Goal: Task Accomplishment & Management: Complete application form

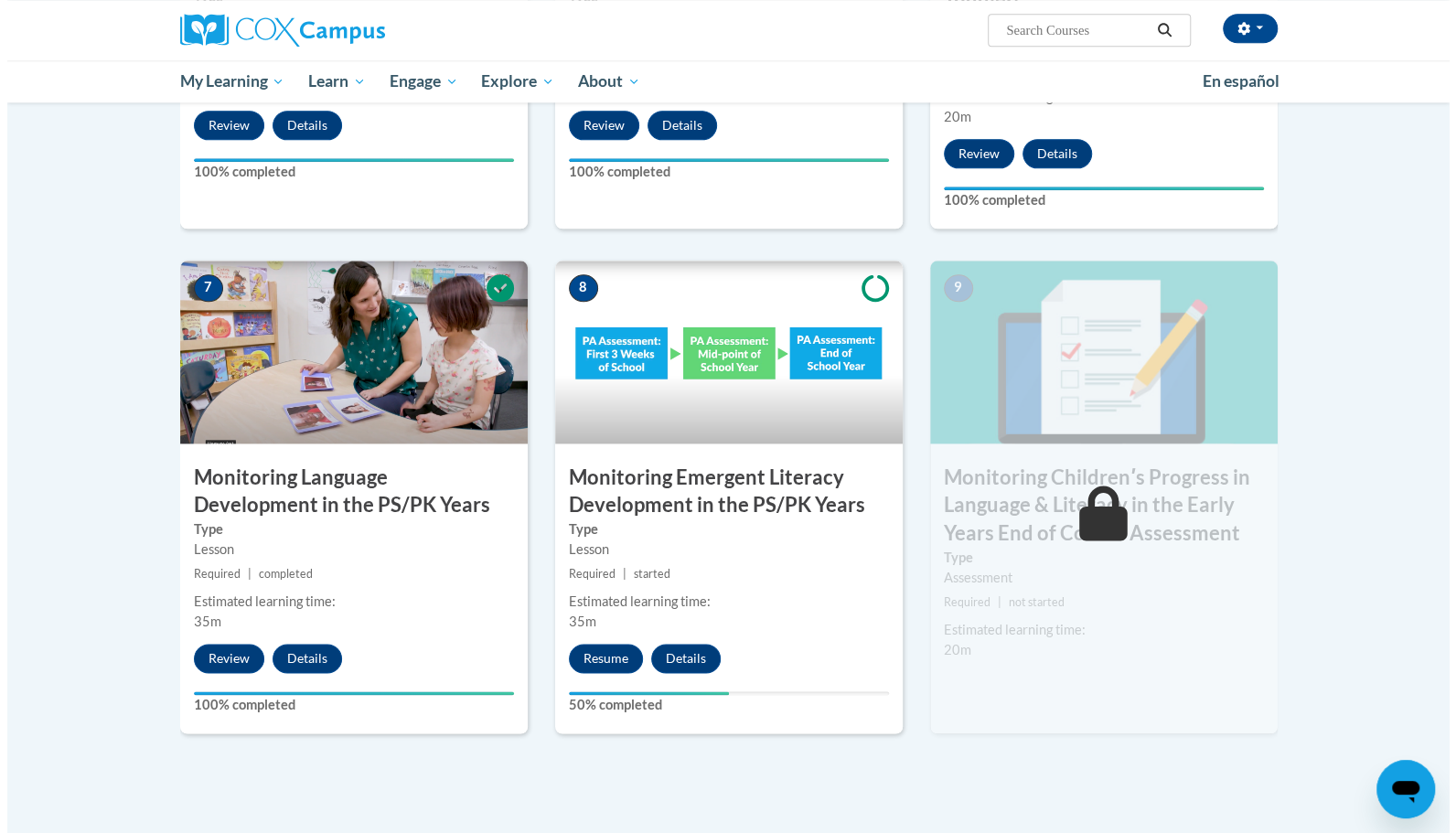
scroll to position [1298, 0]
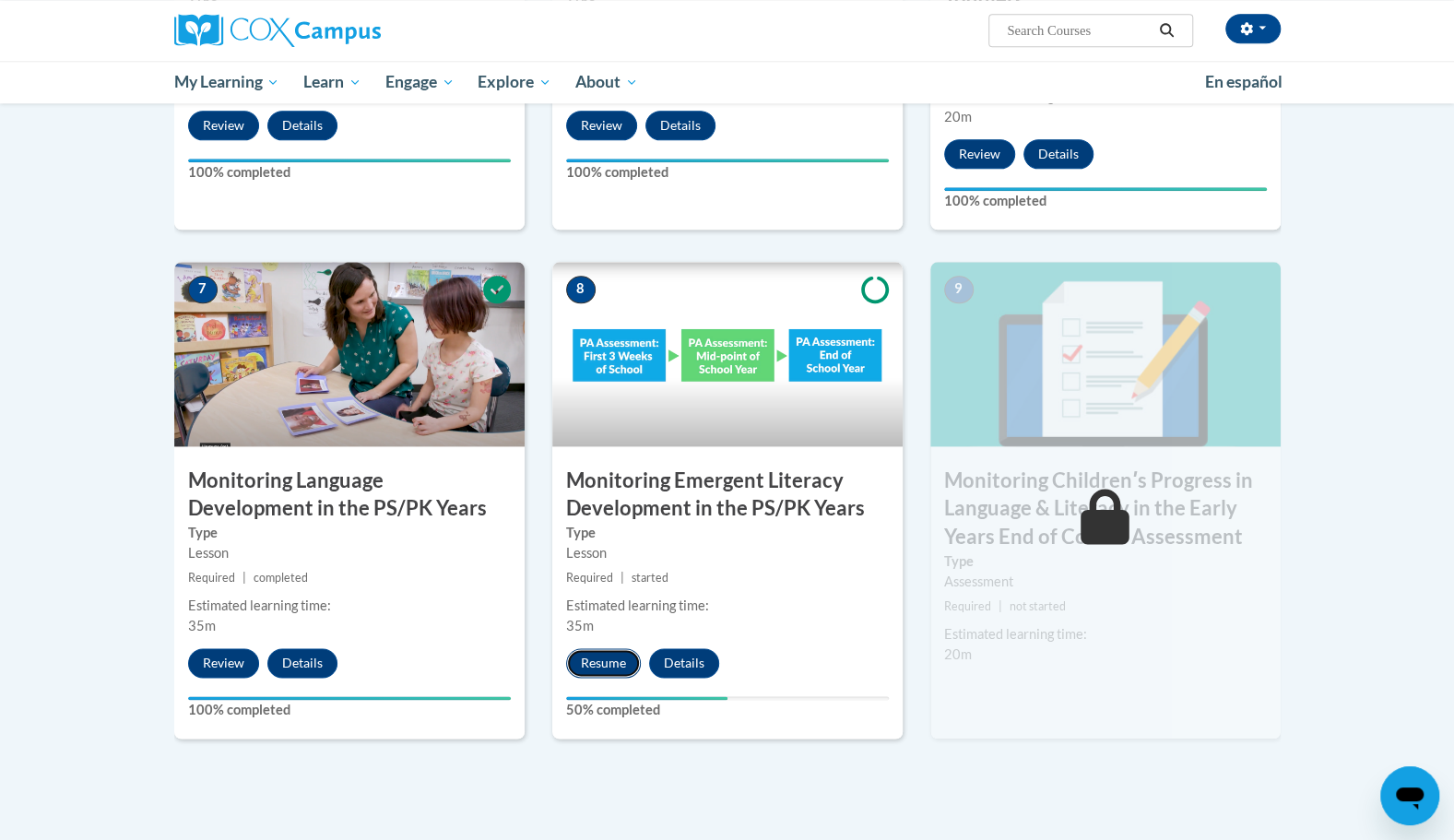
click at [617, 655] on button "Resume" at bounding box center [603, 664] width 75 height 30
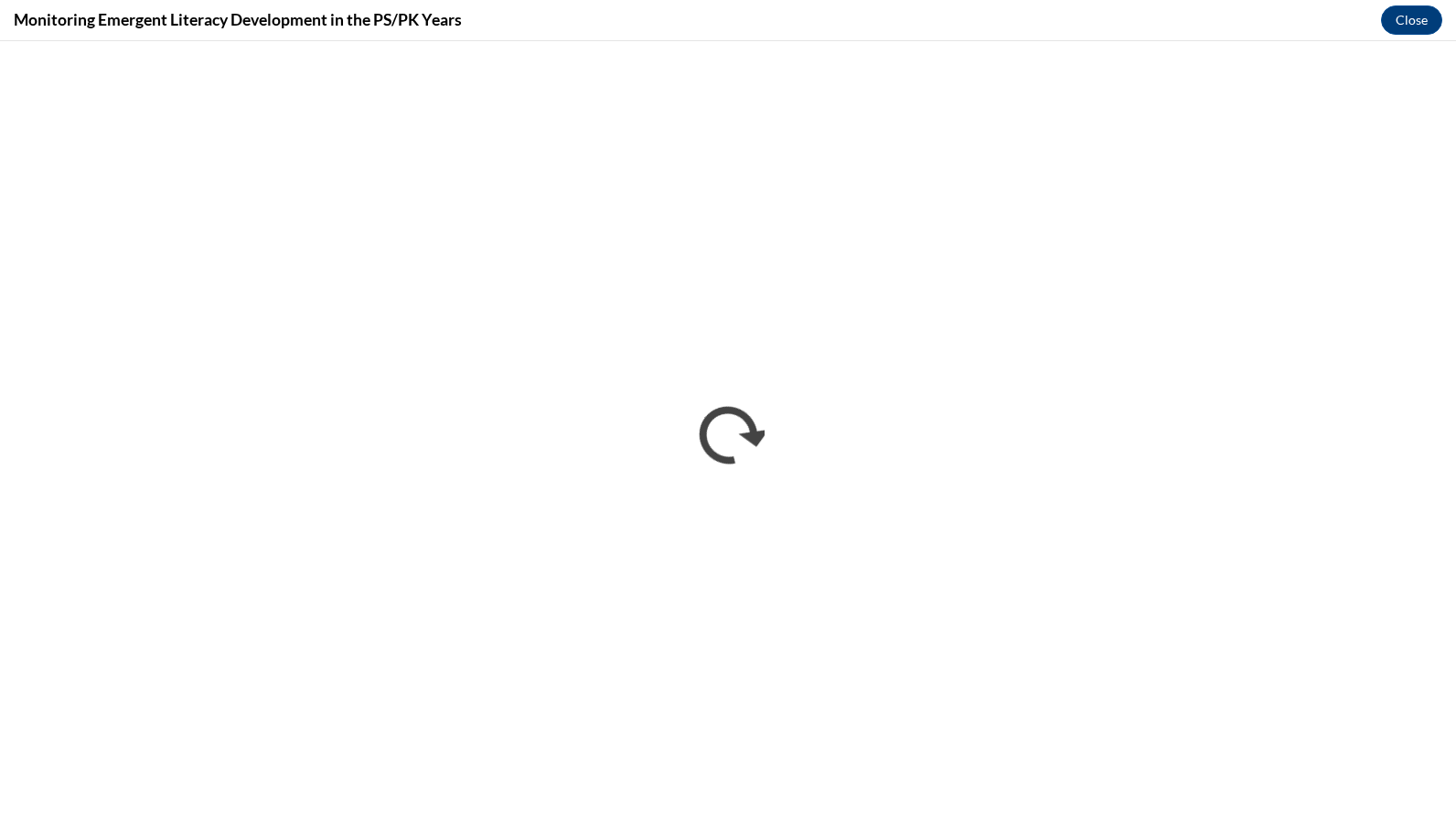
scroll to position [0, 0]
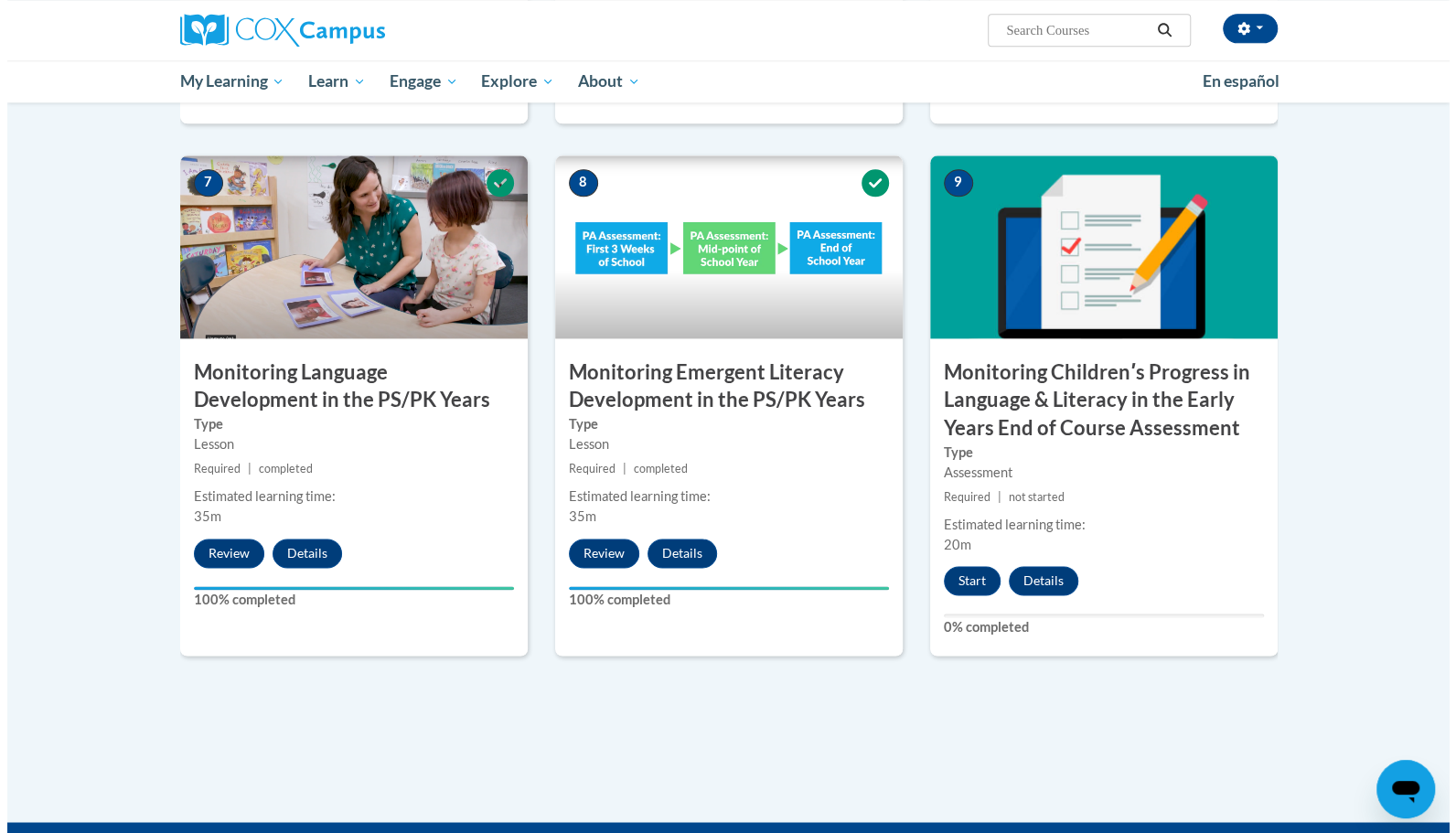
scroll to position [1401, 0]
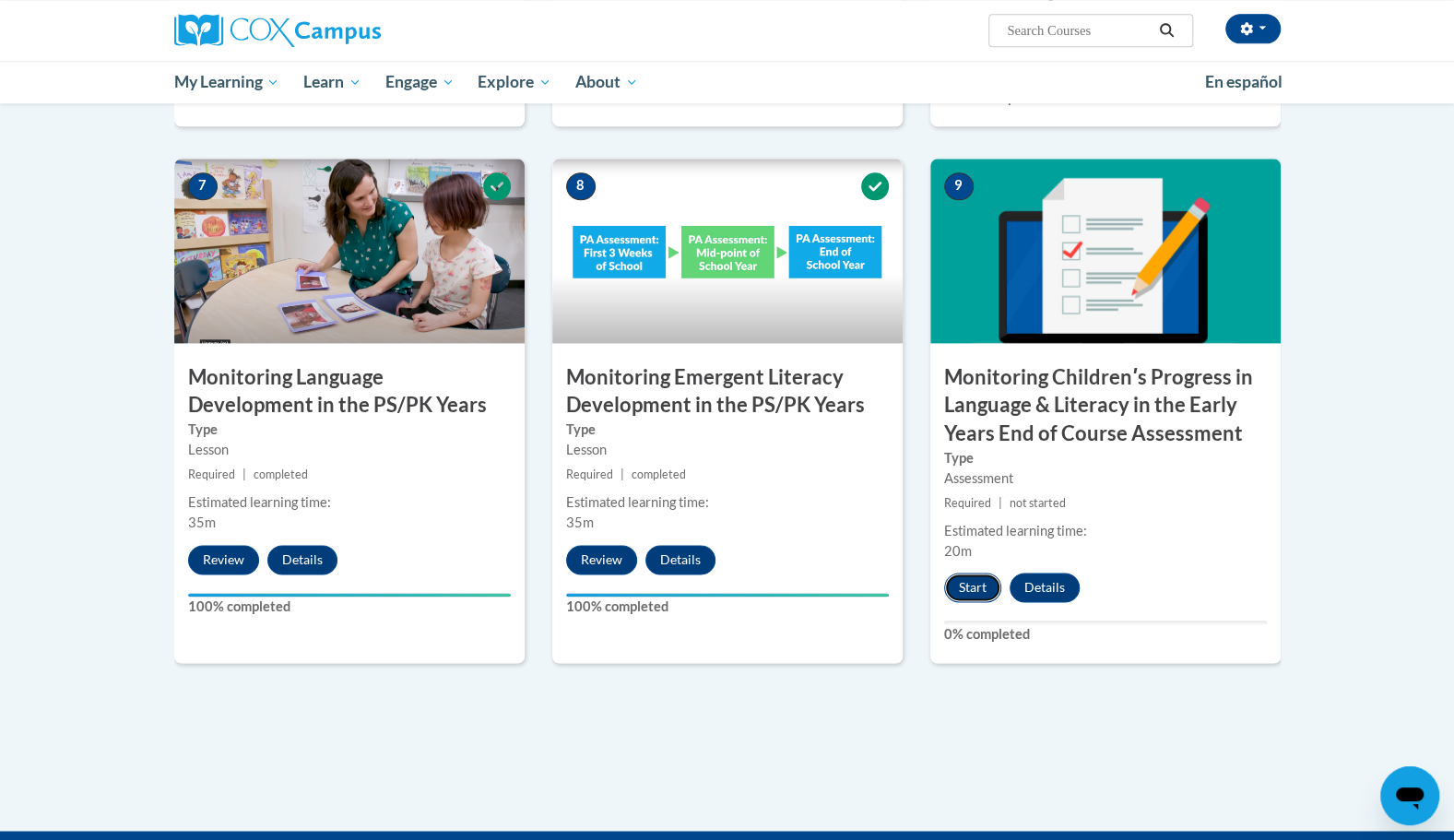
click at [972, 577] on button "Start" at bounding box center [973, 588] width 57 height 30
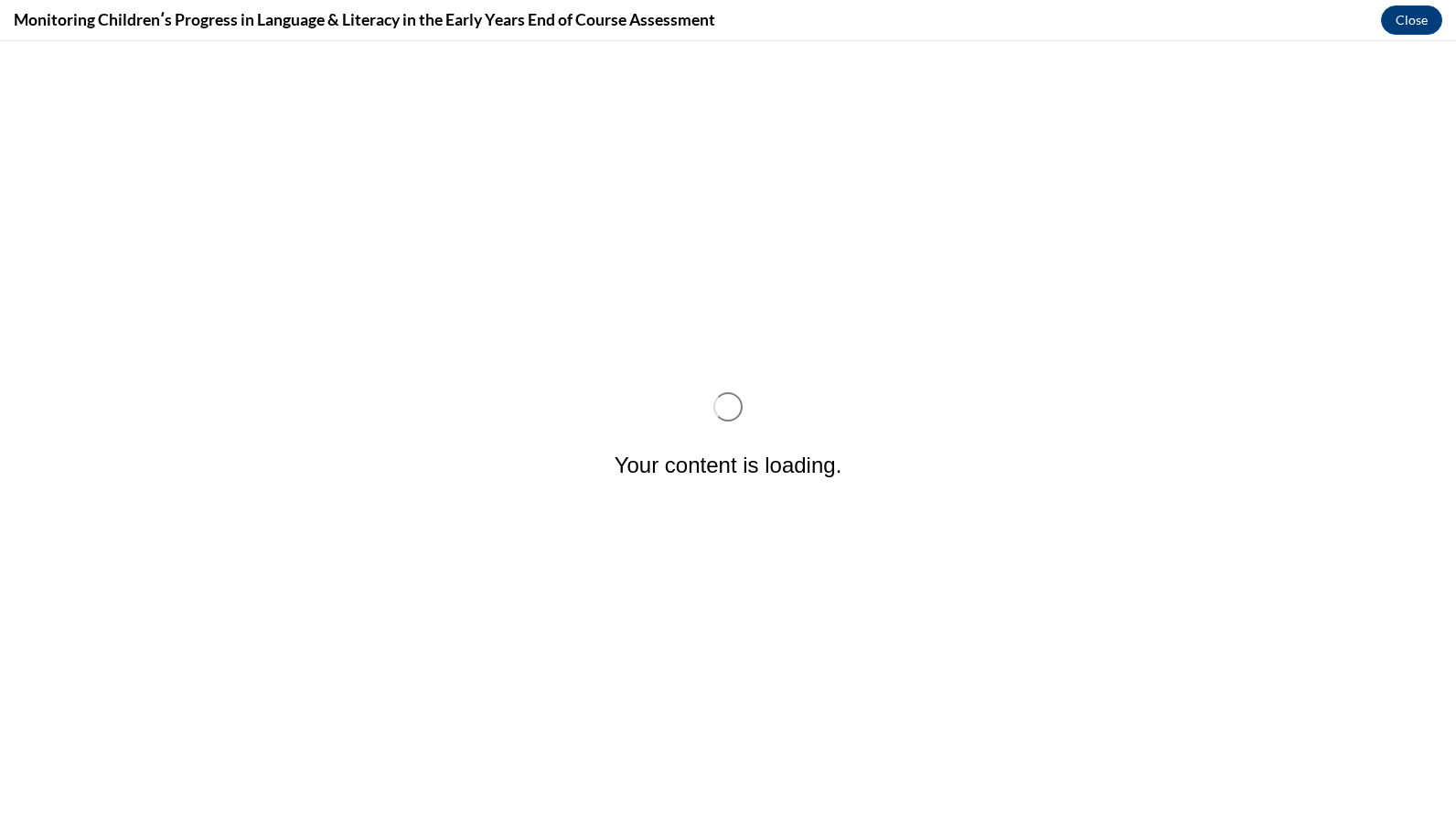
scroll to position [0, 0]
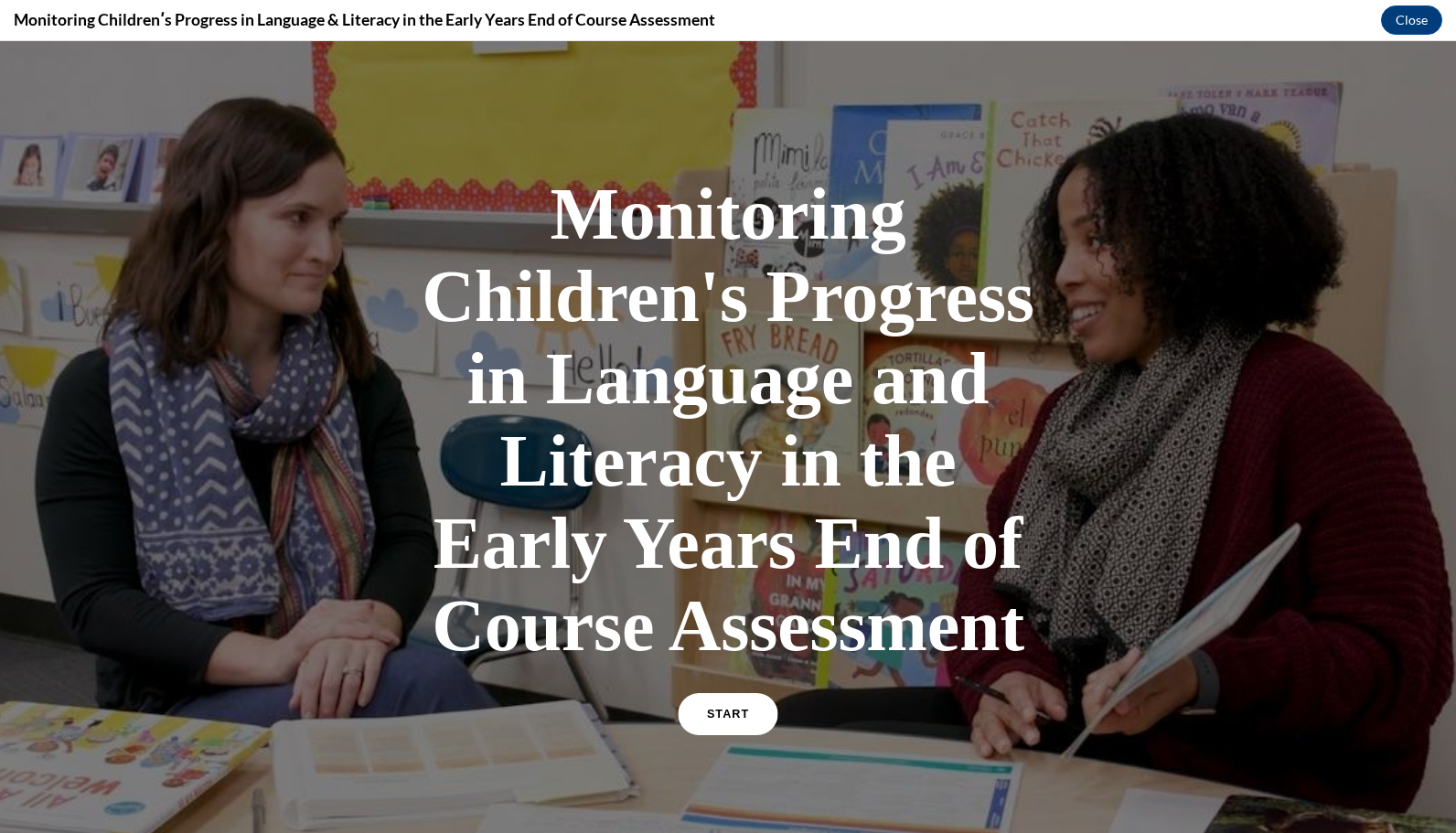
click at [741, 718] on link "START" at bounding box center [728, 714] width 100 height 42
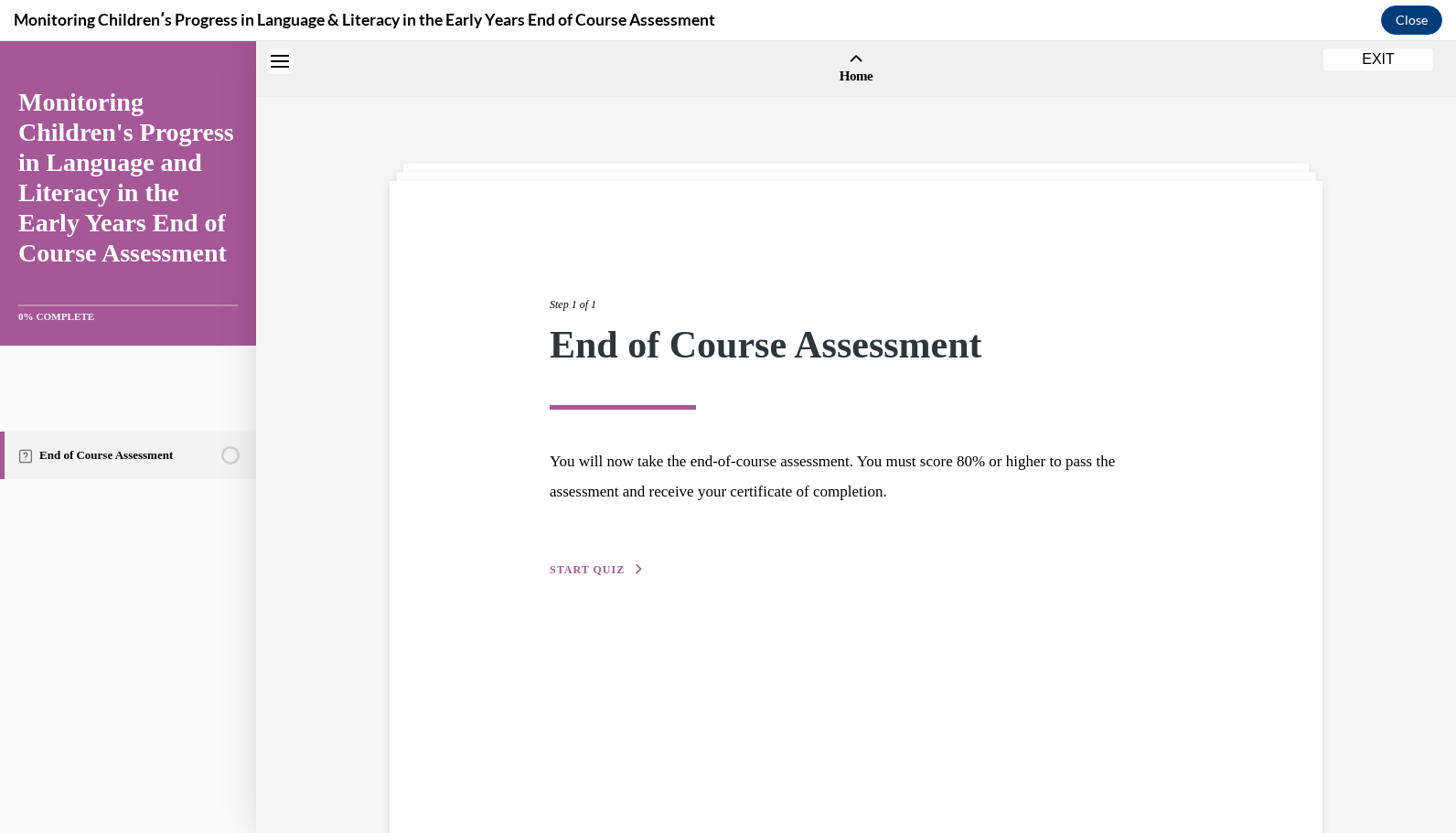
scroll to position [56, 0]
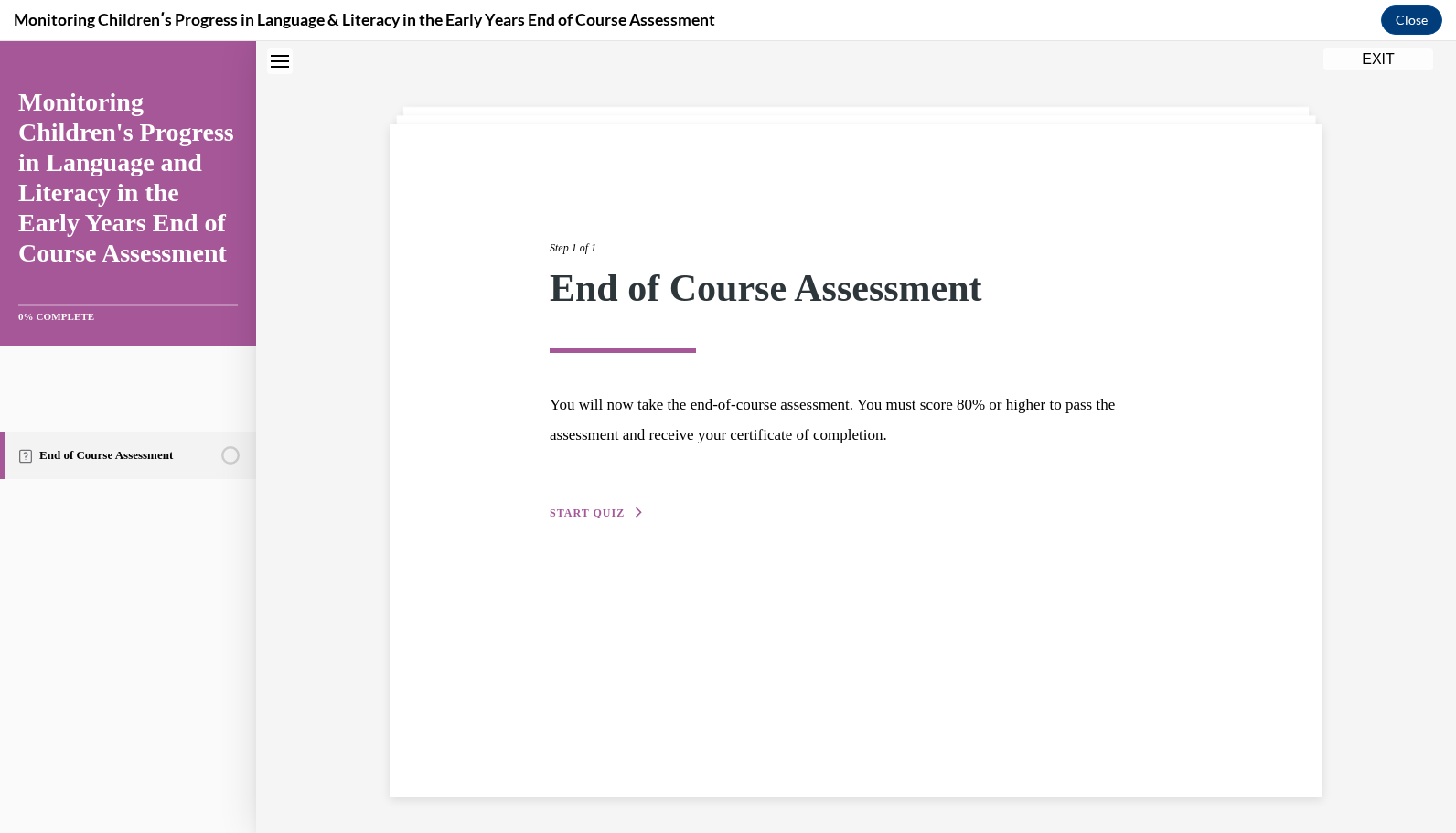
click at [608, 509] on span "START QUIZ" at bounding box center [587, 513] width 75 height 13
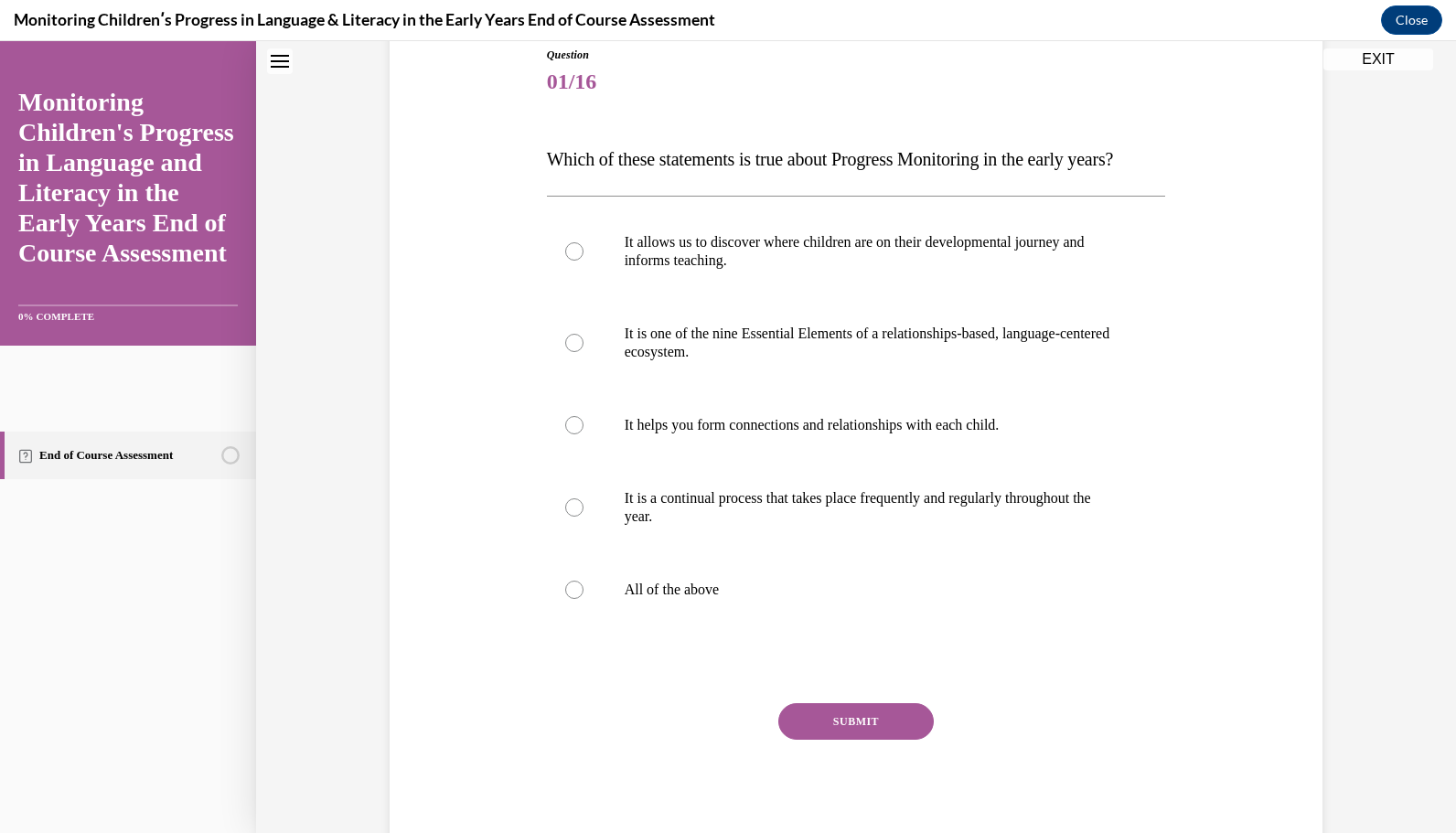
scroll to position [208, 0]
click at [572, 617] on label "All of the above" at bounding box center [856, 589] width 620 height 73
click at [572, 598] on input "All of the above" at bounding box center [574, 589] width 19 height 19
radio input "true"
click at [826, 739] on button "SUBMIT" at bounding box center [856, 720] width 155 height 37
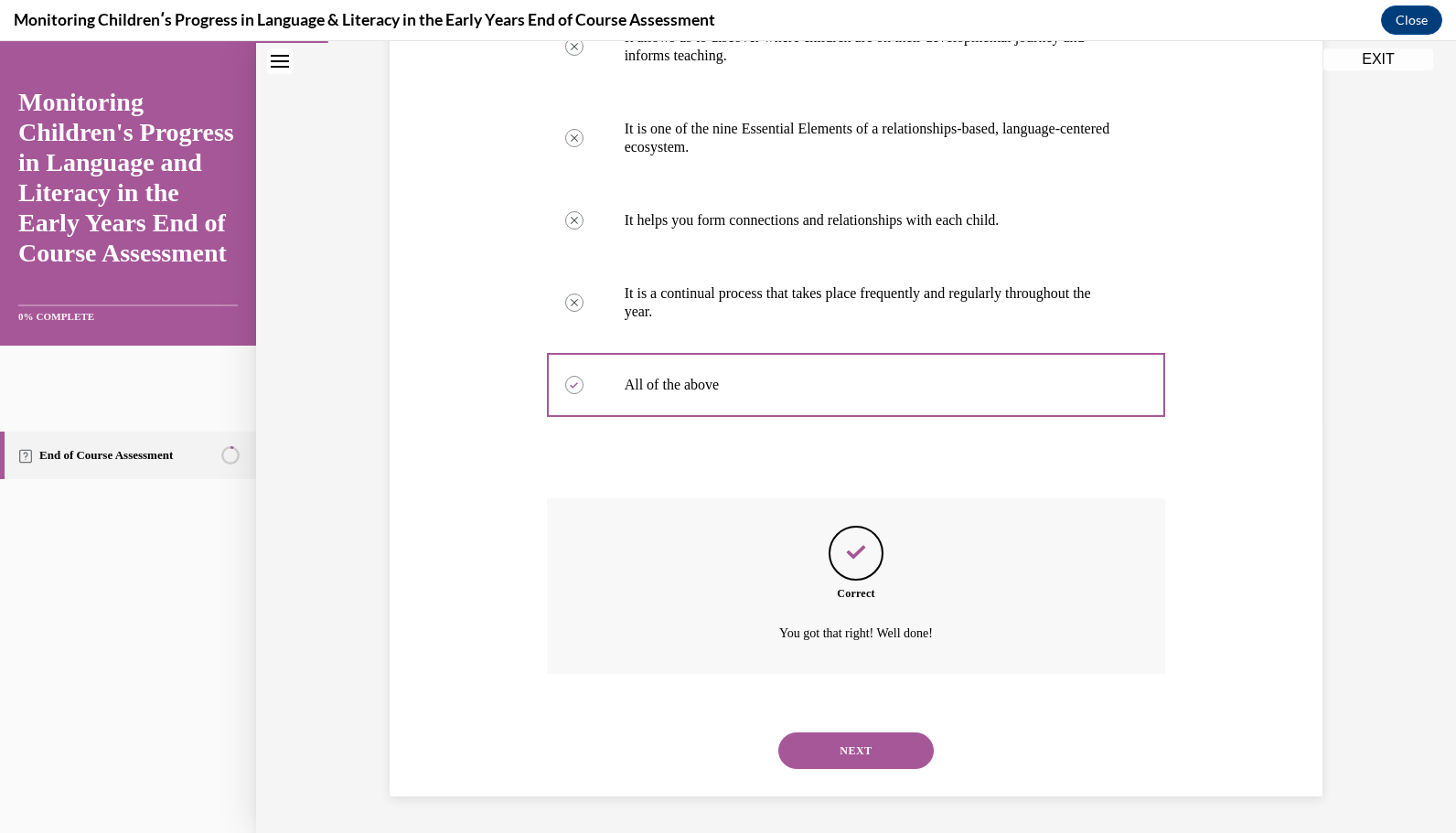
scroll to position [448, 0]
click at [876, 755] on button "NEXT" at bounding box center [856, 750] width 155 height 37
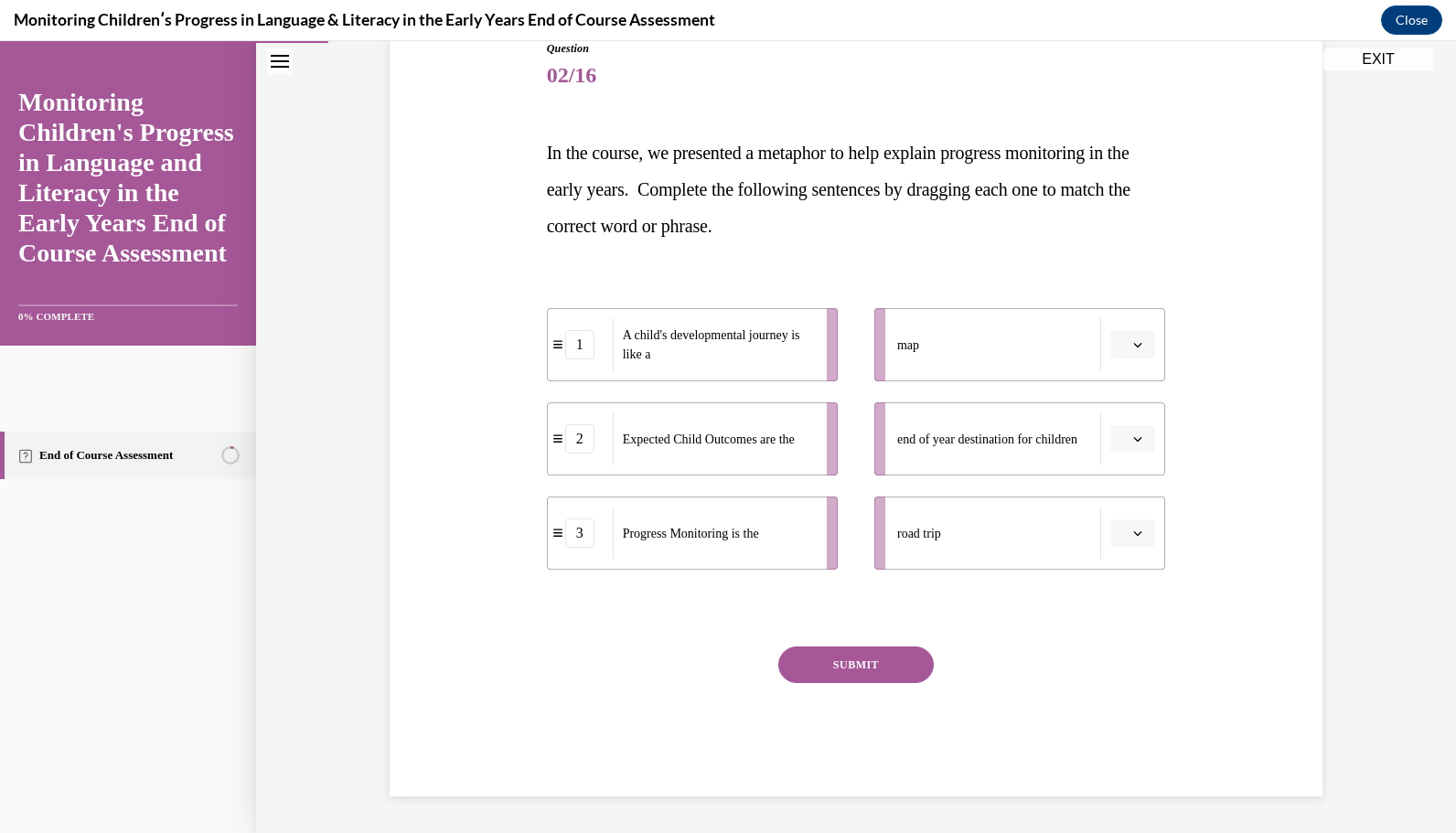
scroll to position [204, 0]
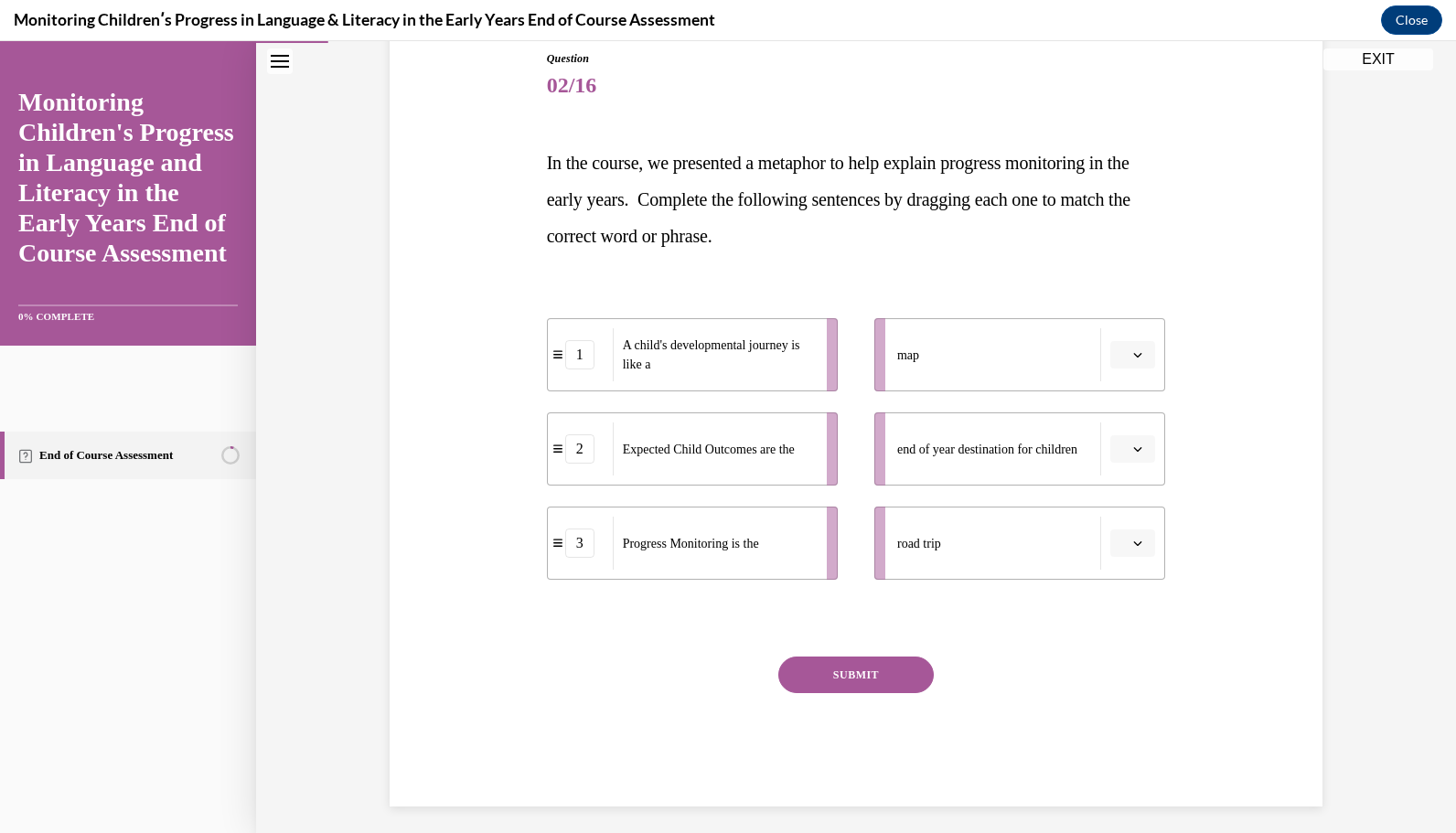
click at [1137, 359] on span "button" at bounding box center [1138, 355] width 13 height 13
click at [1124, 426] on div "1" at bounding box center [1123, 431] width 44 height 37
click at [1134, 448] on icon "button" at bounding box center [1138, 449] width 9 height 9
click at [1129, 556] on div "2" at bounding box center [1123, 562] width 44 height 37
click at [1130, 551] on button "button" at bounding box center [1133, 543] width 44 height 28
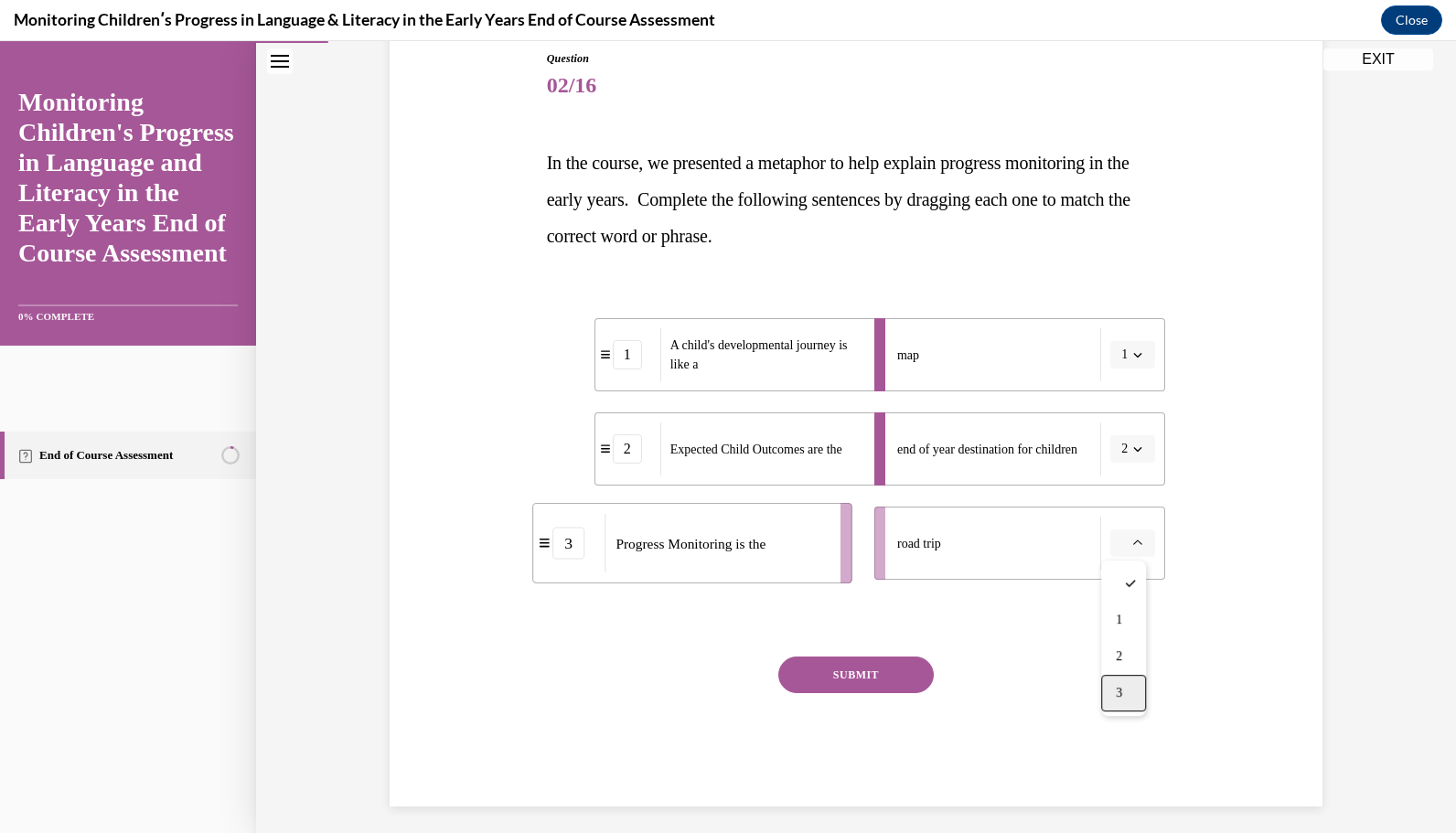
click at [1122, 686] on span "3" at bounding box center [1119, 693] width 6 height 15
click at [865, 661] on button "SUBMIT" at bounding box center [856, 674] width 155 height 37
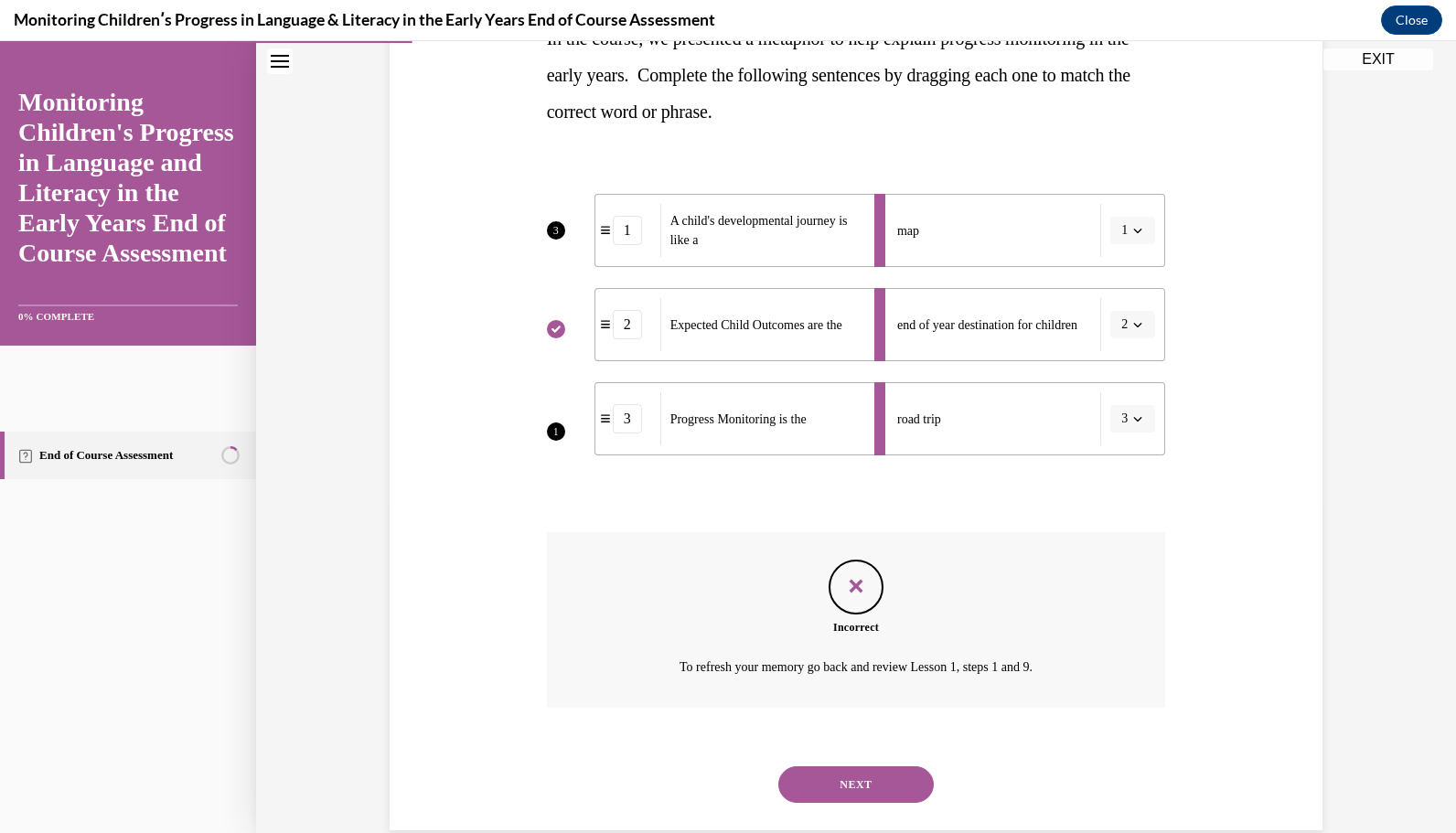
scroll to position [362, 0]
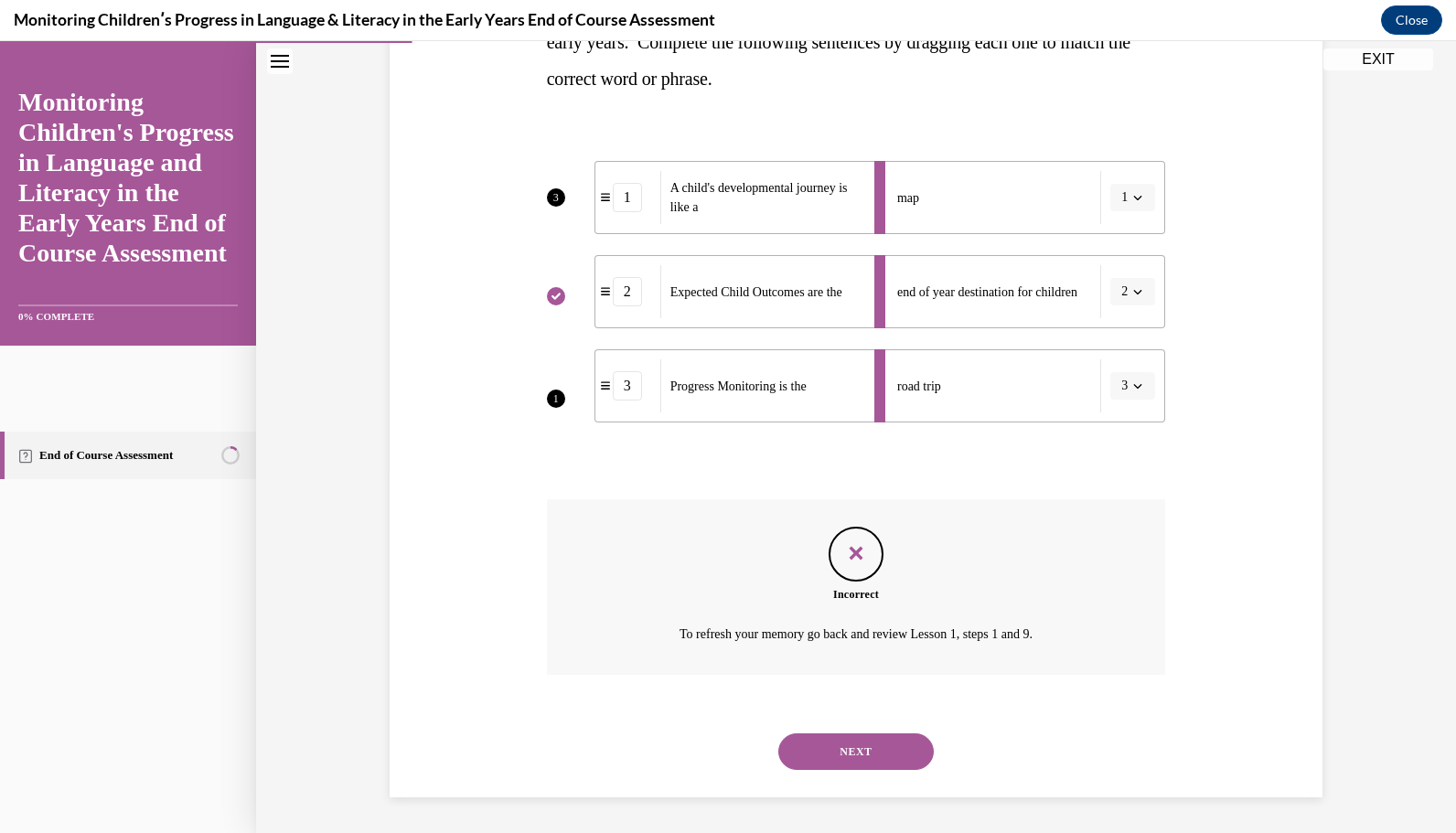
click at [854, 755] on button "NEXT" at bounding box center [856, 751] width 155 height 37
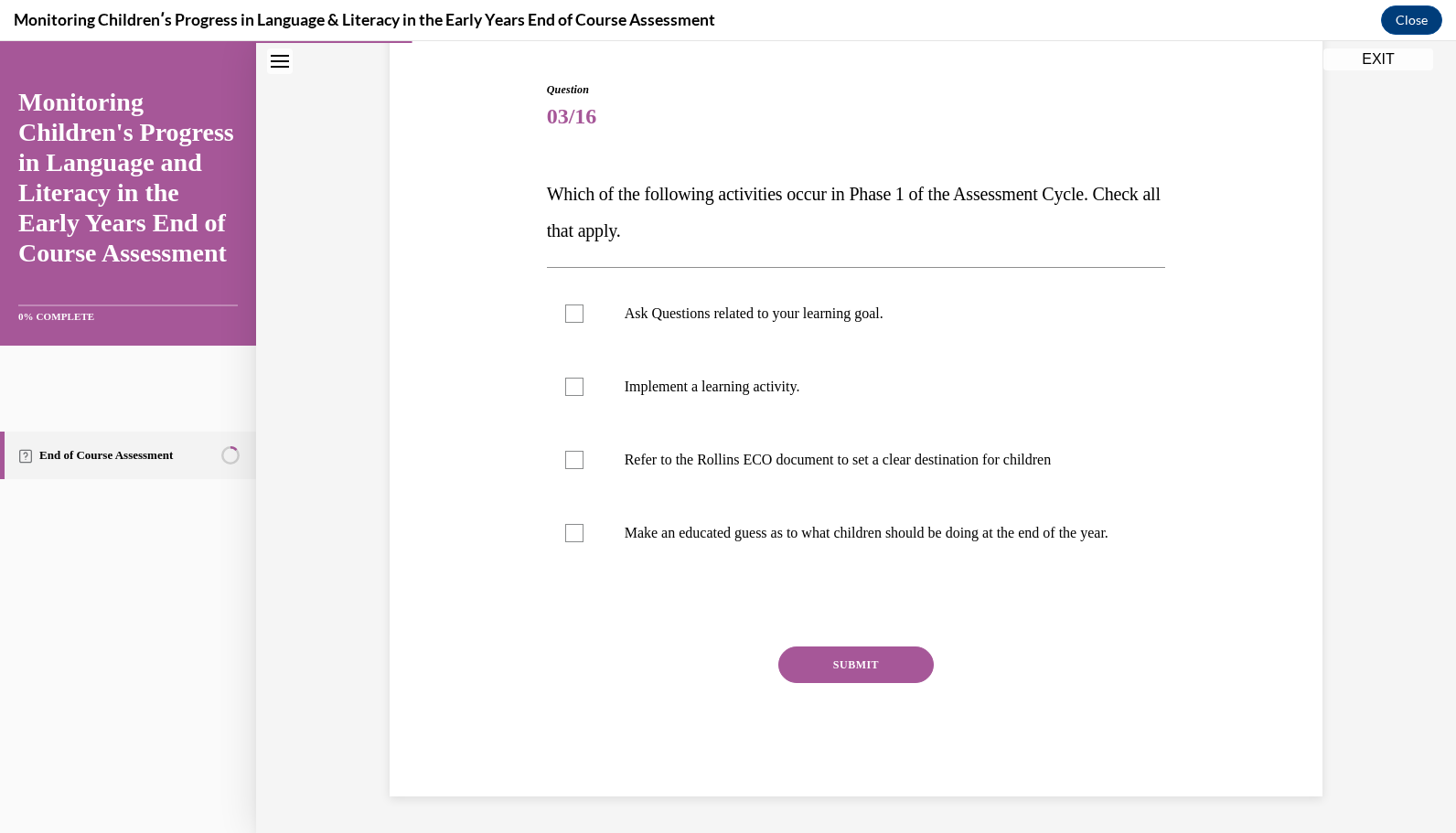
scroll to position [190, 0]
drag, startPoint x: 536, startPoint y: 171, endPoint x: 682, endPoint y: 577, distance: 431.5
click at [682, 577] on div "Question 03/16 Which of the following activities occur in Phase 1 of the Assess…" at bounding box center [857, 425] width 629 height 742
copy div "Which of the following activities occur in Phase 1 of the Assessment Cycle. Che…"
click at [567, 309] on label "Ask Questions related to your learning goal." at bounding box center [856, 313] width 620 height 73
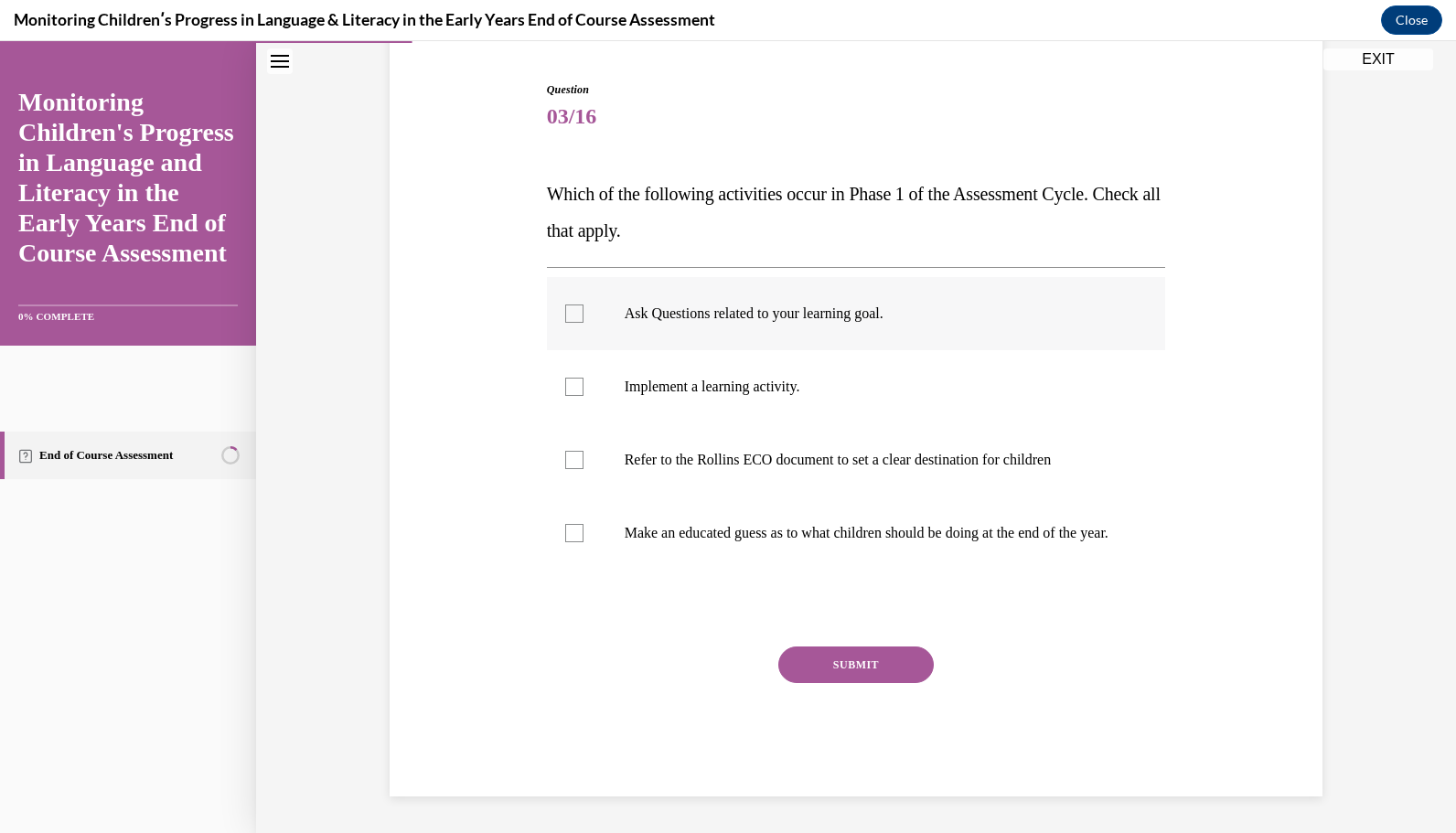
click at [567, 309] on input "Ask Questions related to your learning goal." at bounding box center [574, 313] width 19 height 19
checkbox input "true"
click at [862, 674] on button "SUBMIT" at bounding box center [856, 664] width 155 height 37
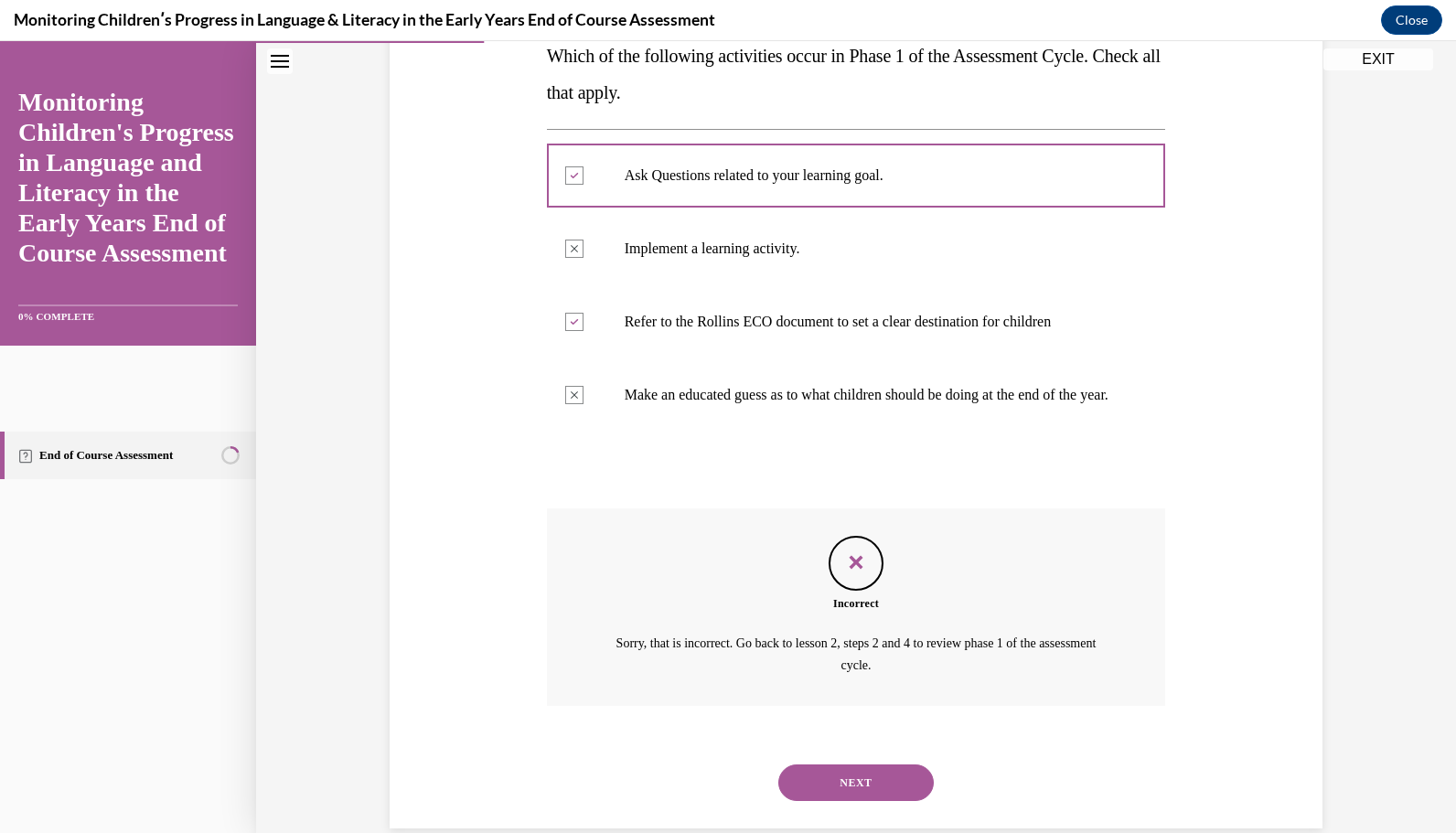
scroll to position [360, 0]
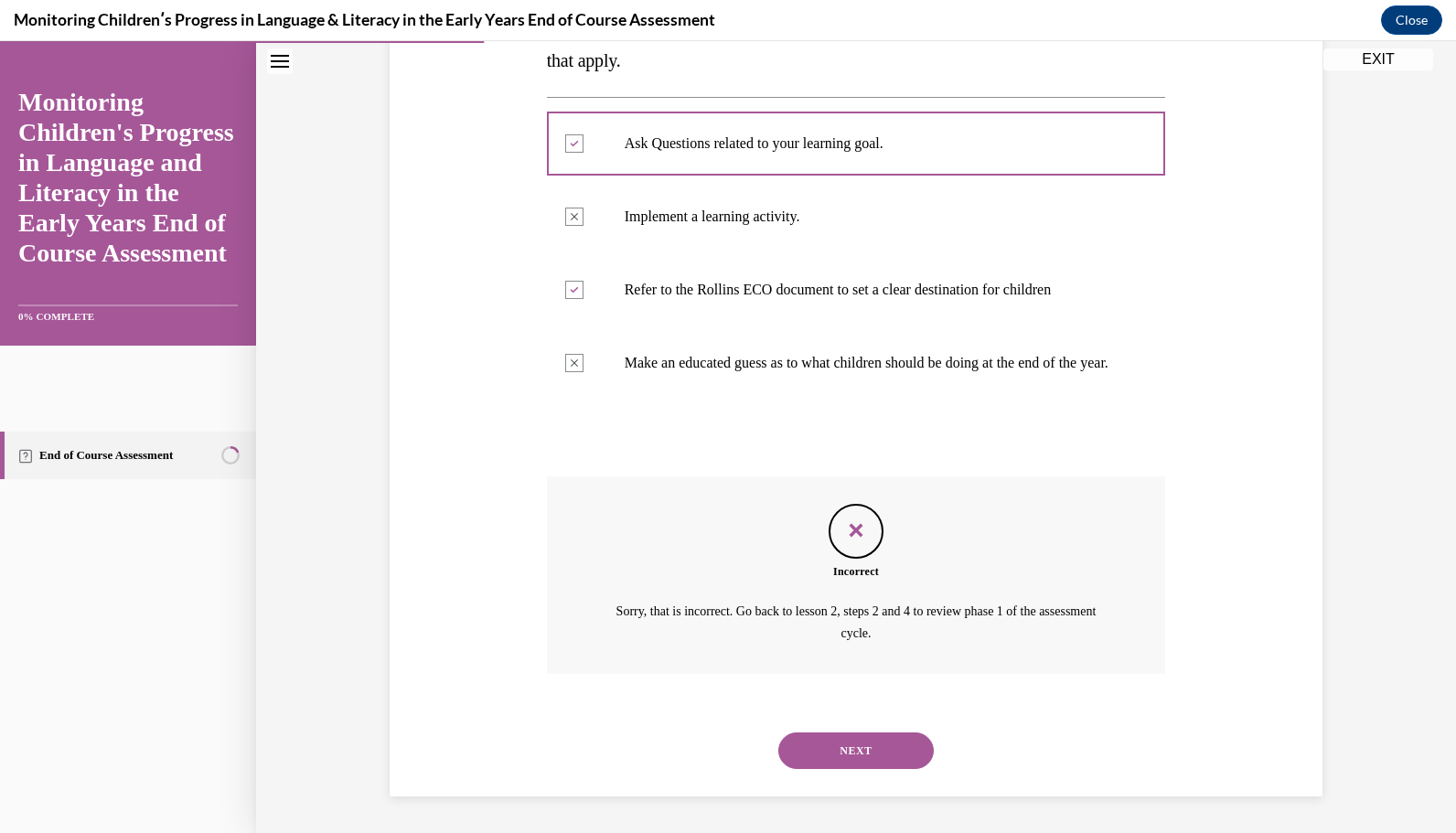
click at [833, 767] on button "NEXT" at bounding box center [856, 750] width 155 height 37
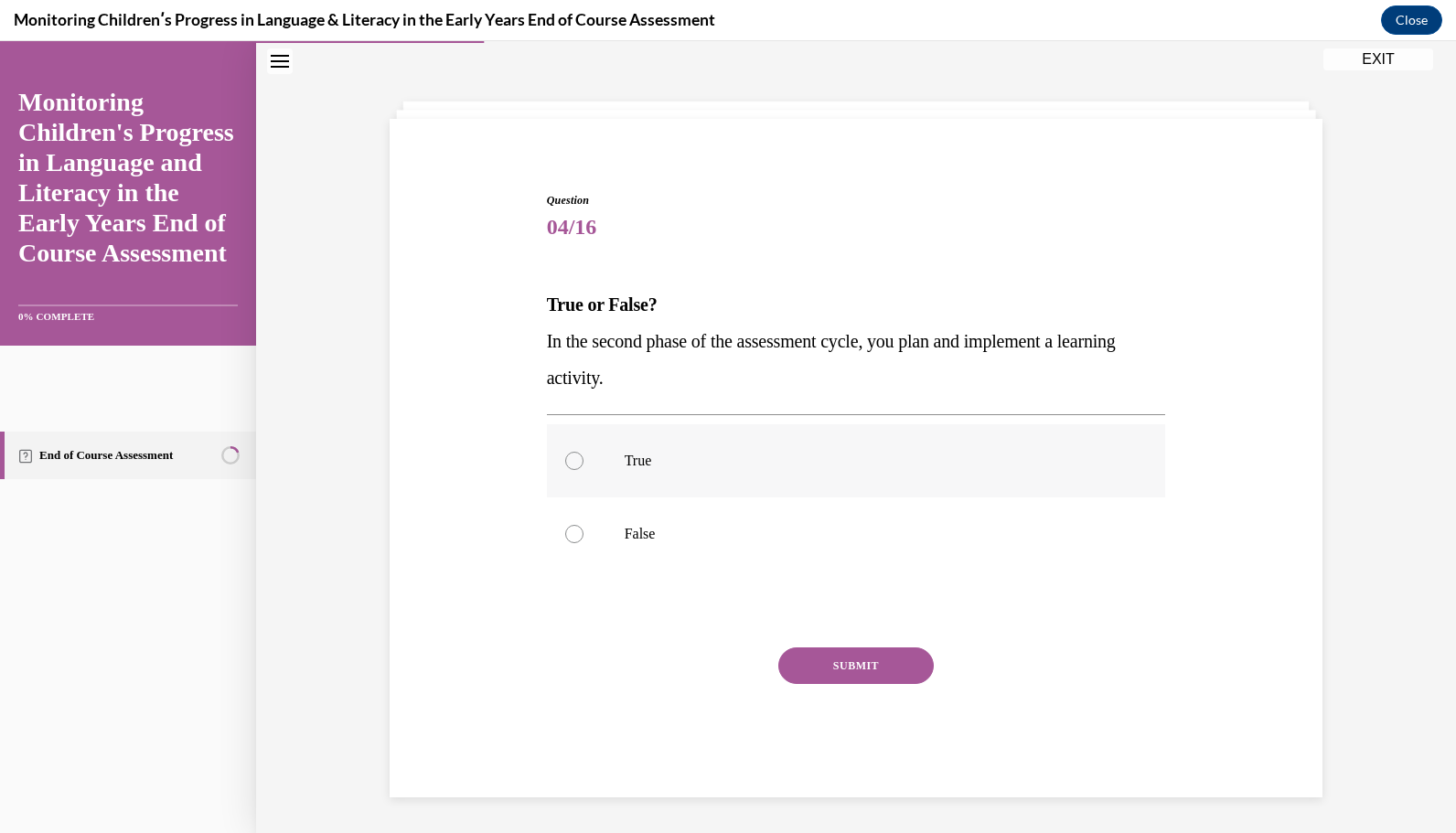
click at [896, 470] on label "True" at bounding box center [856, 460] width 620 height 73
click at [583, 470] on input "True" at bounding box center [574, 460] width 19 height 19
radio input "true"
click at [875, 670] on button "SUBMIT" at bounding box center [856, 665] width 155 height 37
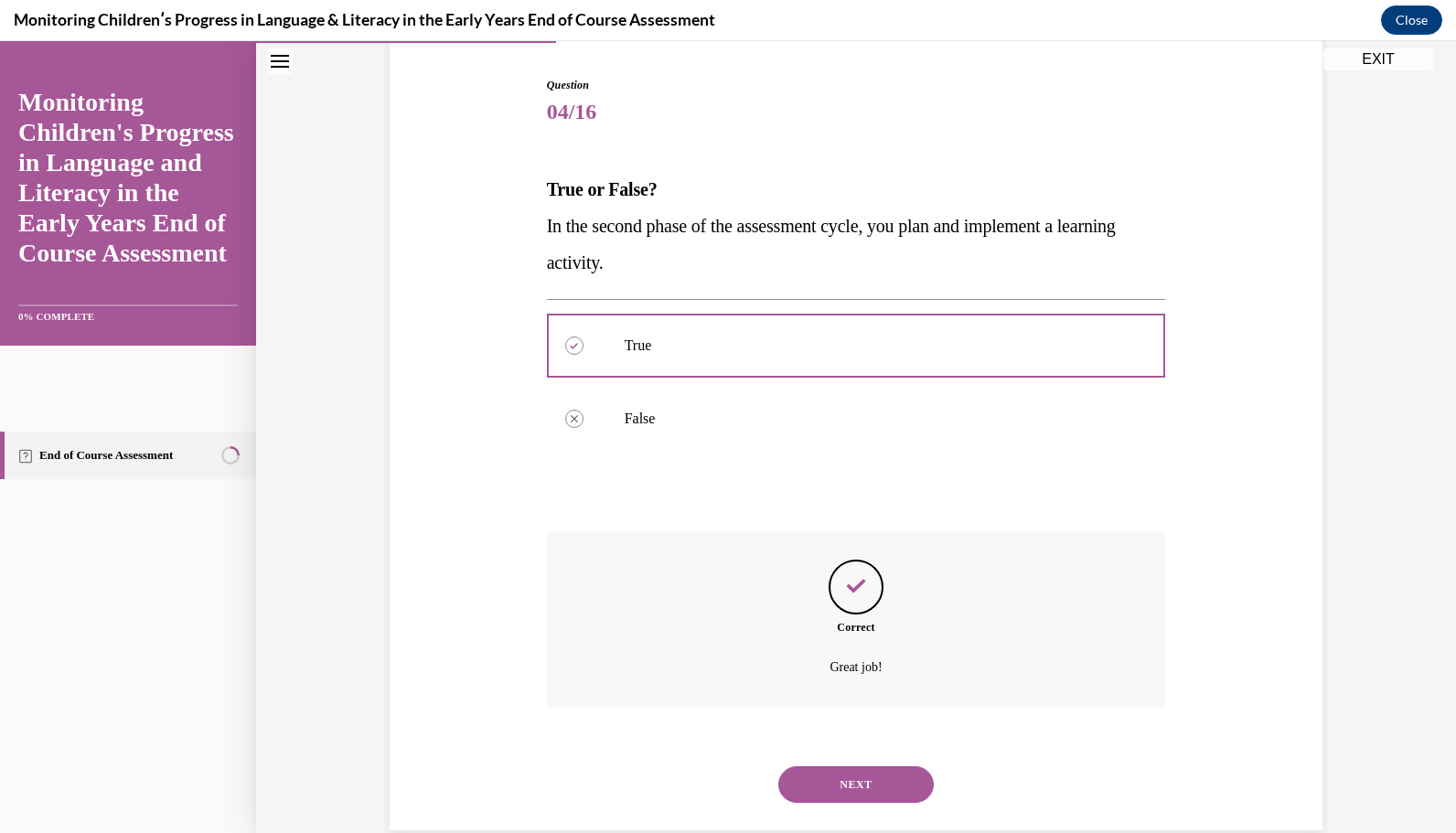
scroll to position [210, 0]
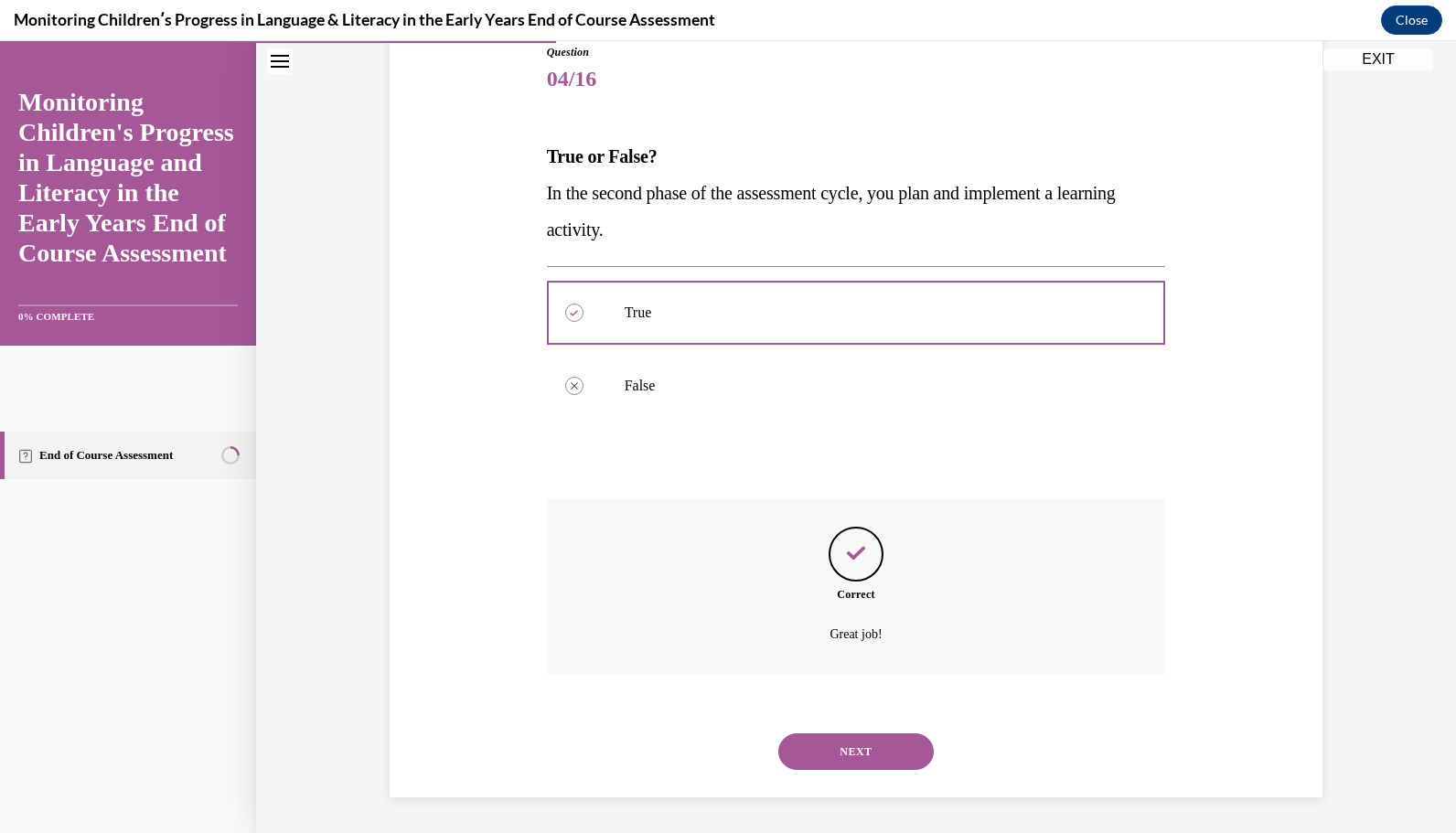
click at [858, 748] on button "NEXT" at bounding box center [856, 751] width 155 height 37
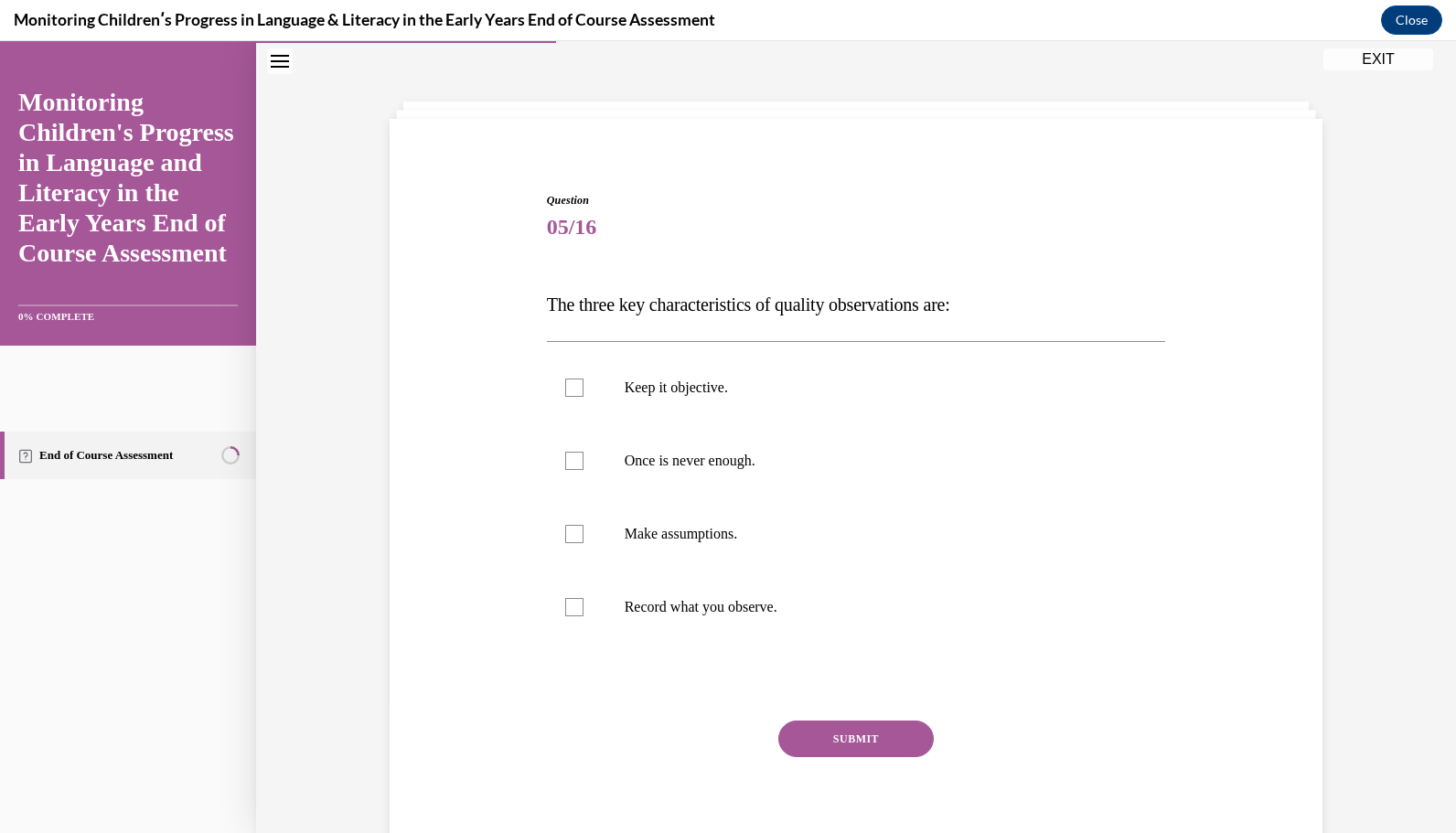
scroll to position [67, 0]
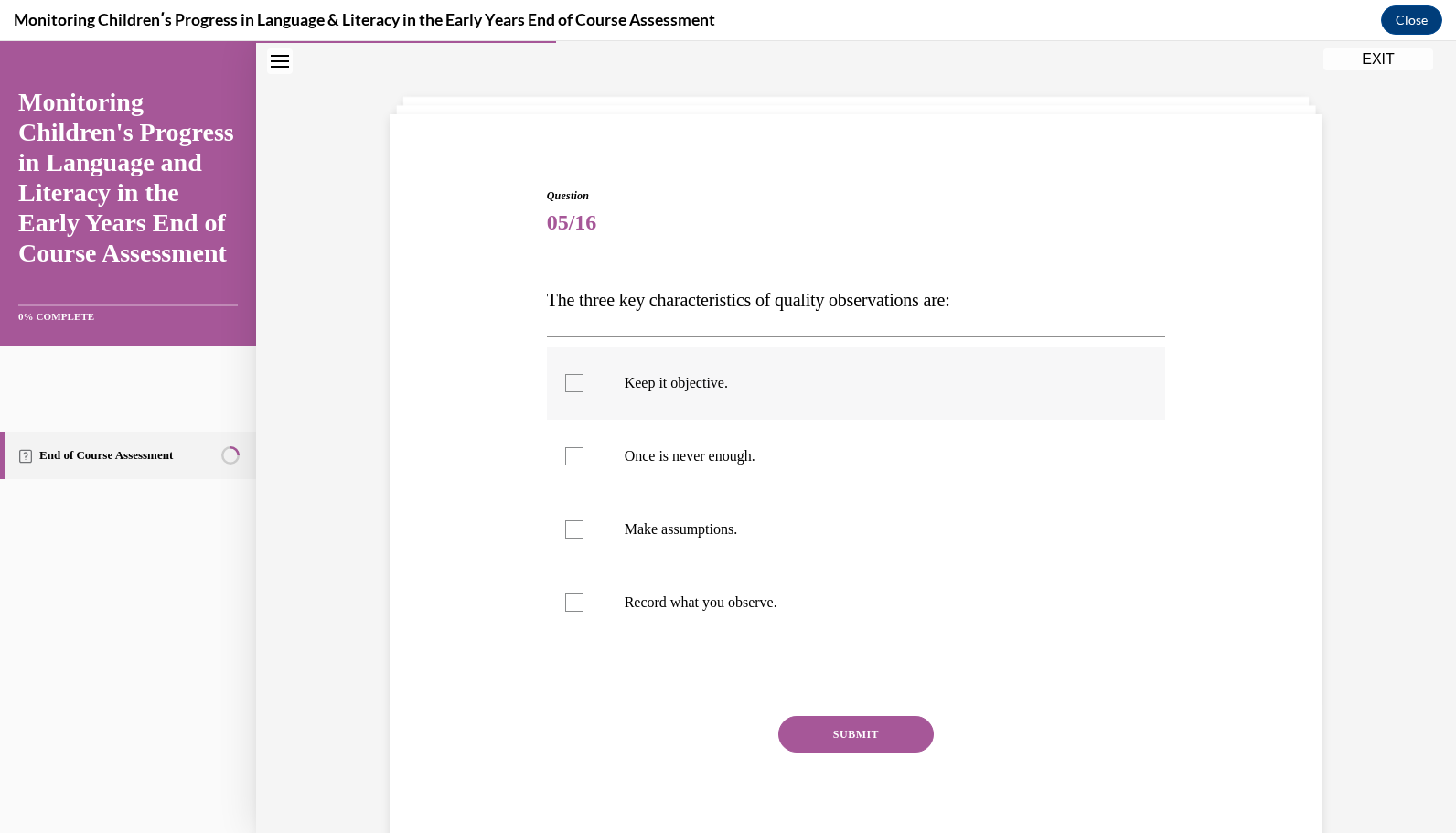
click at [565, 376] on div at bounding box center [574, 383] width 19 height 19
click at [565, 376] on input "Keep it objective." at bounding box center [574, 383] width 19 height 19
checkbox input "true"
click at [570, 456] on div at bounding box center [574, 457] width 19 height 19
click at [570, 456] on input "Once is never enough." at bounding box center [574, 457] width 19 height 19
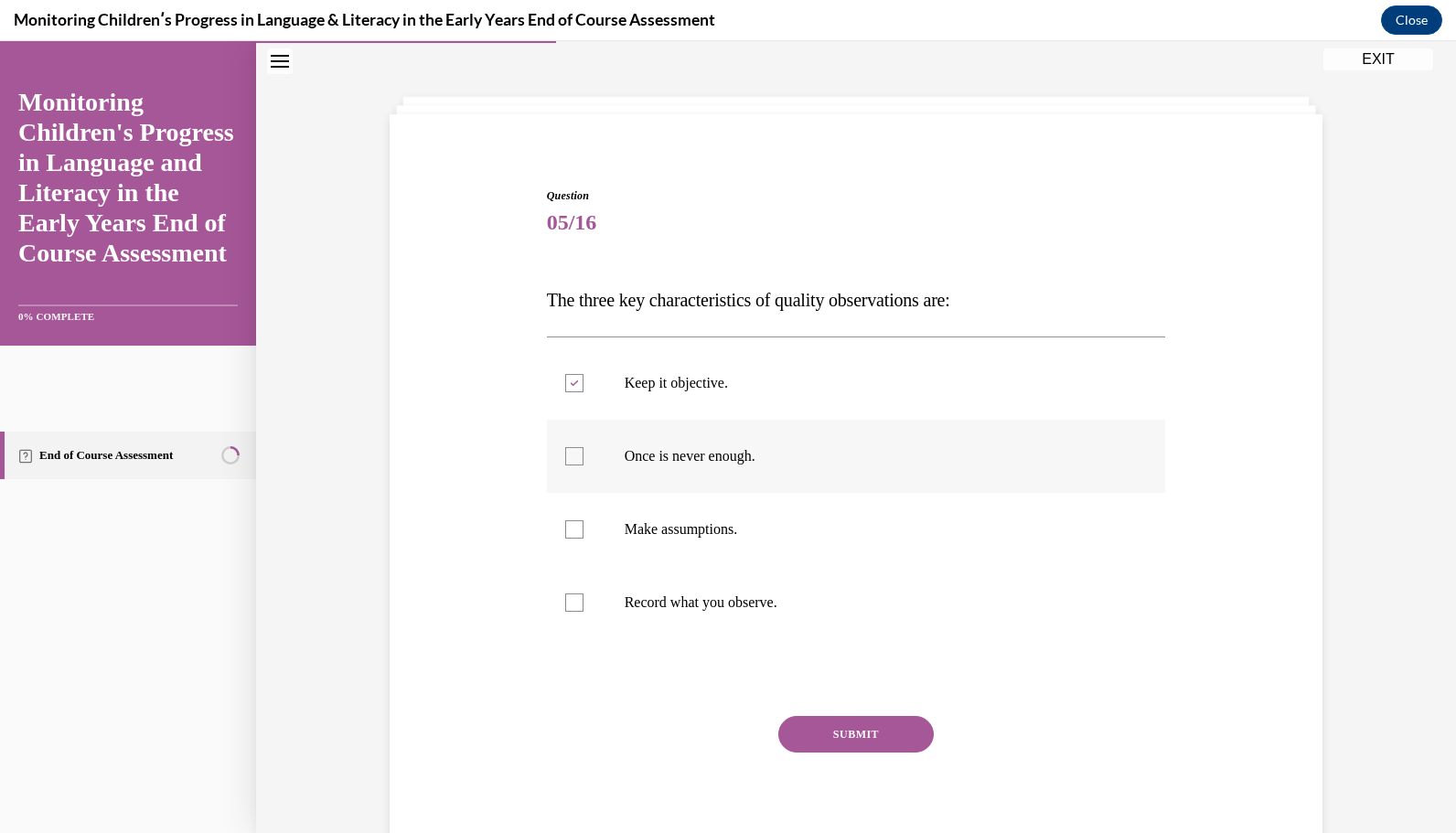
checkbox input "true"
click at [570, 608] on div at bounding box center [574, 603] width 19 height 19
click at [570, 608] on input "Record what you observe." at bounding box center [574, 603] width 19 height 19
checkbox input "true"
click at [828, 740] on button "SUBMIT" at bounding box center [856, 734] width 155 height 37
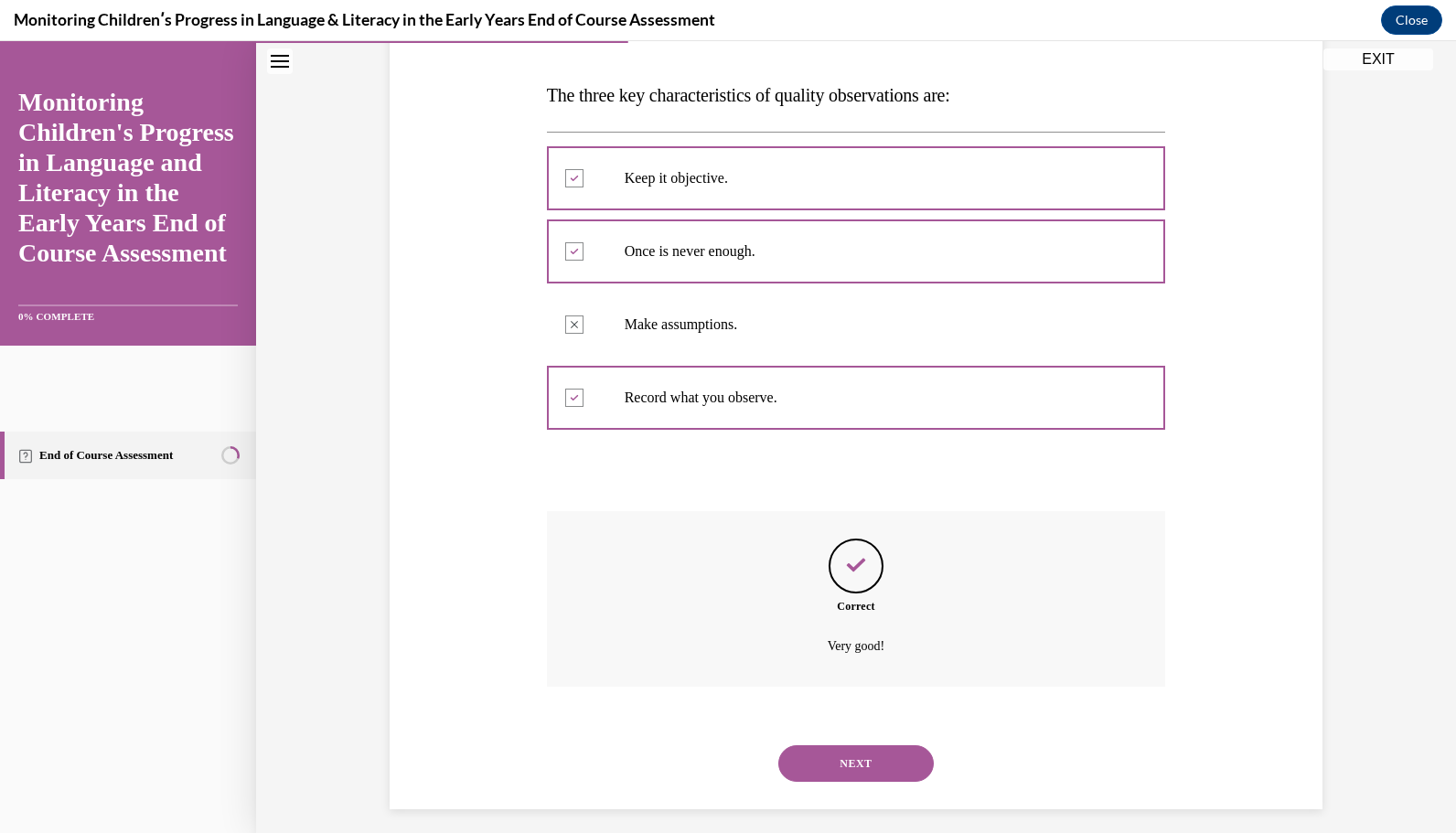
scroll to position [284, 0]
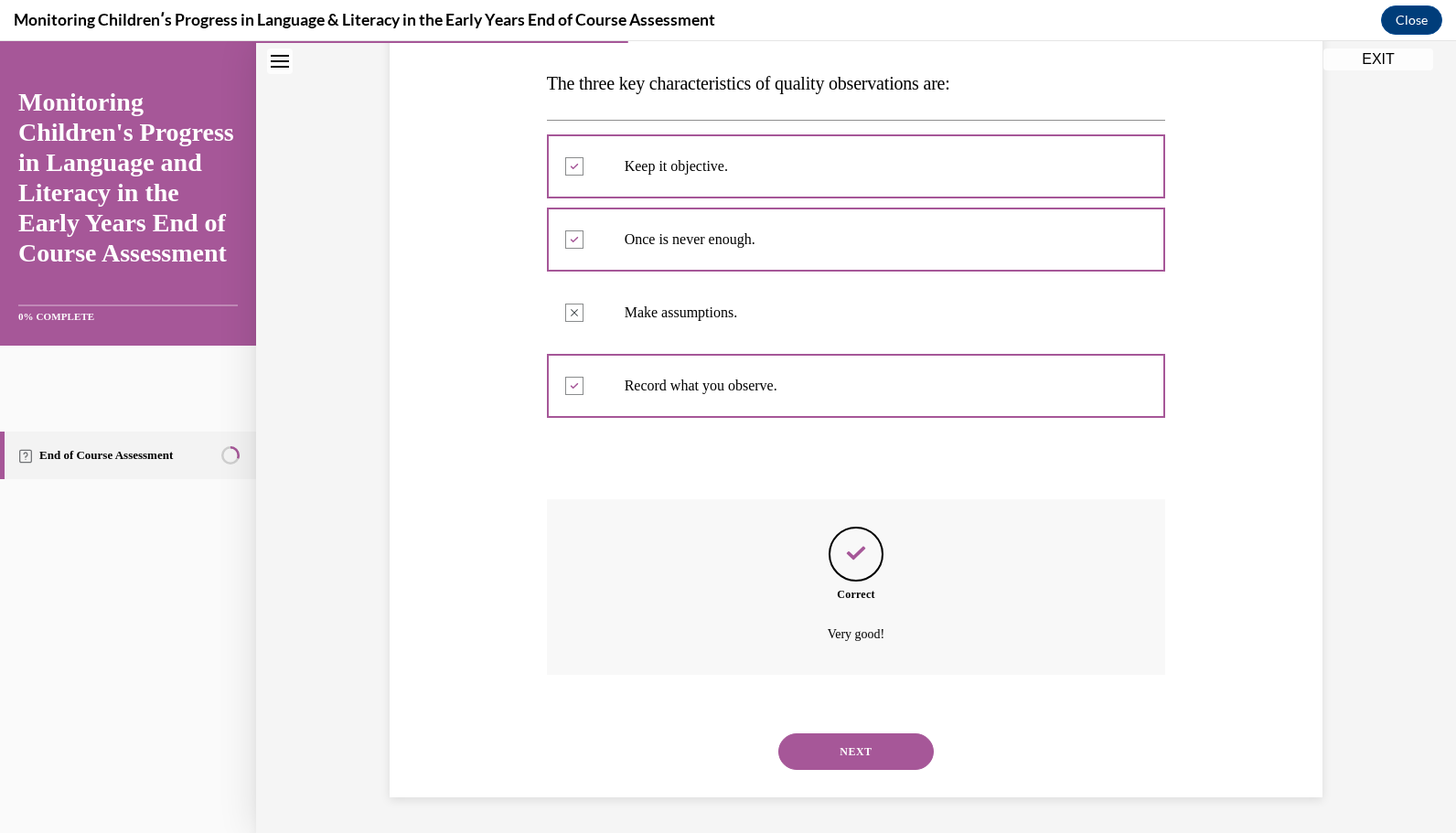
click at [829, 753] on button "NEXT" at bounding box center [856, 751] width 155 height 37
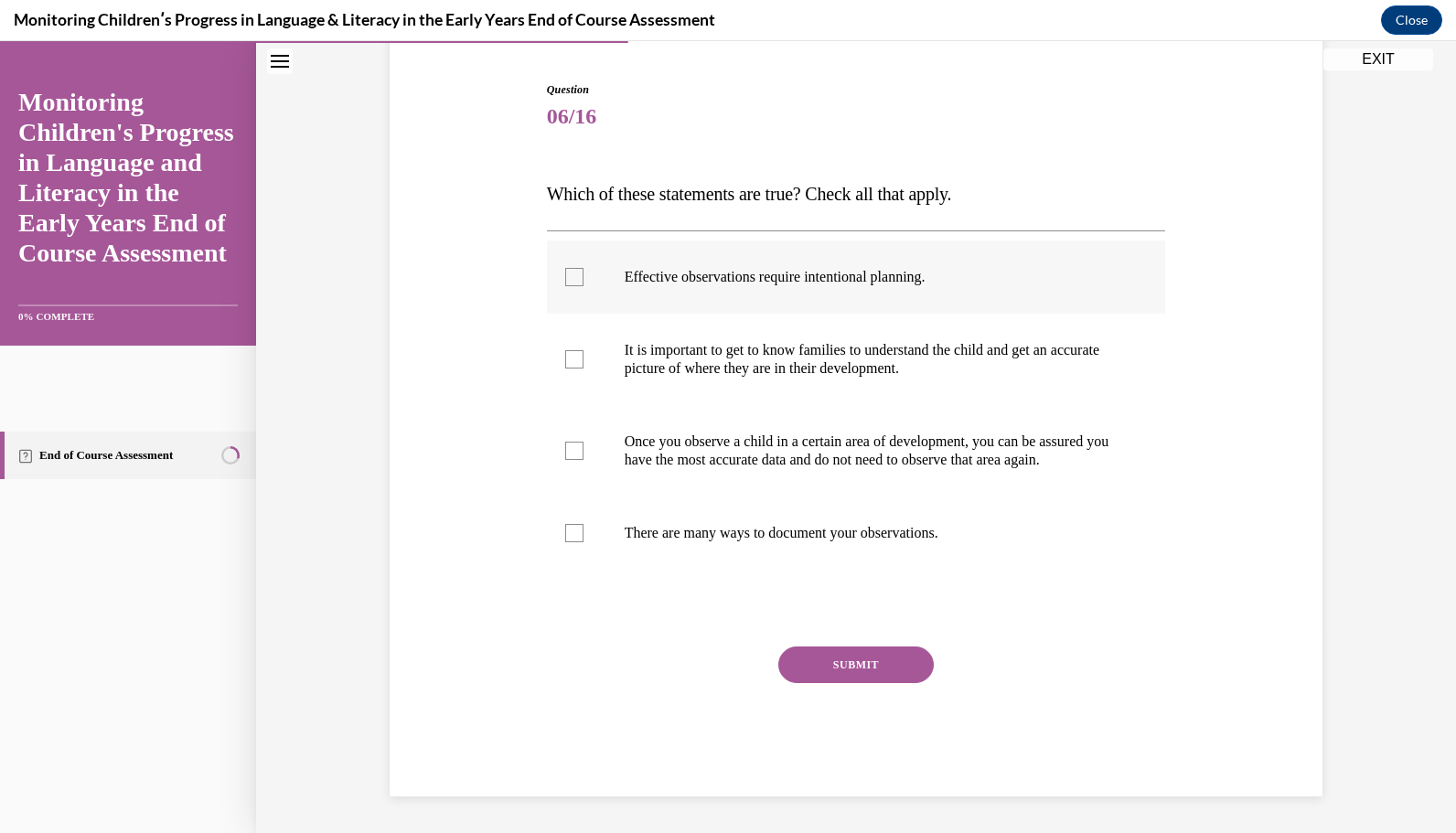
click at [567, 269] on label "Effective observations require intentional planning." at bounding box center [856, 277] width 620 height 73
click at [567, 269] on input "Effective observations require intentional planning." at bounding box center [574, 277] width 19 height 19
checkbox input "true"
click at [569, 350] on div at bounding box center [574, 359] width 19 height 19
click at [569, 350] on input "It is important to get to know families to understand the child and get an accu…" at bounding box center [574, 359] width 19 height 19
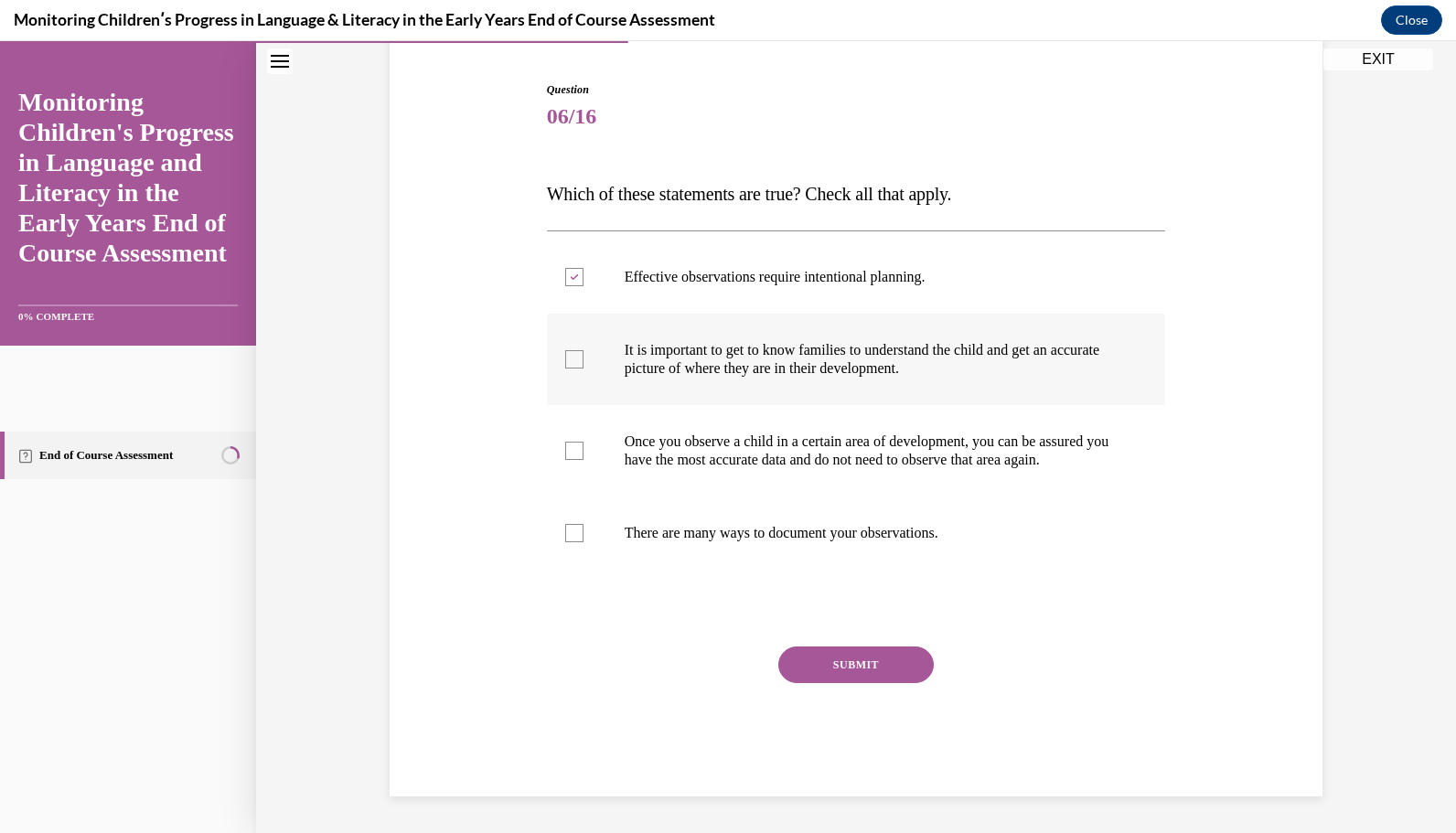
checkbox input "true"
click at [574, 544] on label "There are many ways to document your observations." at bounding box center [856, 534] width 620 height 73
click at [574, 542] on input "There are many ways to document your observations." at bounding box center [574, 533] width 19 height 19
checkbox input "true"
click at [824, 667] on button "SUBMIT" at bounding box center [856, 664] width 155 height 37
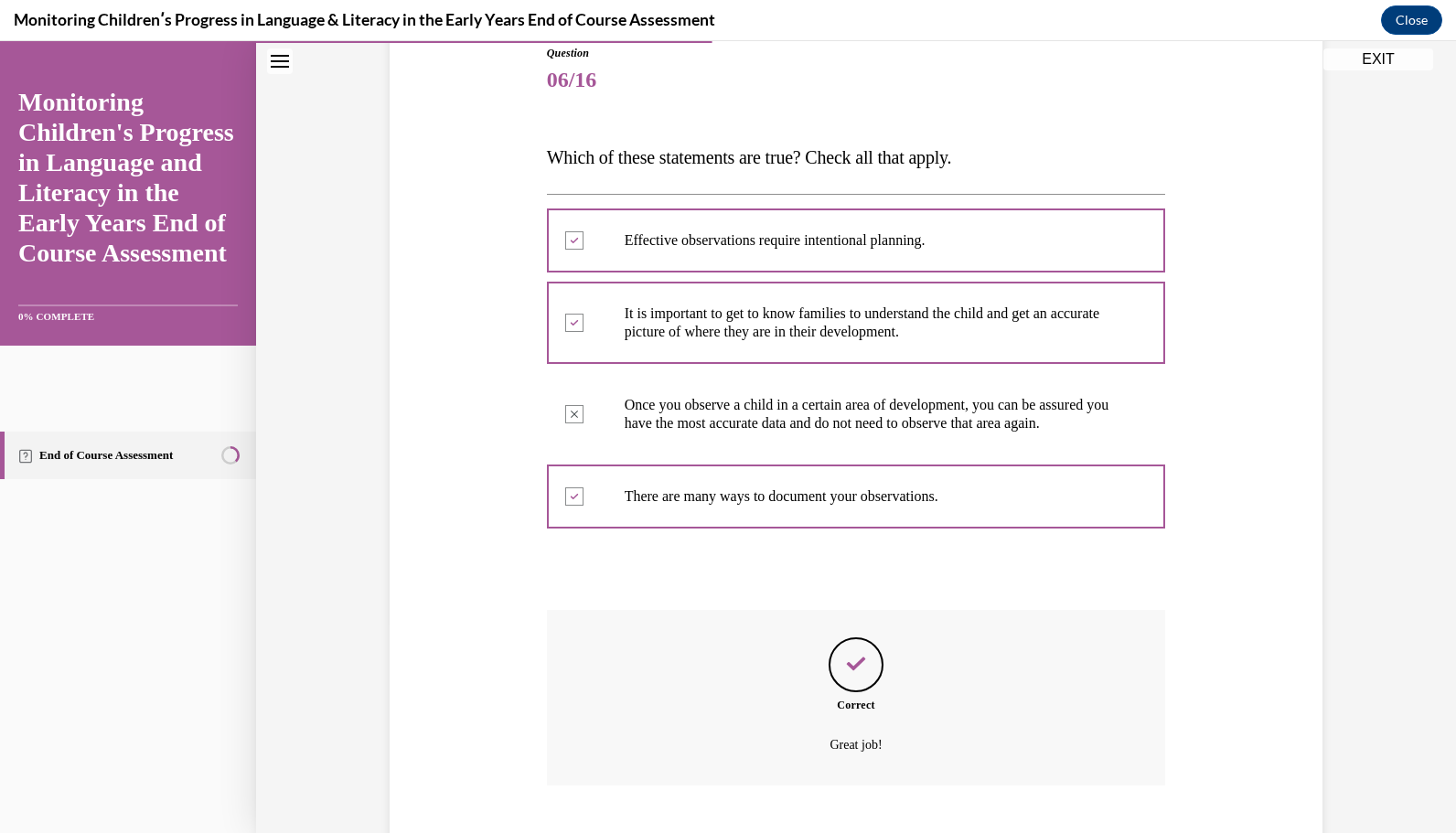
scroll to position [338, 0]
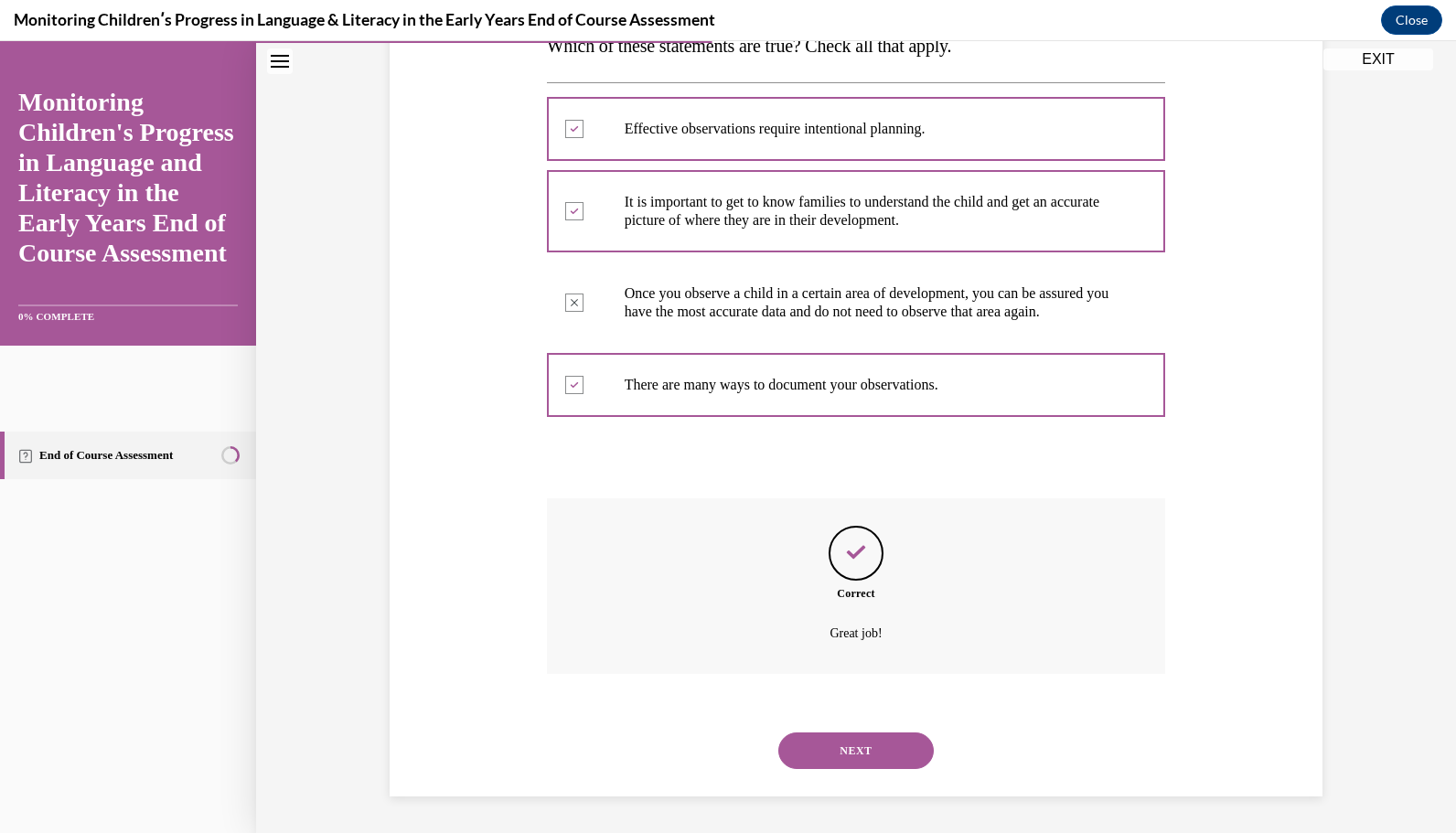
click at [857, 748] on button "NEXT" at bounding box center [856, 750] width 155 height 37
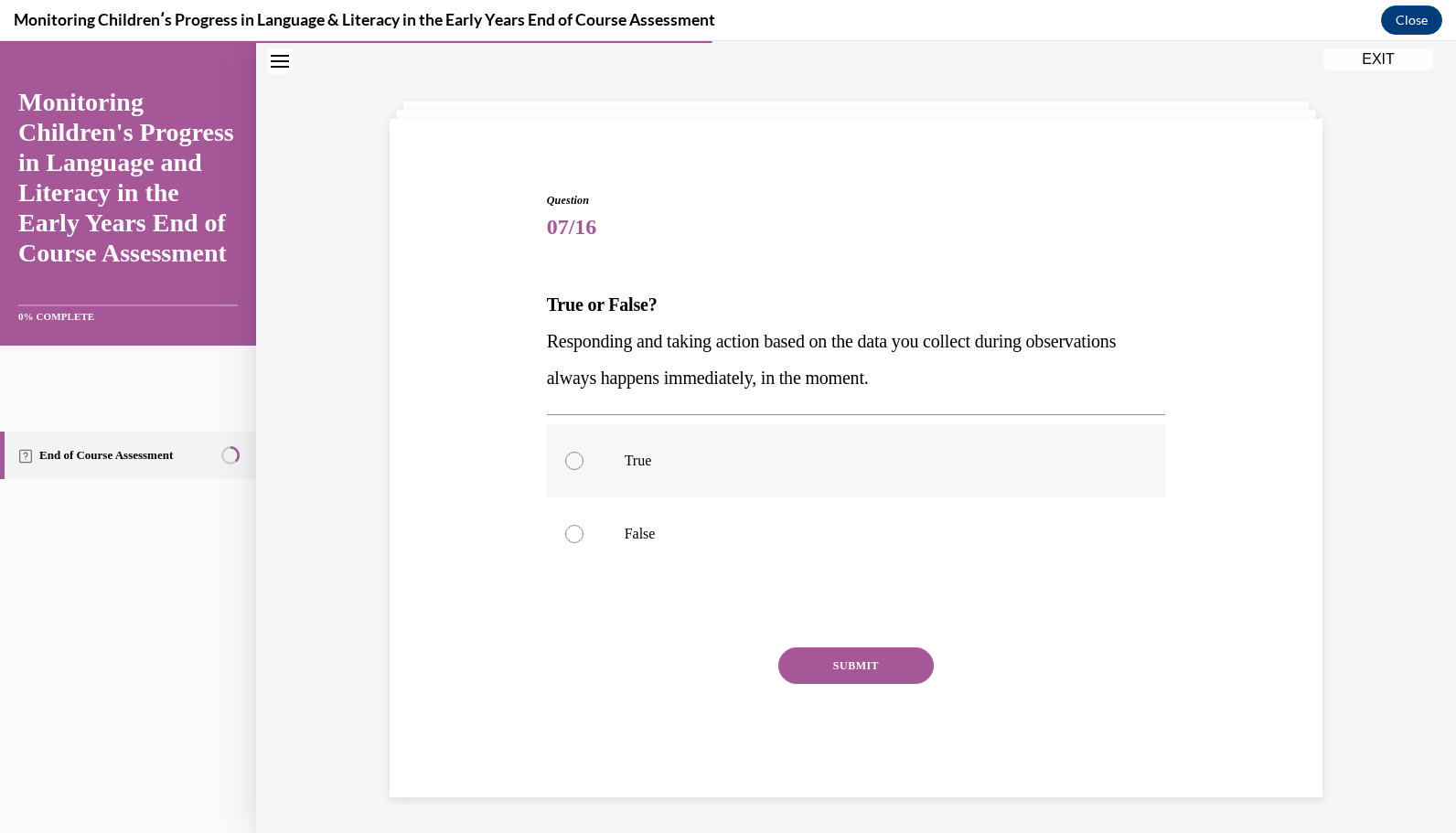
click at [565, 467] on div at bounding box center [574, 460] width 19 height 19
click at [565, 467] on input "True" at bounding box center [574, 460] width 19 height 19
radio input "true"
click at [861, 670] on button "SUBMIT" at bounding box center [856, 665] width 155 height 37
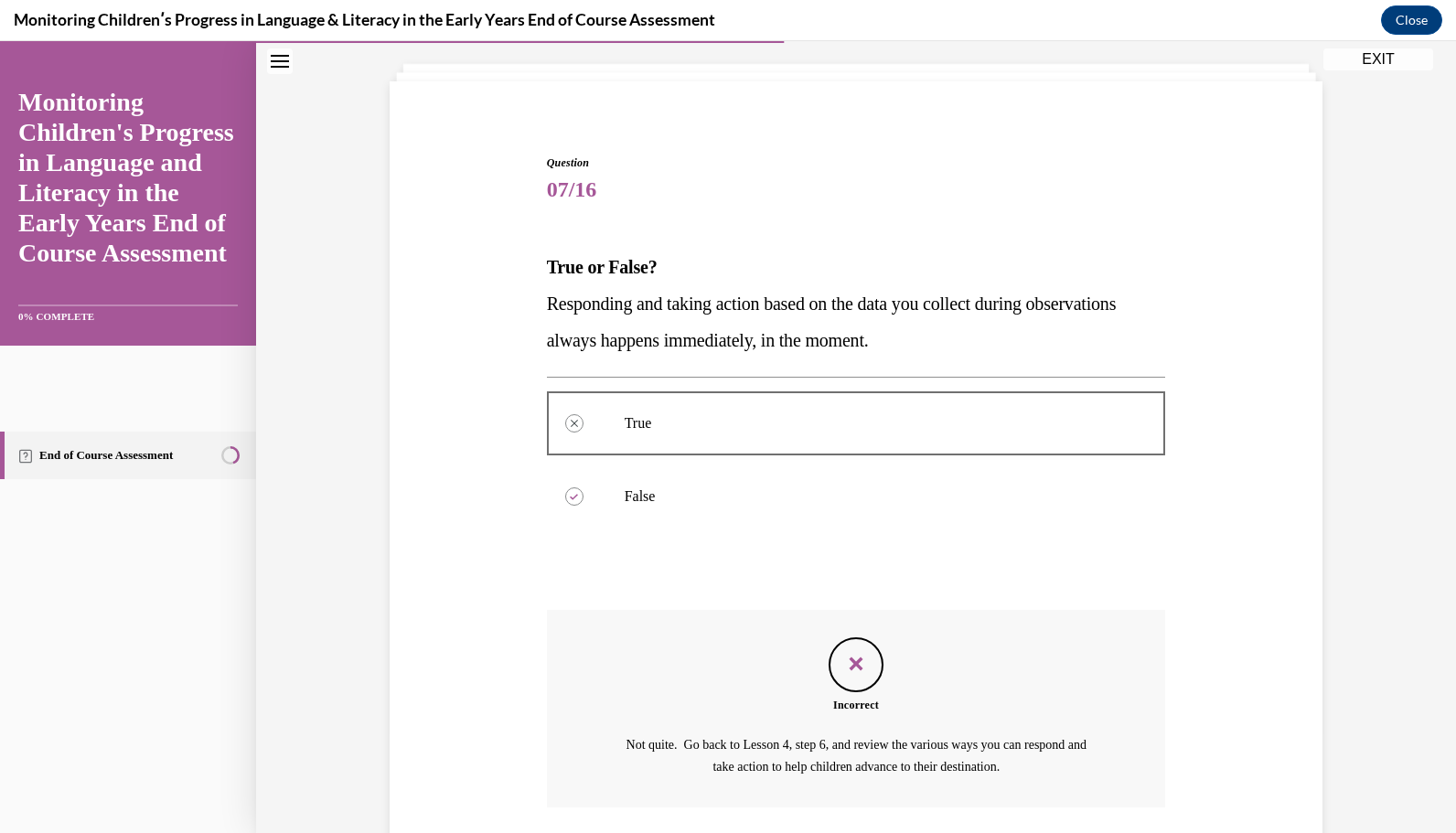
scroll to position [231, 0]
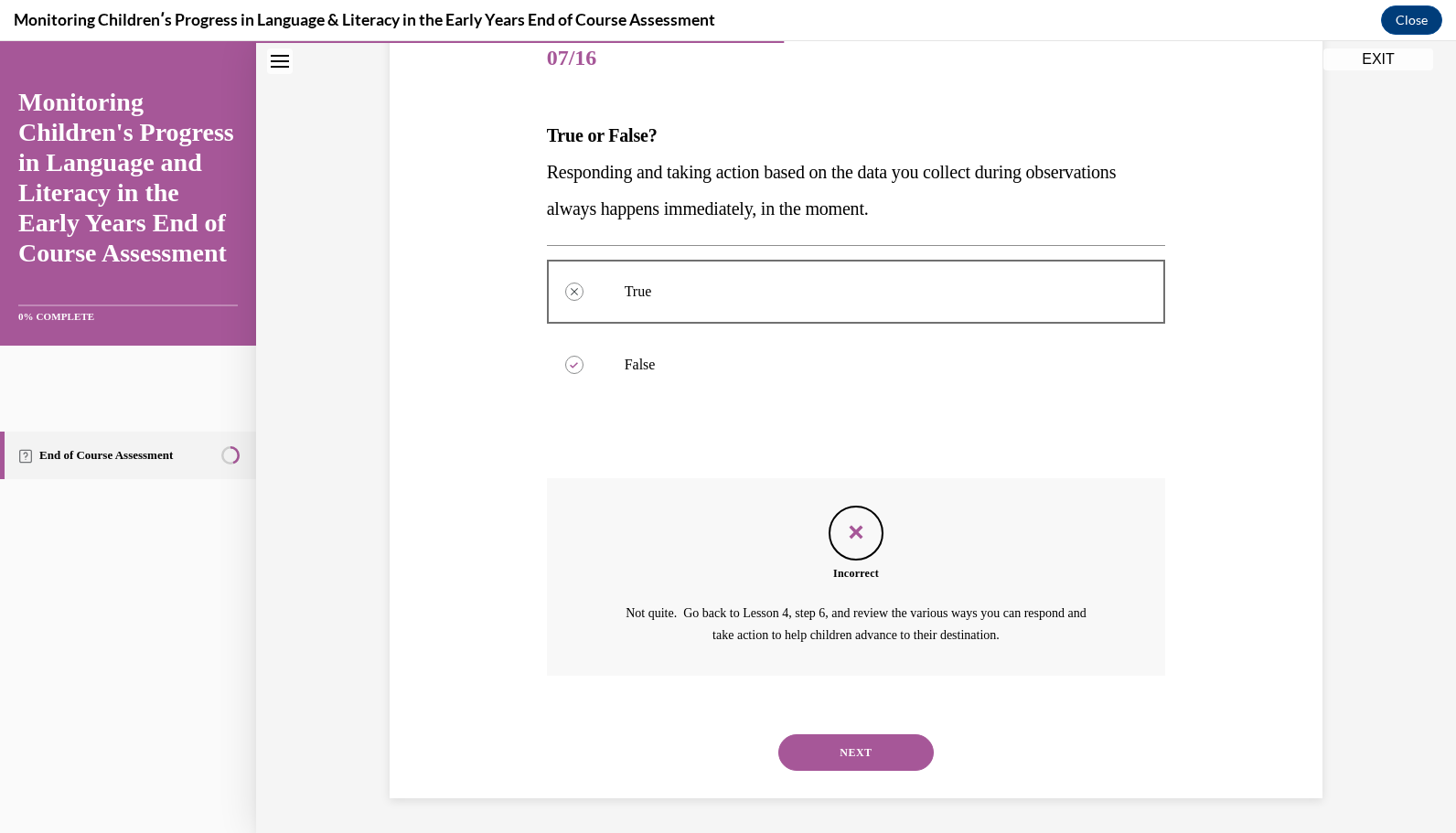
click at [852, 753] on button "NEXT" at bounding box center [856, 752] width 155 height 37
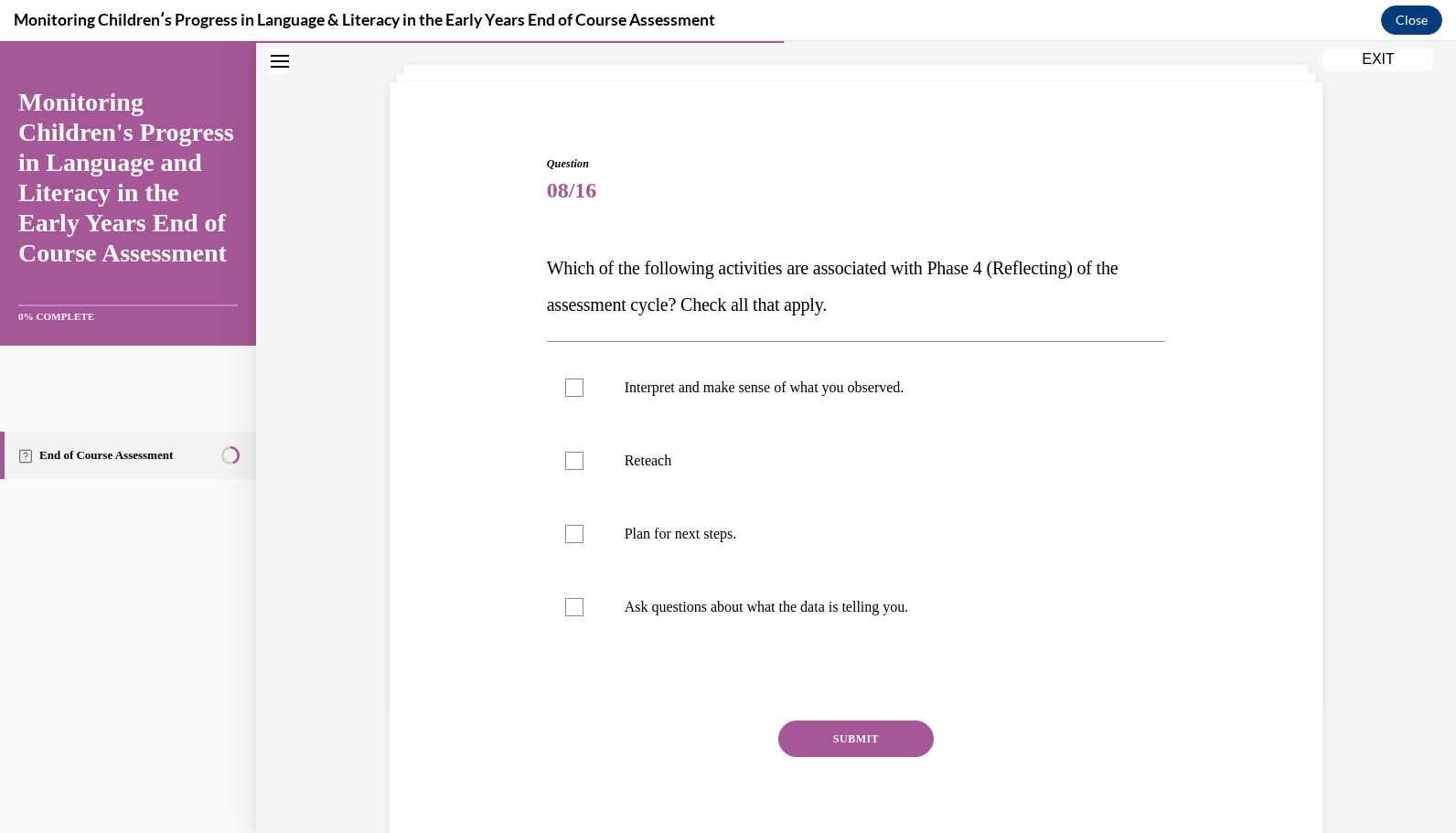
scroll to position [104, 0]
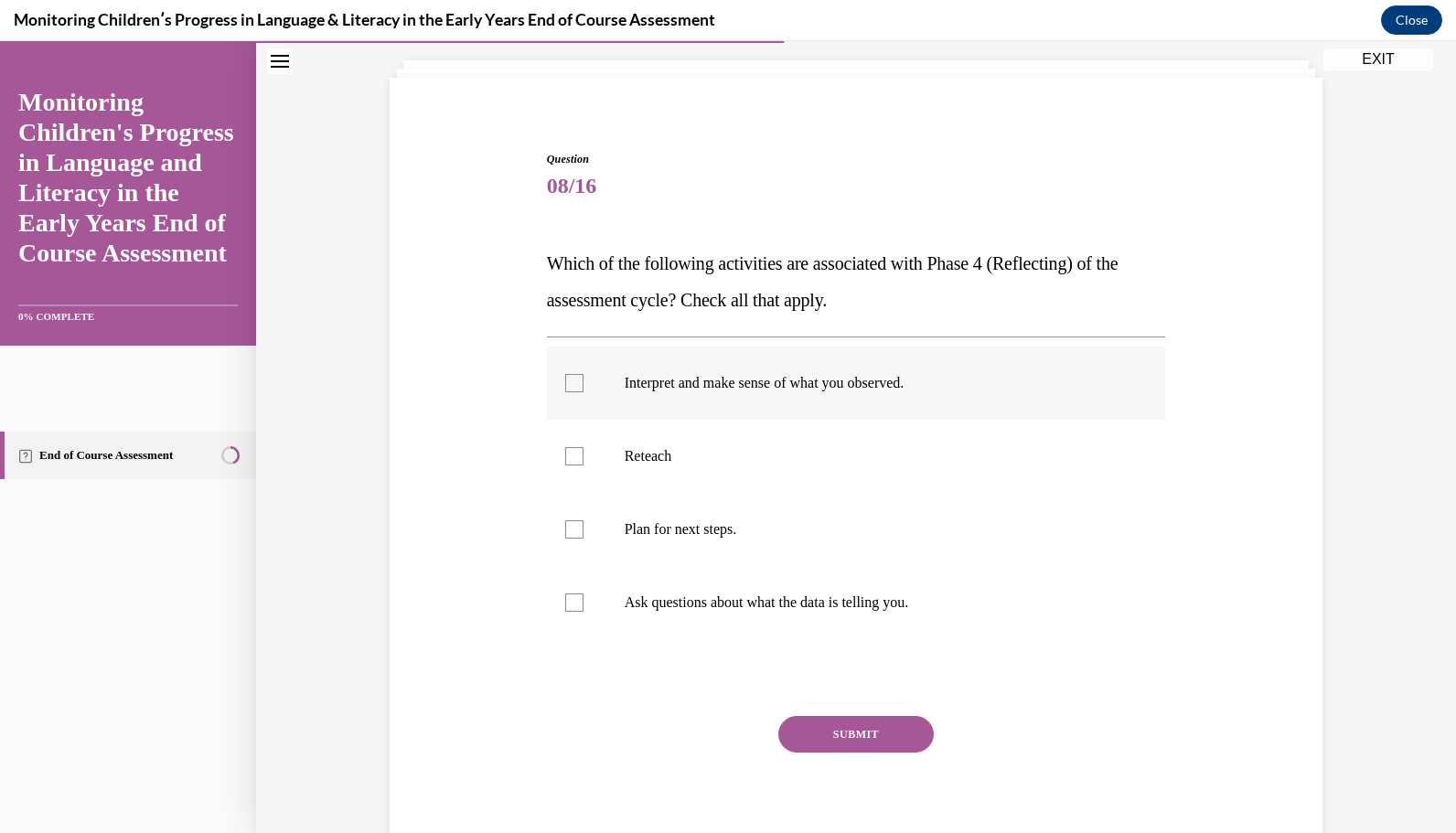
click at [567, 386] on div at bounding box center [574, 383] width 19 height 19
click at [567, 386] on input "Interpret and make sense of what you observed." at bounding box center [574, 383] width 19 height 19
checkbox input "true"
click at [574, 531] on div at bounding box center [574, 530] width 19 height 19
click at [574, 531] on input "Plan for next steps." at bounding box center [574, 530] width 19 height 19
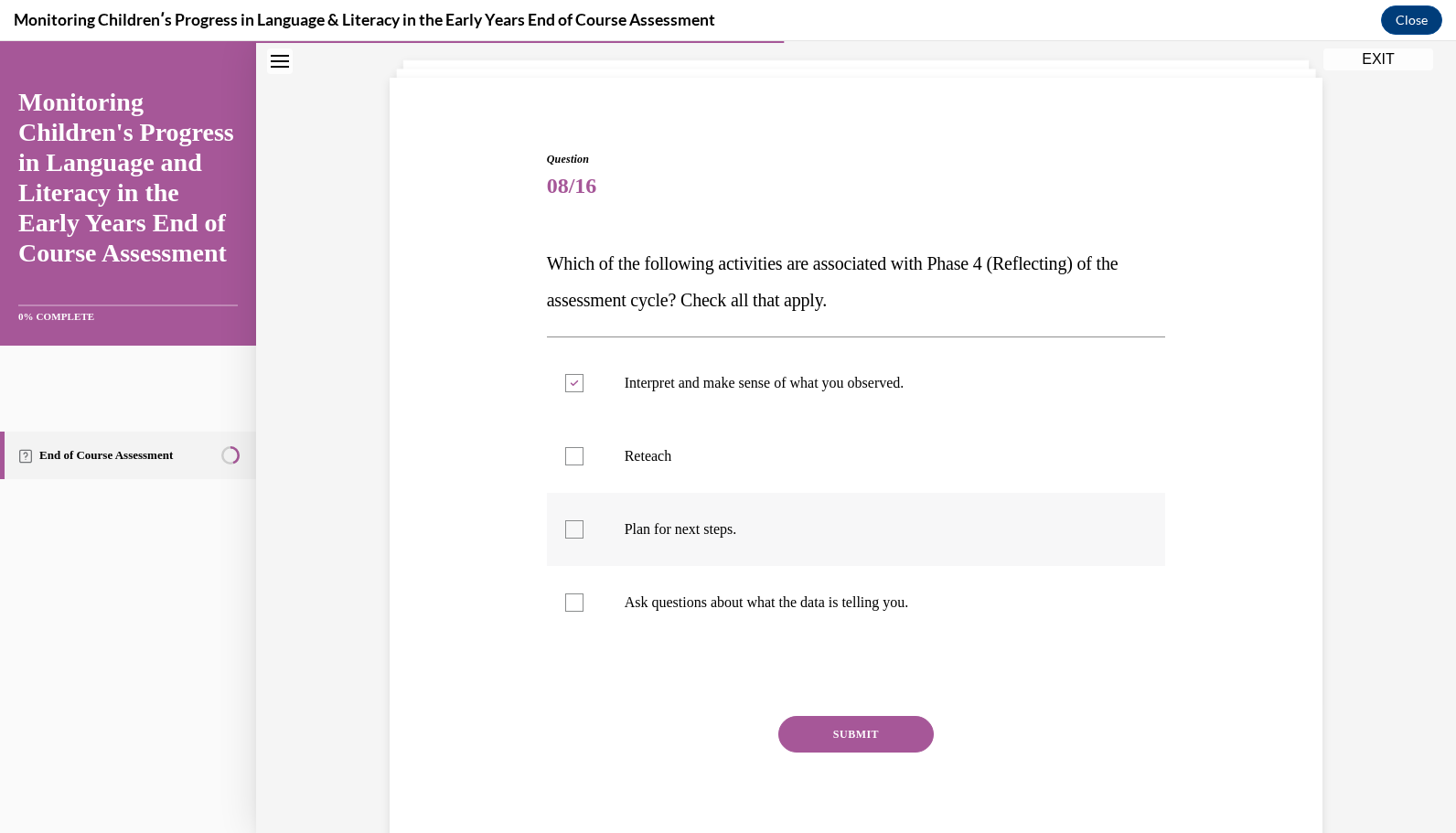
checkbox input "true"
click at [568, 597] on div at bounding box center [574, 603] width 19 height 19
click at [568, 597] on input "Ask questions about what the data is telling you." at bounding box center [574, 603] width 19 height 19
checkbox input "true"
click at [879, 735] on button "SUBMIT" at bounding box center [856, 734] width 155 height 37
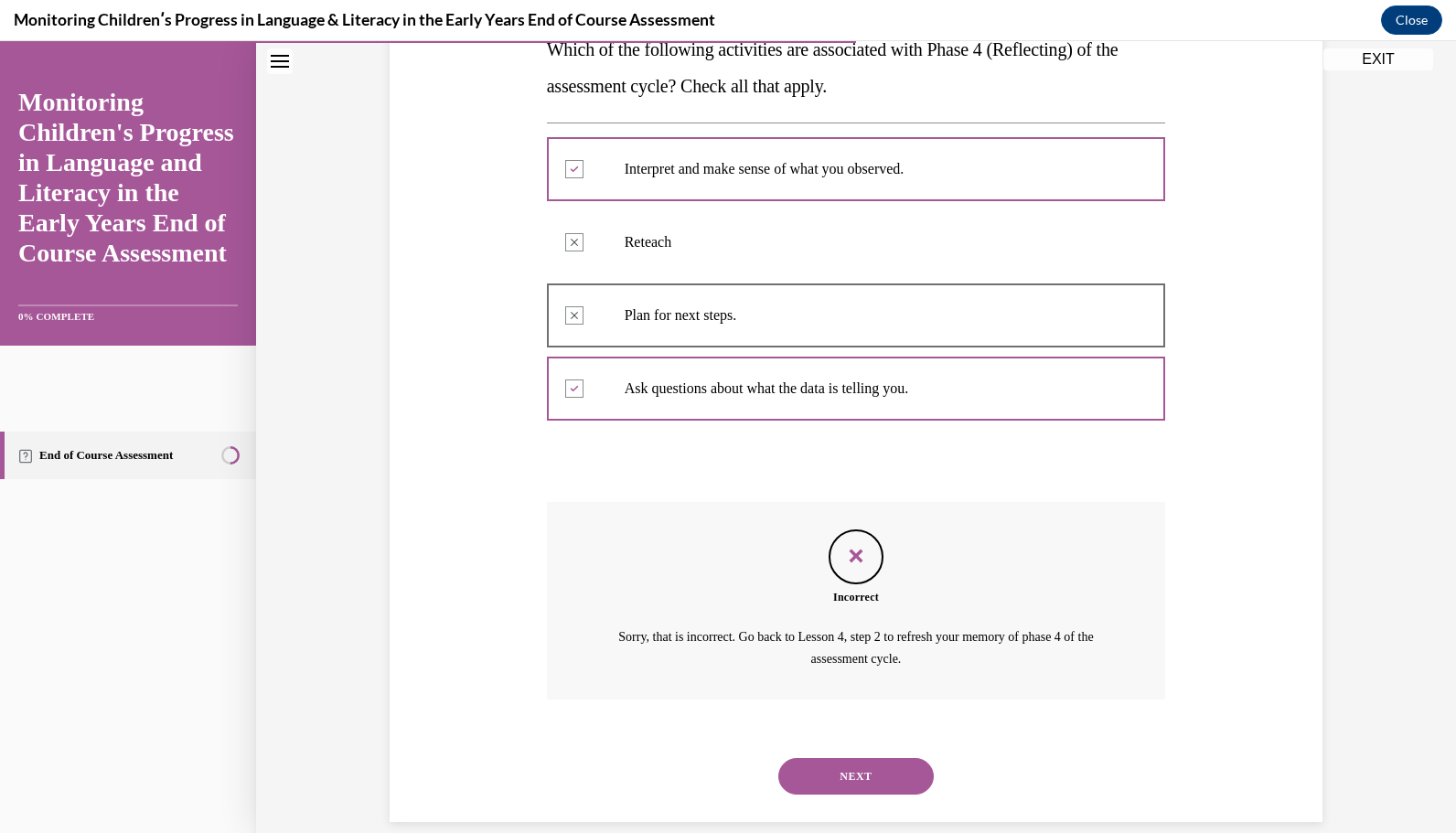
scroll to position [341, 0]
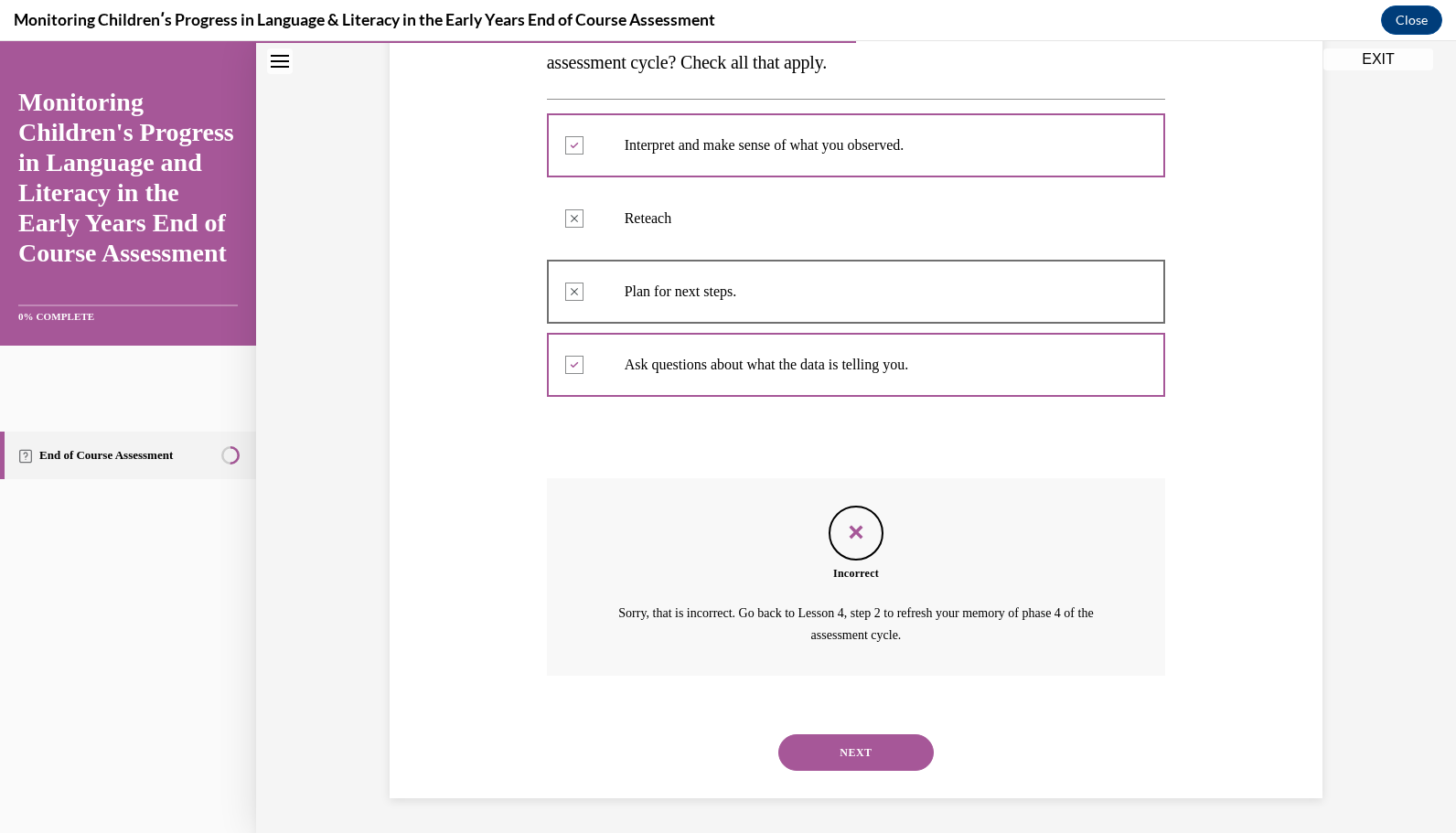
click at [877, 751] on button "NEXT" at bounding box center [856, 752] width 155 height 37
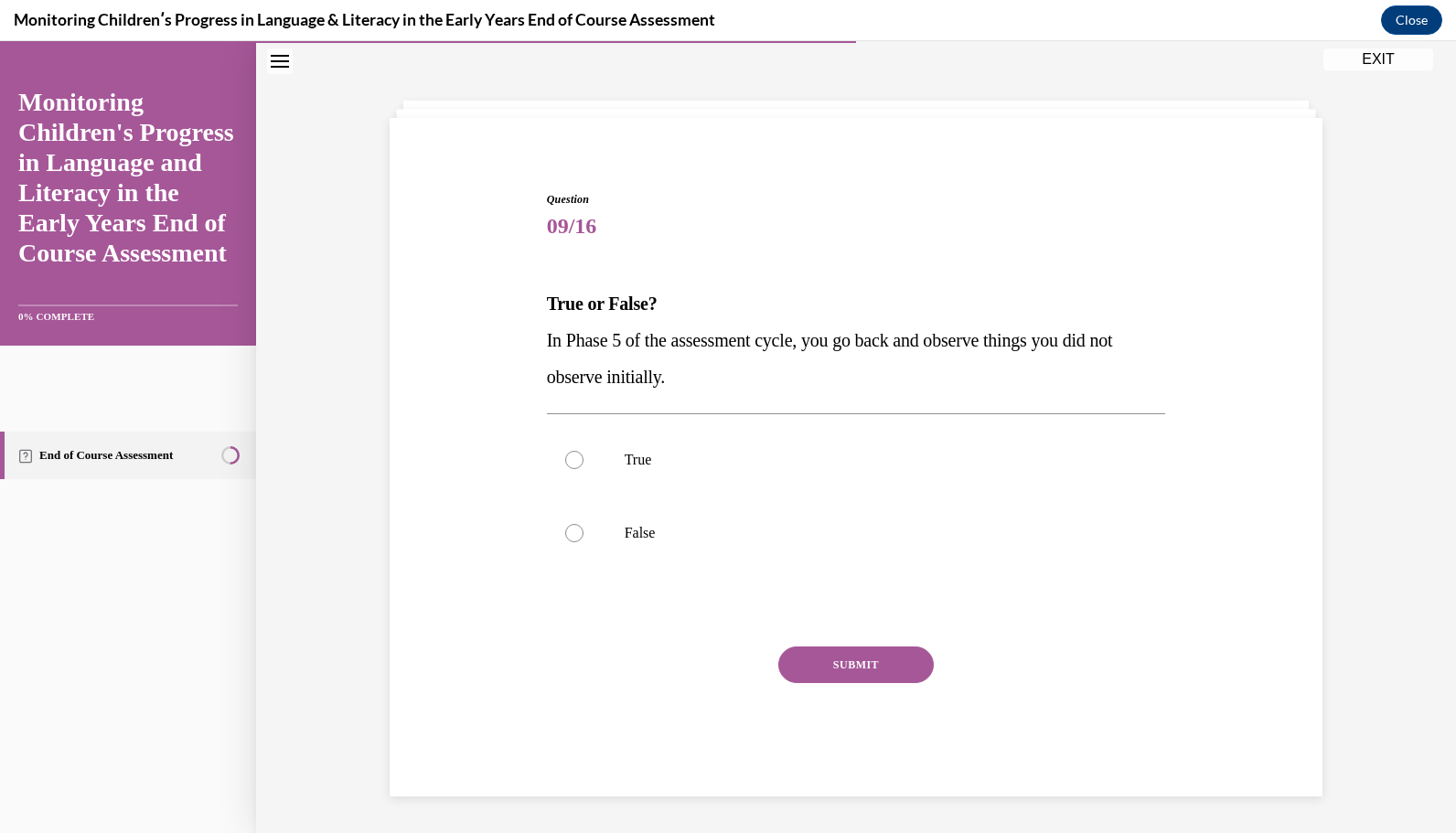
scroll to position [62, 0]
click at [570, 520] on label "False" at bounding box center [856, 534] width 620 height 73
click at [570, 525] on input "False" at bounding box center [574, 534] width 19 height 19
radio input "true"
click at [839, 664] on button "SUBMIT" at bounding box center [856, 665] width 155 height 37
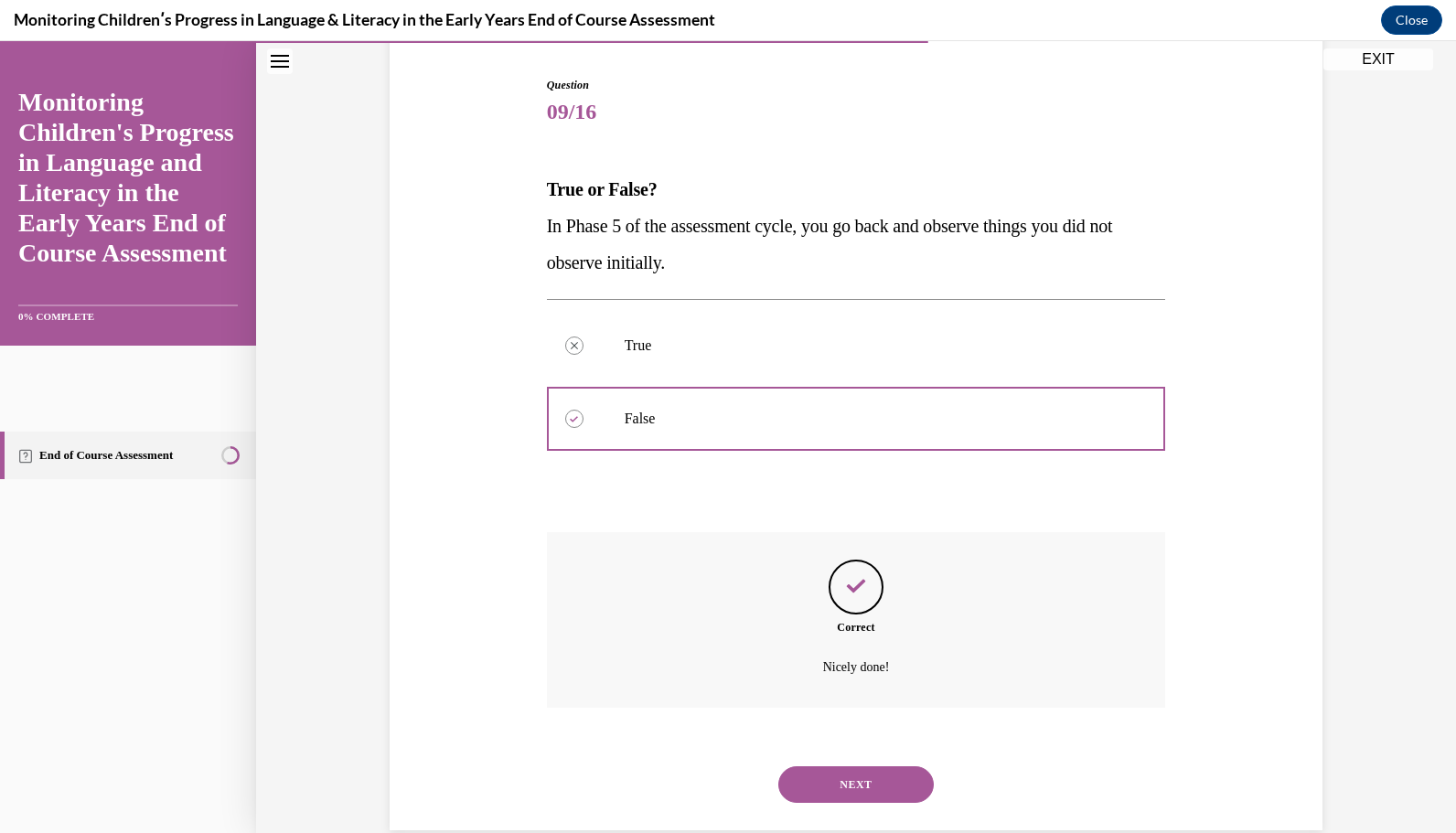
scroll to position [210, 0]
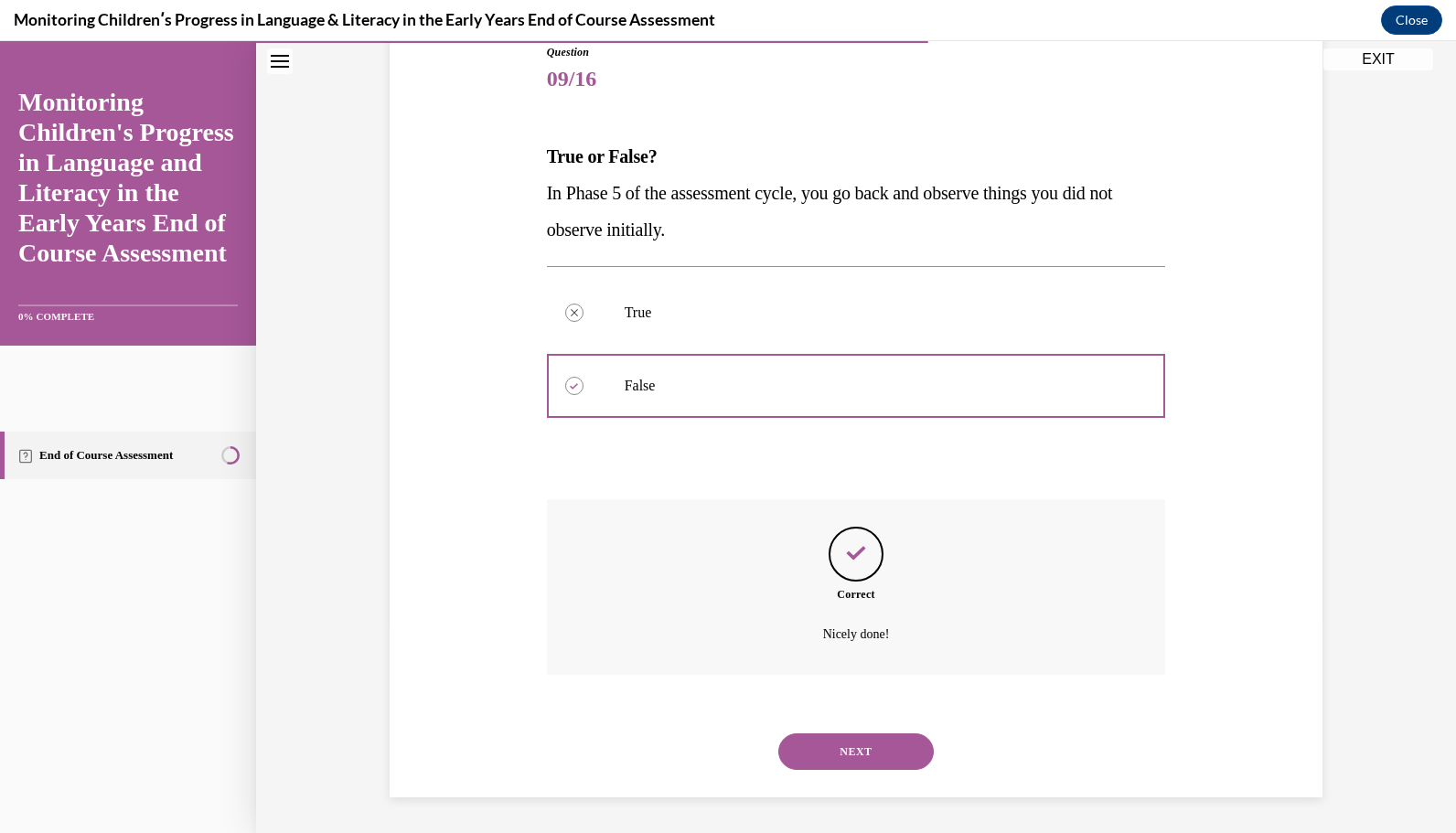
click at [847, 746] on button "NEXT" at bounding box center [856, 751] width 155 height 37
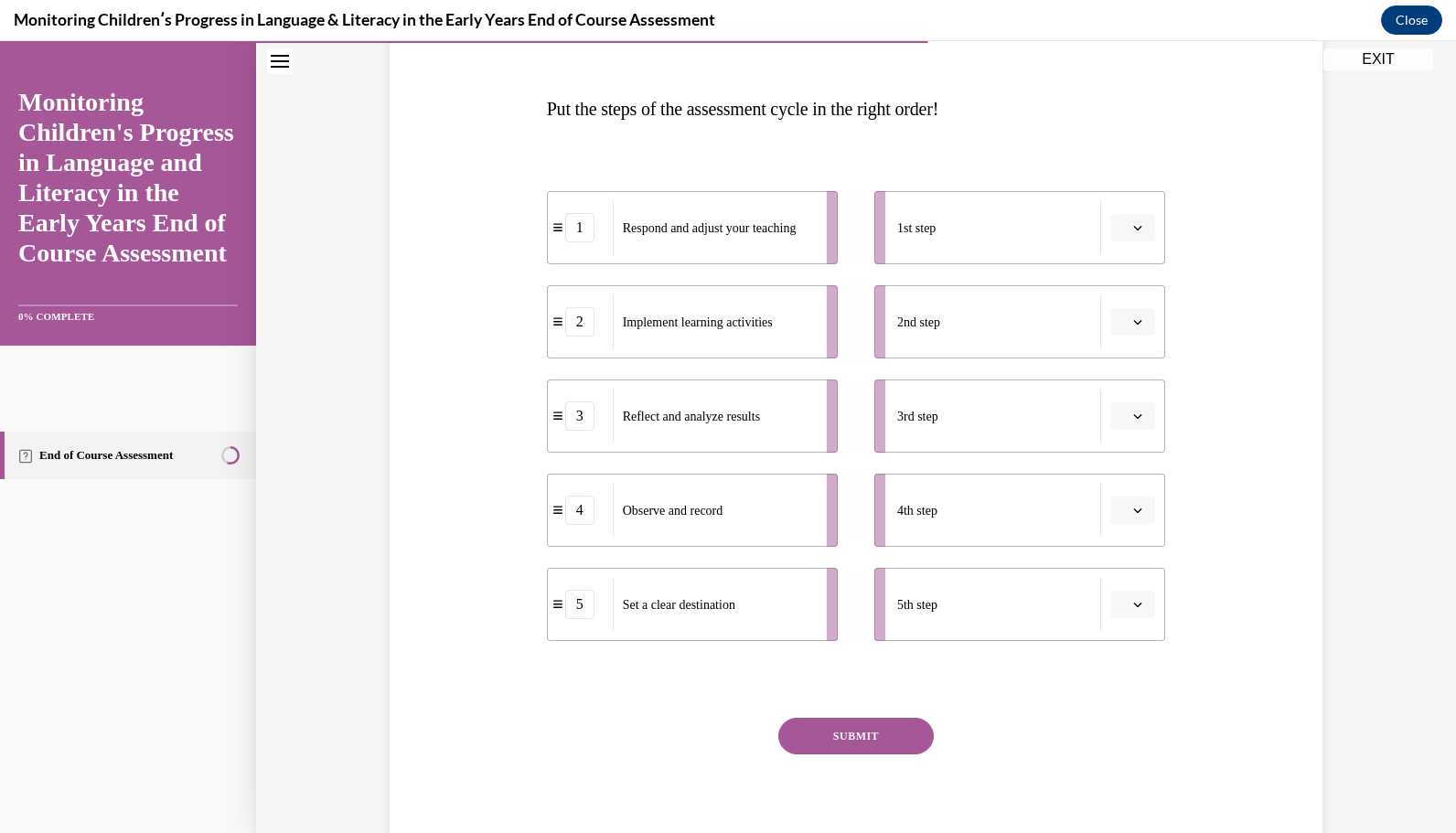
scroll to position [260, 0]
click at [1123, 606] on button "button" at bounding box center [1133, 603] width 44 height 28
click at [1129, 415] on div "1" at bounding box center [1123, 416] width 44 height 37
click at [1135, 226] on icon "button" at bounding box center [1139, 226] width 8 height 5
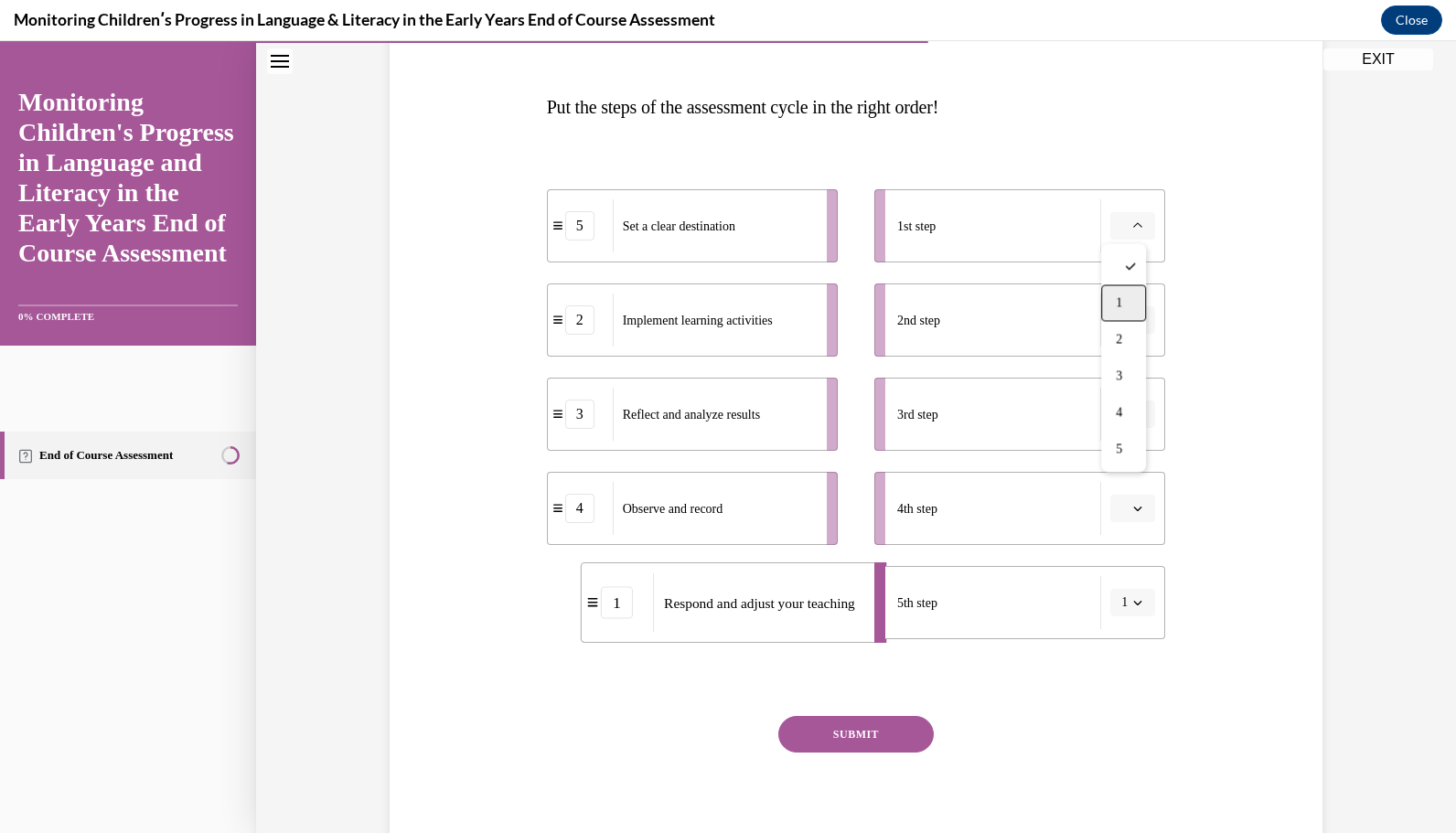
click at [1130, 297] on div "1" at bounding box center [1123, 302] width 44 height 37
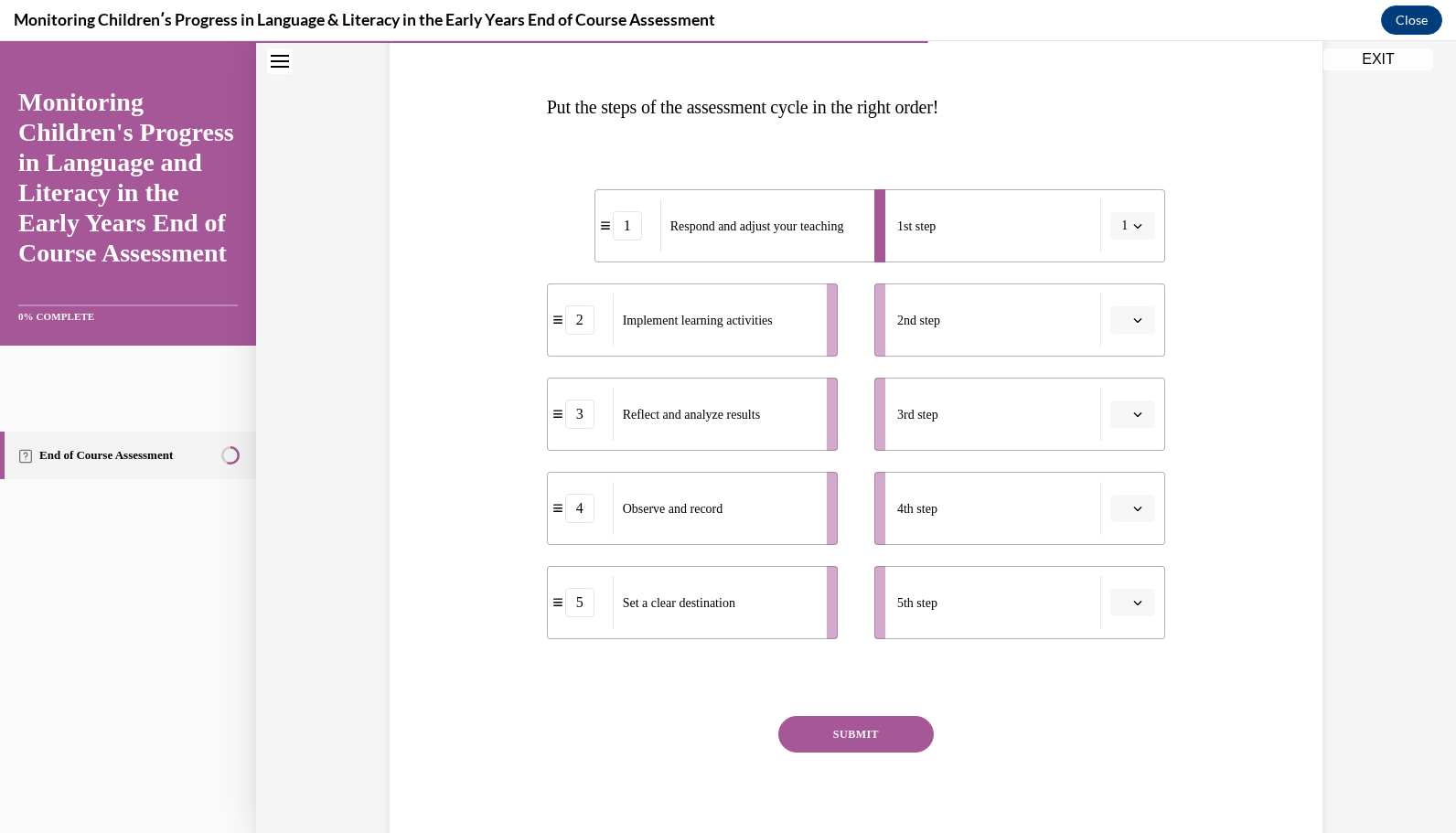
click at [752, 608] on div "Set a clear destination" at bounding box center [714, 603] width 203 height 53
click at [578, 615] on div "5" at bounding box center [580, 603] width 30 height 30
click at [1111, 229] on button "1" at bounding box center [1133, 226] width 44 height 28
click at [1132, 599] on span "button" at bounding box center [1138, 602] width 13 height 13
click at [1126, 415] on div "1" at bounding box center [1123, 416] width 44 height 37
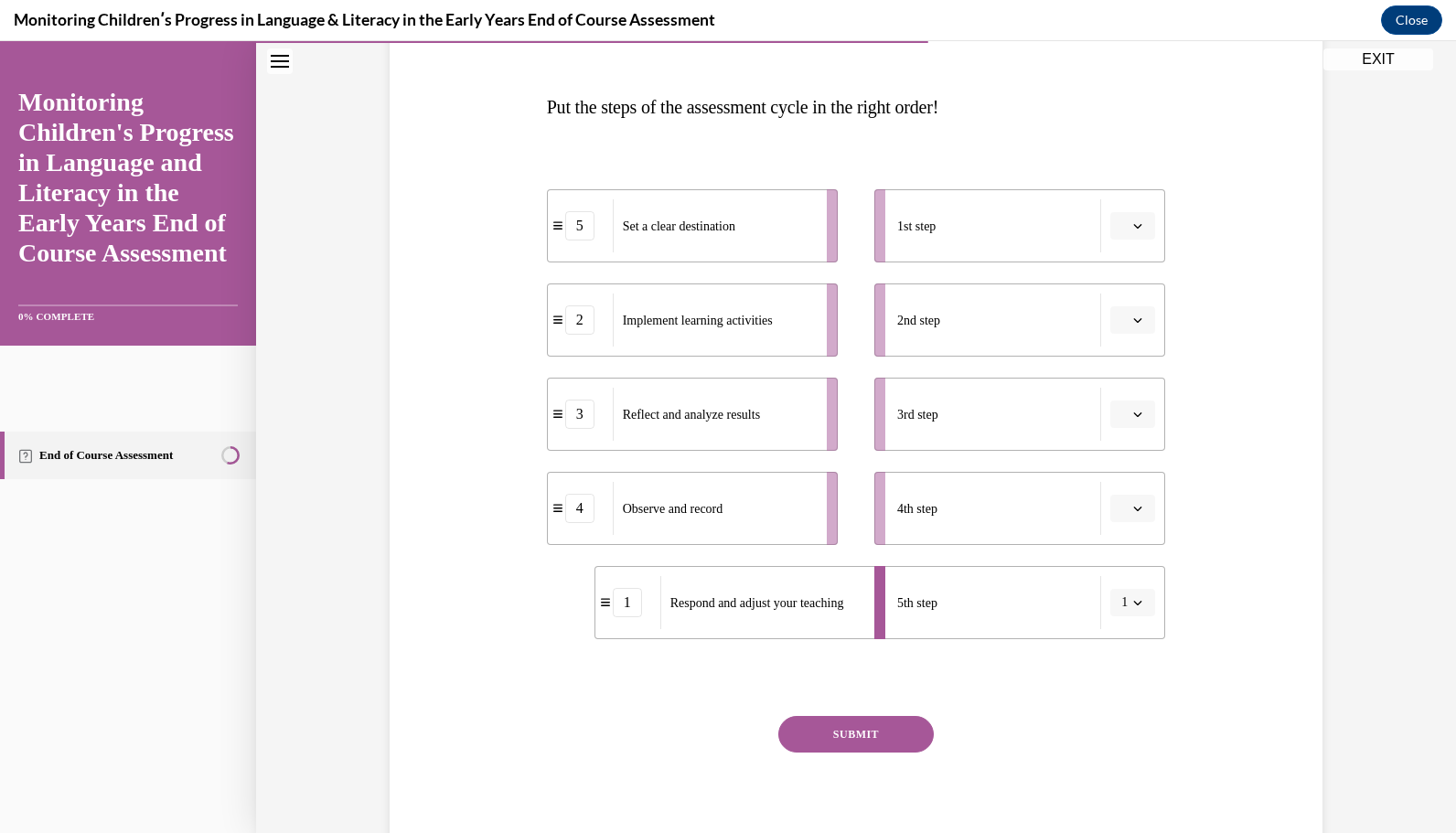
click at [1123, 329] on button "button" at bounding box center [1133, 320] width 44 height 28
click at [1128, 431] on div "2" at bounding box center [1123, 433] width 44 height 37
click at [1132, 503] on span "button" at bounding box center [1138, 508] width 13 height 13
drag, startPoint x: 1133, startPoint y: 619, endPoint x: 1114, endPoint y: 627, distance: 20.6
click at [1114, 627] on div "2" at bounding box center [1123, 622] width 44 height 37
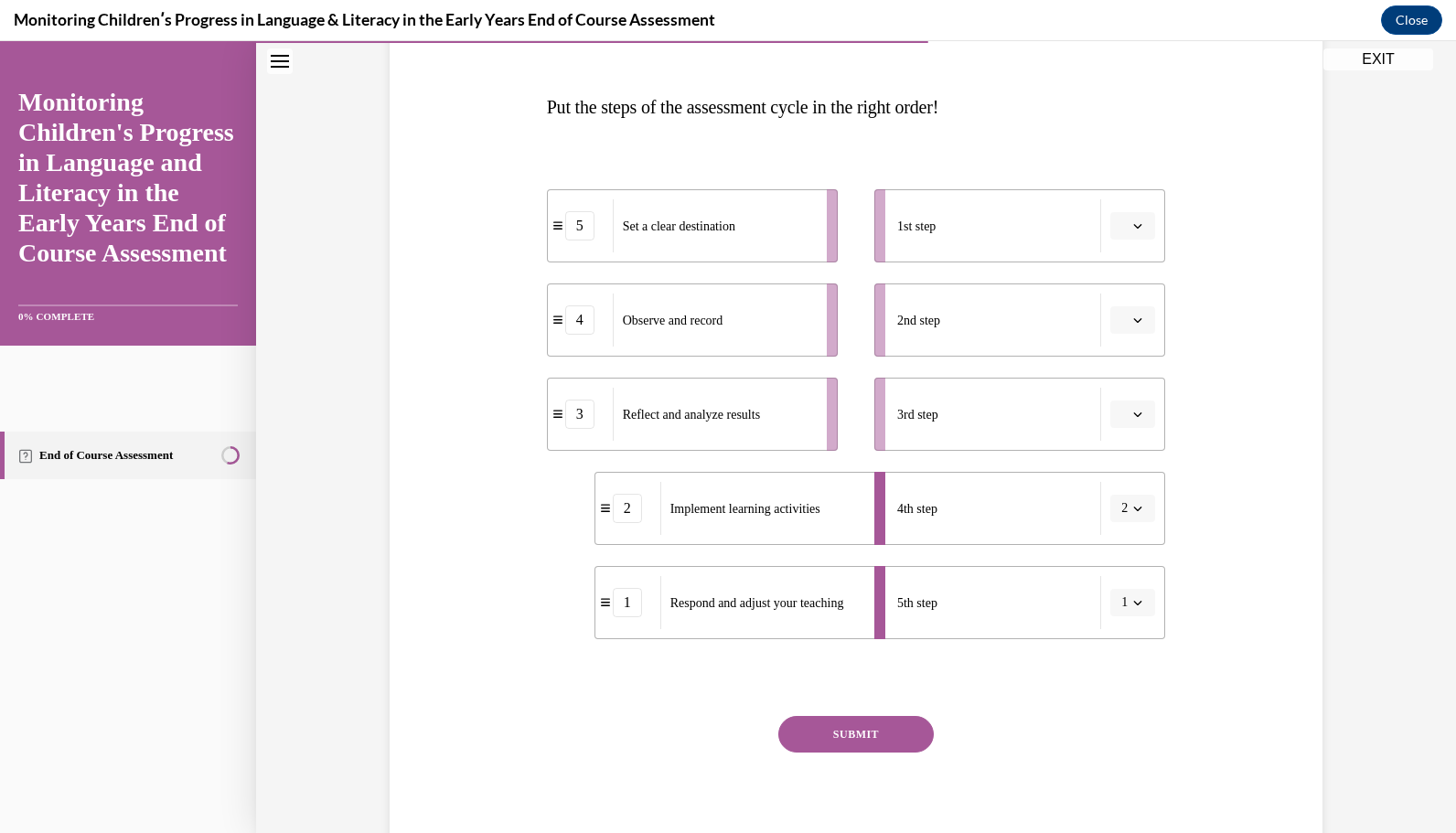
click at [1135, 504] on icon "button" at bounding box center [1138, 508] width 9 height 9
click at [1129, 649] on div "3" at bounding box center [1120, 658] width 44 height 37
click at [1122, 602] on span "1" at bounding box center [1125, 603] width 6 height 19
click at [1135, 533] on div "4" at bounding box center [1120, 526] width 44 height 37
click at [1135, 321] on icon "button" at bounding box center [1139, 320] width 8 height 5
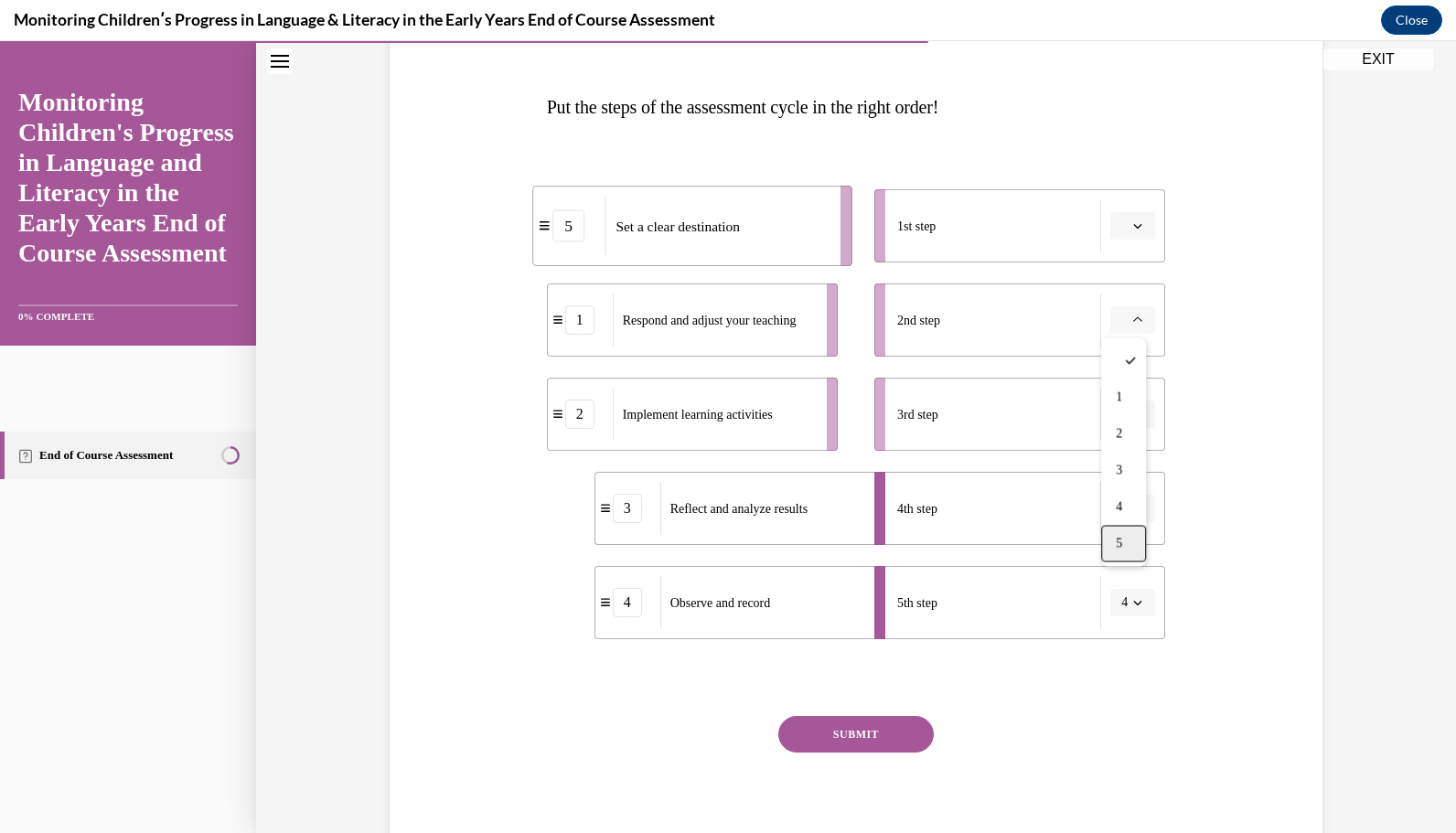
click at [1124, 536] on div "5" at bounding box center [1123, 542] width 44 height 37
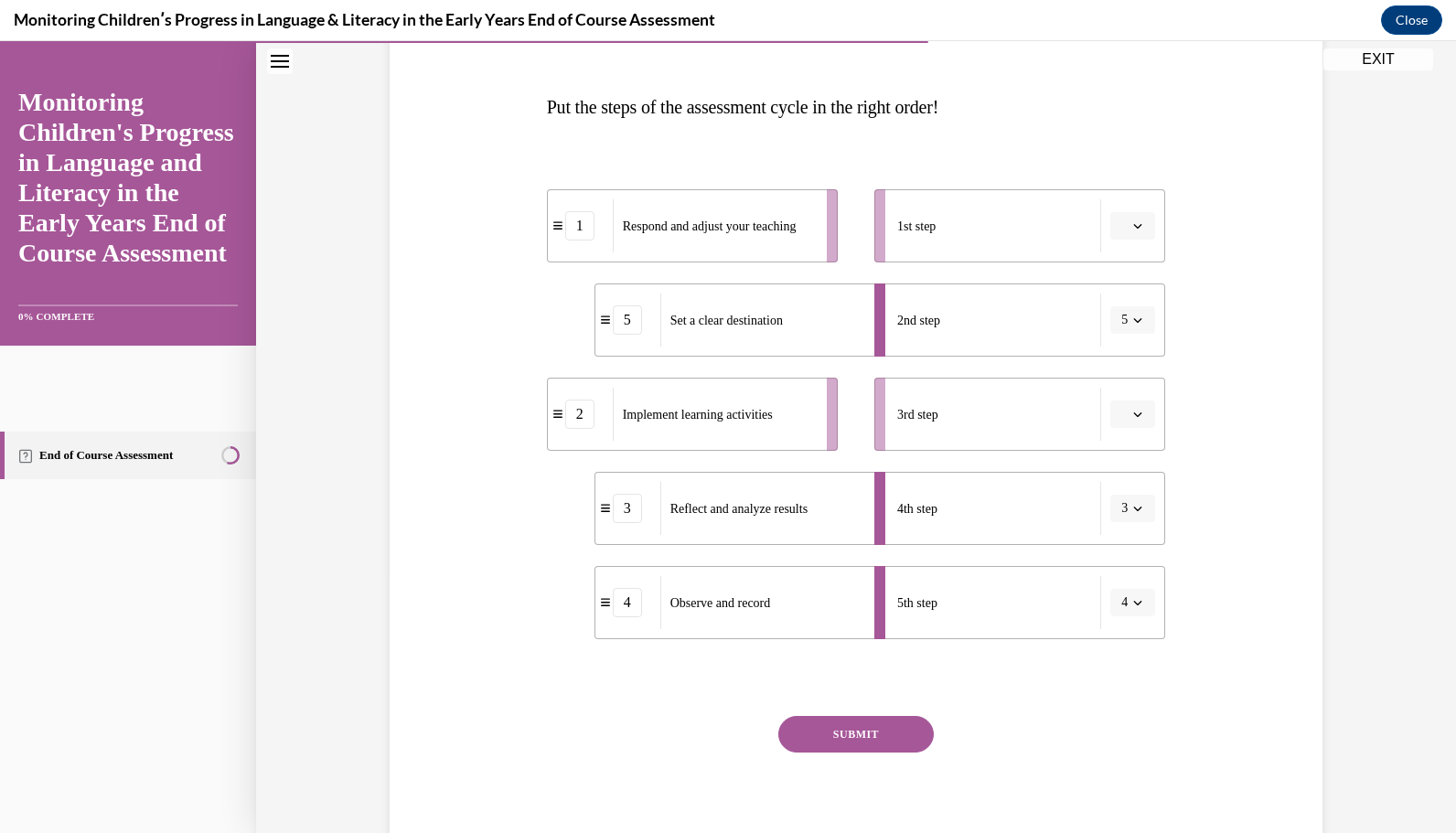
click at [1132, 408] on span "button" at bounding box center [1138, 414] width 13 height 13
click at [1127, 556] on div "3" at bounding box center [1123, 564] width 44 height 37
click at [1122, 314] on span "5" at bounding box center [1125, 320] width 6 height 19
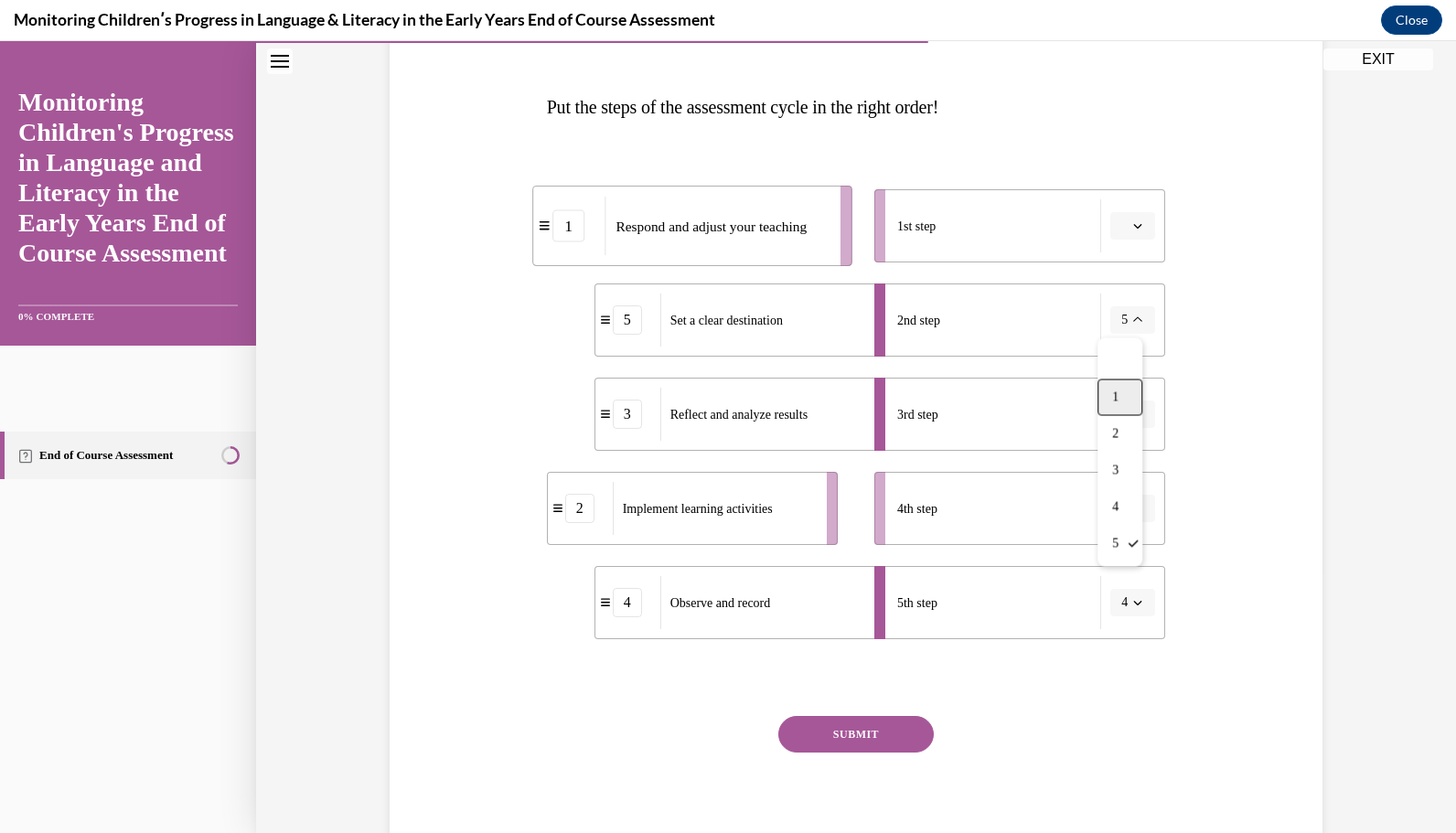
click at [1125, 389] on div "1" at bounding box center [1120, 396] width 44 height 37
click at [1132, 230] on span "button" at bounding box center [1138, 225] width 13 height 13
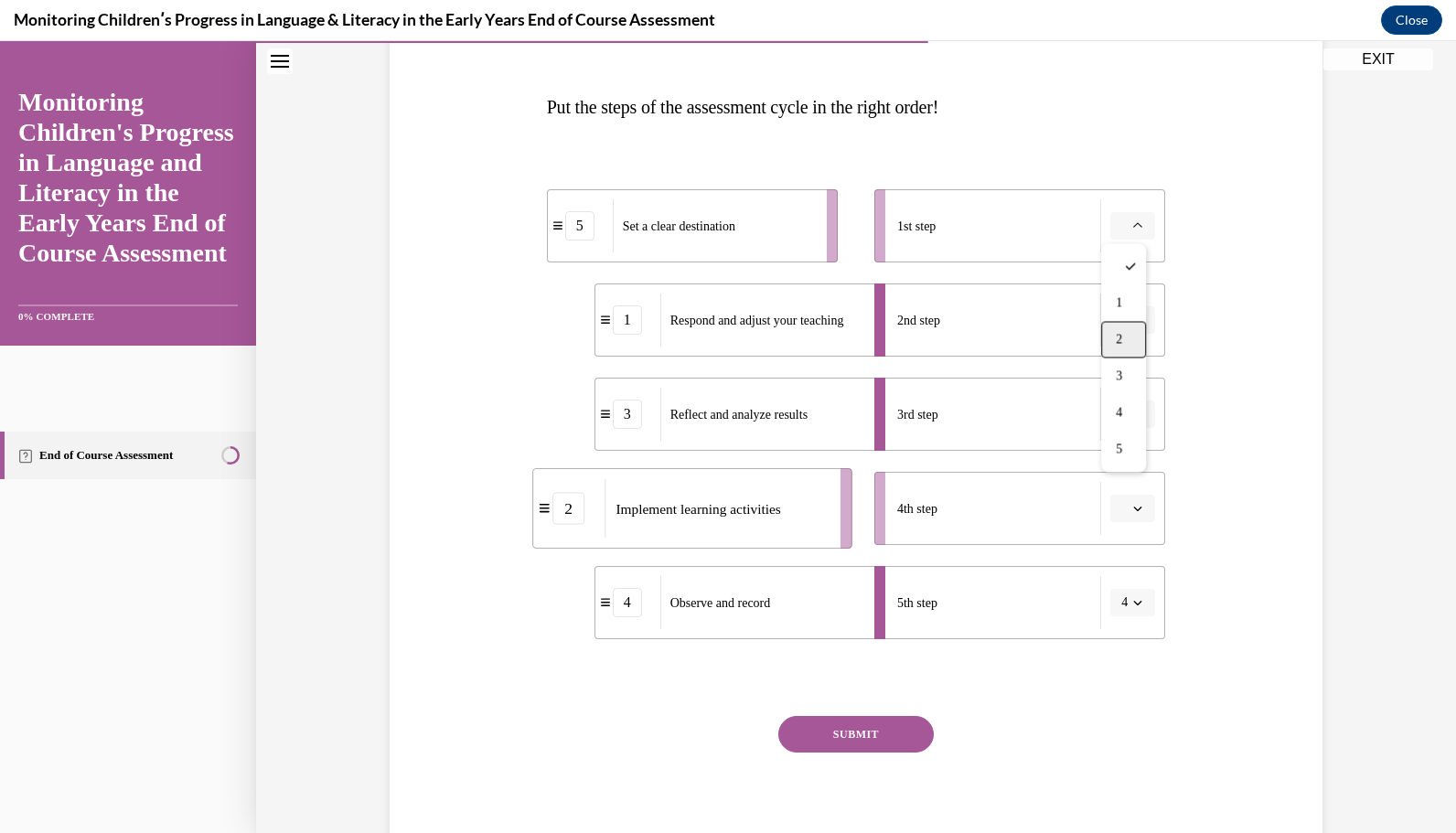
click at [1123, 352] on div "2" at bounding box center [1123, 339] width 44 height 37
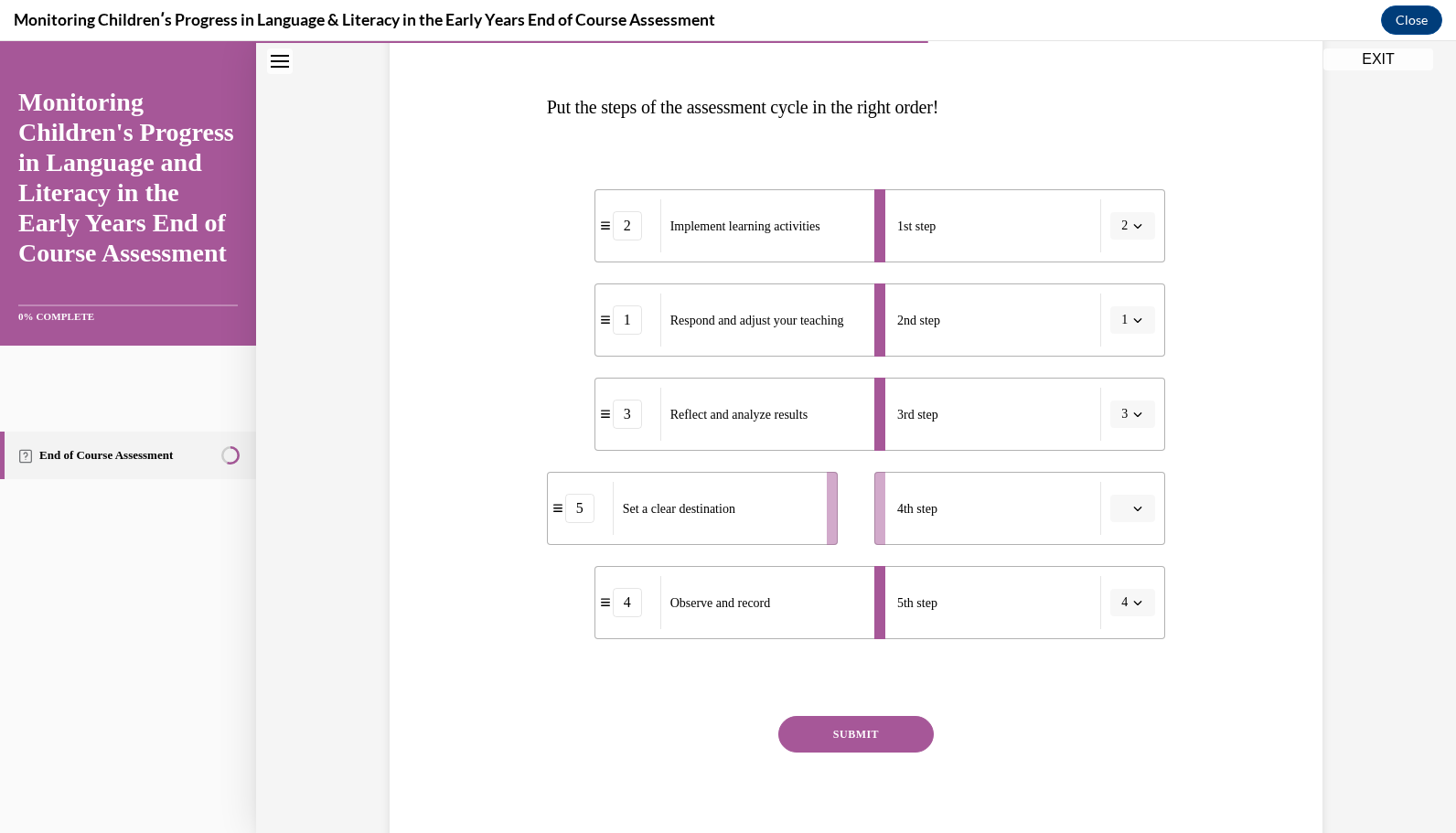
click at [1133, 514] on span "button" at bounding box center [1138, 508] width 13 height 13
click at [1134, 726] on div "5" at bounding box center [1123, 731] width 44 height 37
click at [894, 726] on button "SUBMIT" at bounding box center [856, 734] width 155 height 37
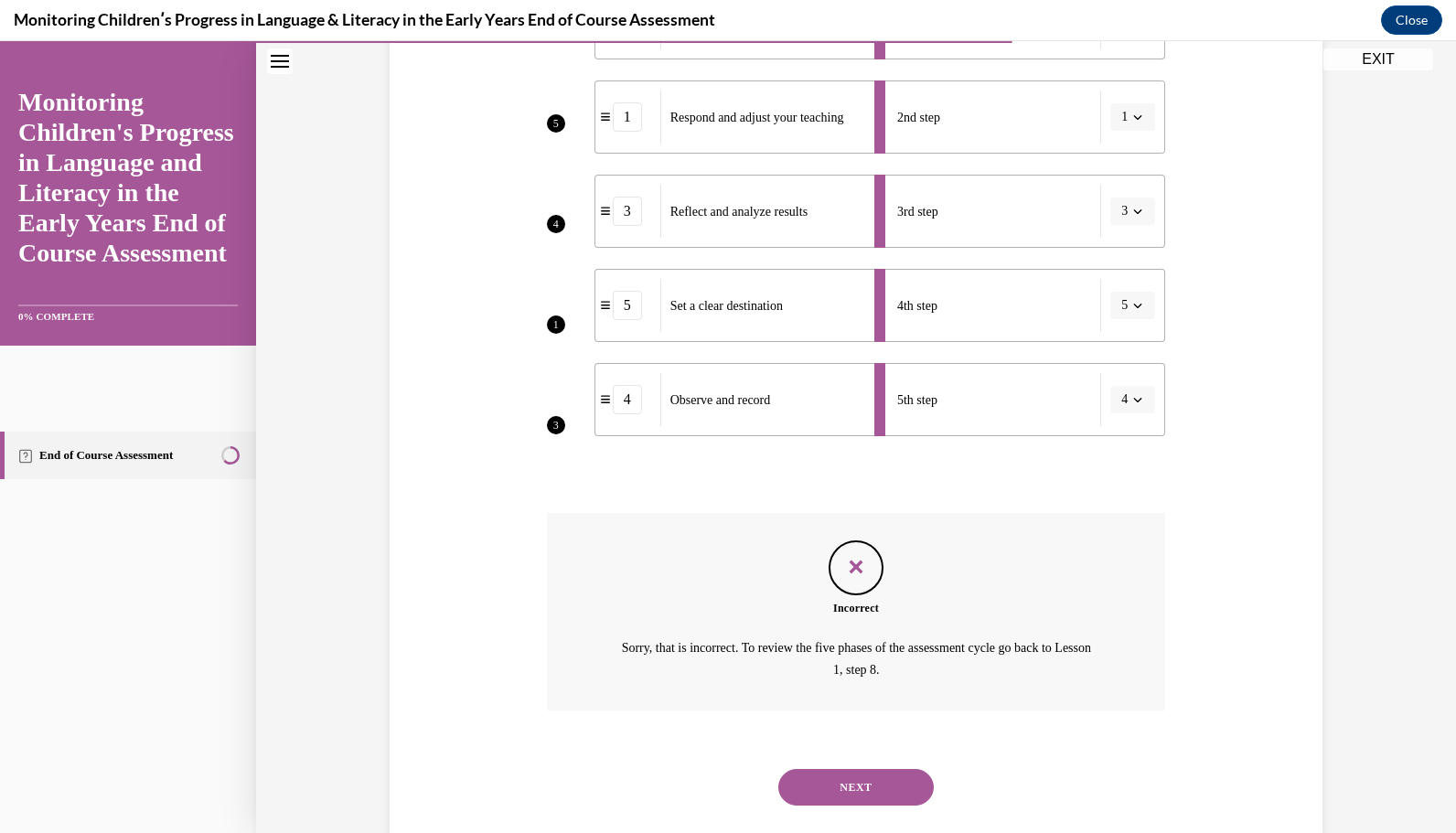
scroll to position [497, 0]
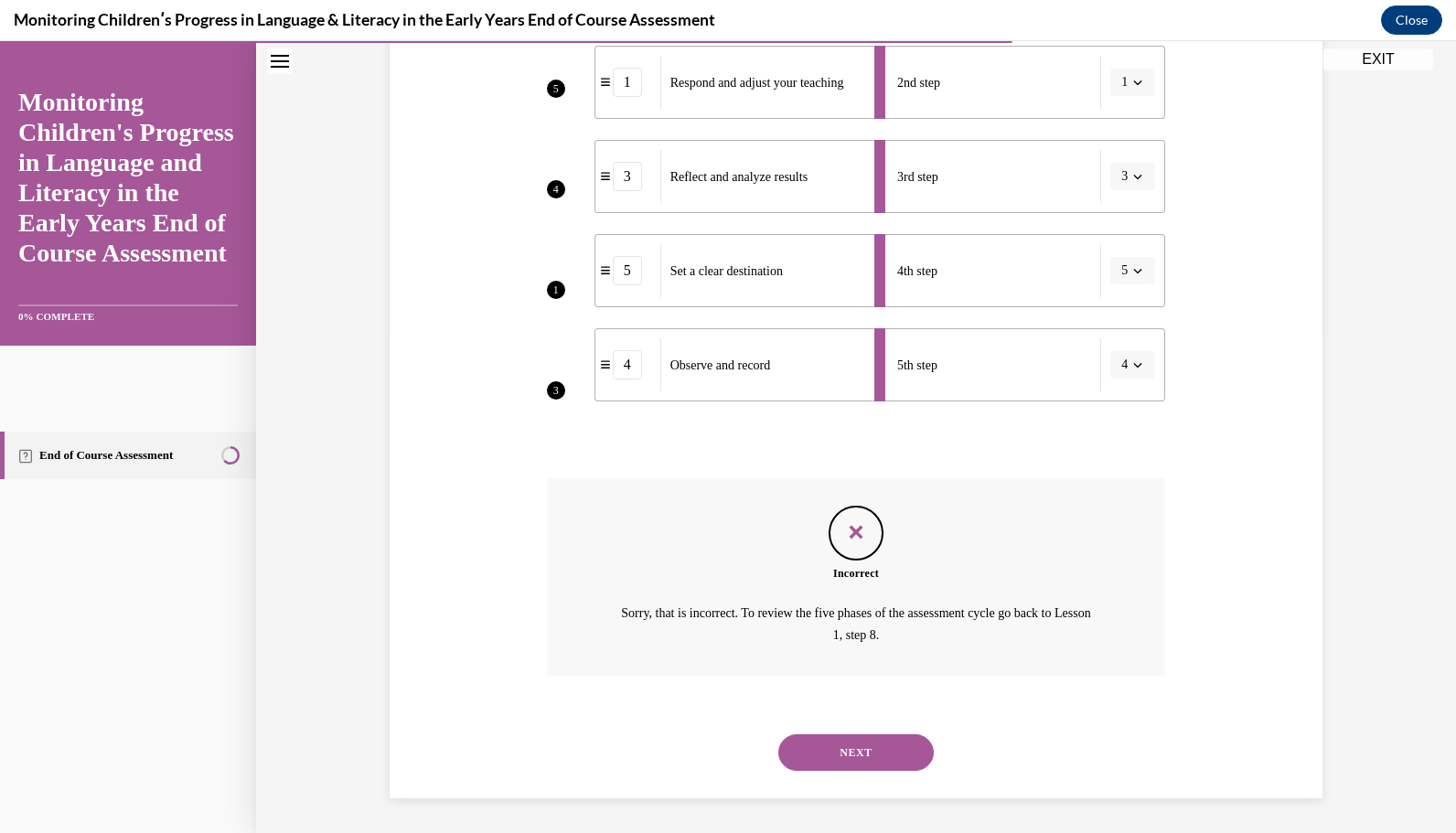
click at [888, 748] on button "NEXT" at bounding box center [856, 752] width 155 height 37
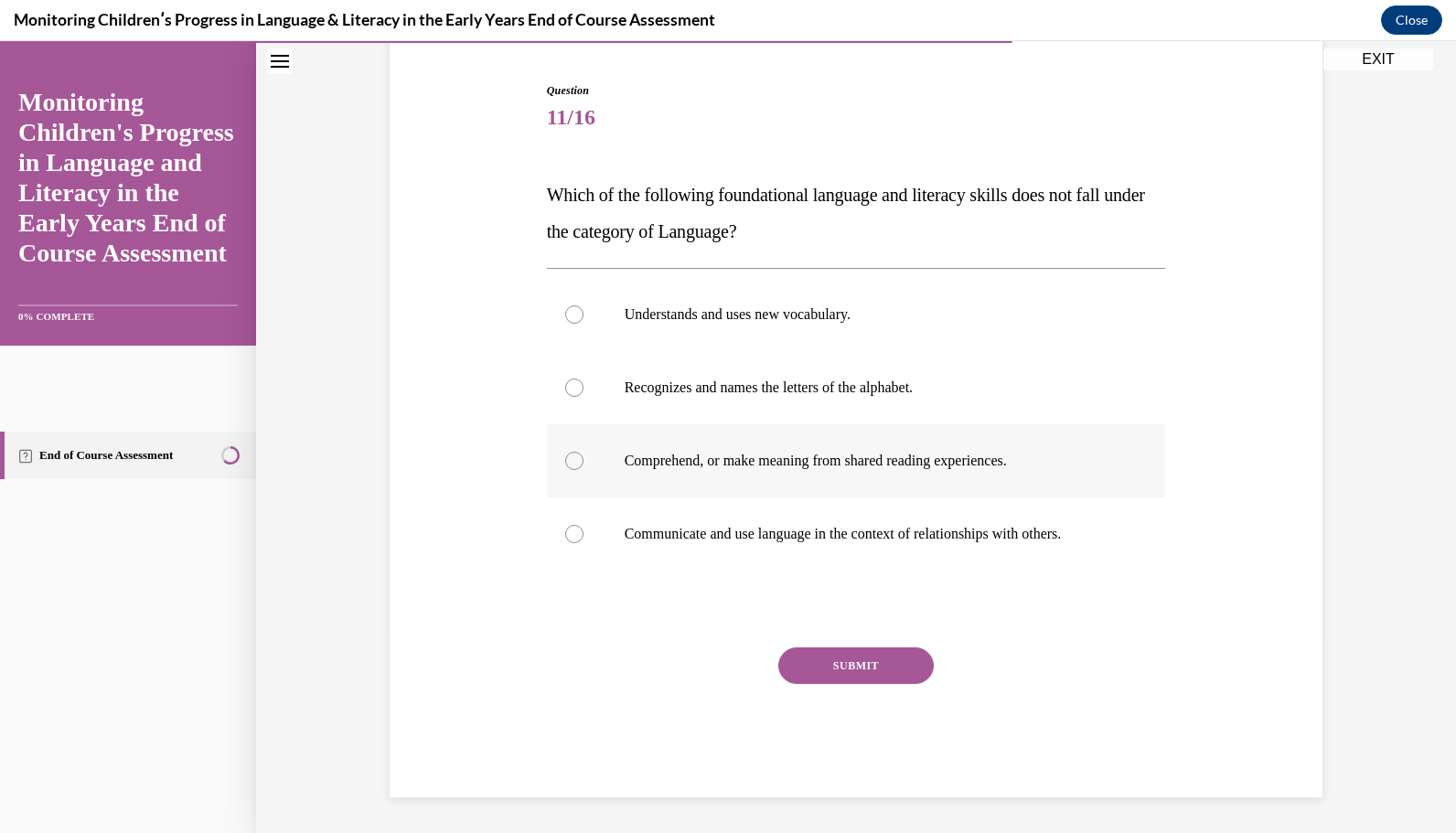
click at [682, 481] on label "Comprehend, or make meaning from shared reading experiences." at bounding box center [856, 460] width 620 height 73
click at [583, 470] on input "Comprehend, or make meaning from shared reading experiences." at bounding box center [574, 460] width 19 height 19
radio input "true"
click at [830, 662] on button "SUBMIT" at bounding box center [856, 665] width 155 height 37
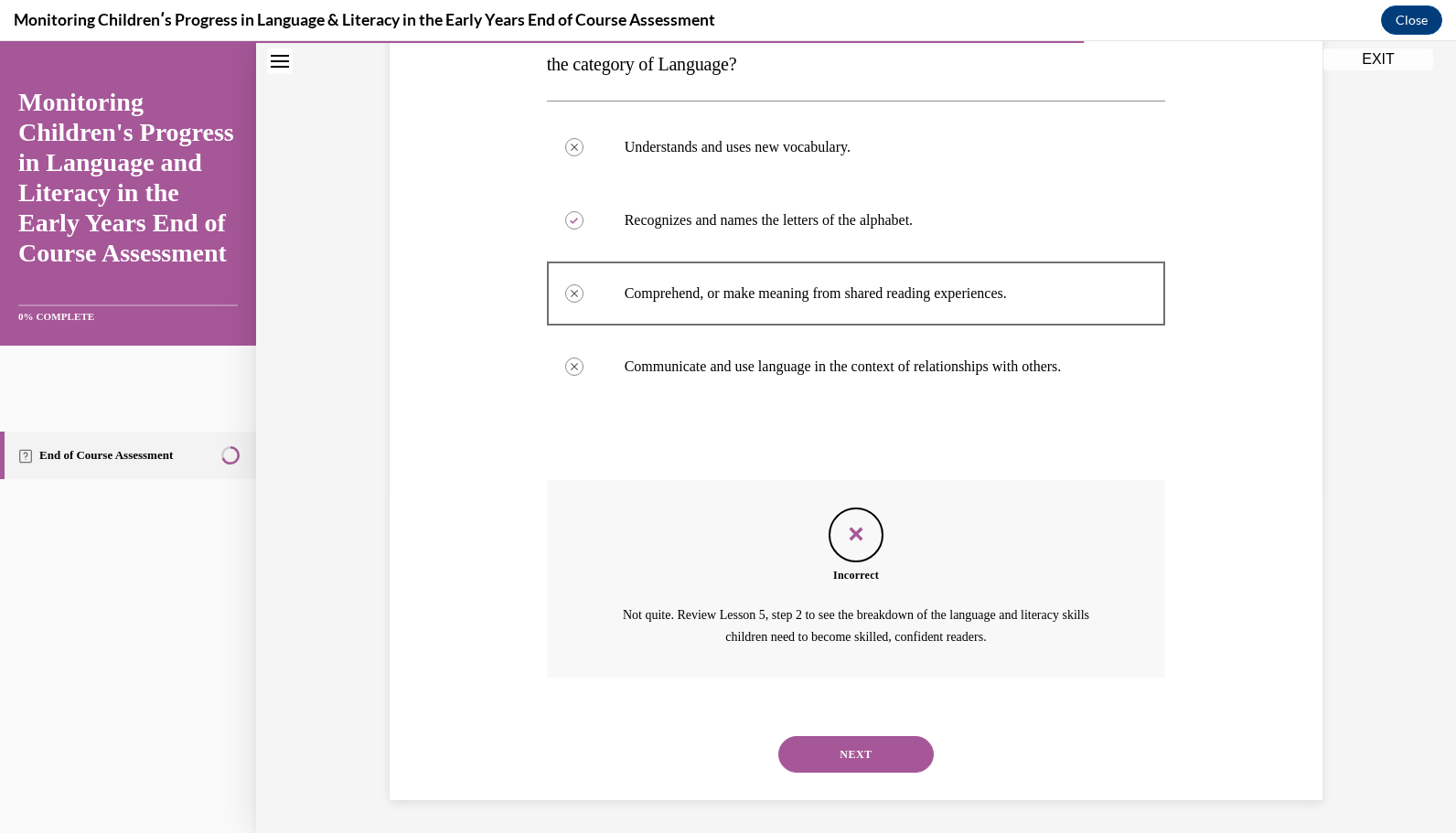
scroll to position [341, 0]
click at [853, 754] on button "NEXT" at bounding box center [856, 752] width 155 height 37
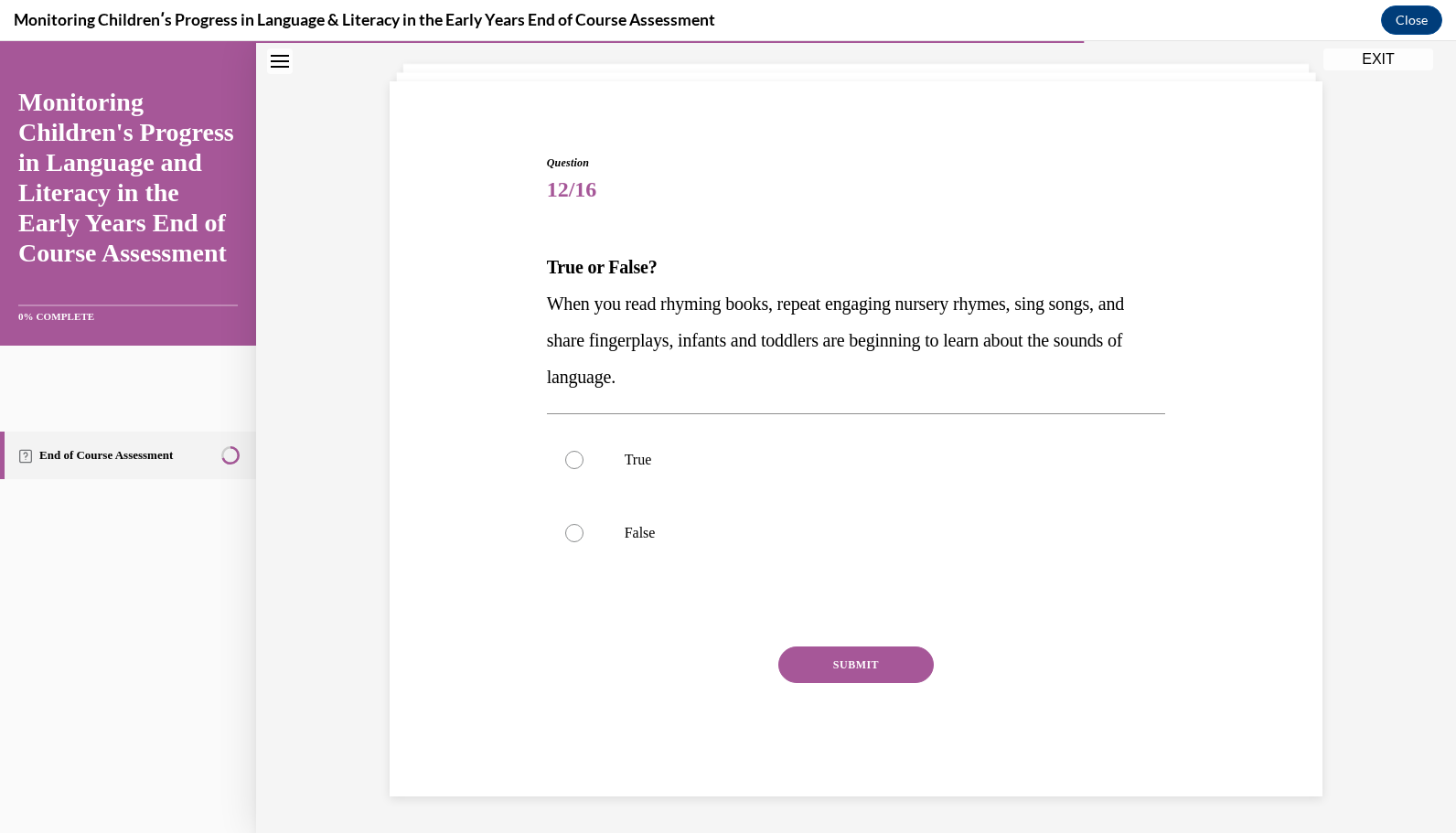
scroll to position [99, 0]
click at [899, 439] on label "True" at bounding box center [856, 460] width 620 height 73
click at [583, 452] on input "True" at bounding box center [574, 460] width 19 height 19
radio input "true"
click at [900, 660] on button "SUBMIT" at bounding box center [856, 665] width 155 height 37
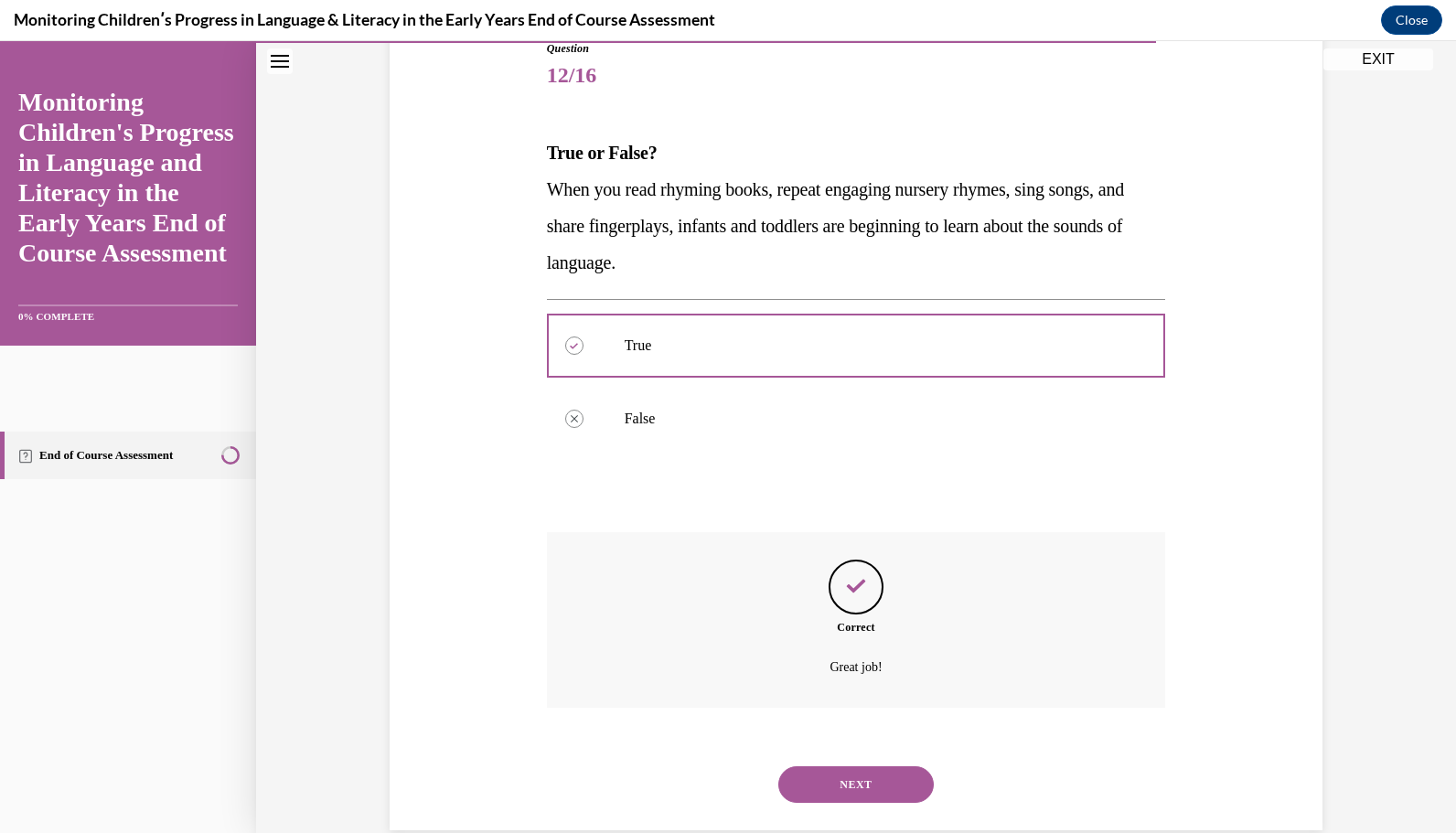
scroll to position [247, 0]
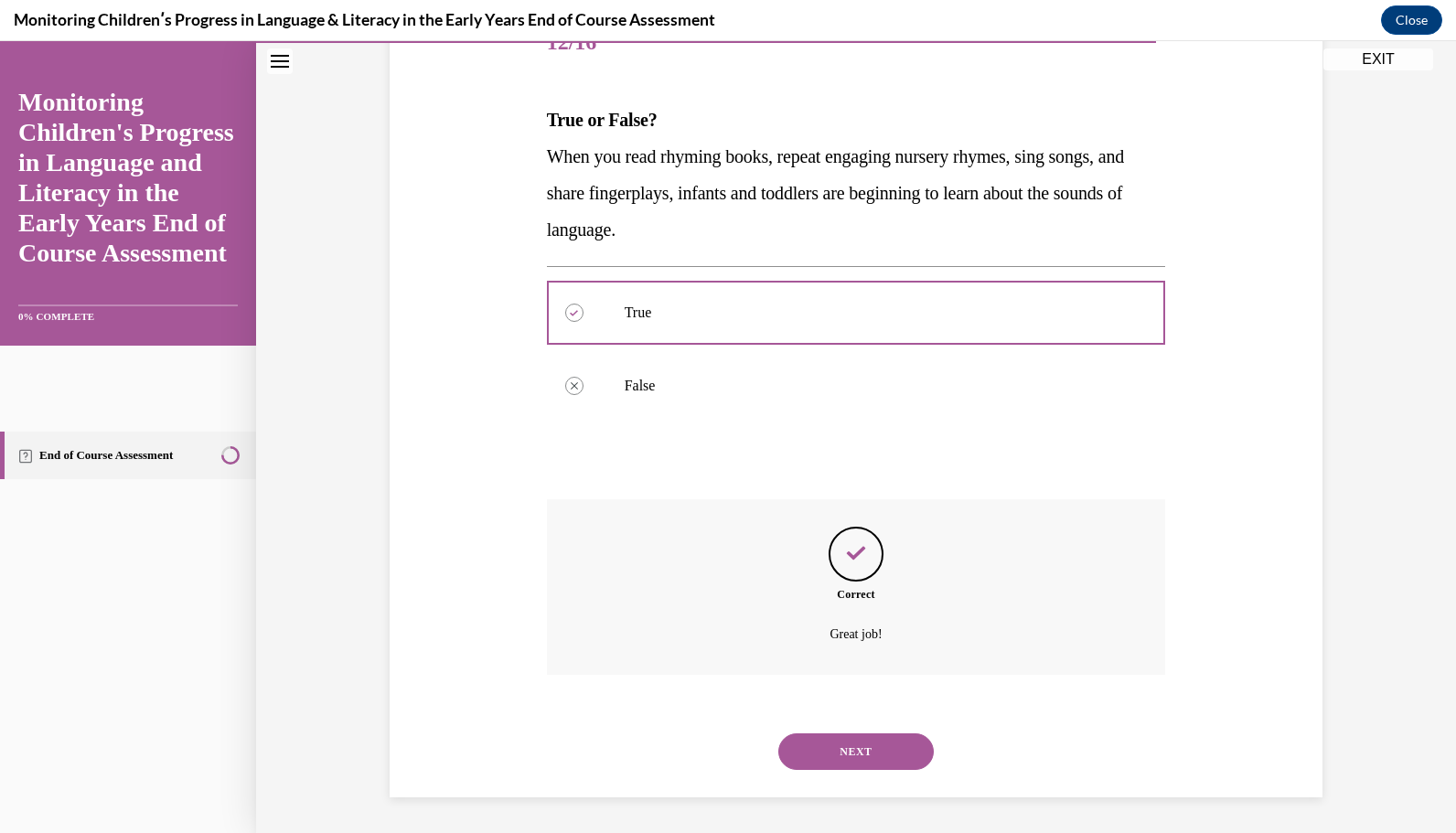
click at [854, 773] on div "NEXT" at bounding box center [856, 752] width 620 height 73
click at [856, 749] on button "NEXT" at bounding box center [856, 751] width 155 height 37
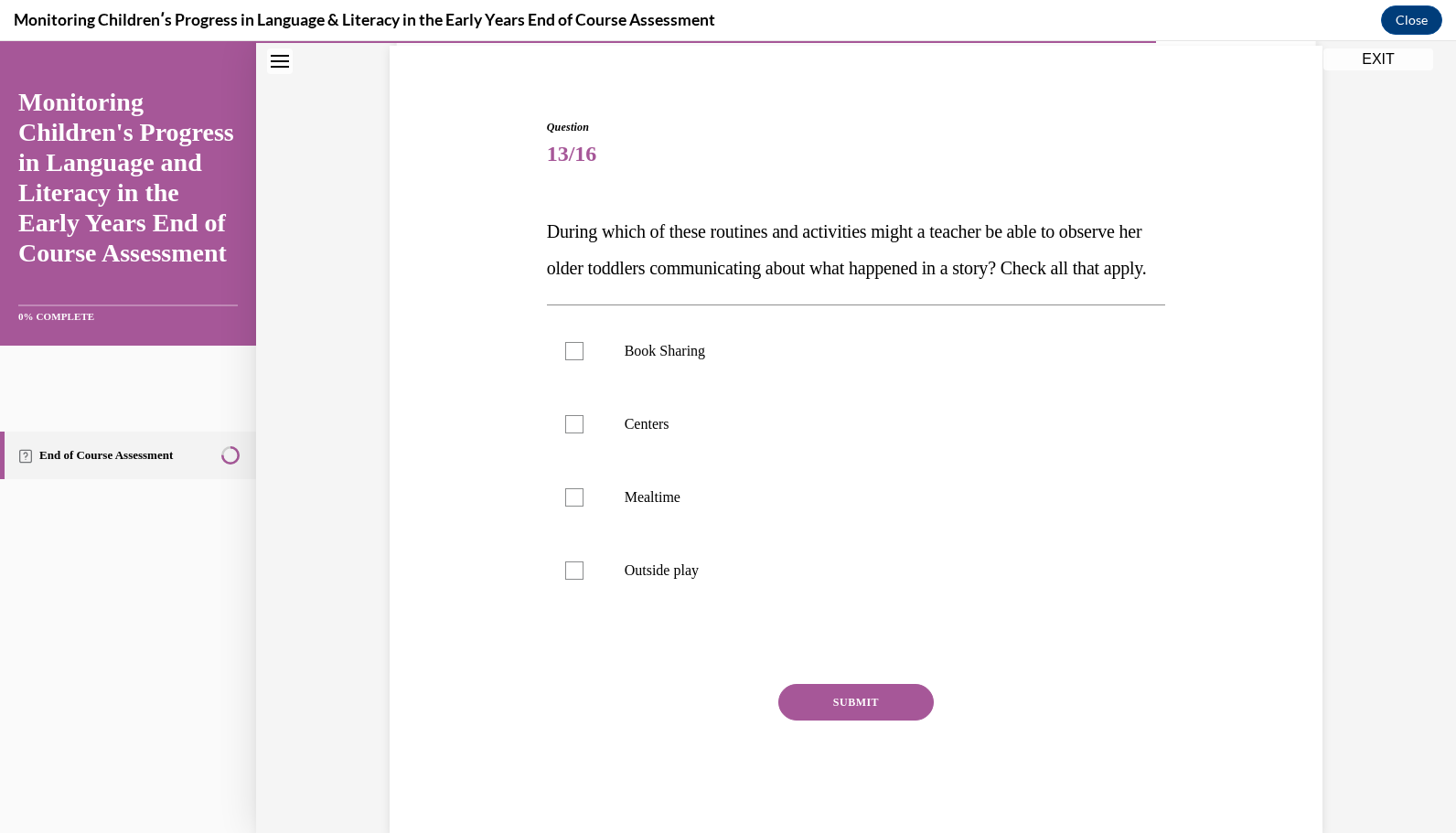
scroll to position [135, 0]
click at [703, 434] on p "Centers" at bounding box center [873, 424] width 496 height 19
click at [583, 434] on input "Centers" at bounding box center [574, 424] width 19 height 19
checkbox input "true"
click at [712, 361] on p "Book Sharing" at bounding box center [873, 351] width 496 height 19
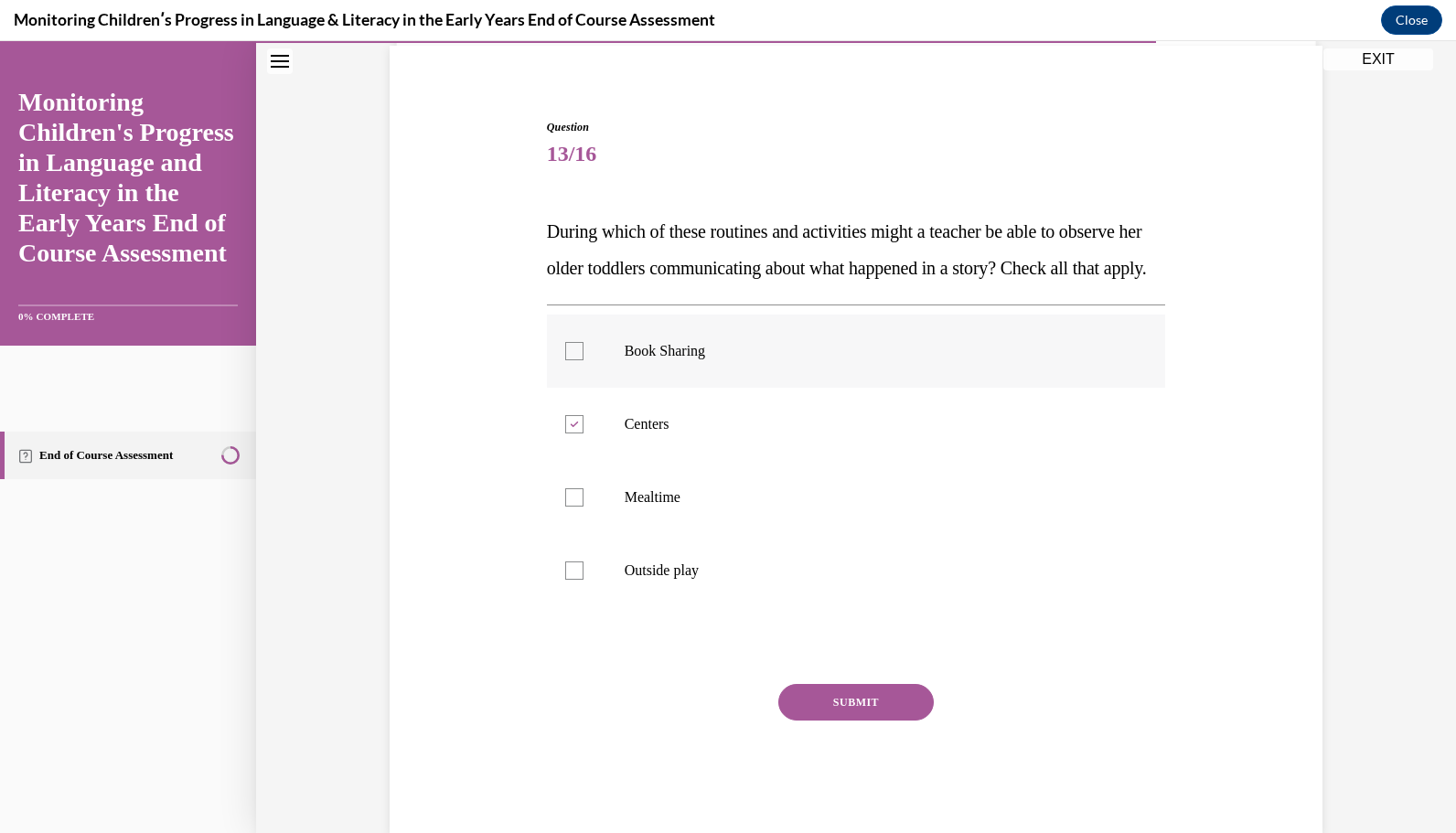
click at [583, 361] on input "Book Sharing" at bounding box center [574, 351] width 19 height 19
checkbox input "true"
click at [673, 534] on label "Mealtime" at bounding box center [856, 497] width 620 height 73
click at [583, 507] on input "Mealtime" at bounding box center [574, 497] width 19 height 19
checkbox input "true"
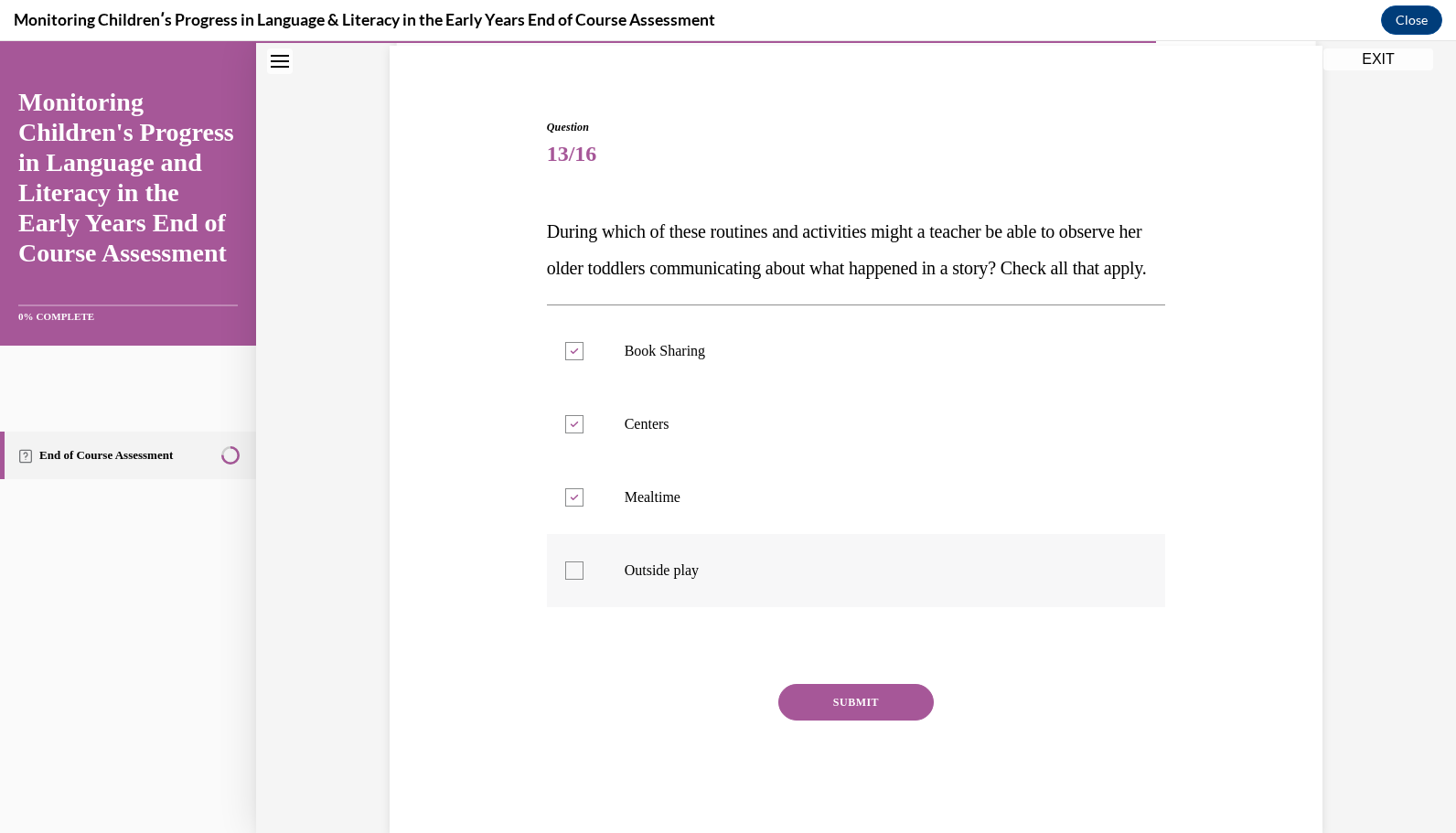
click at [670, 580] on p "Outside play" at bounding box center [873, 570] width 496 height 19
click at [583, 580] on input "Outside play" at bounding box center [574, 570] width 19 height 19
checkbox input "true"
click at [787, 720] on button "SUBMIT" at bounding box center [856, 702] width 155 height 37
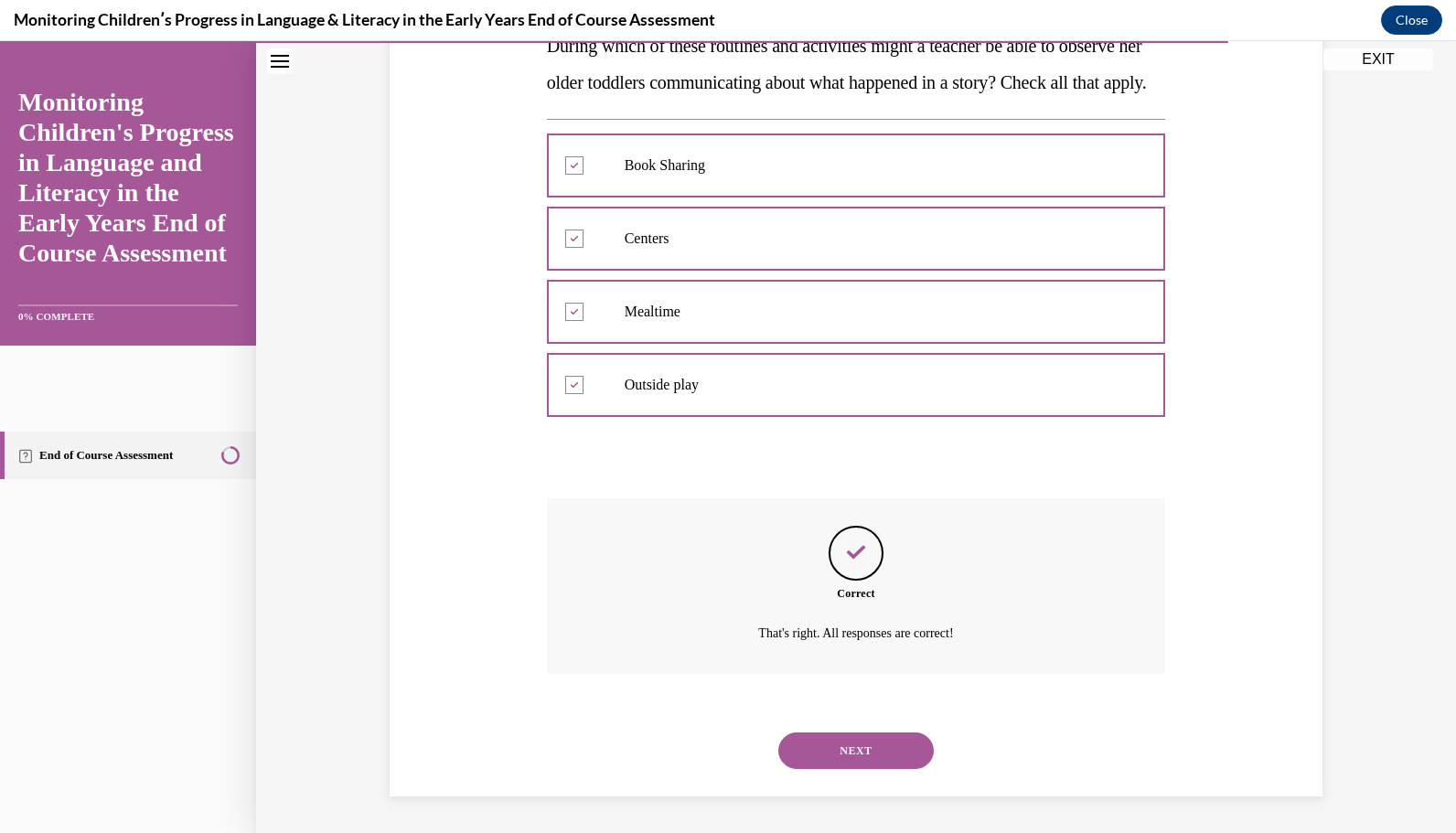
scroll to position [357, 0]
click at [816, 756] on button "NEXT" at bounding box center [856, 750] width 155 height 37
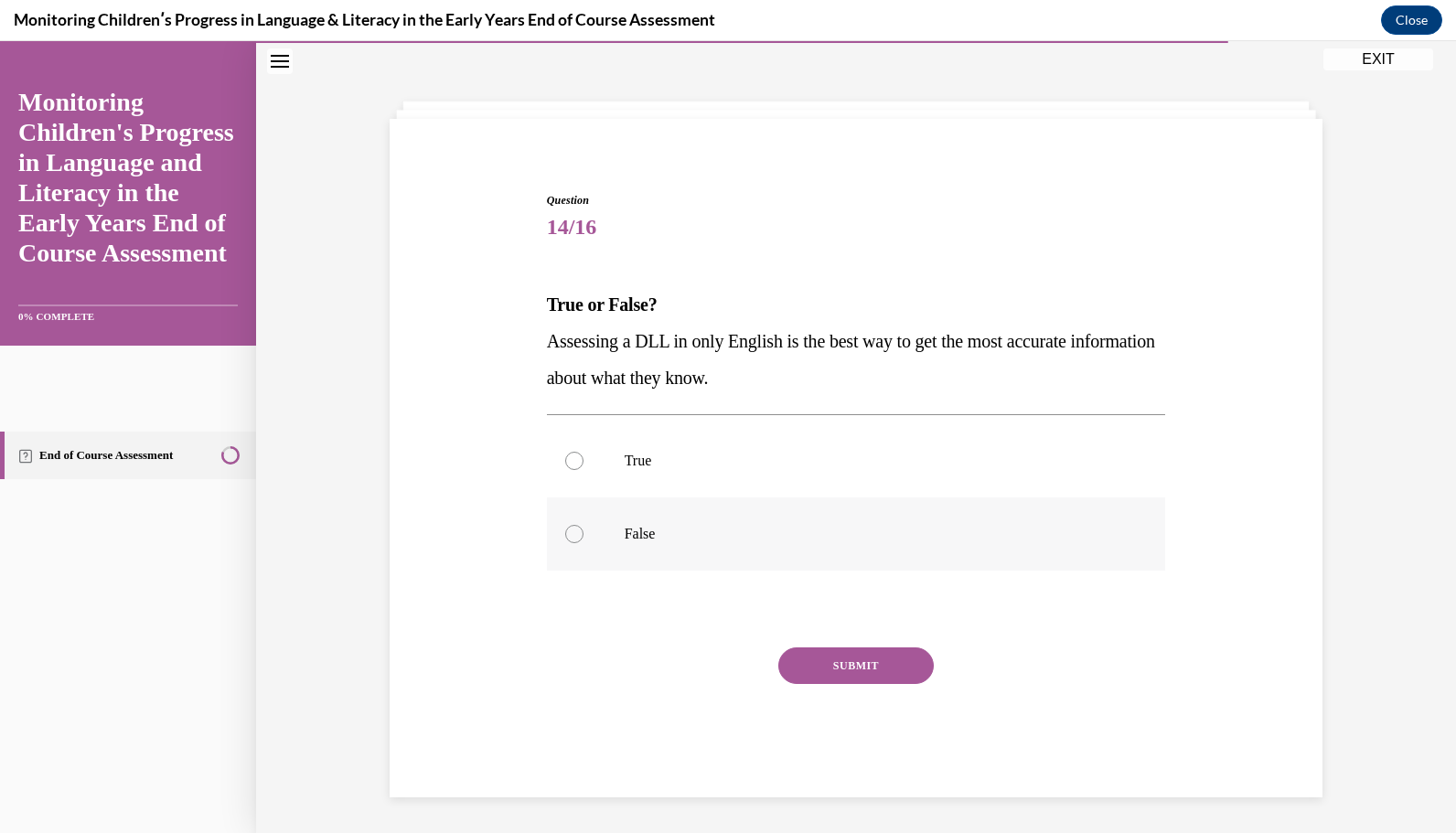
click at [819, 536] on p "False" at bounding box center [873, 534] width 496 height 19
click at [583, 536] on input "False" at bounding box center [574, 534] width 19 height 19
radio input "true"
click at [860, 669] on button "SUBMIT" at bounding box center [856, 665] width 155 height 37
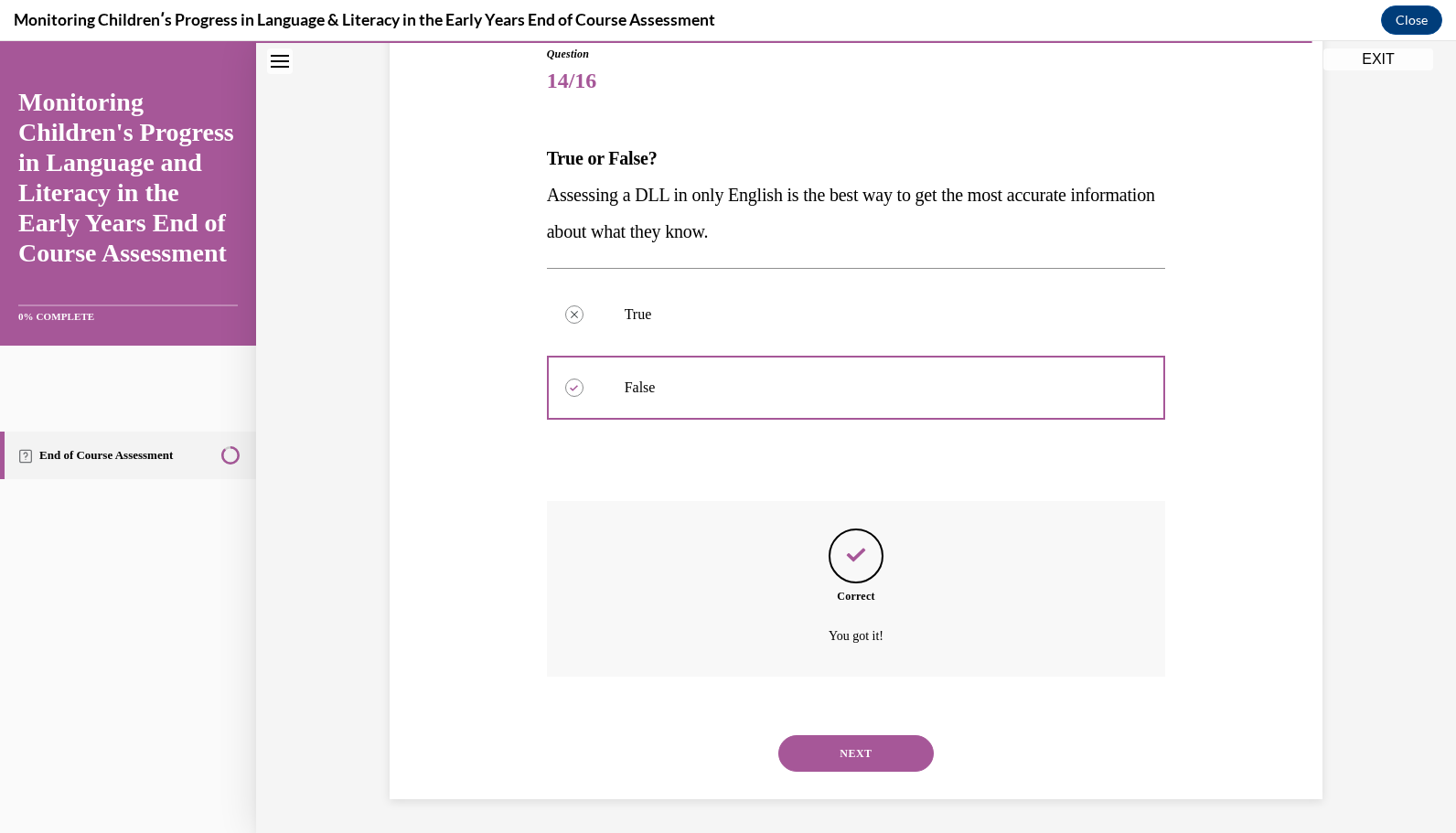
scroll to position [210, 0]
click at [865, 737] on button "NEXT" at bounding box center [856, 751] width 155 height 37
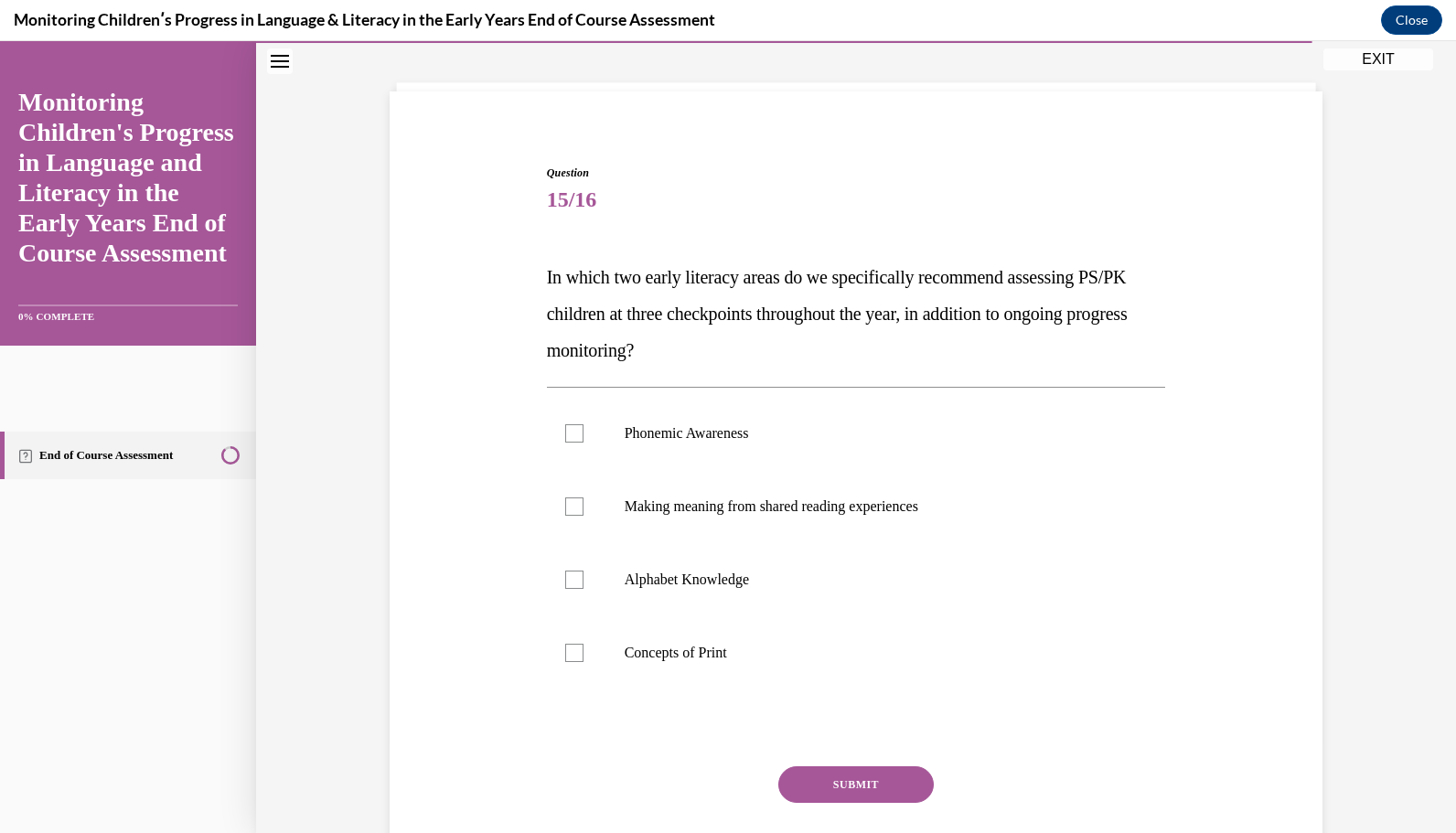
scroll to position [94, 0]
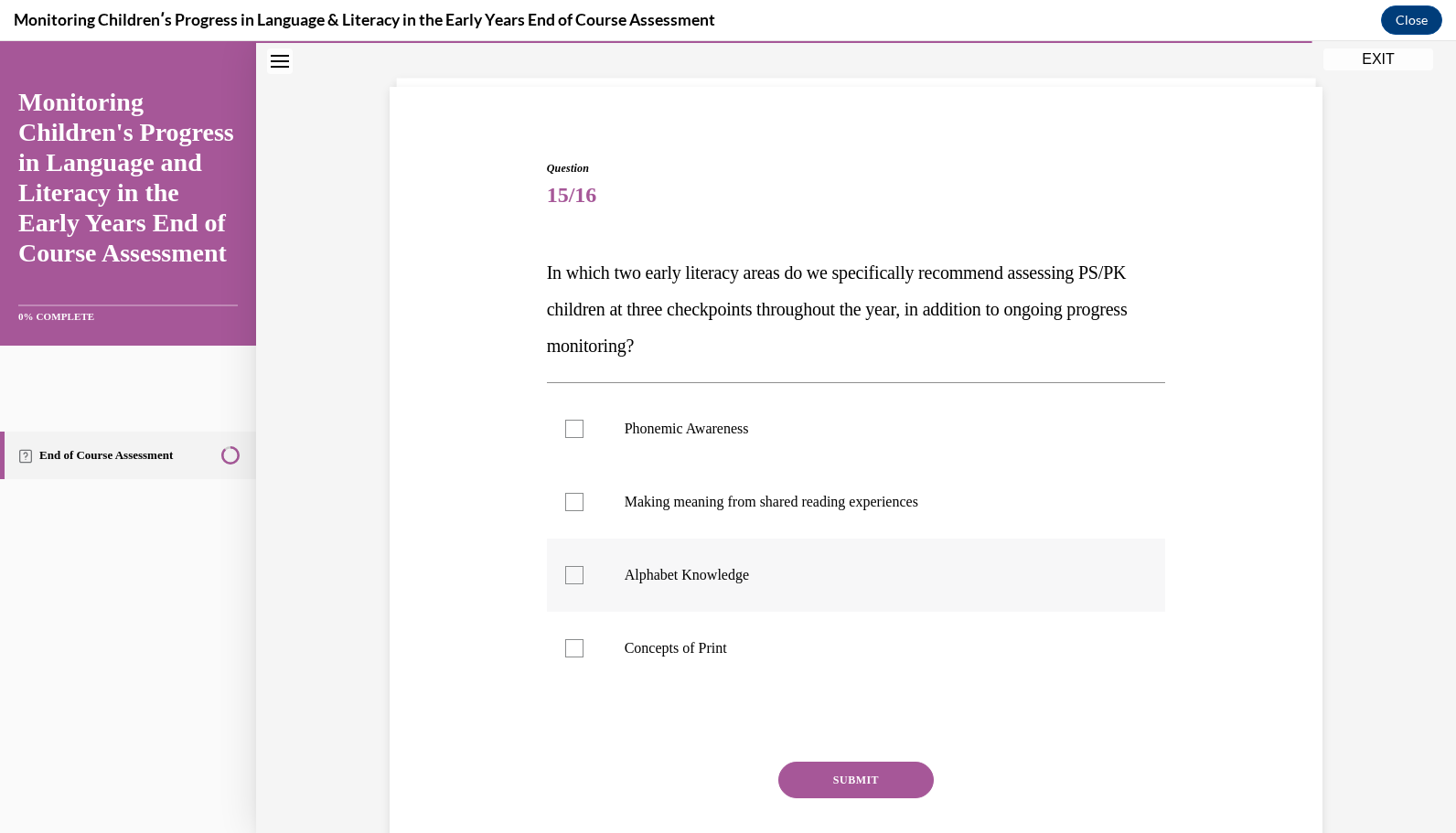
click at [570, 572] on div at bounding box center [574, 575] width 19 height 19
click at [570, 572] on input "Alphabet Knowledge" at bounding box center [574, 575] width 19 height 19
checkbox input "true"
click at [565, 435] on div at bounding box center [574, 429] width 19 height 19
click at [565, 435] on input "Phonemic Awareness" at bounding box center [574, 429] width 19 height 19
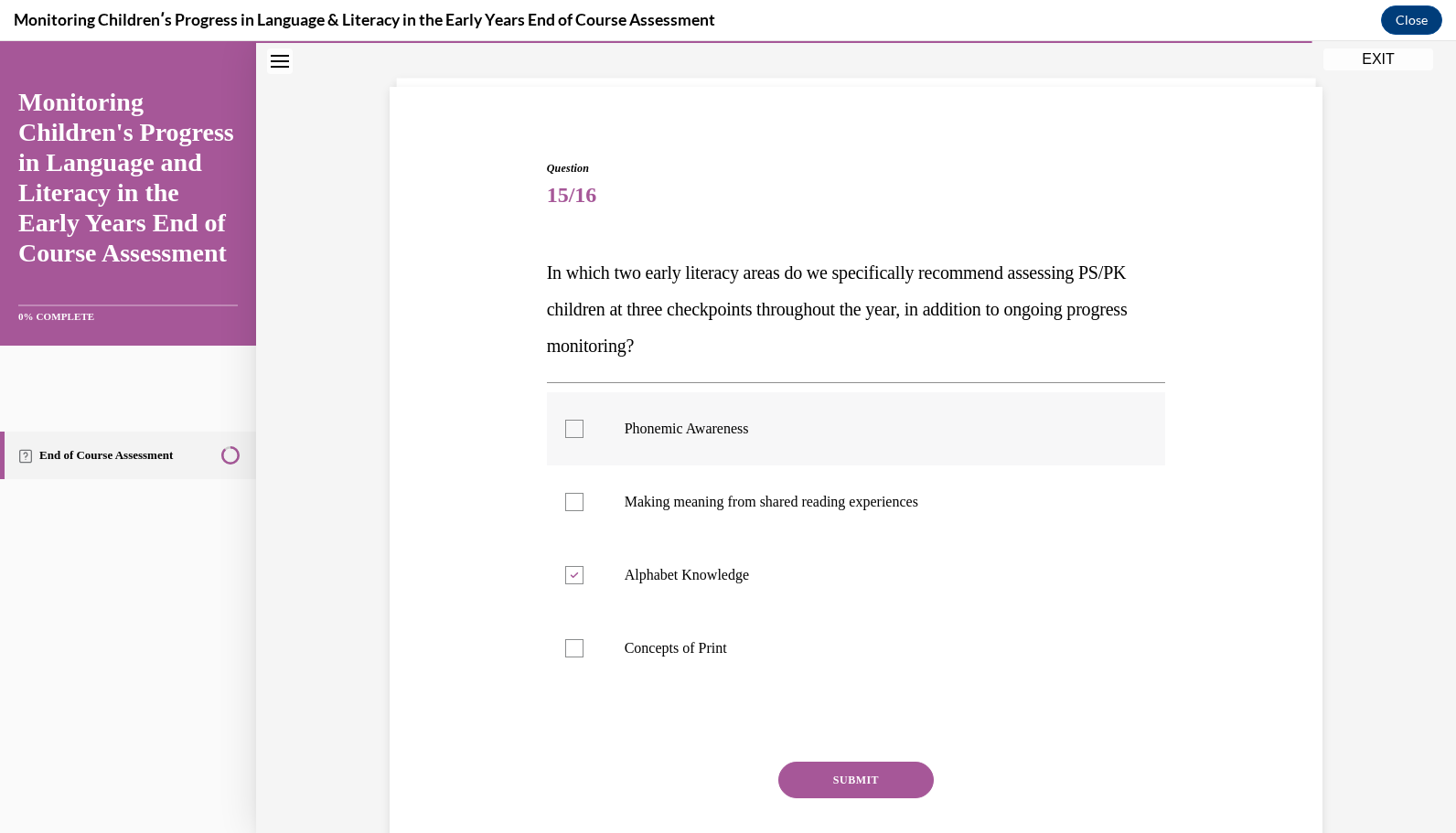
checkbox input "true"
click at [815, 765] on button "SUBMIT" at bounding box center [856, 780] width 155 height 37
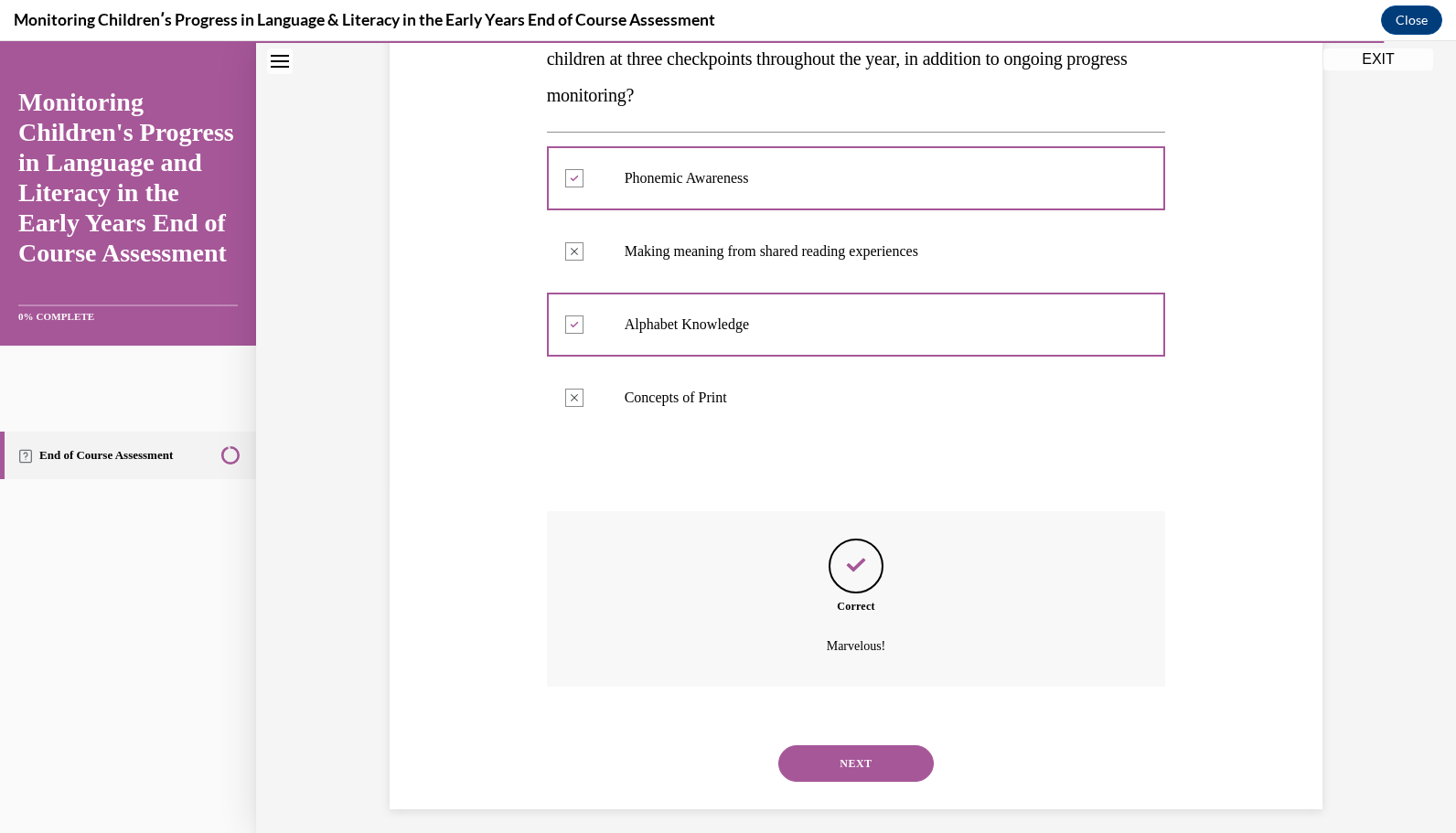
scroll to position [357, 0]
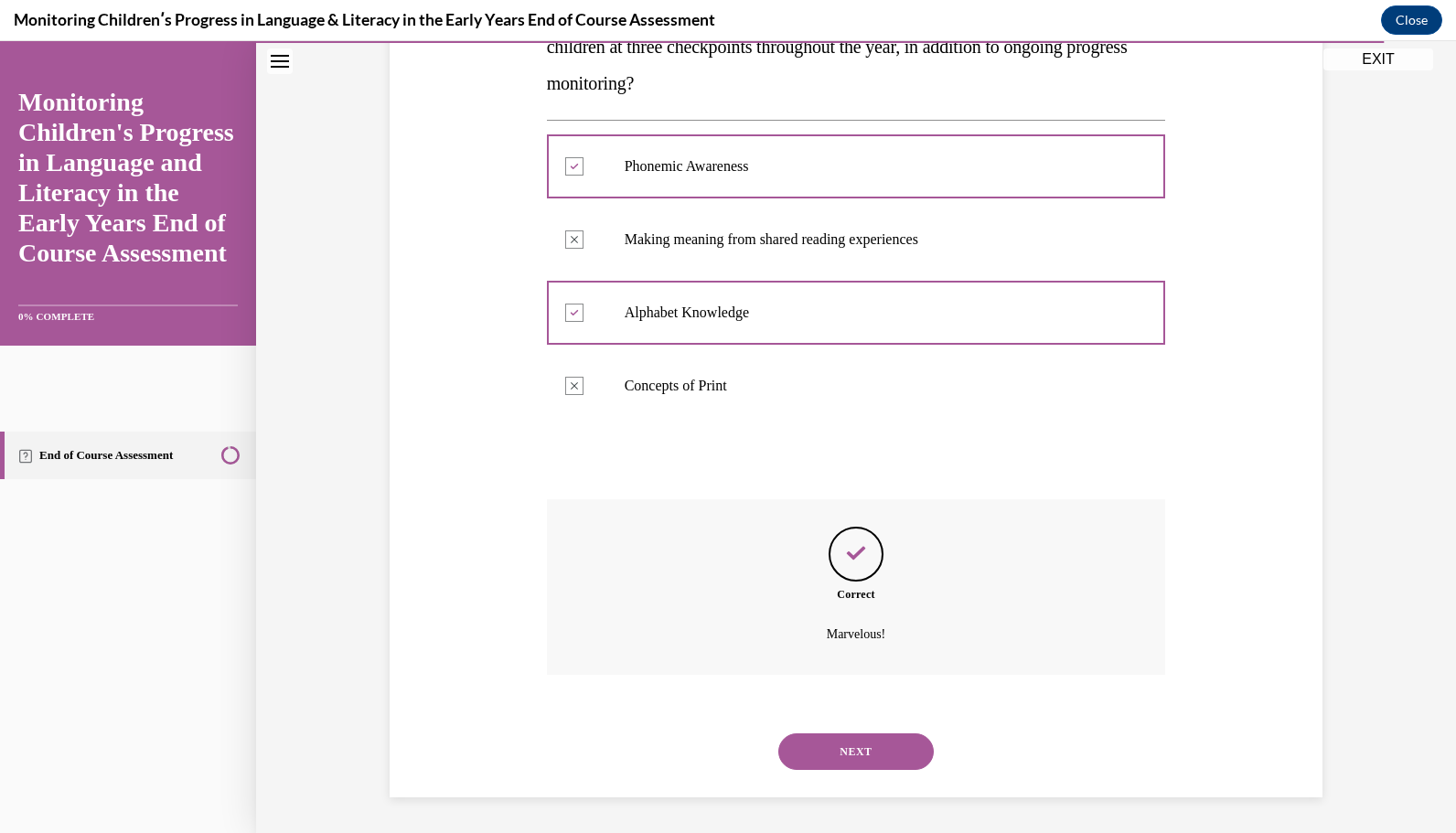
click at [815, 765] on button "NEXT" at bounding box center [856, 751] width 155 height 37
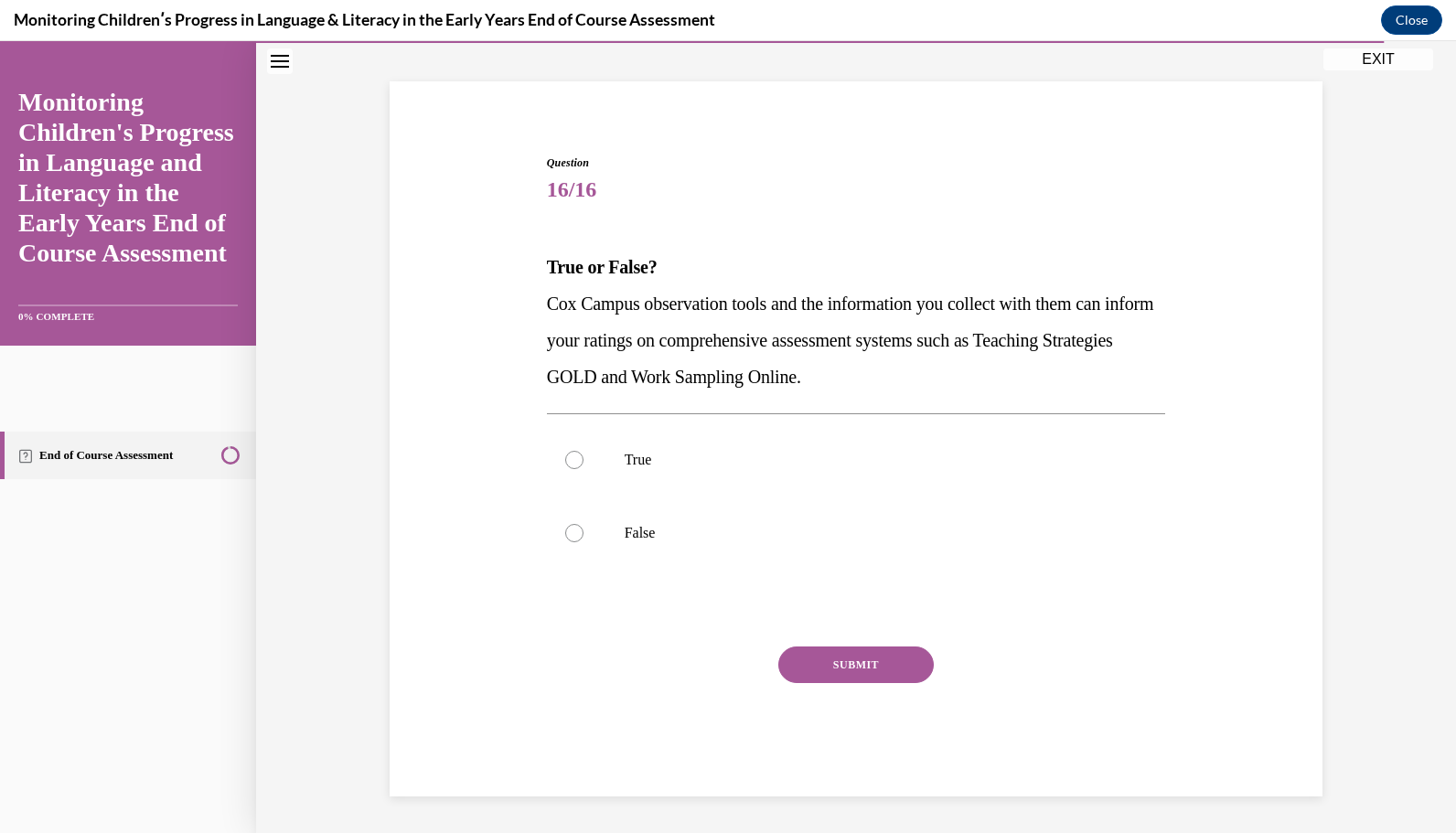
scroll to position [99, 0]
click at [910, 474] on label "True" at bounding box center [856, 460] width 620 height 73
click at [583, 470] on input "True" at bounding box center [574, 460] width 19 height 19
radio input "true"
click at [876, 666] on button "SUBMIT" at bounding box center [856, 665] width 155 height 37
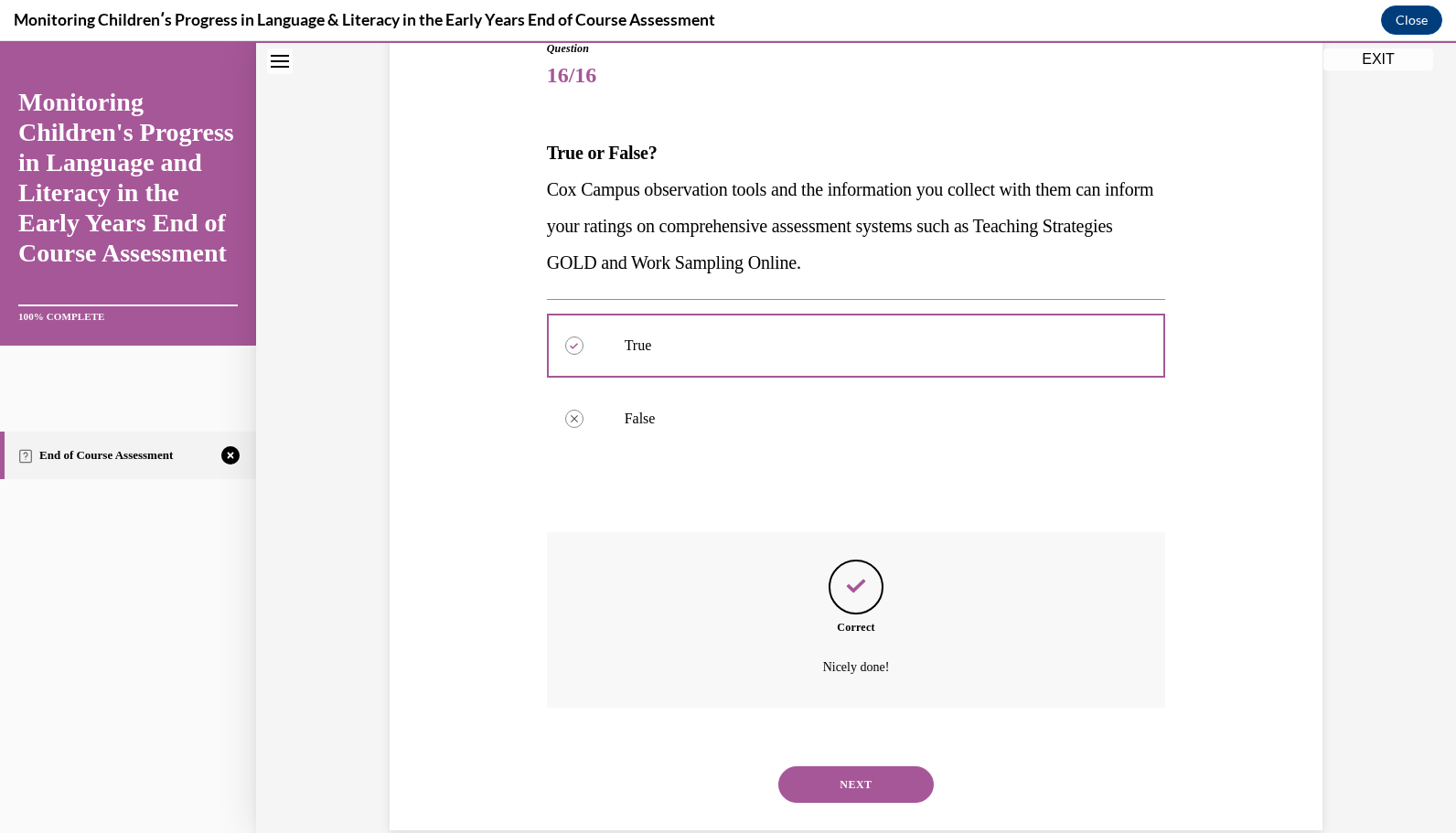
scroll to position [247, 0]
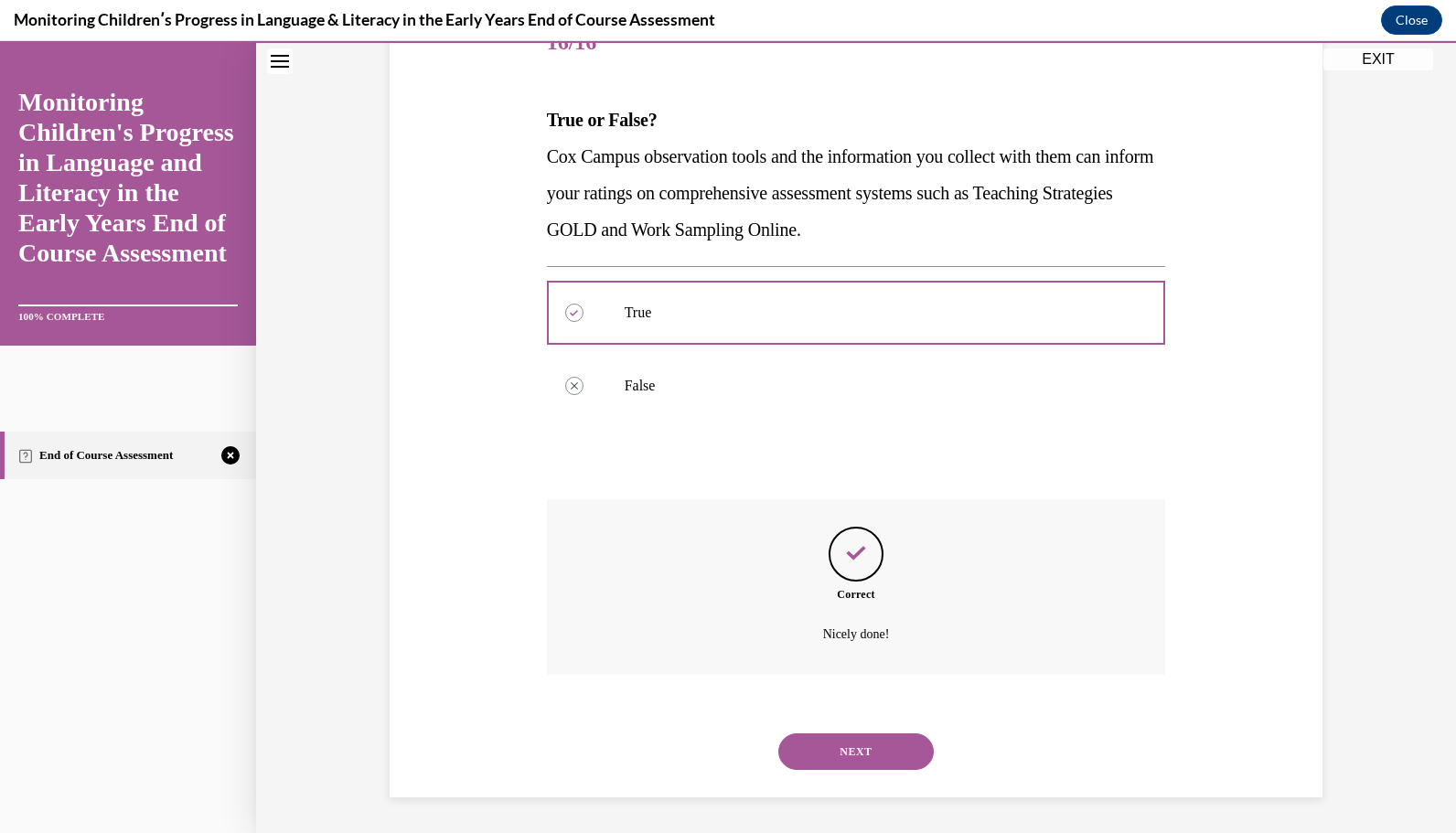
click at [854, 752] on button "NEXT" at bounding box center [856, 751] width 155 height 37
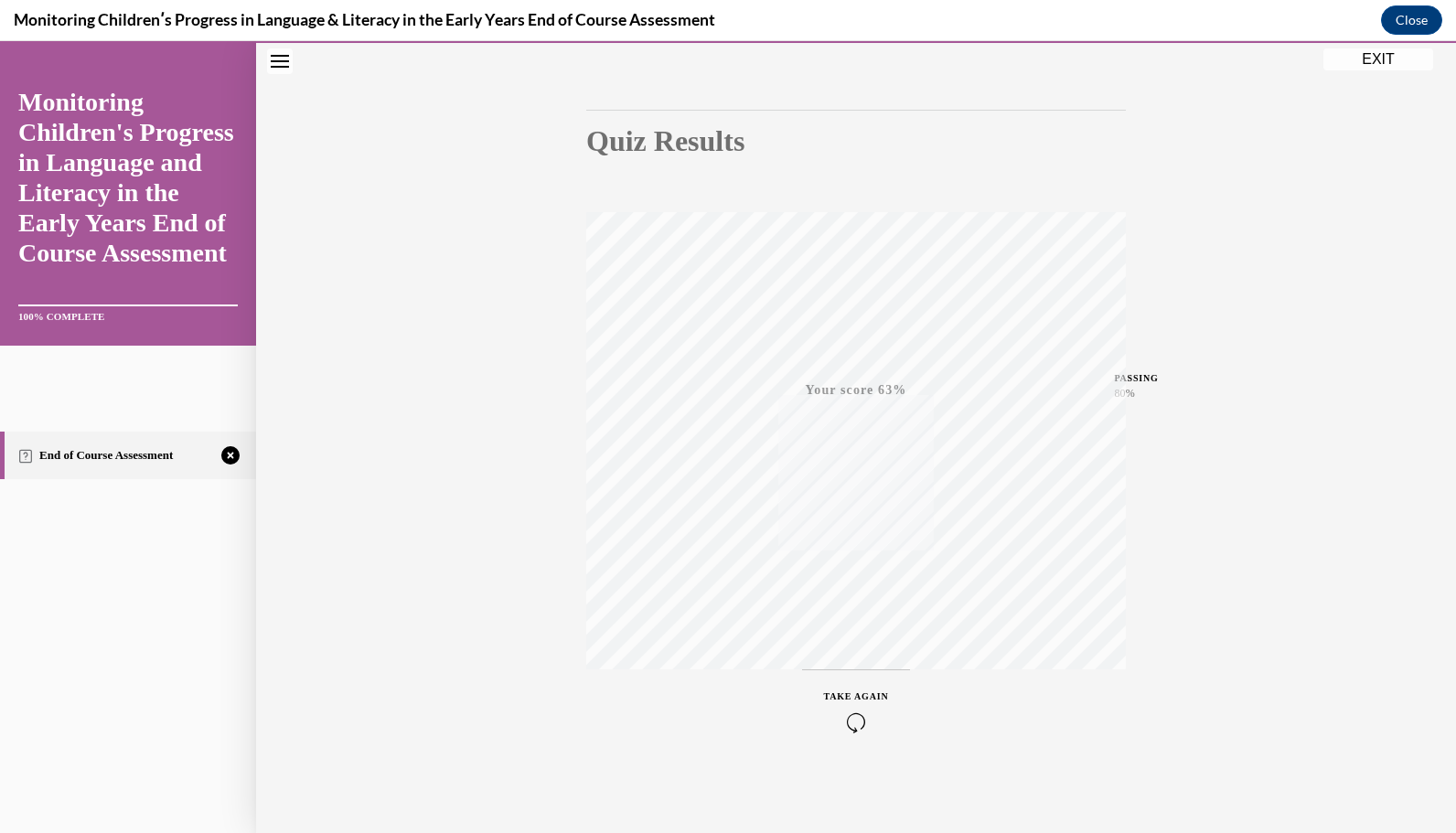
click at [851, 719] on icon "button" at bounding box center [857, 722] width 65 height 20
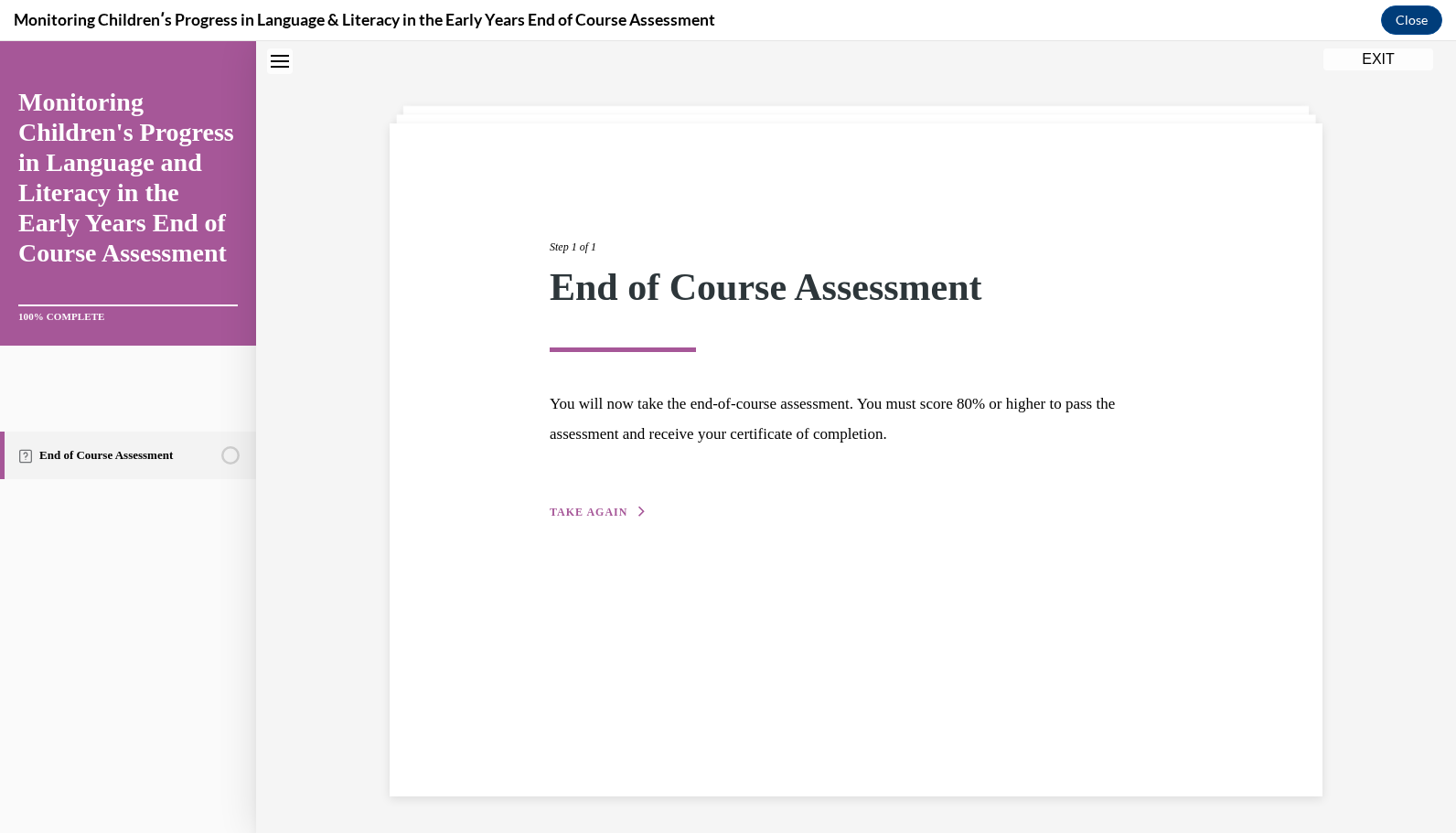
click at [609, 514] on span "TAKE AGAIN" at bounding box center [588, 512] width 78 height 13
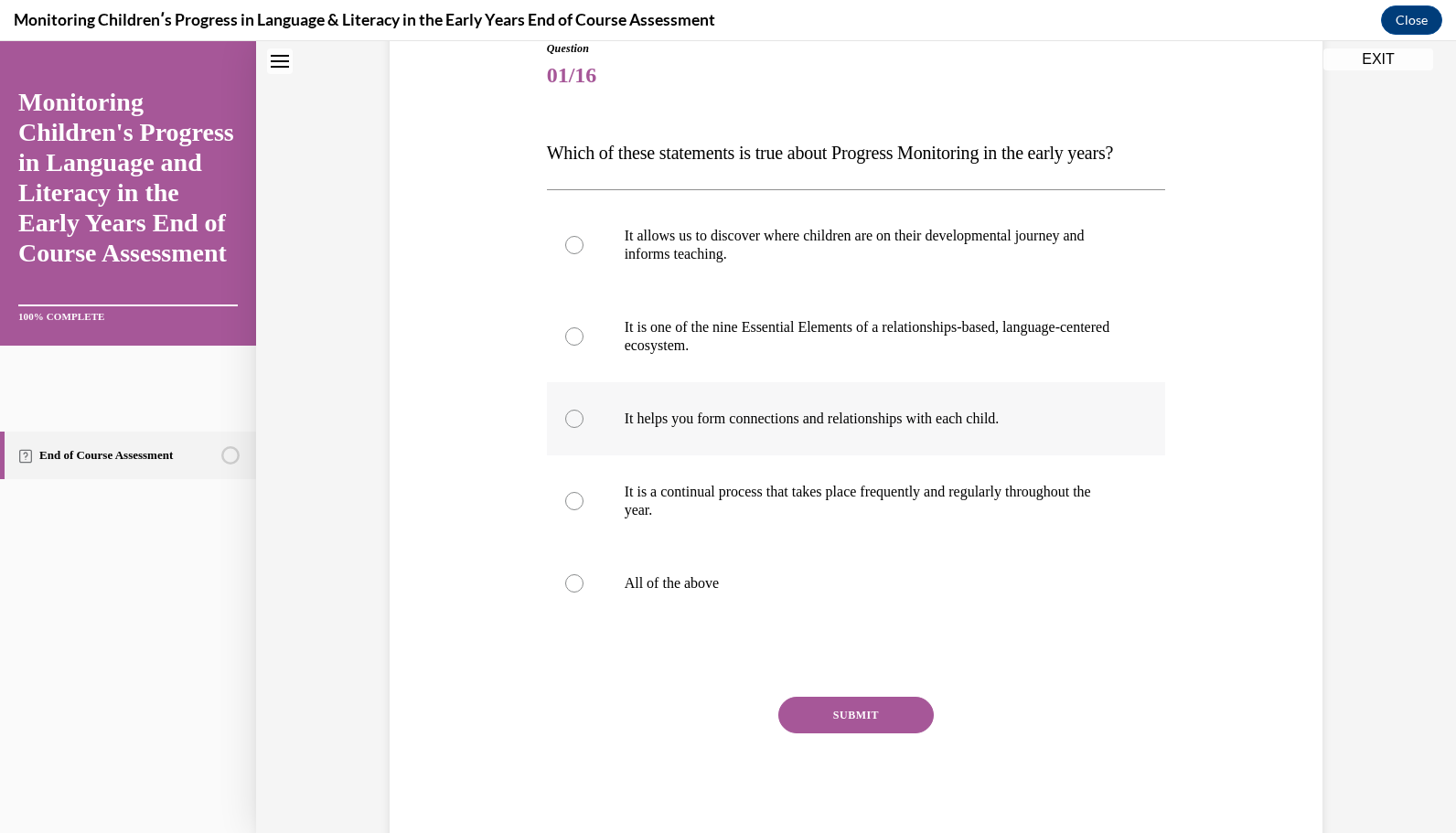
scroll to position [217, 0]
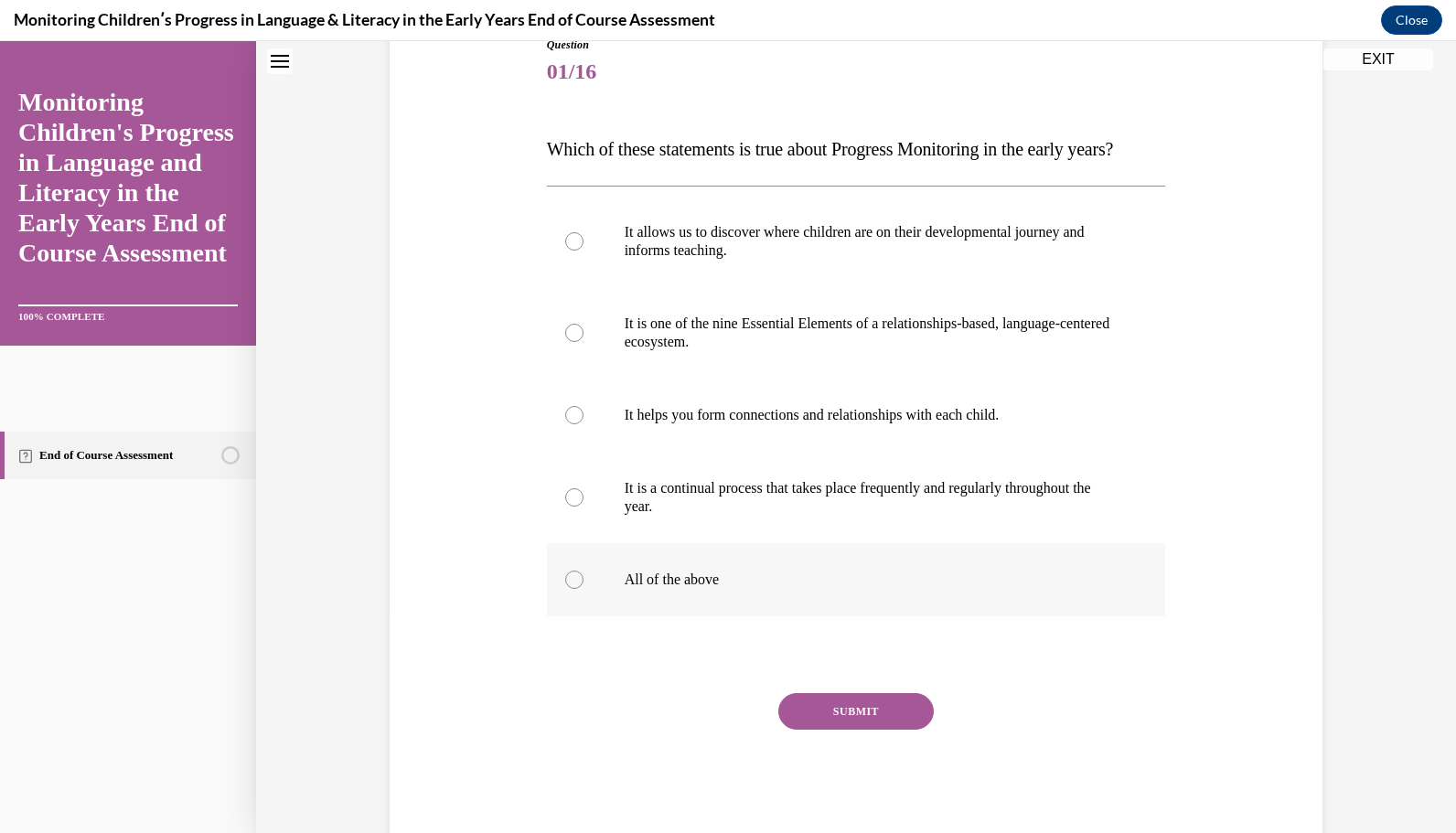
click at [743, 617] on label "All of the above" at bounding box center [856, 580] width 620 height 73
click at [583, 589] on input "All of the above" at bounding box center [574, 579] width 19 height 19
radio input "true"
click at [811, 730] on button "SUBMIT" at bounding box center [856, 711] width 155 height 37
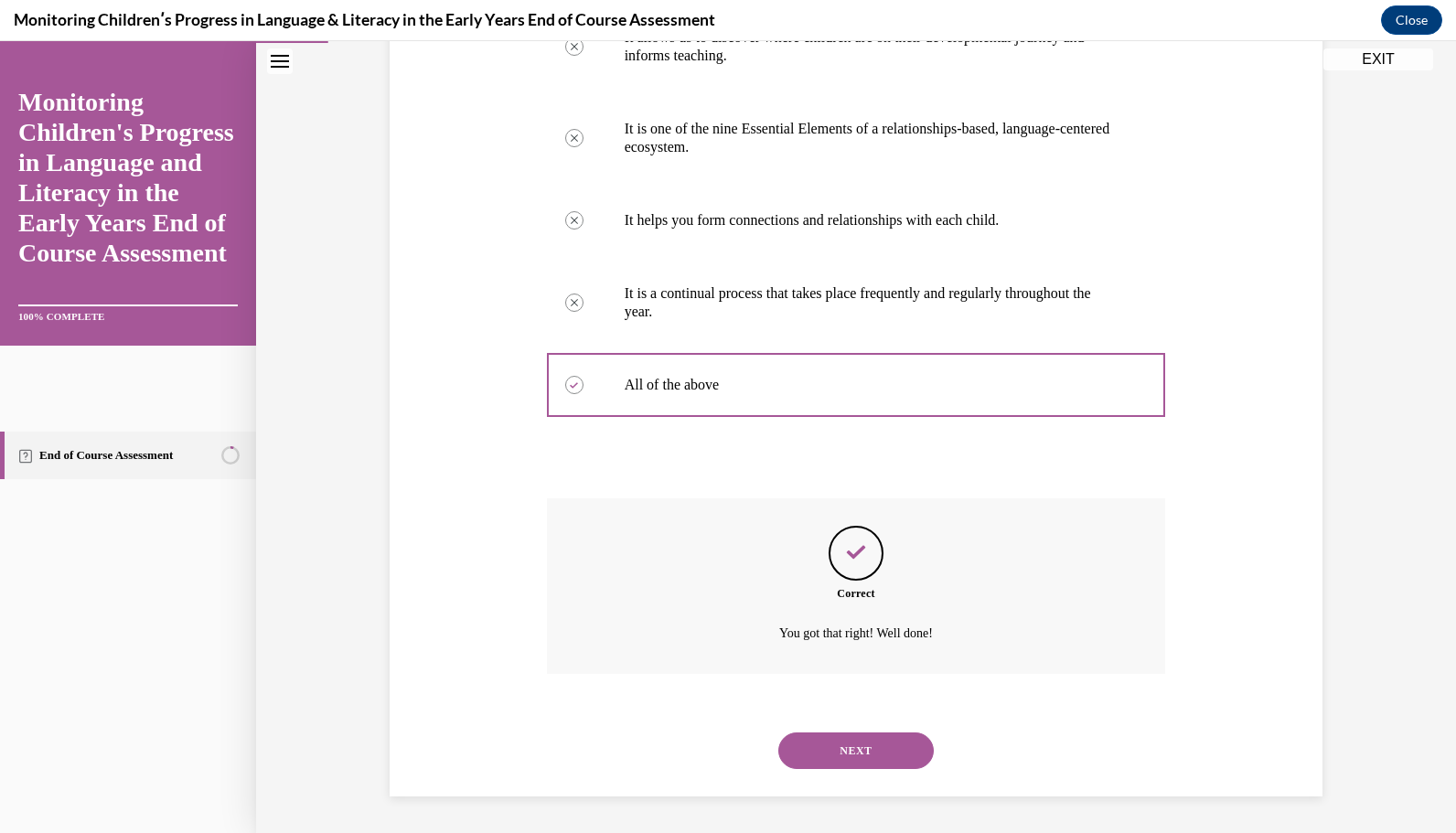
scroll to position [448, 0]
click at [811, 758] on button "NEXT" at bounding box center [856, 750] width 155 height 37
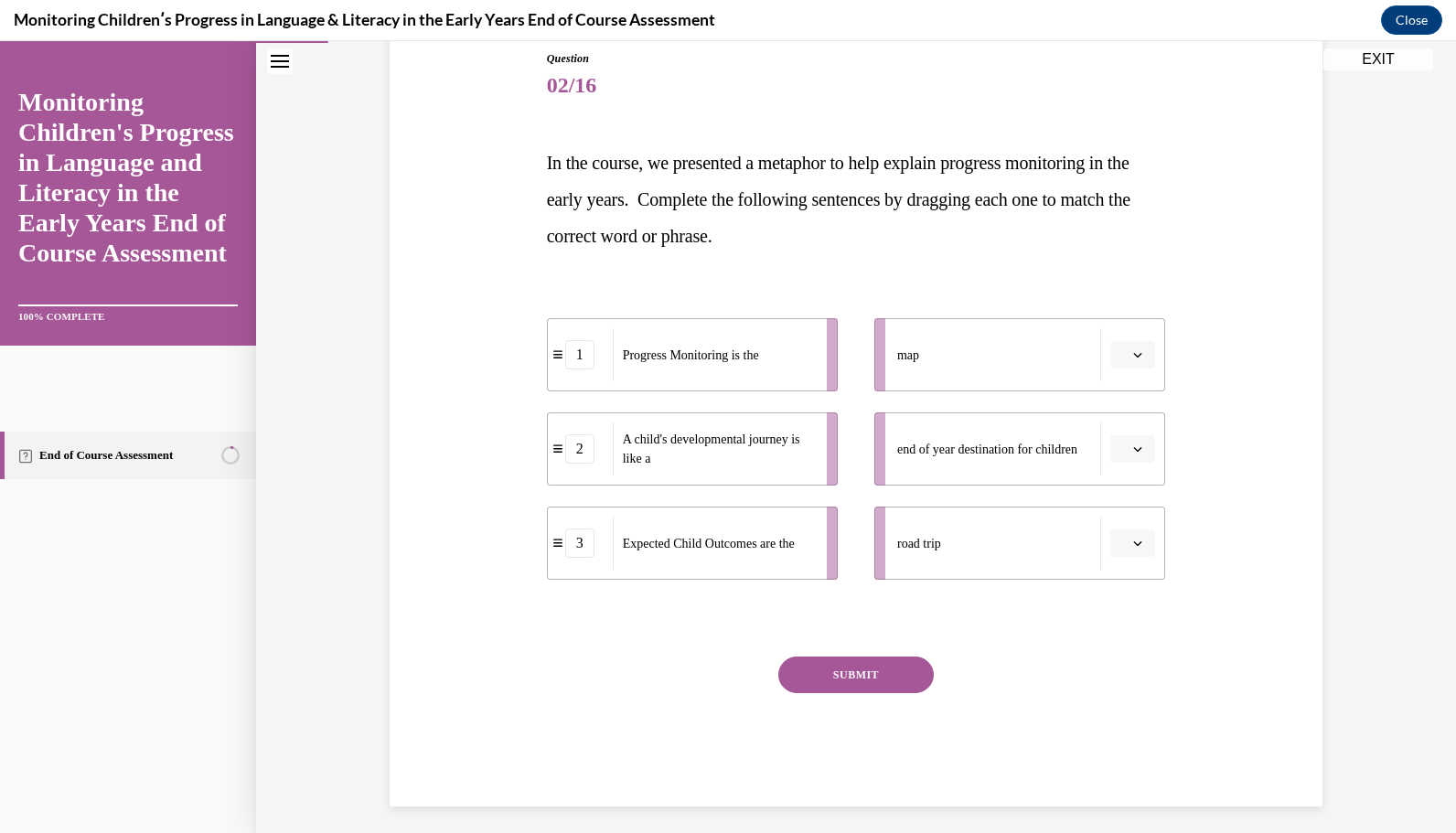
click at [1132, 546] on span "button" at bounding box center [1138, 542] width 13 height 13
click at [1130, 620] on div "1" at bounding box center [1123, 620] width 44 height 37
click at [1133, 454] on span "button" at bounding box center [1138, 449] width 13 height 13
click at [1127, 594] on div "3" at bounding box center [1123, 599] width 44 height 37
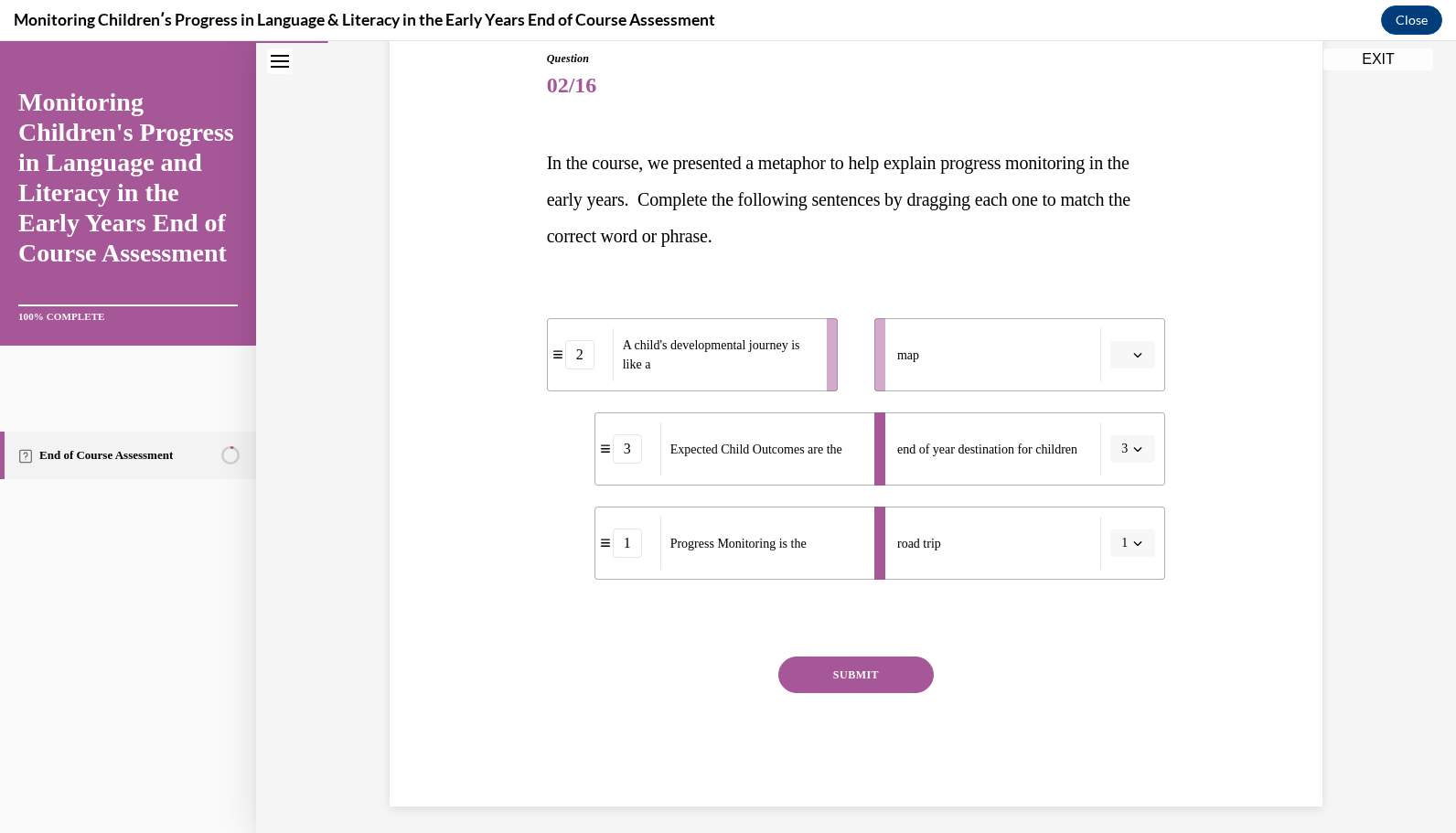
click at [1132, 361] on span "button" at bounding box center [1138, 355] width 13 height 13
click at [1128, 471] on div "2" at bounding box center [1123, 467] width 44 height 37
click at [884, 681] on button "SUBMIT" at bounding box center [856, 674] width 155 height 37
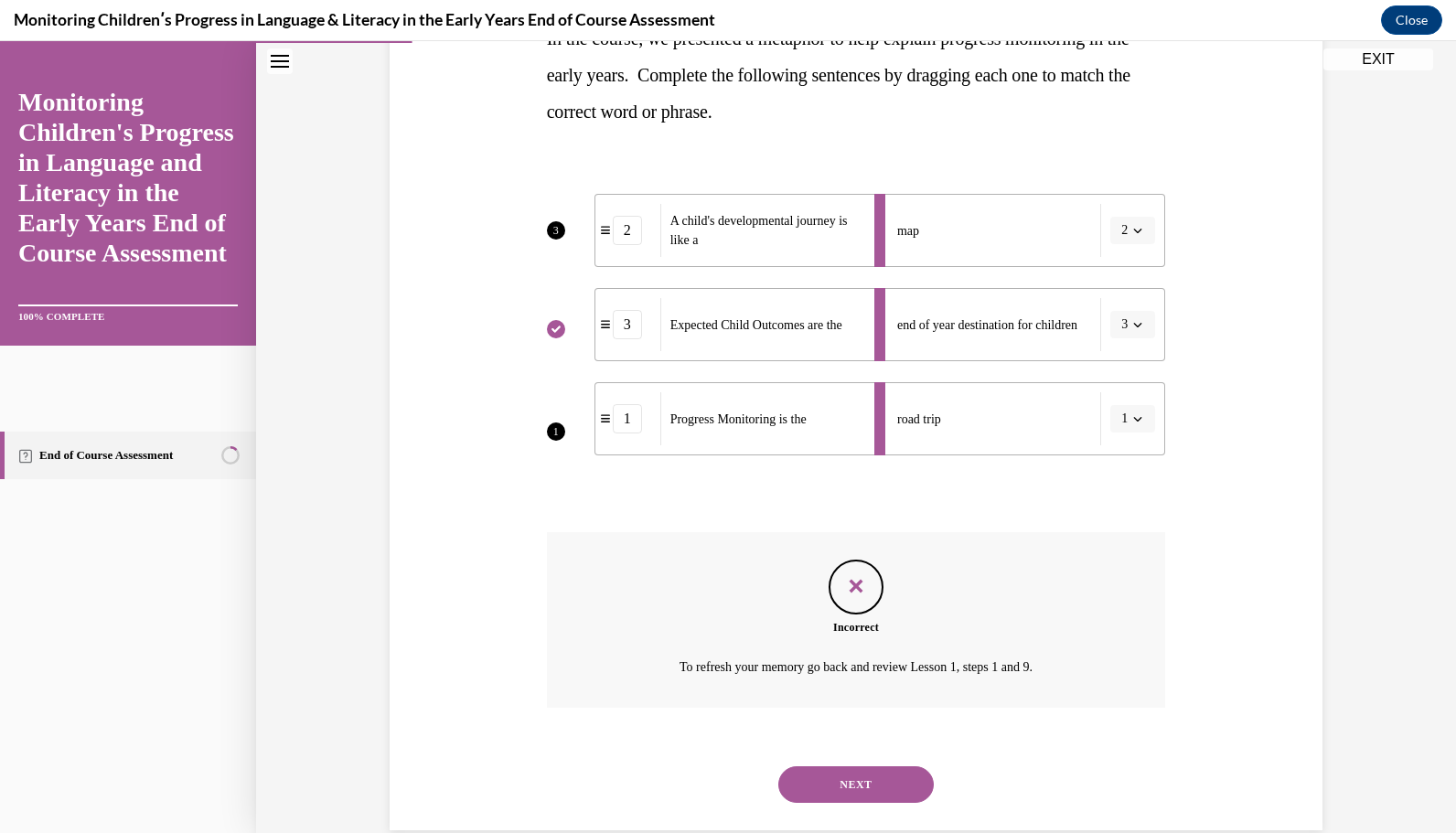
scroll to position [362, 0]
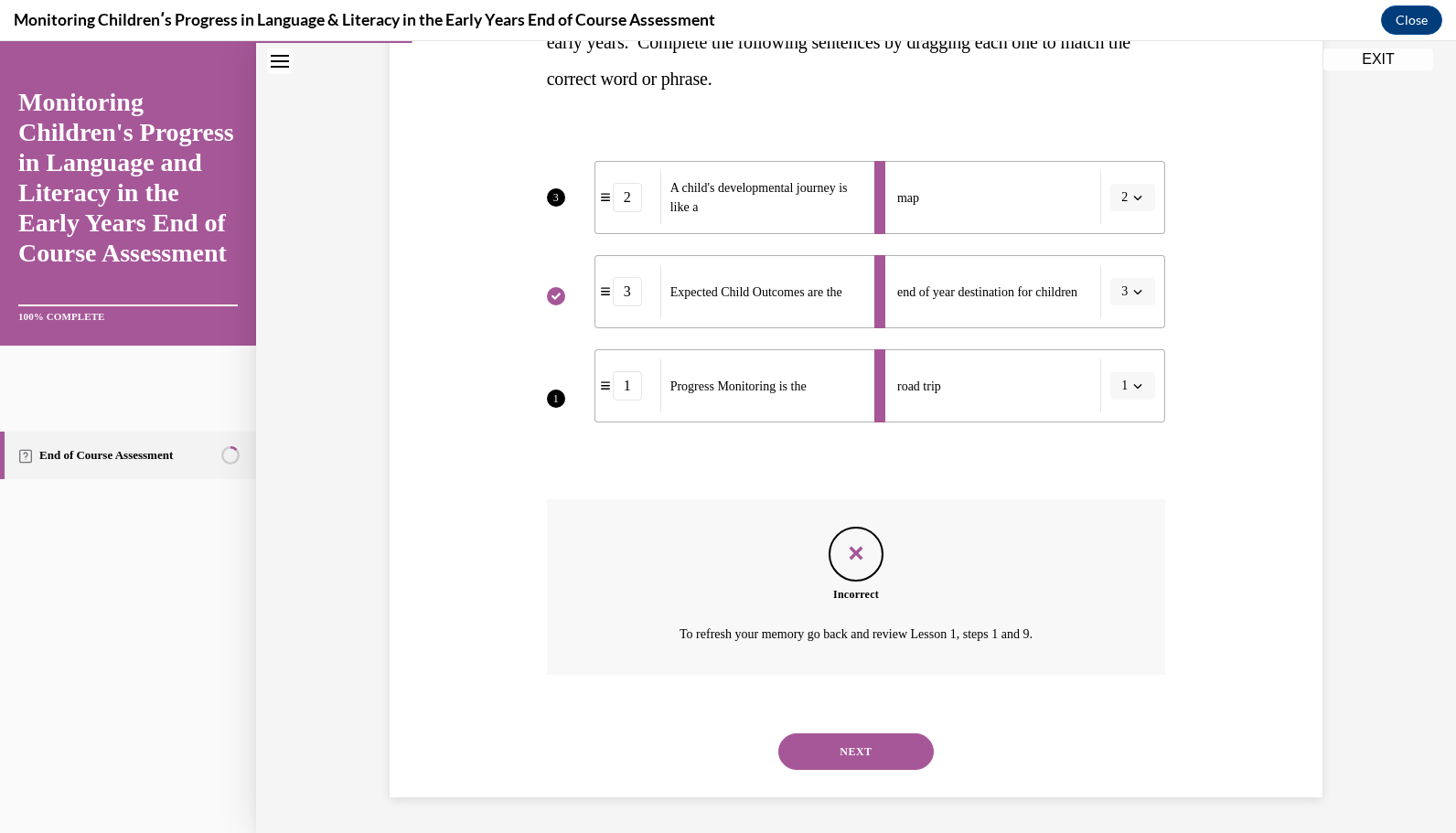
click at [838, 752] on button "NEXT" at bounding box center [856, 751] width 155 height 37
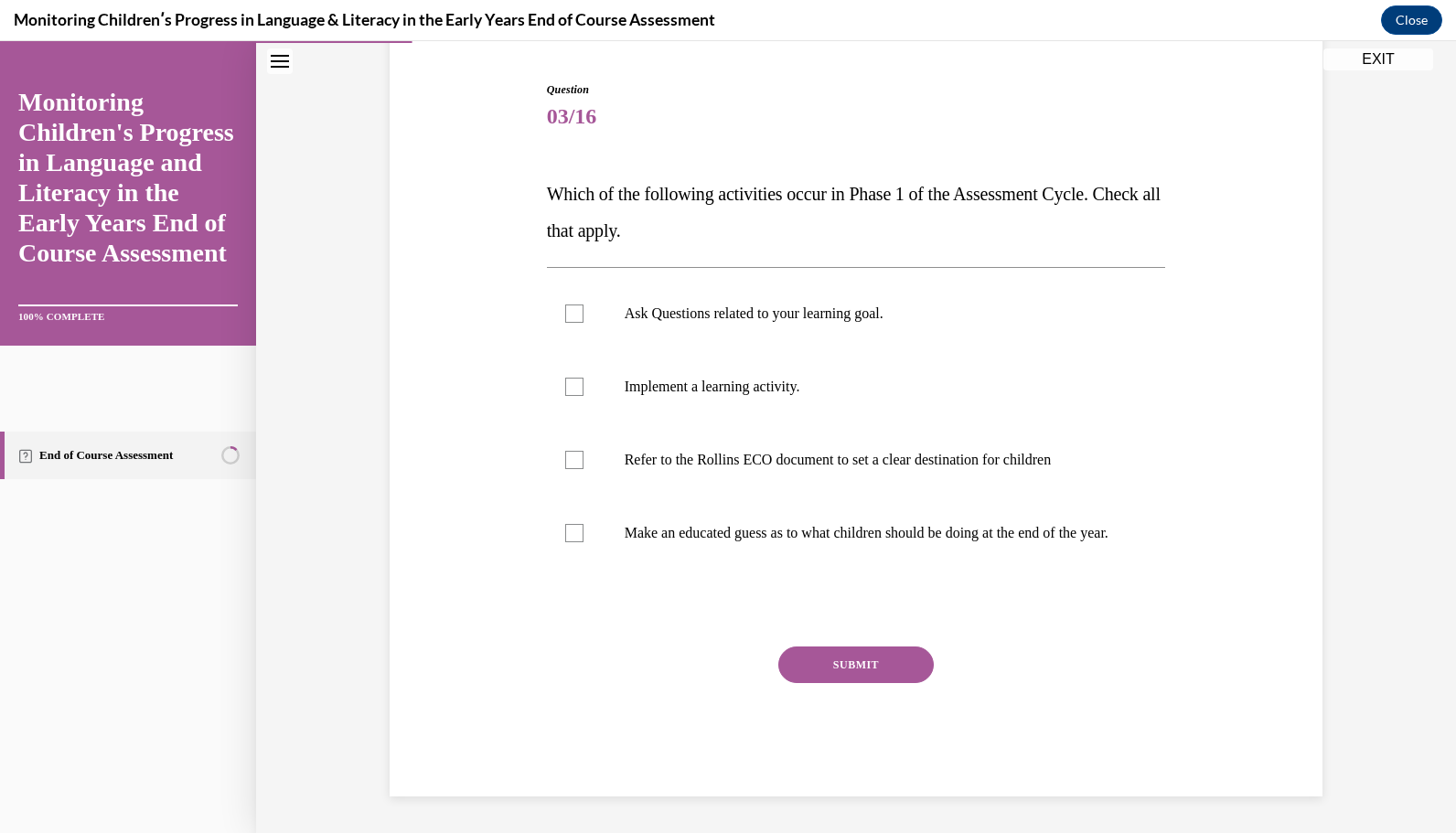
scroll to position [190, 0]
click at [565, 304] on div at bounding box center [574, 313] width 19 height 19
click at [565, 304] on input "Ask Questions related to your learning goal." at bounding box center [574, 313] width 19 height 19
checkbox input "true"
click at [569, 451] on div at bounding box center [574, 459] width 19 height 19
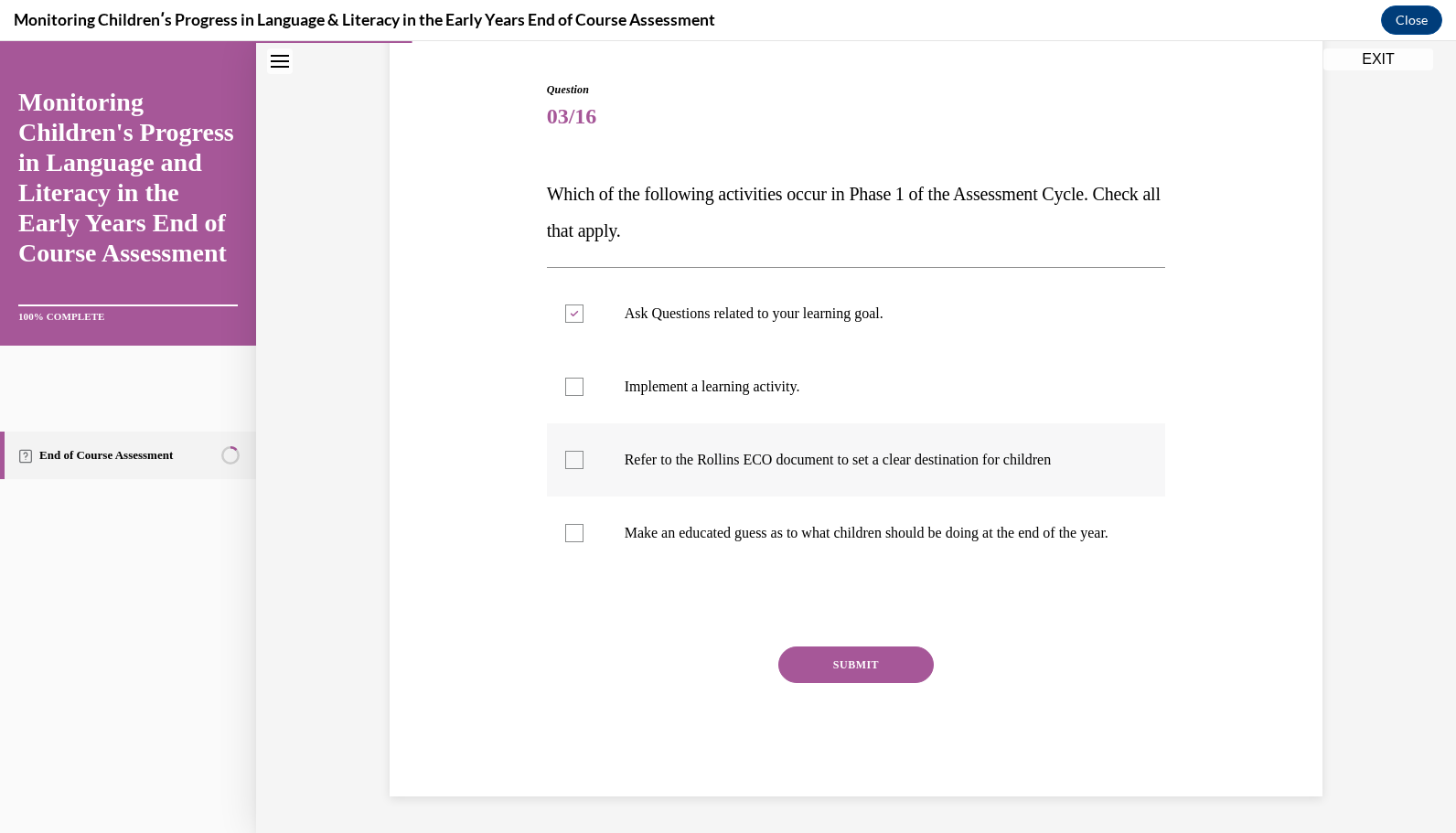
click at [569, 451] on input "Refer to the Rollins ECO document to set a clear destination for children" at bounding box center [574, 459] width 19 height 19
checkbox input "true"
click at [805, 660] on button "SUBMIT" at bounding box center [856, 664] width 155 height 37
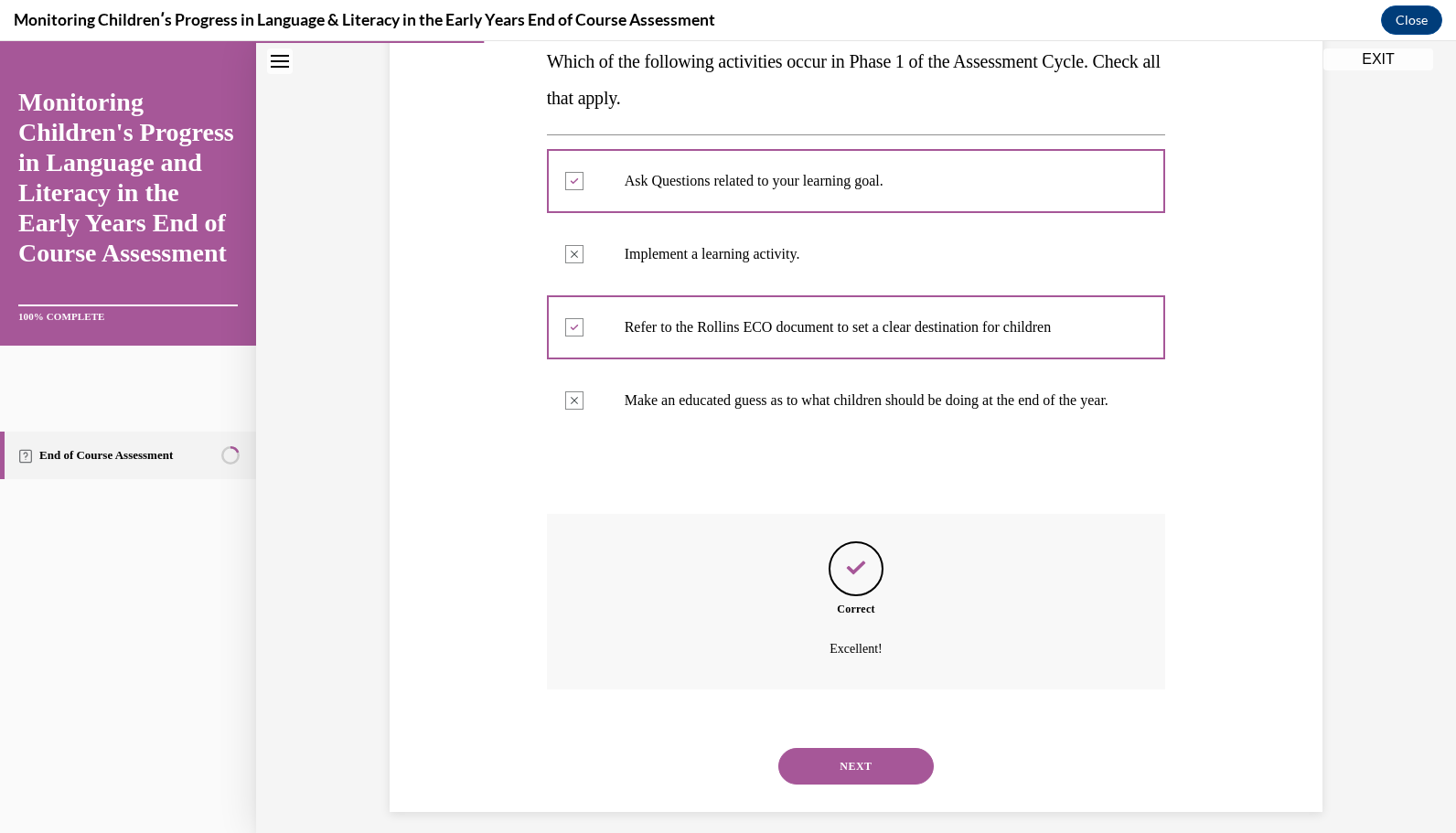
scroll to position [338, 0]
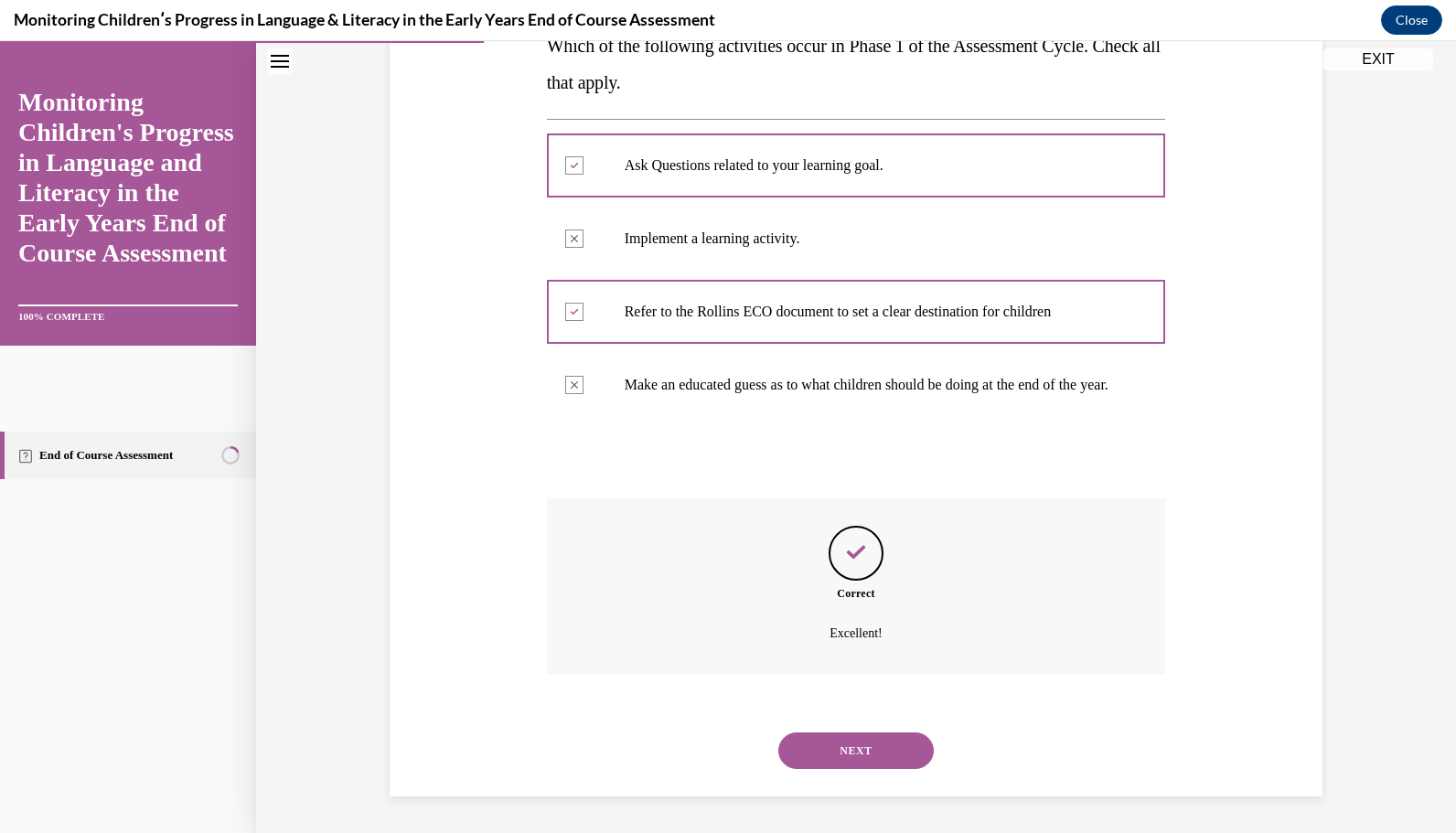
click at [862, 748] on button "NEXT" at bounding box center [856, 750] width 155 height 37
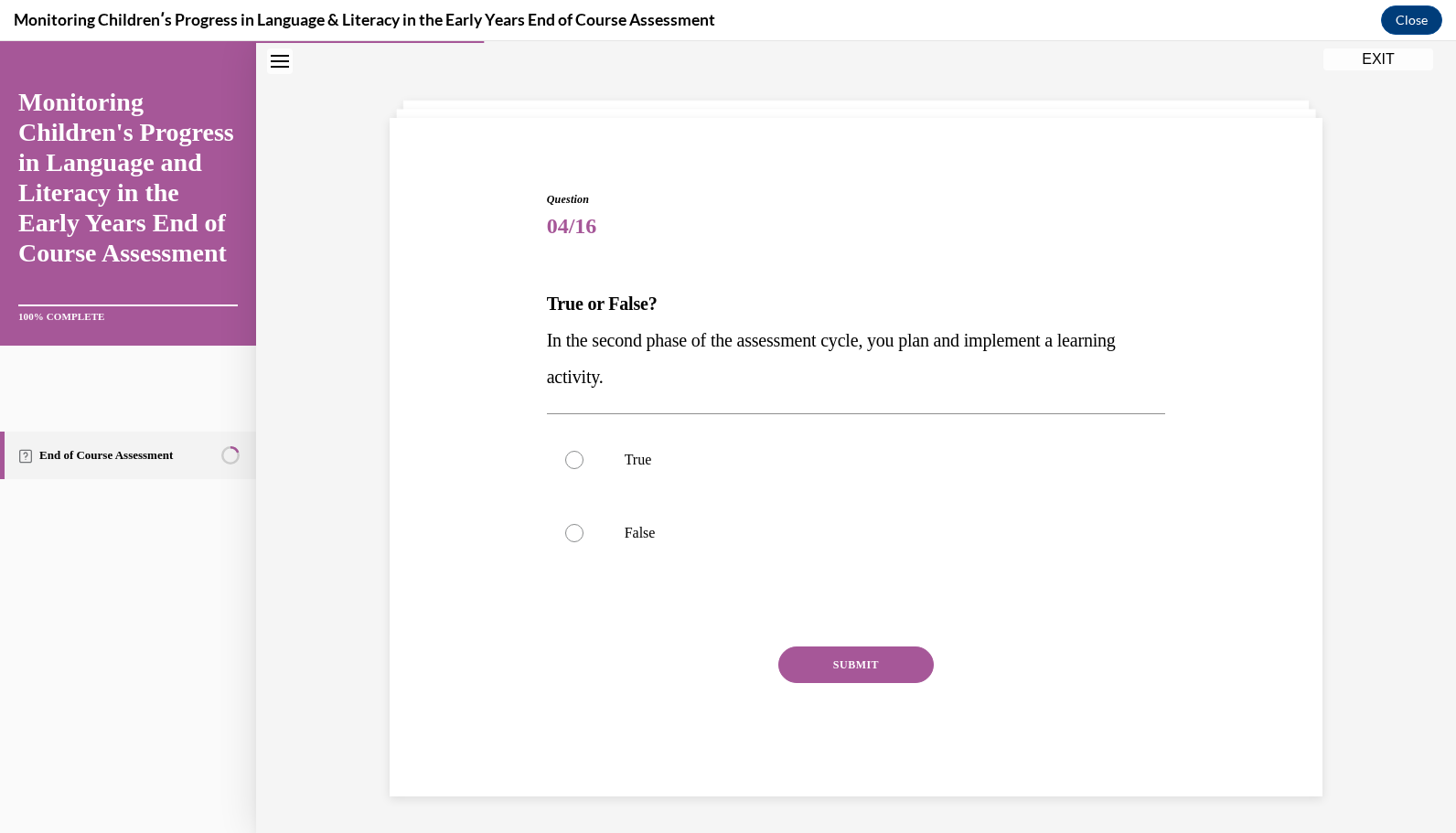
scroll to position [62, 0]
click at [1000, 453] on p "True" at bounding box center [873, 460] width 496 height 19
click at [583, 453] on input "True" at bounding box center [574, 460] width 19 height 19
radio input "true"
click at [871, 670] on button "SUBMIT" at bounding box center [856, 665] width 155 height 37
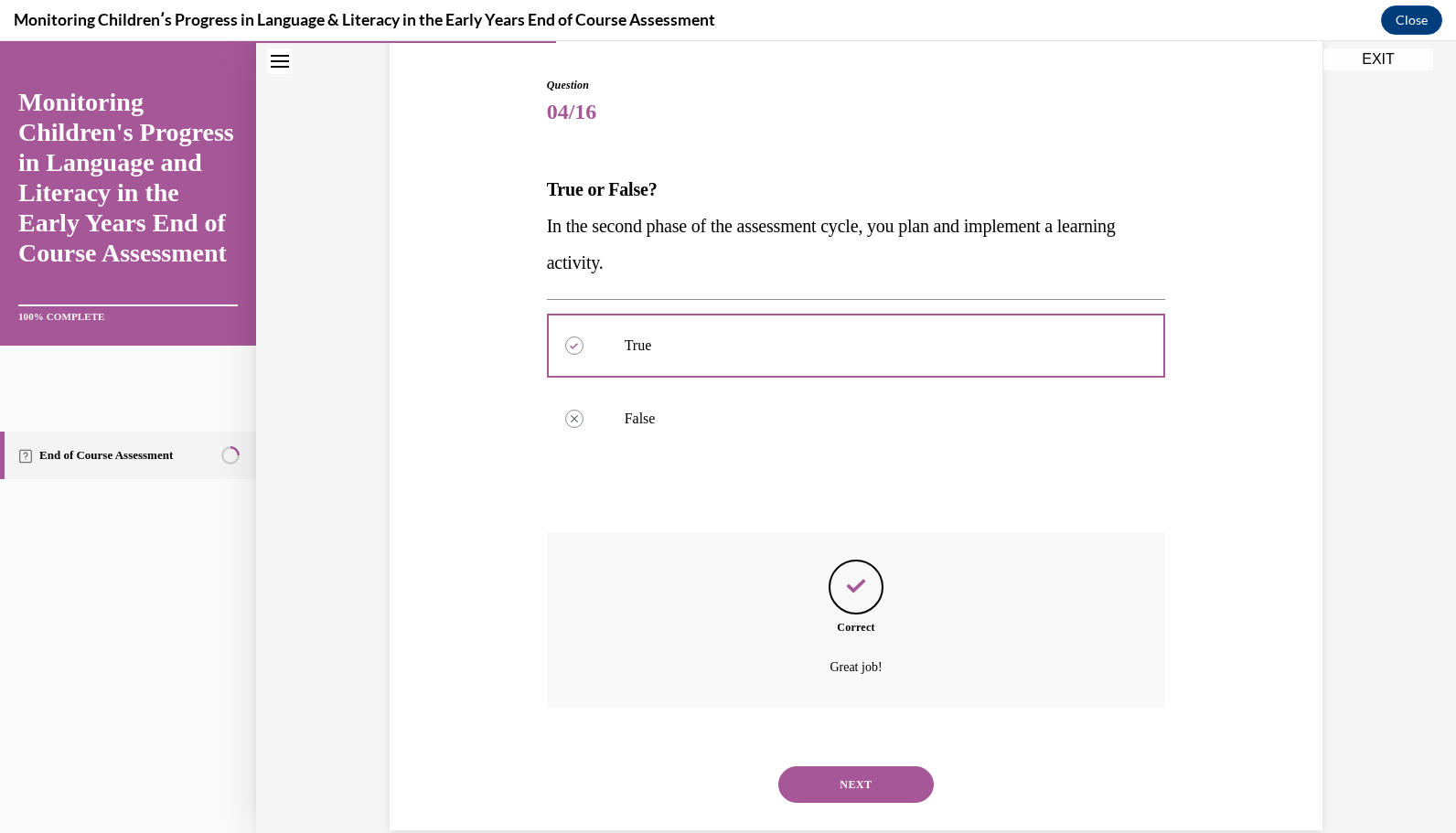
scroll to position [210, 0]
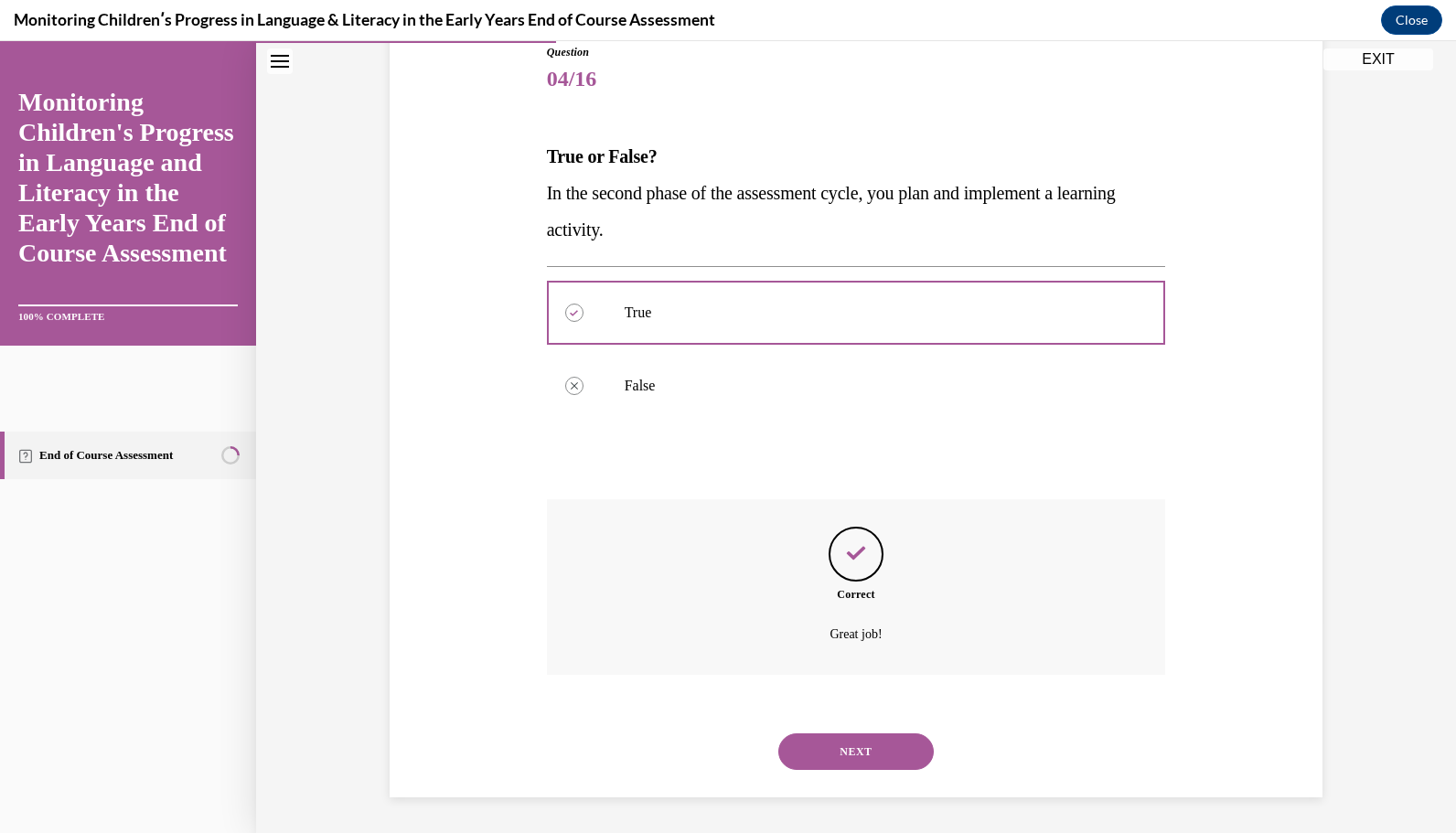
click at [851, 755] on button "NEXT" at bounding box center [856, 751] width 155 height 37
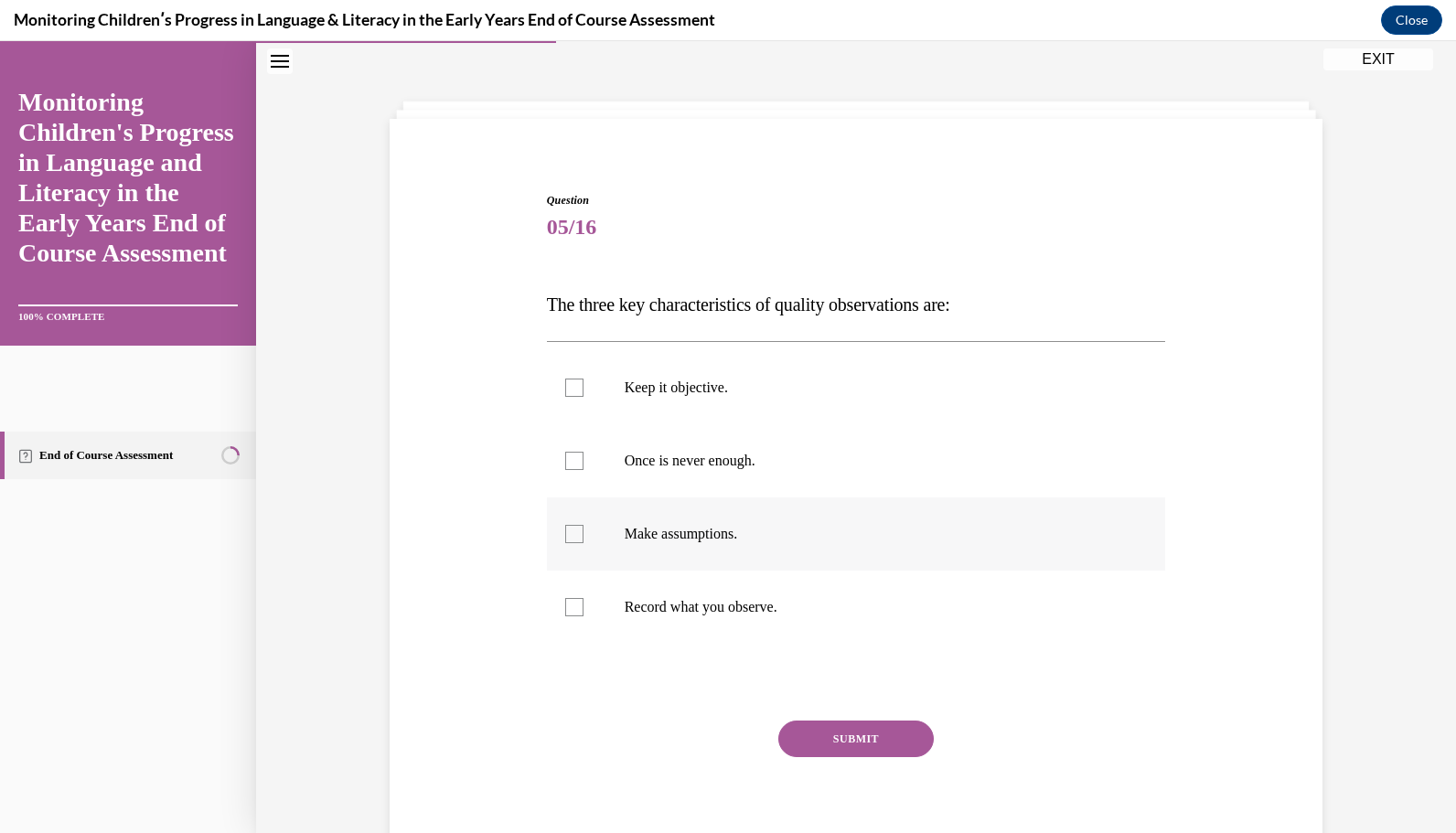
scroll to position [67, 0]
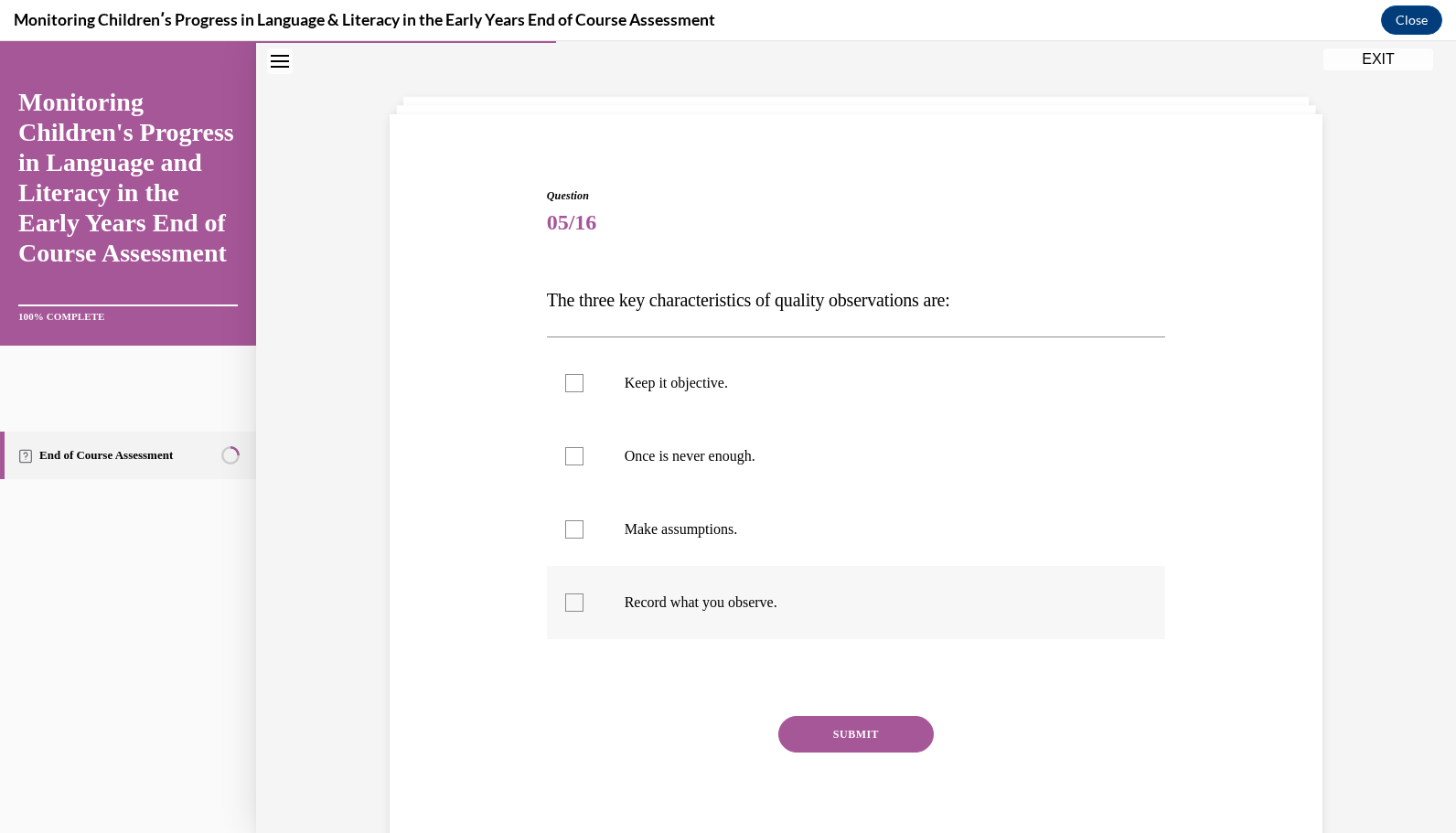
click at [562, 591] on label "Record what you observe." at bounding box center [856, 603] width 620 height 73
click at [565, 594] on input "Record what you observe." at bounding box center [574, 603] width 19 height 19
checkbox input "true"
click at [565, 462] on div at bounding box center [574, 457] width 19 height 19
click at [565, 462] on input "Once is never enough." at bounding box center [574, 457] width 19 height 19
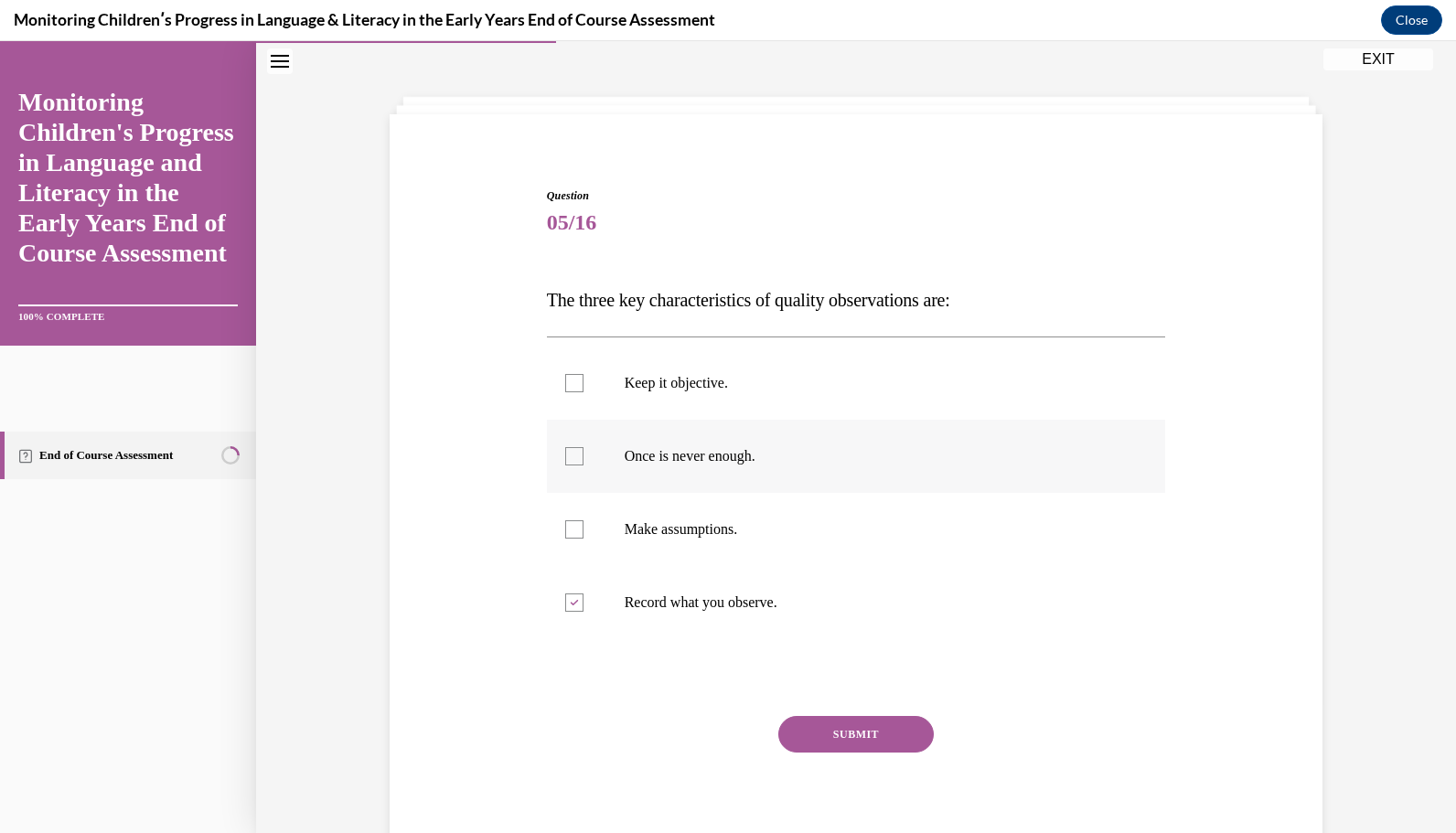
checkbox input "true"
click at [565, 384] on div at bounding box center [574, 383] width 19 height 19
click at [565, 384] on input "Keep it objective." at bounding box center [574, 383] width 19 height 19
checkbox input "true"
click at [827, 730] on button "SUBMIT" at bounding box center [856, 734] width 155 height 37
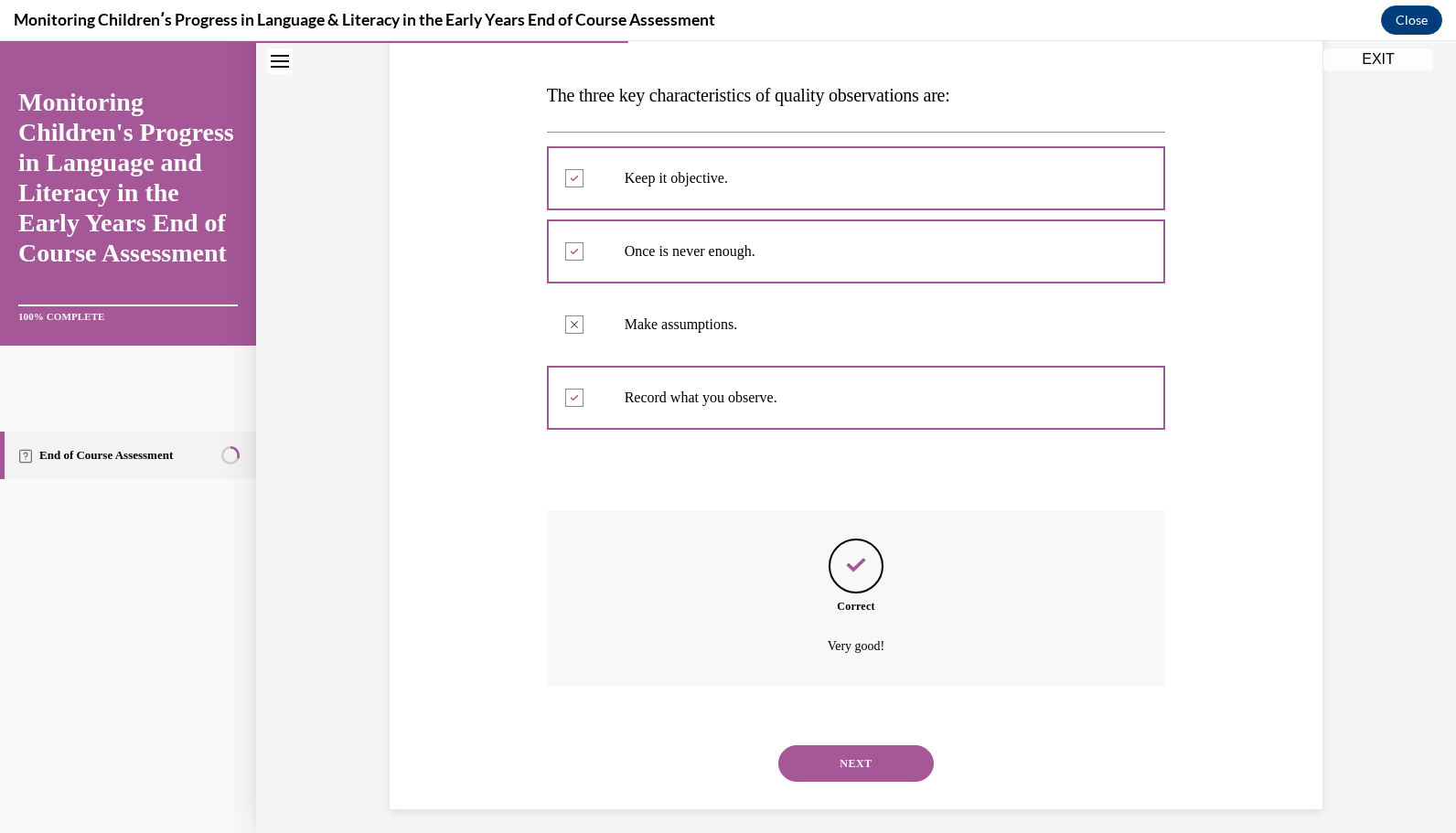
scroll to position [284, 0]
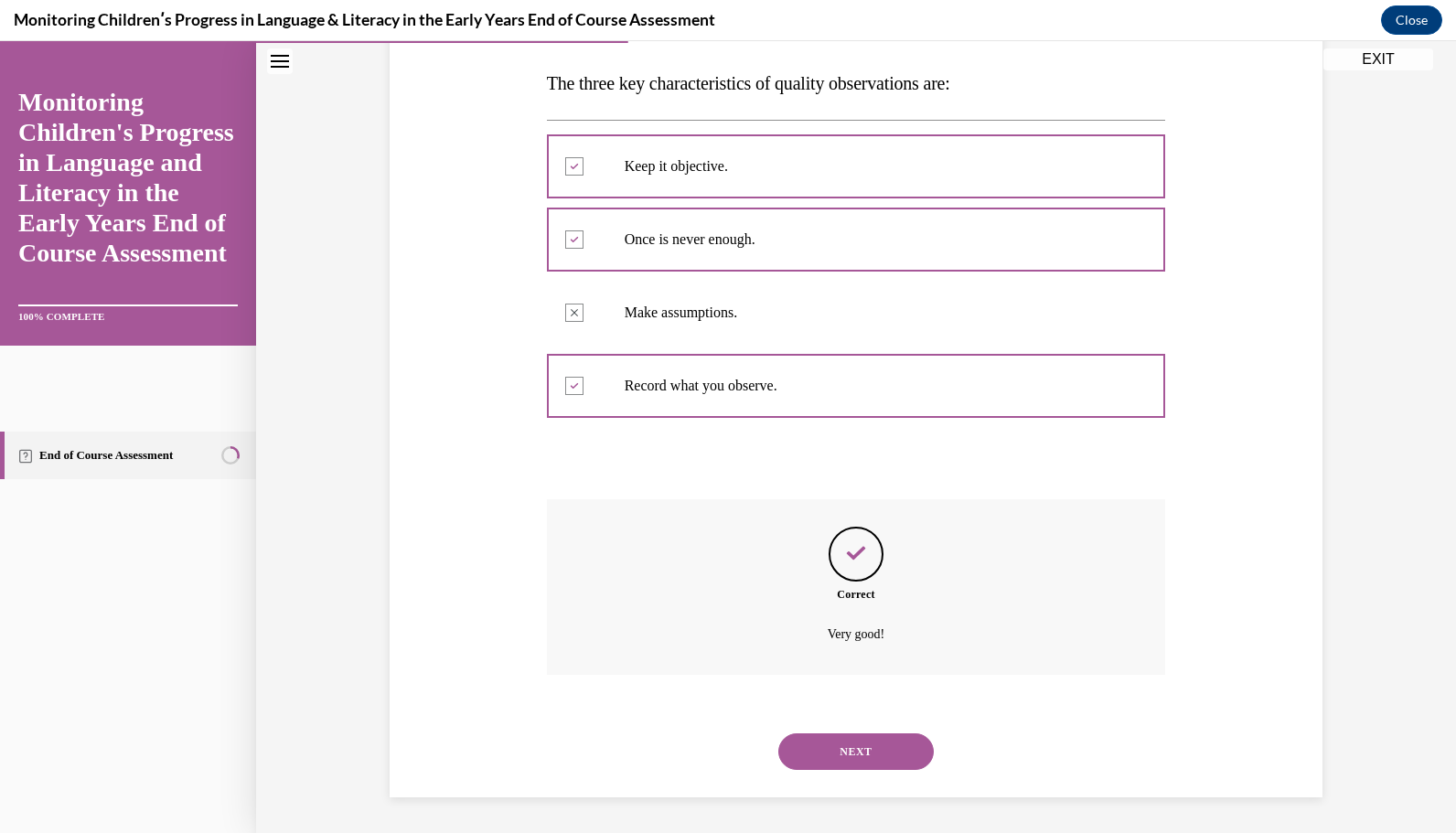
click at [843, 752] on button "NEXT" at bounding box center [856, 751] width 155 height 37
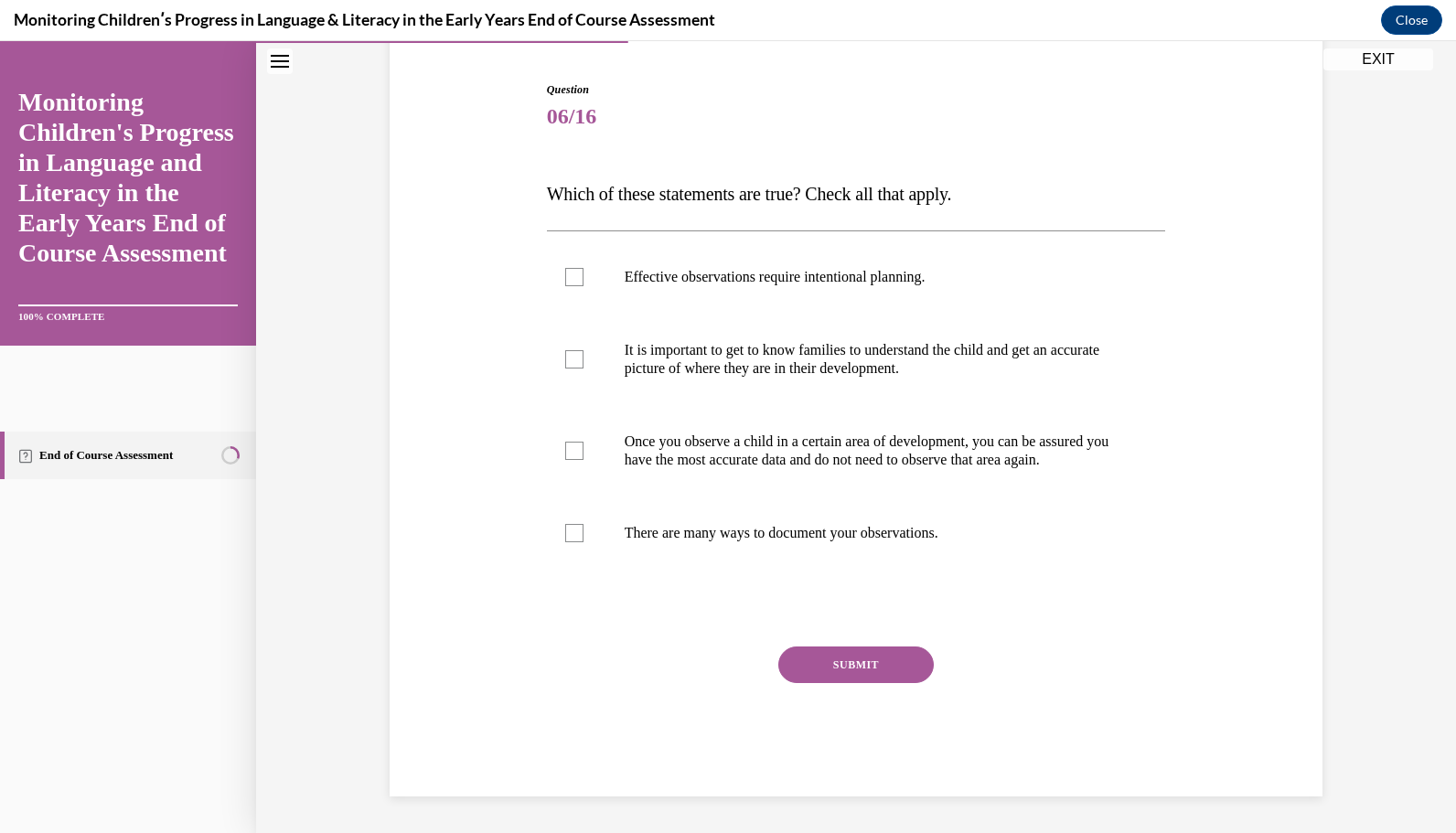
scroll to position [190, 0]
click at [565, 268] on div at bounding box center [574, 277] width 19 height 19
click at [565, 268] on input "Effective observations require intentional planning." at bounding box center [574, 277] width 19 height 19
checkbox input "true"
click at [565, 350] on div at bounding box center [574, 359] width 19 height 19
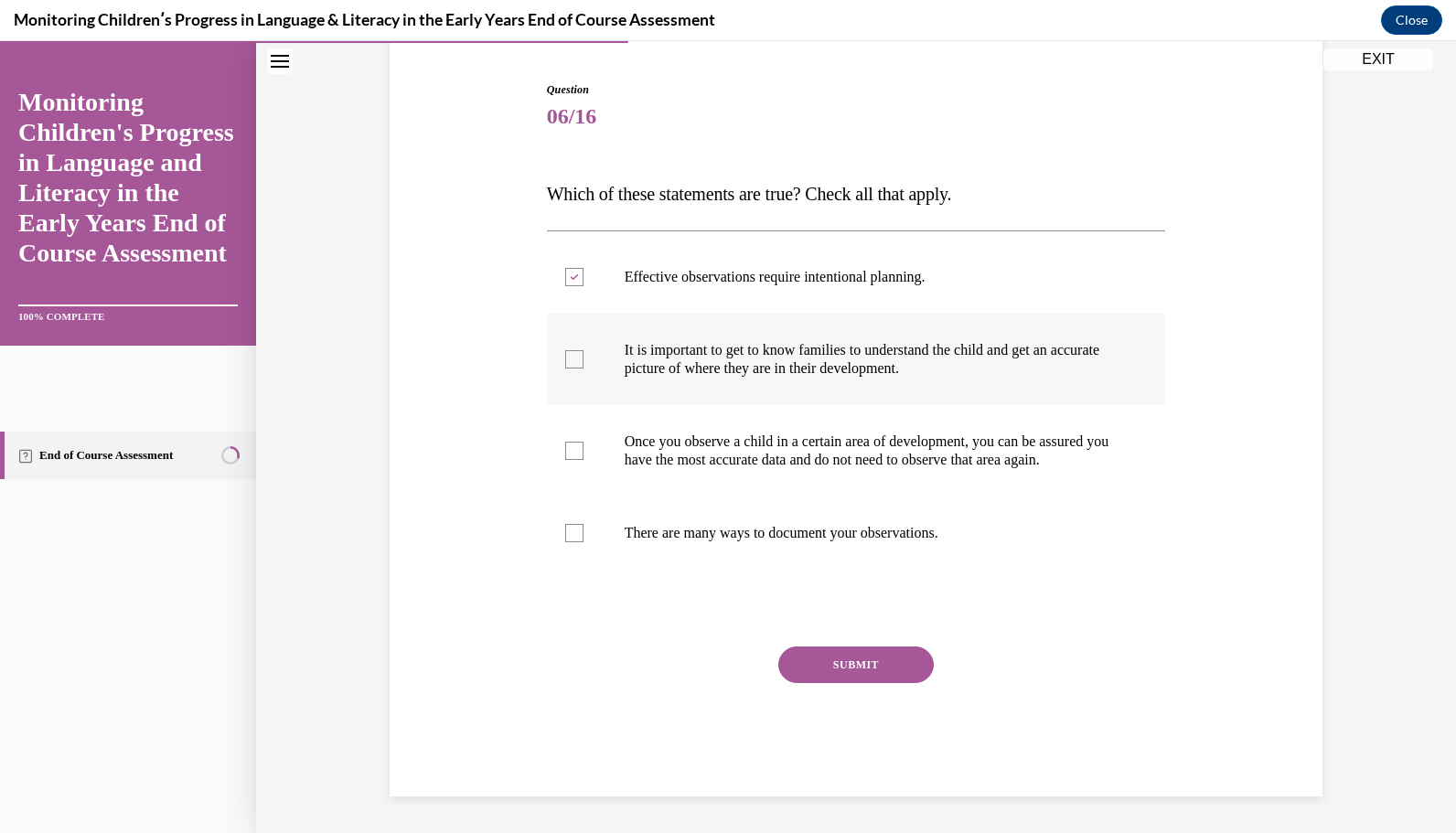
click at [565, 350] on input "It is important to get to know families to understand the child and get an accu…" at bounding box center [574, 359] width 19 height 19
checkbox input "true"
click at [569, 523] on label "There are many ways to document your observations." at bounding box center [856, 534] width 620 height 73
click at [569, 524] on input "There are many ways to document your observations." at bounding box center [574, 533] width 19 height 19
checkbox input "true"
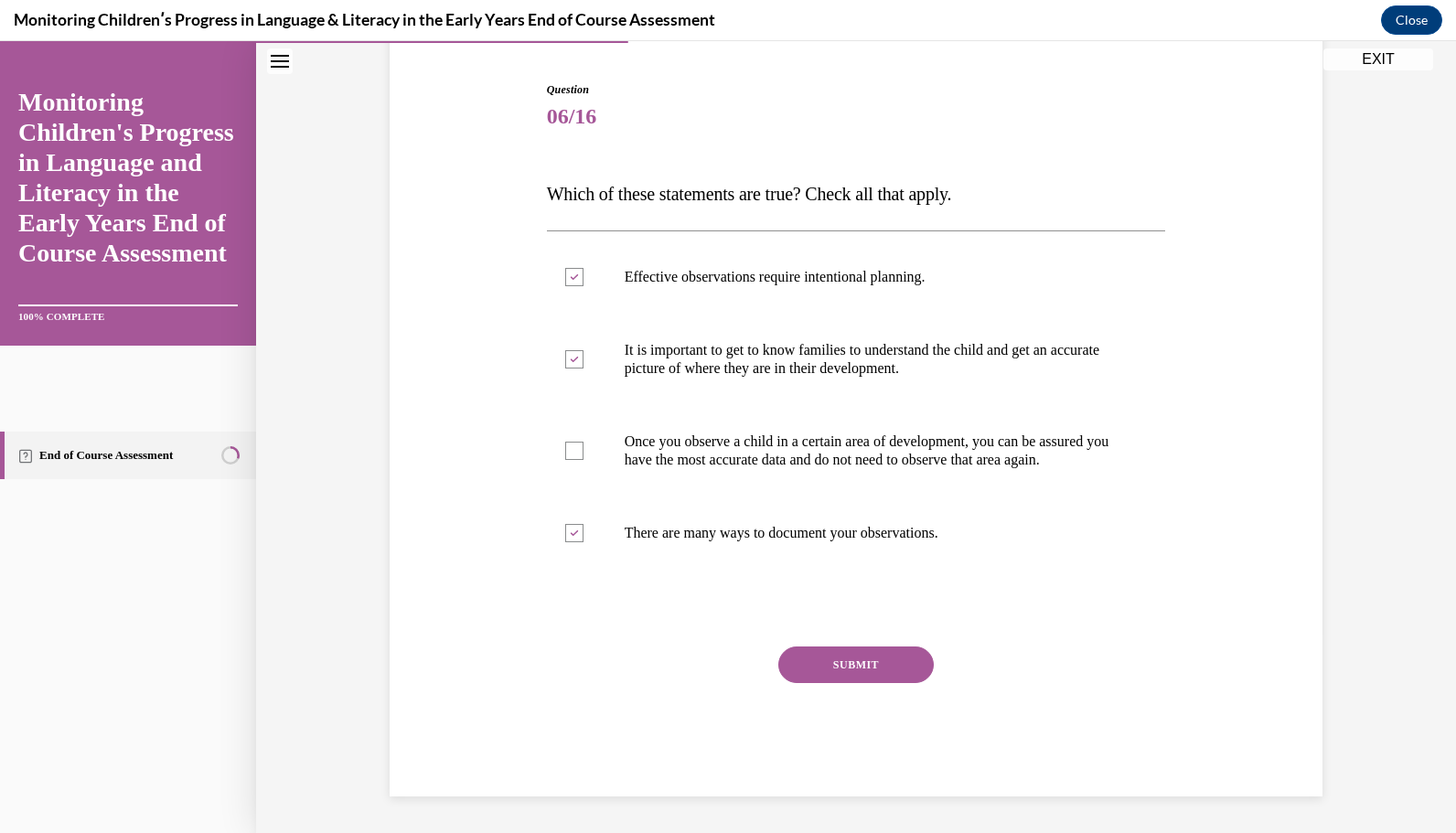
click at [825, 669] on button "SUBMIT" at bounding box center [856, 664] width 155 height 37
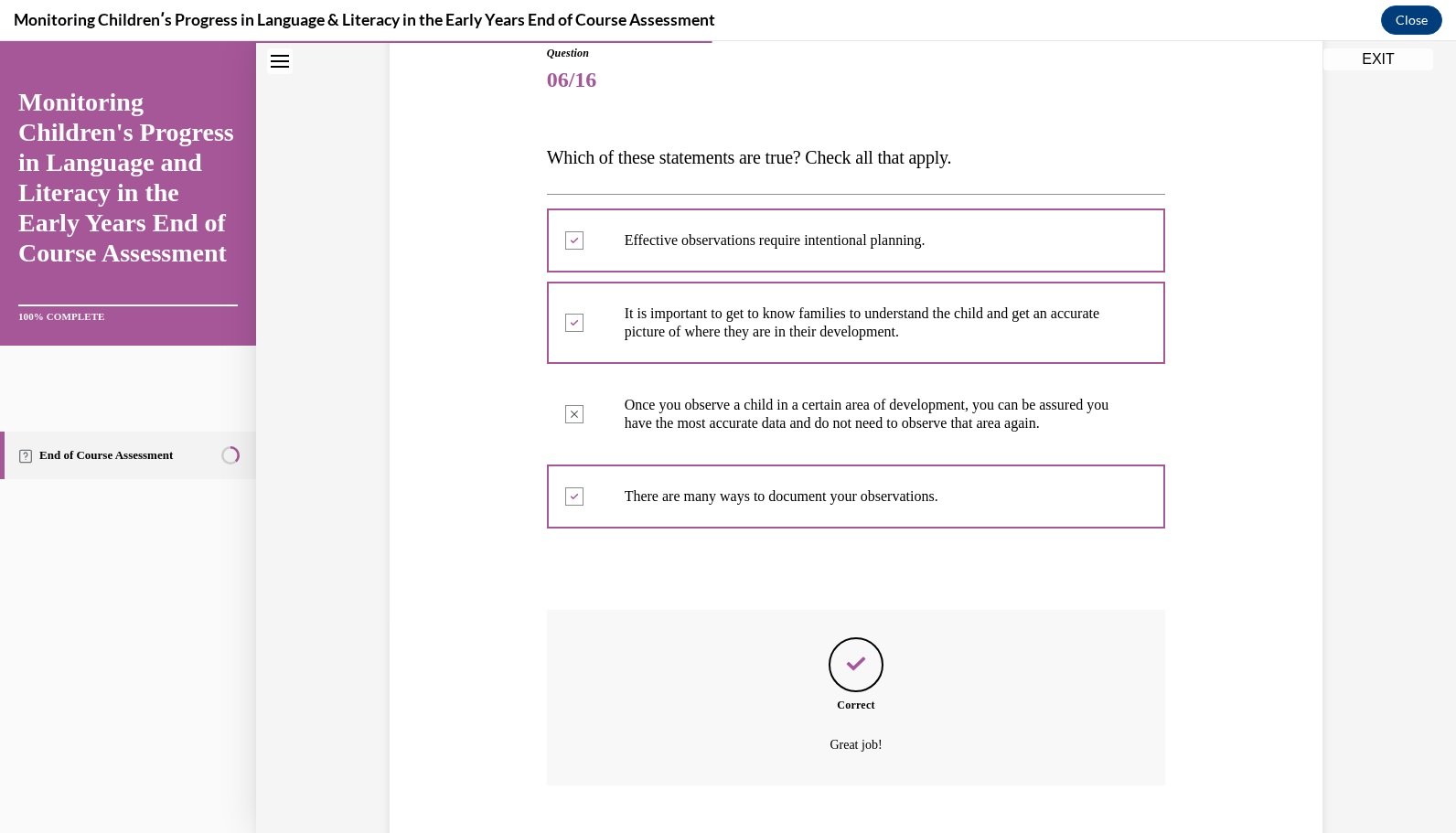
scroll to position [338, 0]
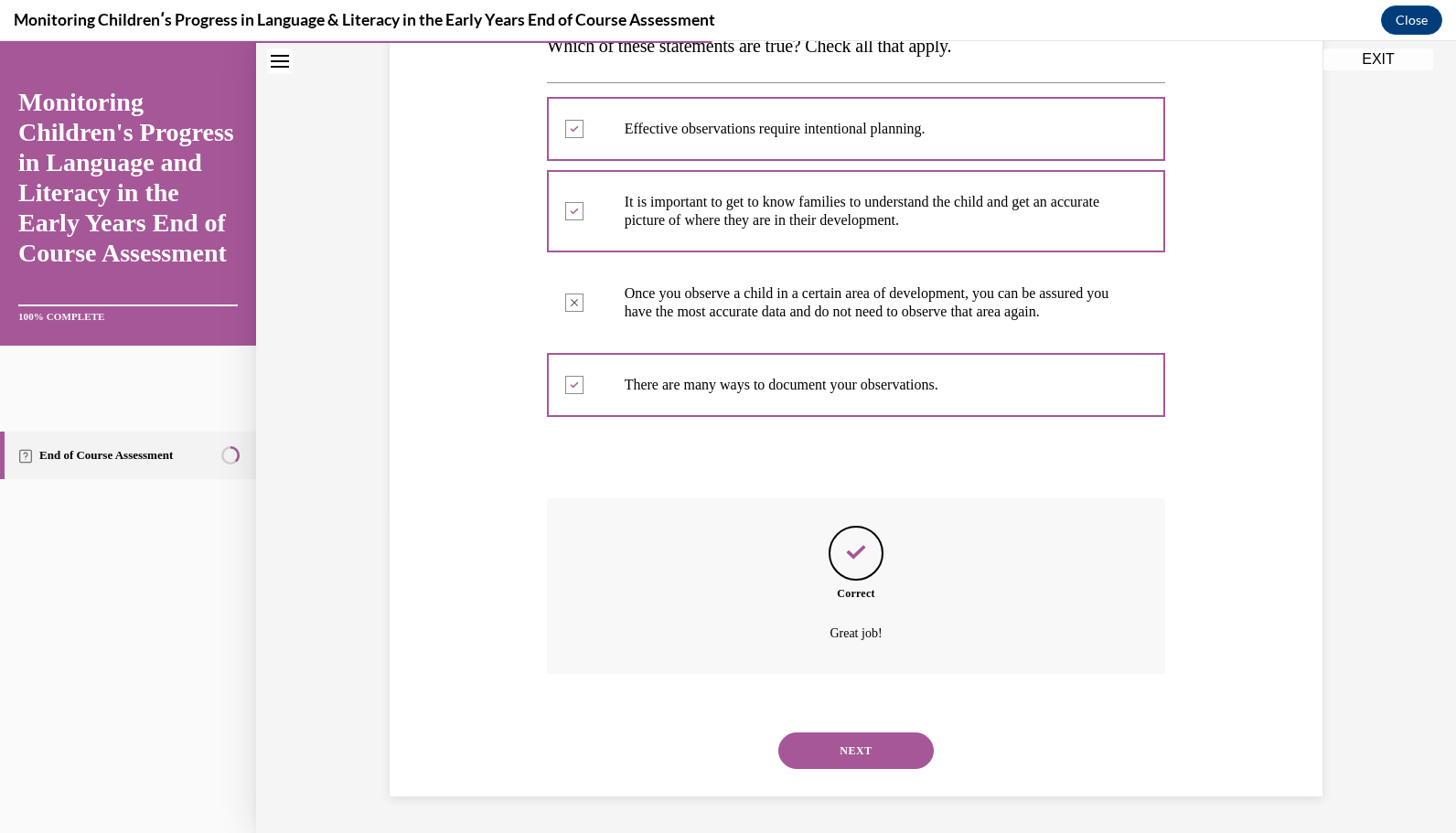
click at [841, 750] on button "NEXT" at bounding box center [856, 750] width 155 height 37
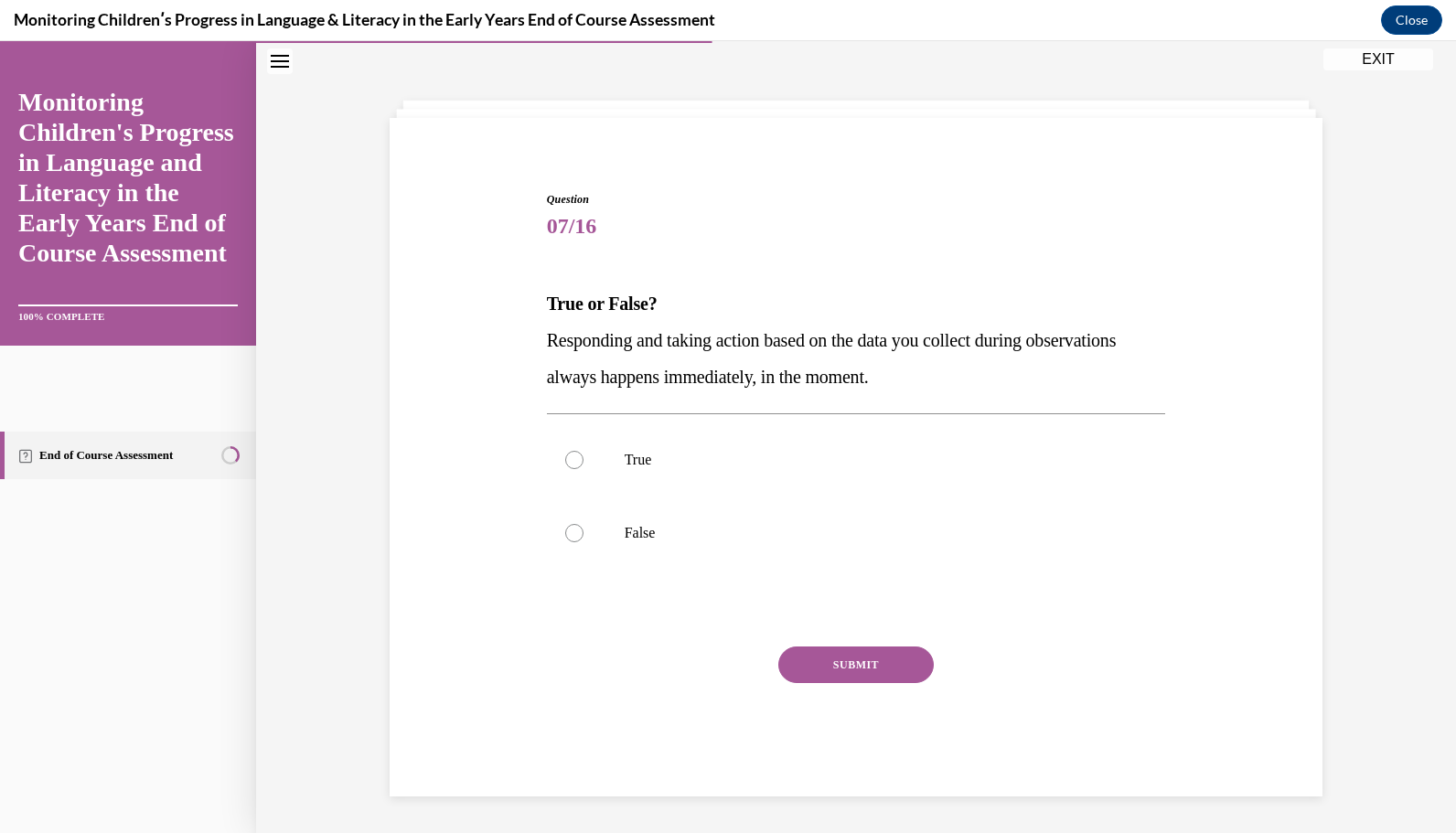
scroll to position [62, 0]
click at [802, 447] on label "True" at bounding box center [856, 460] width 620 height 73
click at [583, 452] on input "True" at bounding box center [574, 460] width 19 height 19
radio input "true"
click at [880, 675] on button "SUBMIT" at bounding box center [856, 665] width 155 height 37
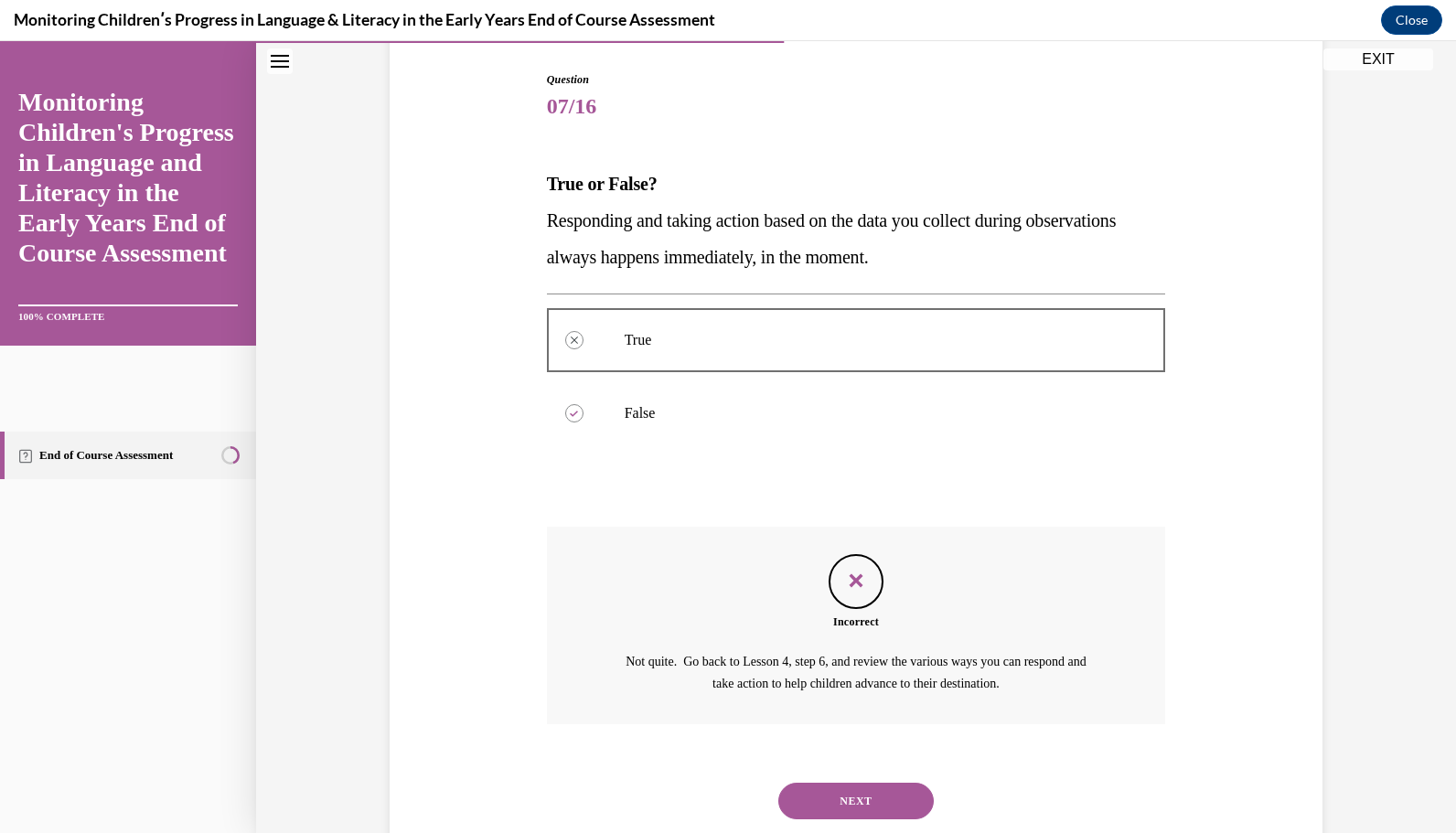
scroll to position [231, 0]
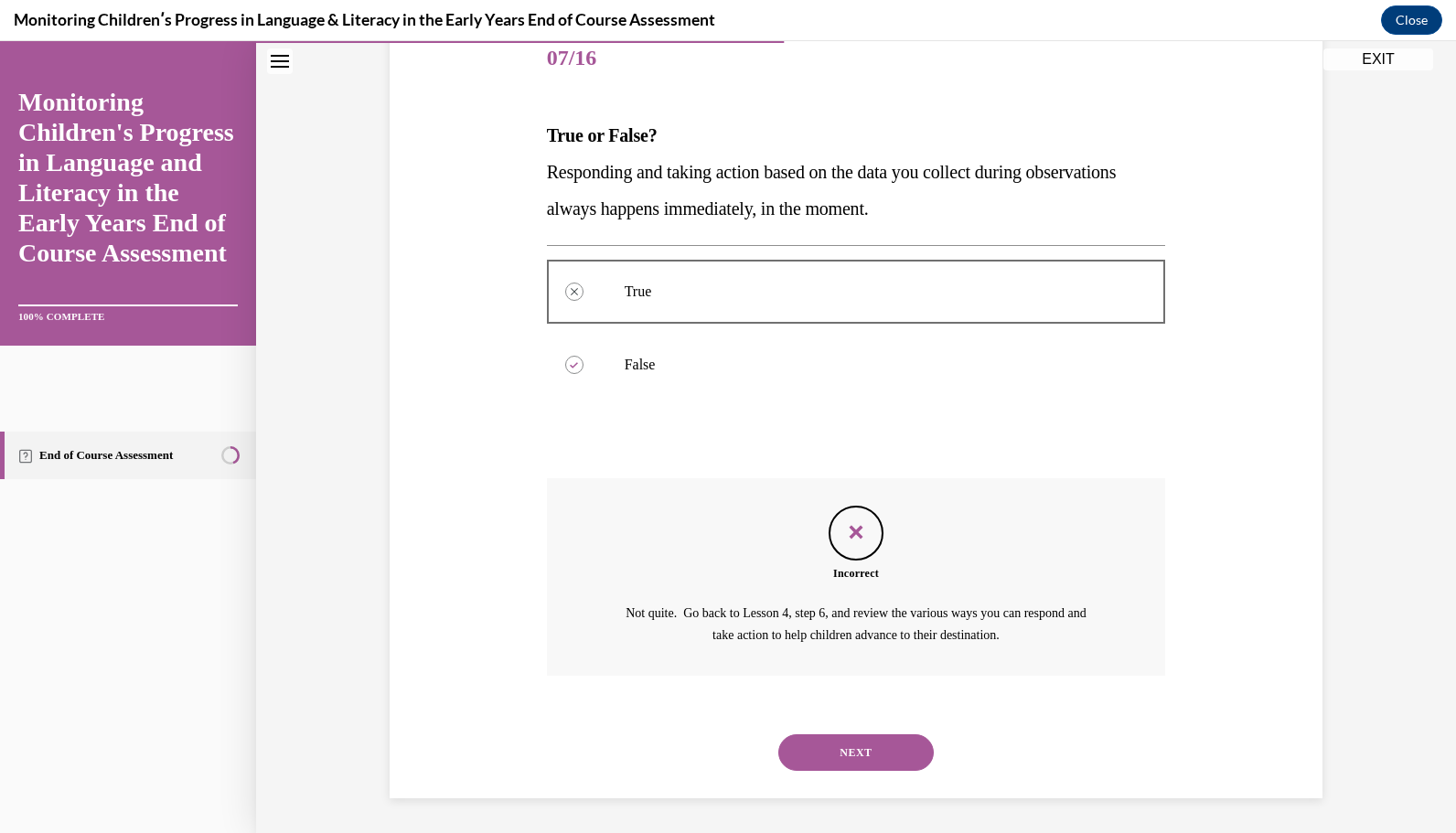
click at [857, 748] on button "NEXT" at bounding box center [856, 752] width 155 height 37
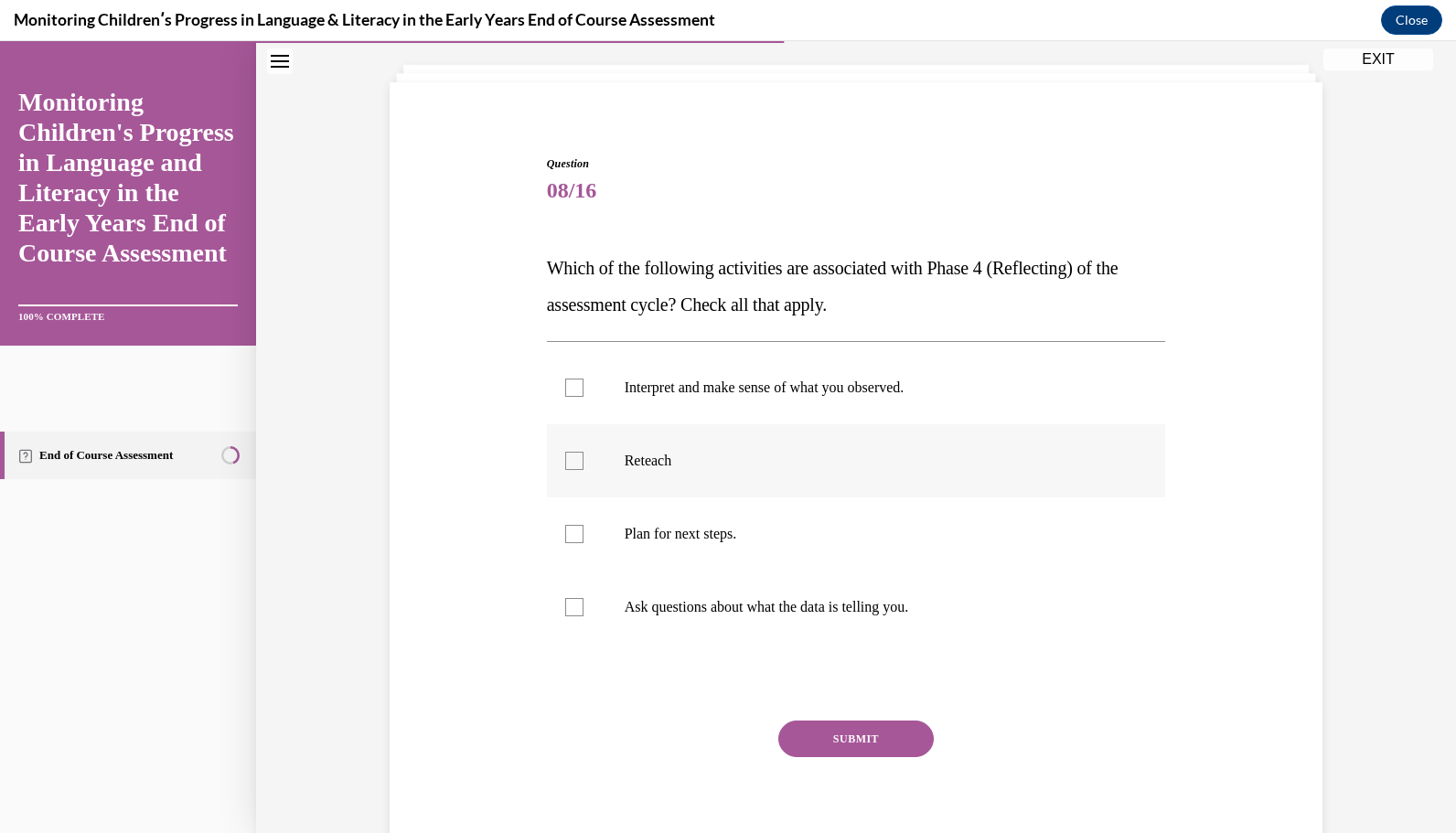
scroll to position [104, 0]
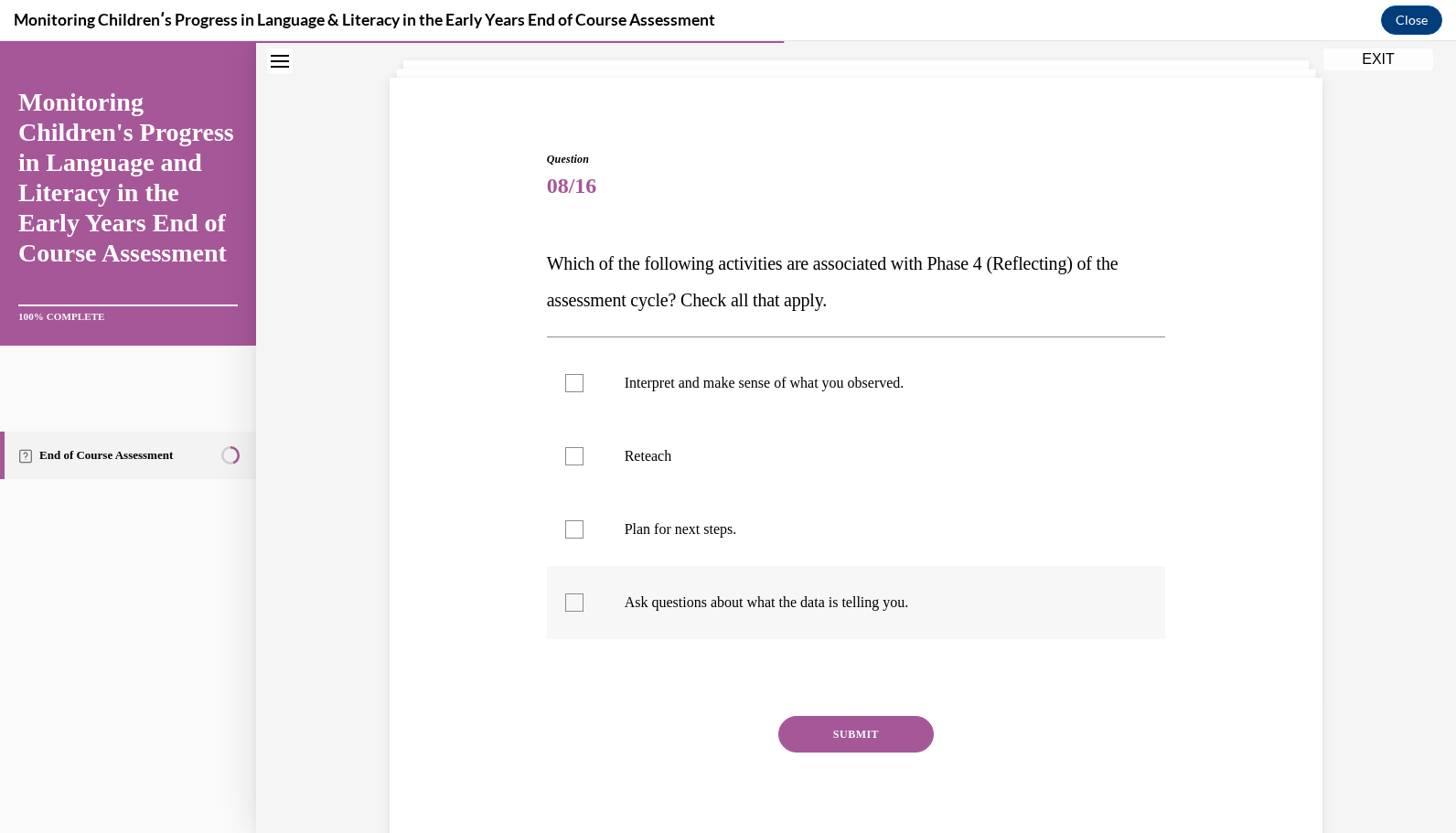
click at [569, 590] on label "Ask questions about what the data is telling you." at bounding box center [856, 603] width 620 height 73
click at [569, 594] on input "Ask questions about what the data is telling you." at bounding box center [574, 603] width 19 height 19
checkbox input "true"
click at [569, 533] on div at bounding box center [574, 530] width 19 height 19
click at [569, 533] on input "Plan for next steps." at bounding box center [574, 530] width 19 height 19
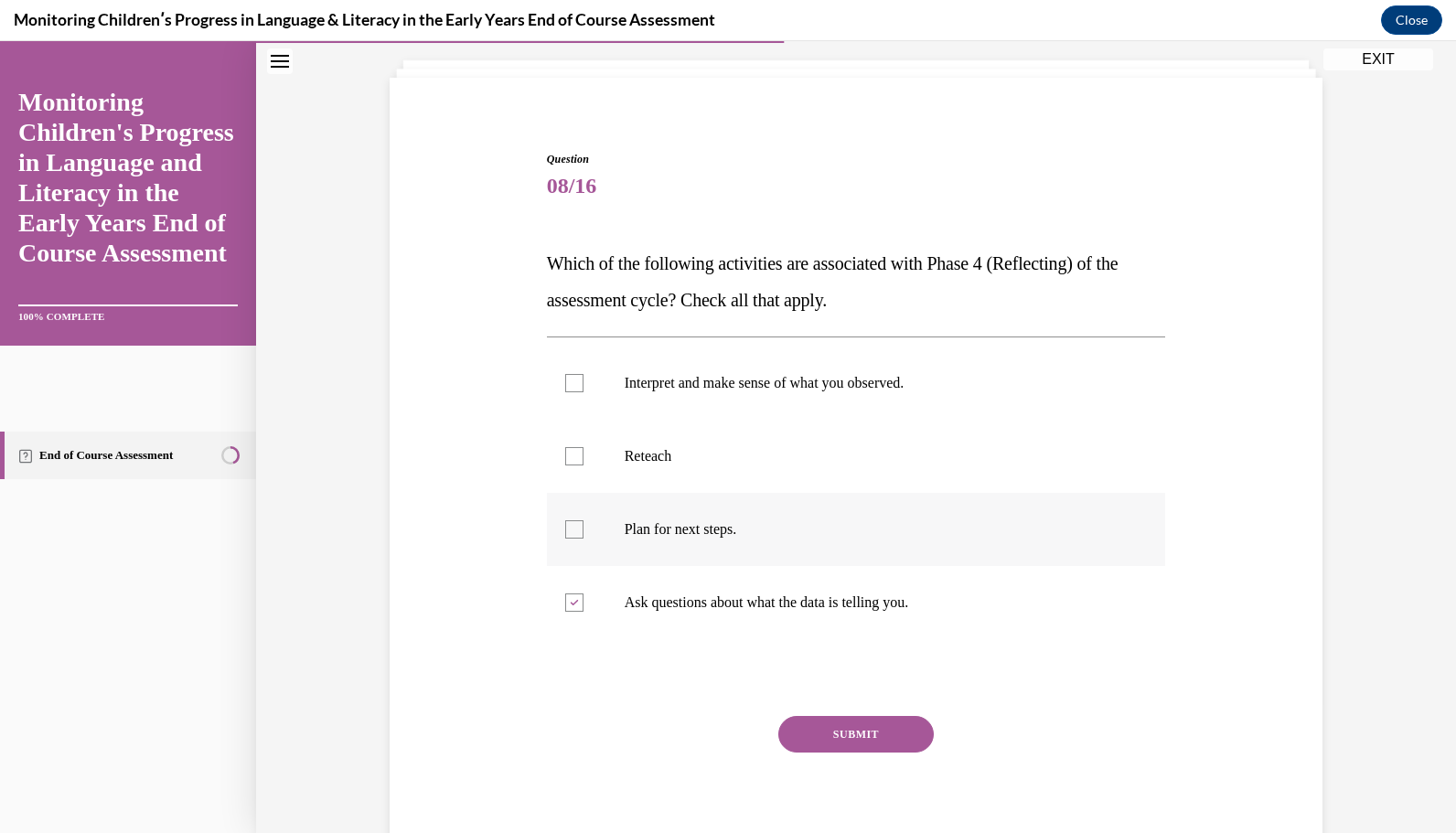
checkbox input "true"
click at [567, 386] on div at bounding box center [574, 383] width 19 height 19
click at [567, 386] on input "Interpret and make sense of what you observed." at bounding box center [574, 383] width 19 height 19
checkbox input "true"
click at [830, 742] on button "SUBMIT" at bounding box center [856, 734] width 155 height 37
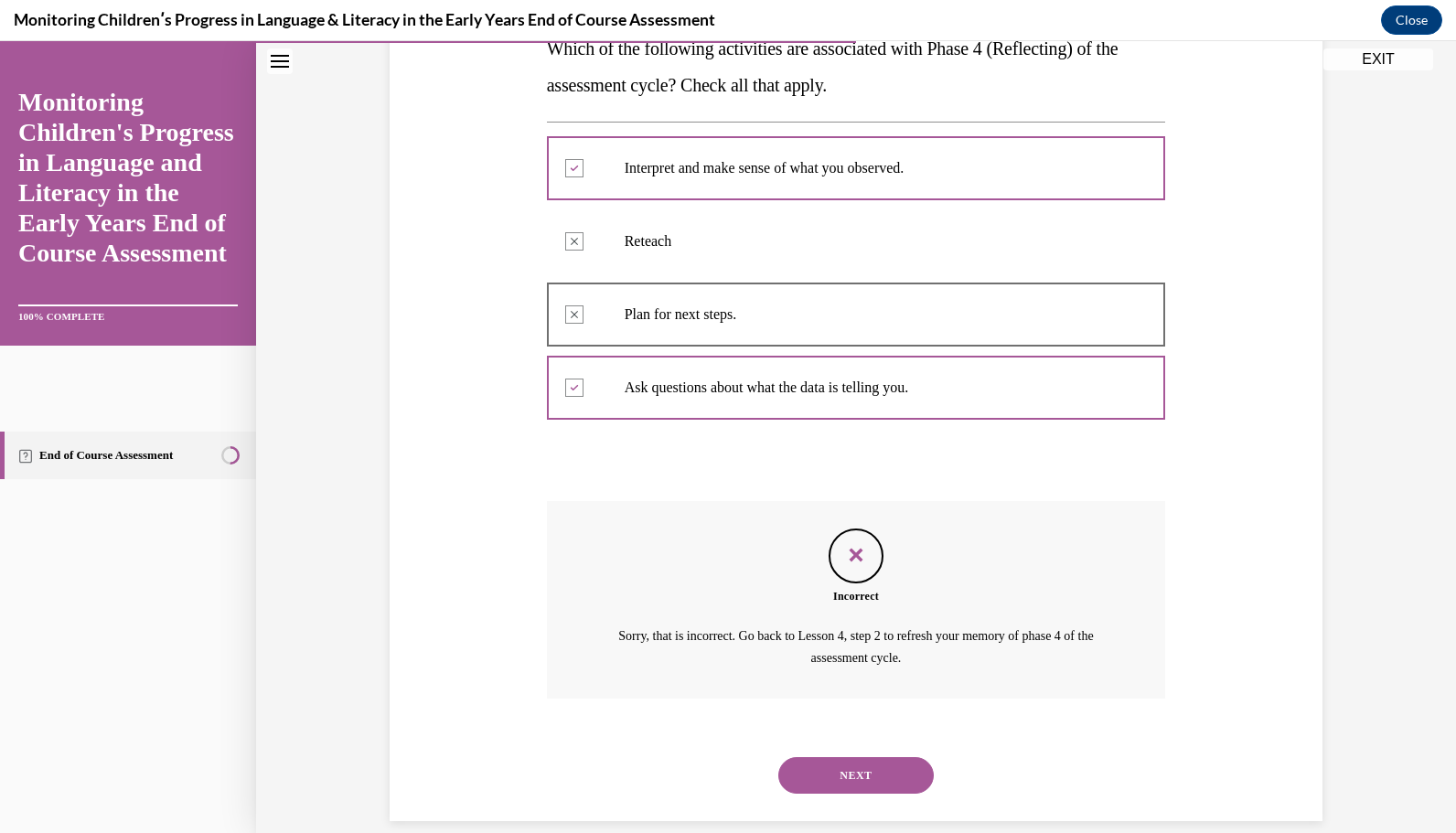
scroll to position [341, 0]
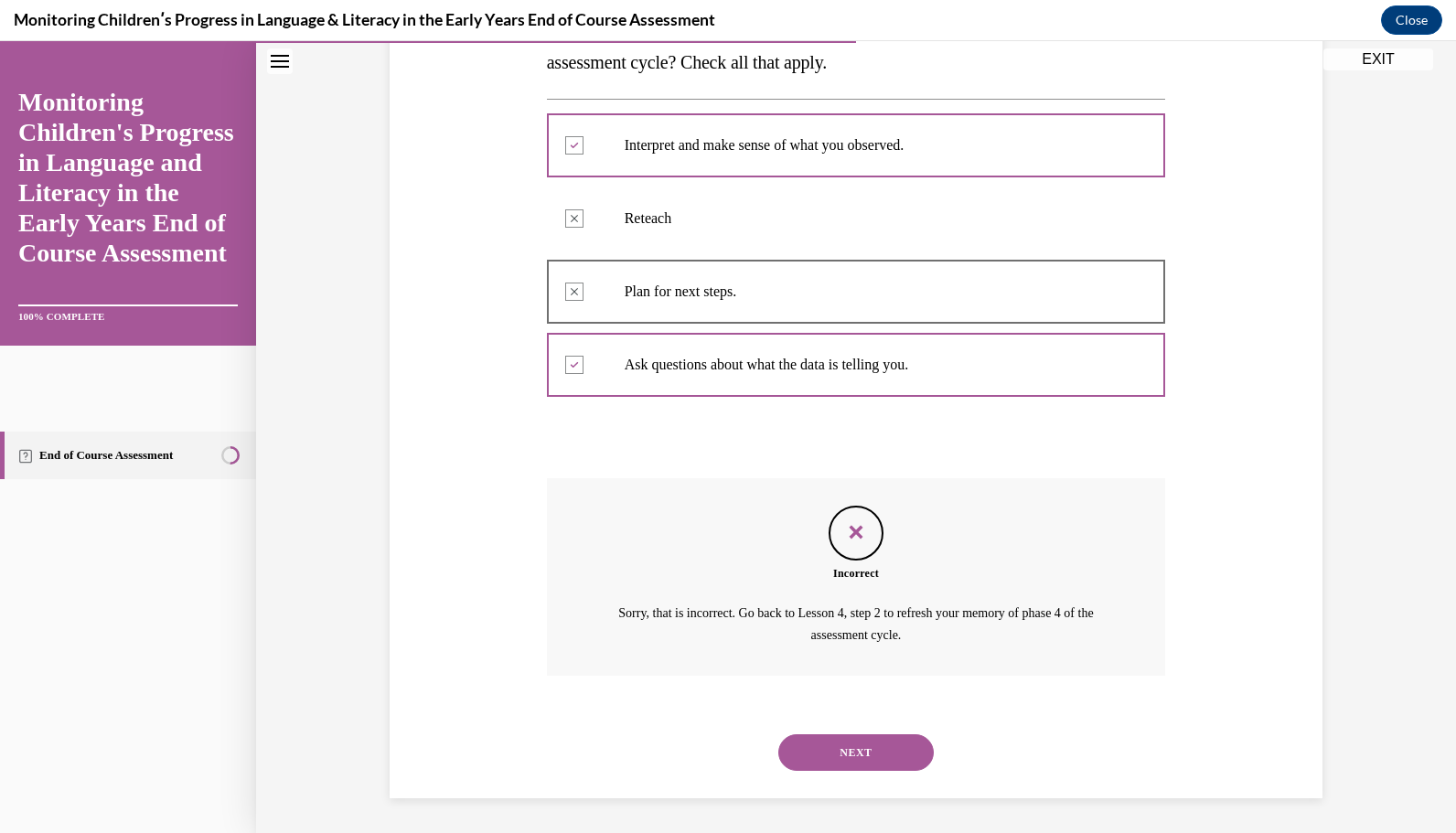
click at [830, 742] on button "NEXT" at bounding box center [856, 752] width 155 height 37
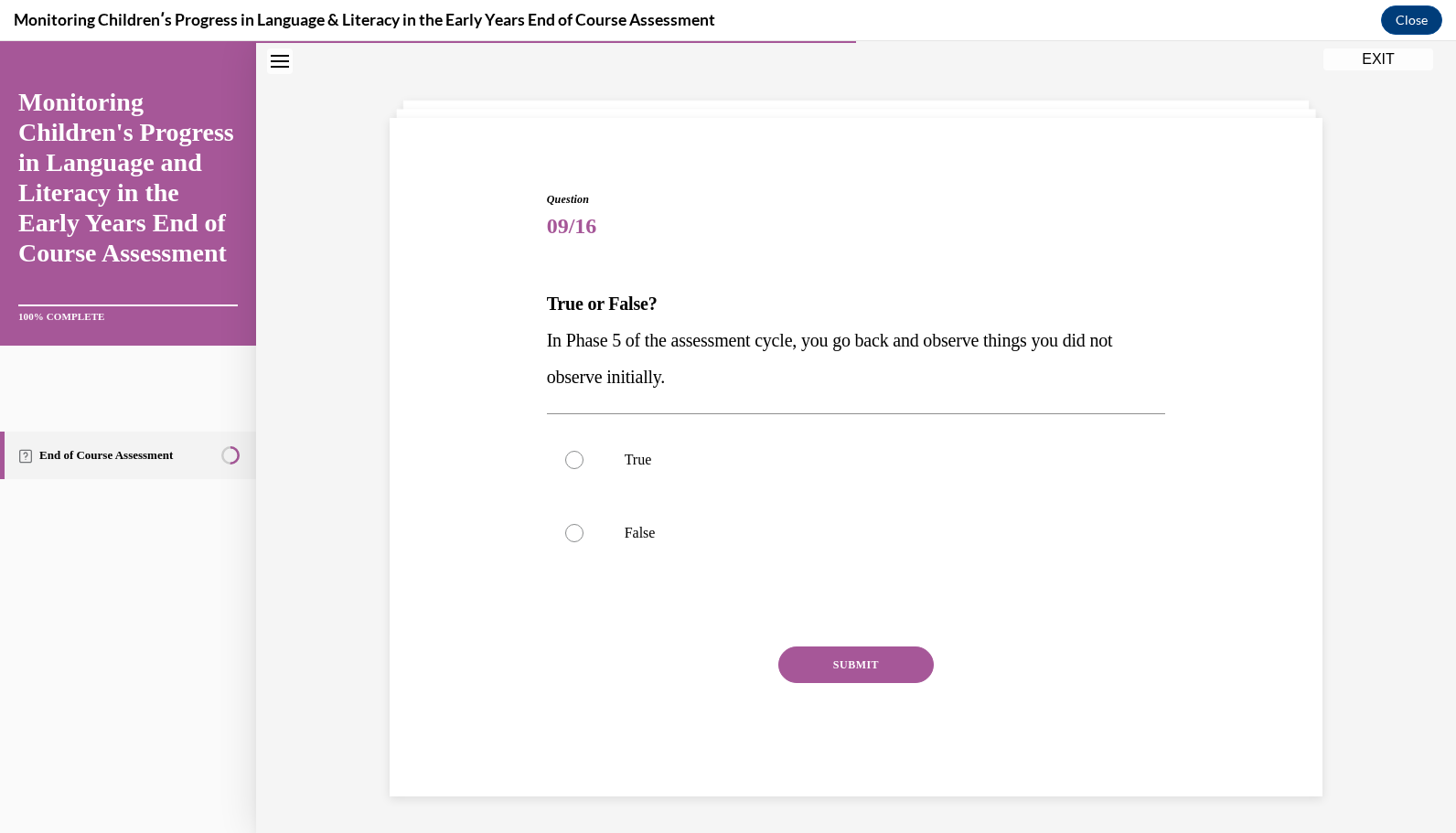
scroll to position [62, 0]
click at [861, 519] on label "False" at bounding box center [856, 534] width 620 height 73
click at [583, 525] on input "False" at bounding box center [574, 534] width 19 height 19
radio input "true"
click at [869, 670] on button "SUBMIT" at bounding box center [856, 665] width 155 height 37
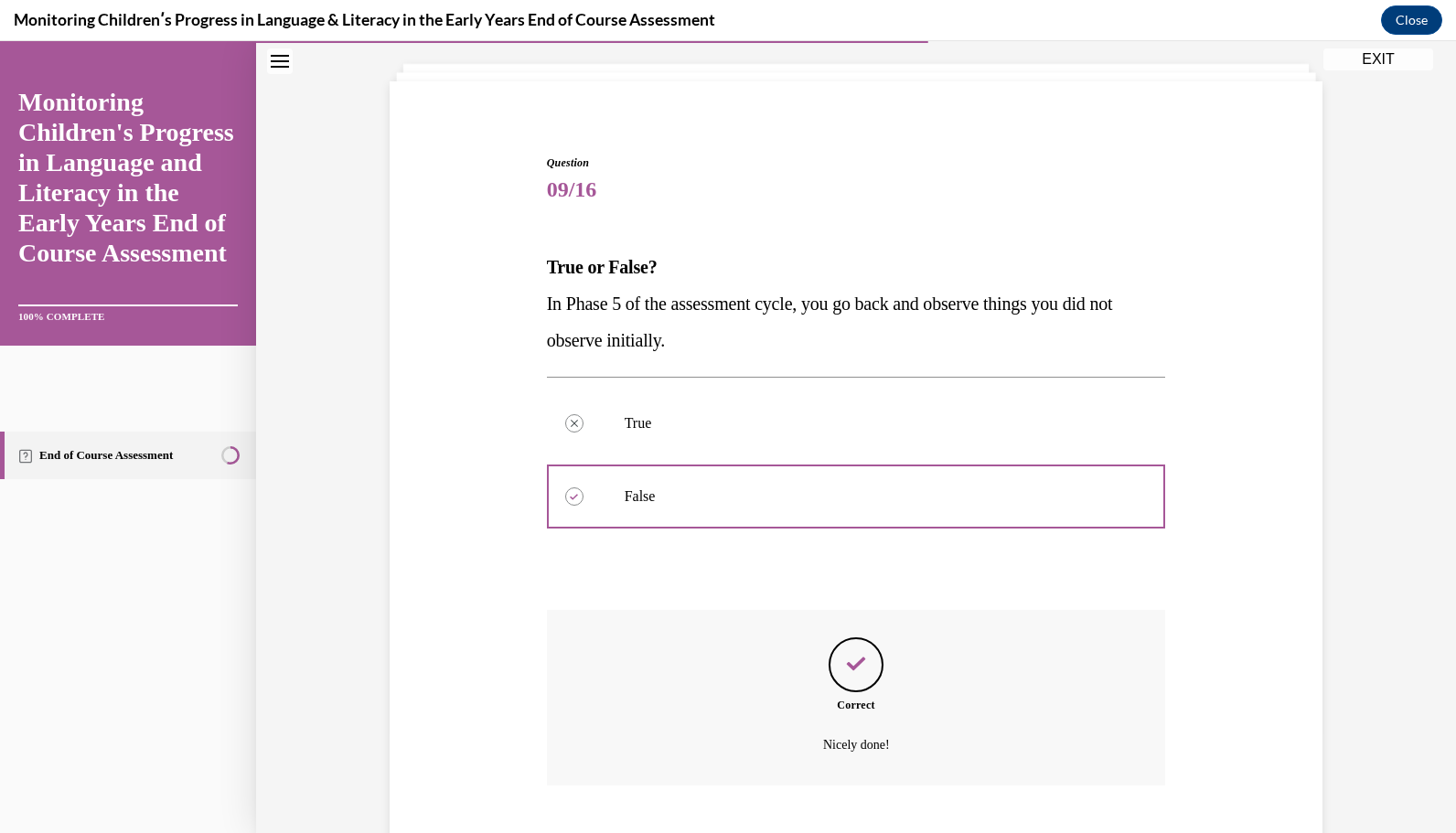
scroll to position [210, 0]
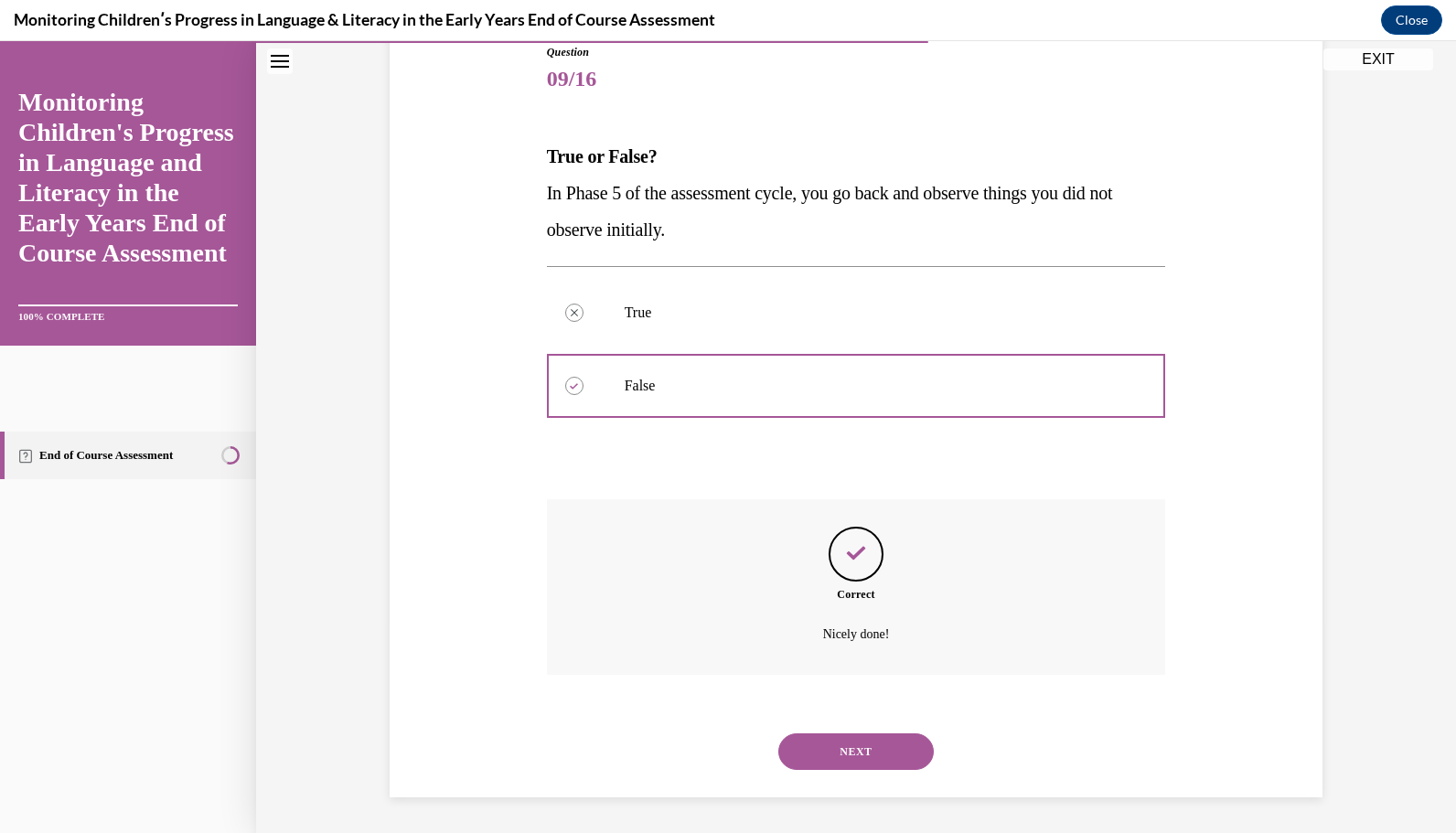
click at [858, 754] on button "NEXT" at bounding box center [856, 751] width 155 height 37
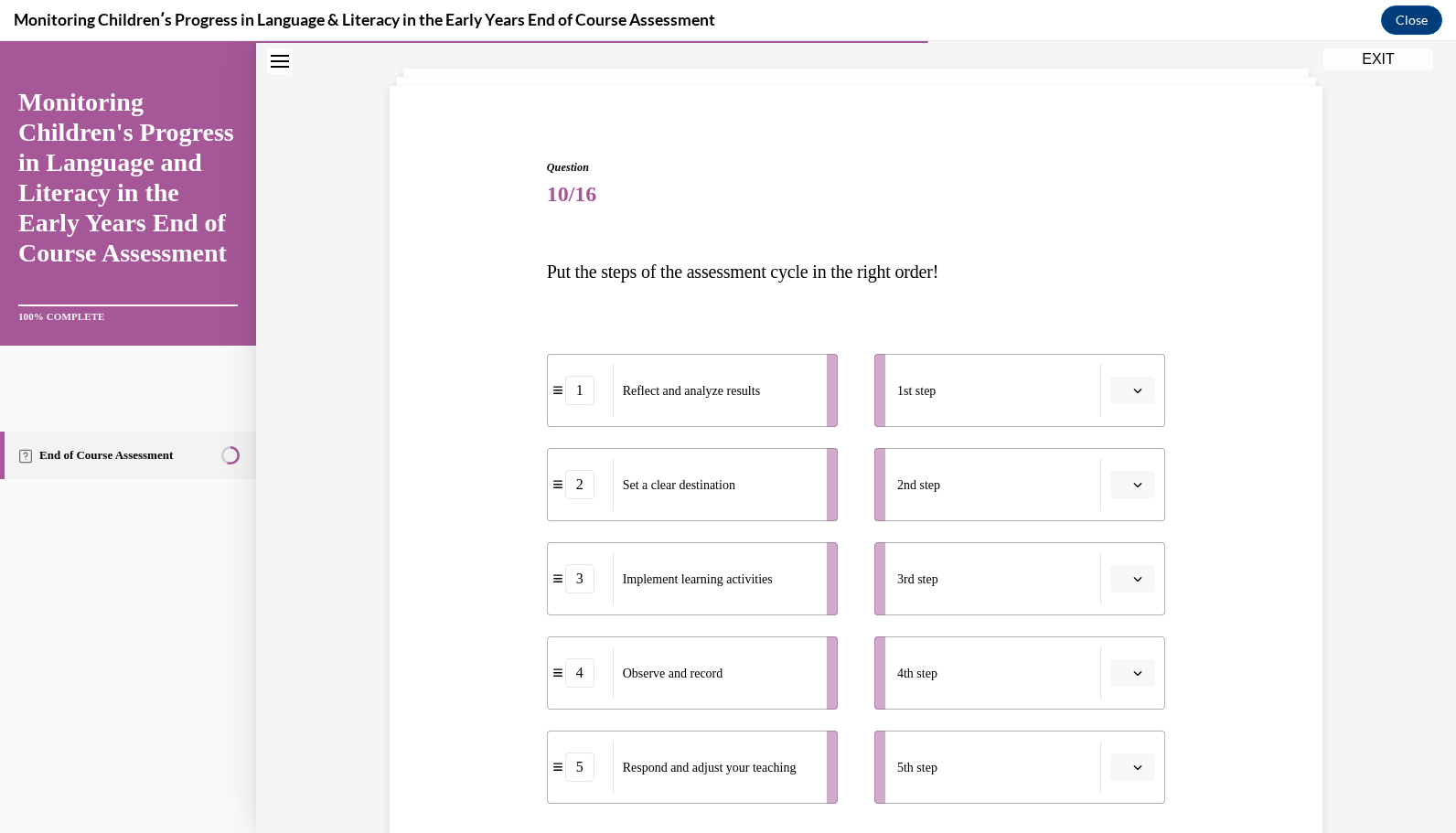
scroll to position [95, 0]
click at [1134, 387] on icon "button" at bounding box center [1138, 390] width 9 height 9
click at [1128, 501] on div "2" at bounding box center [1123, 503] width 44 height 37
click at [1129, 493] on button "button" at bounding box center [1133, 485] width 44 height 28
click at [1133, 624] on div "3" at bounding box center [1123, 634] width 44 height 37
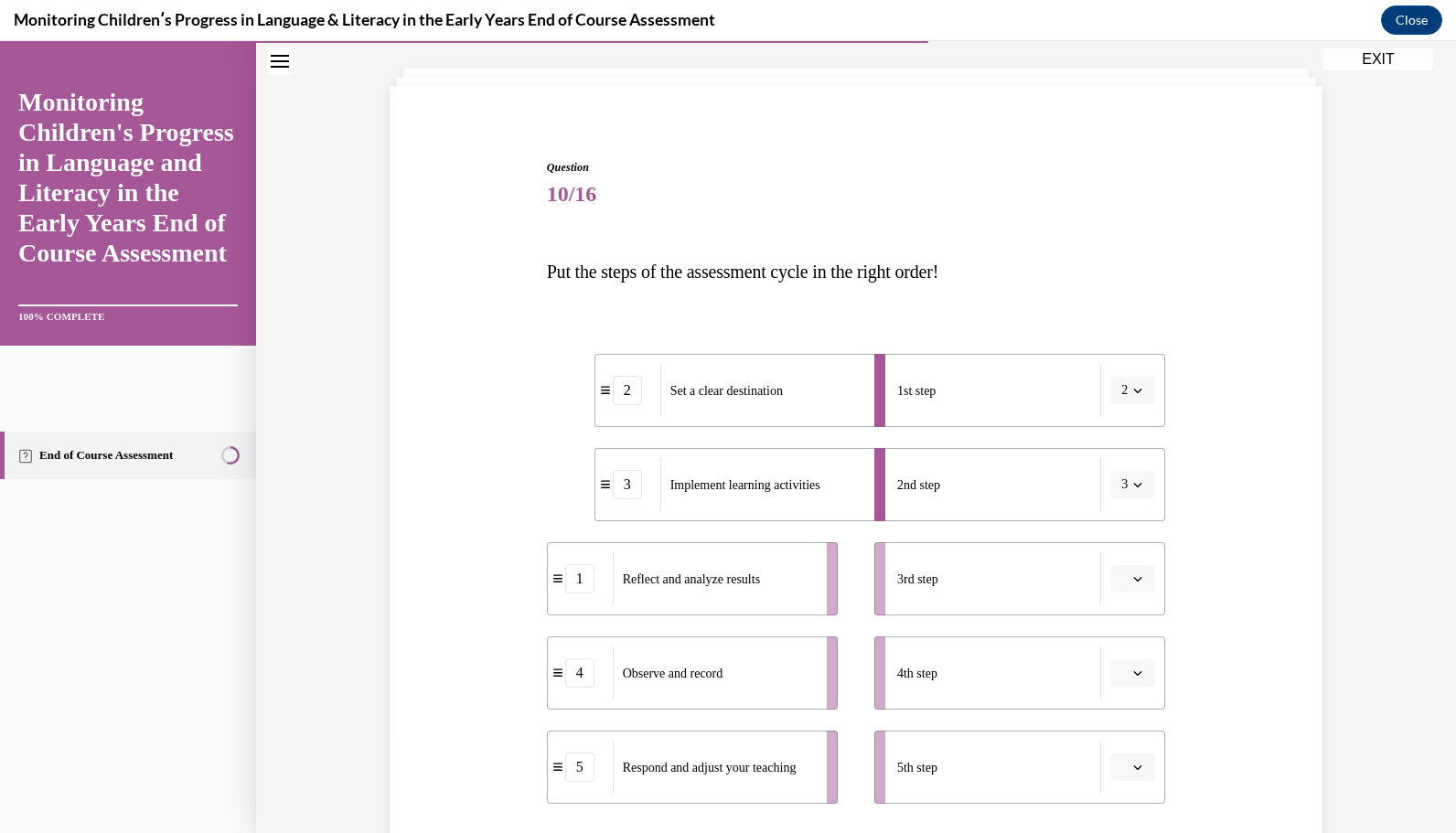
click at [1124, 582] on button "button" at bounding box center [1133, 579] width 44 height 28
click at [1122, 755] on div "4" at bounding box center [1123, 765] width 44 height 37
click at [1144, 678] on button "button" at bounding box center [1133, 673] width 44 height 28
click at [1120, 494] on div "1" at bounding box center [1123, 486] width 44 height 37
click at [1140, 773] on button "button" at bounding box center [1133, 768] width 44 height 28
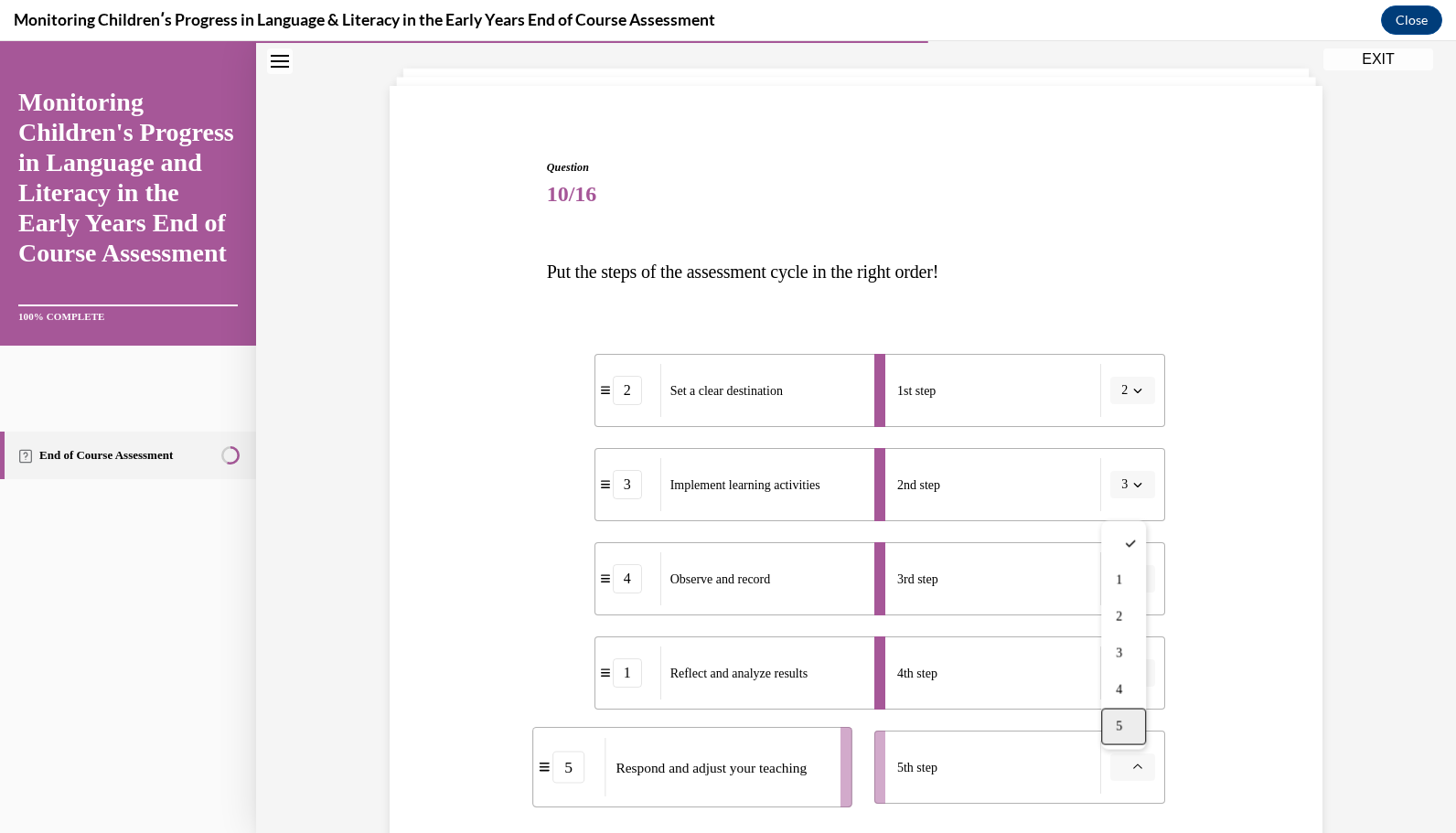
click at [1142, 731] on div "5" at bounding box center [1123, 726] width 44 height 37
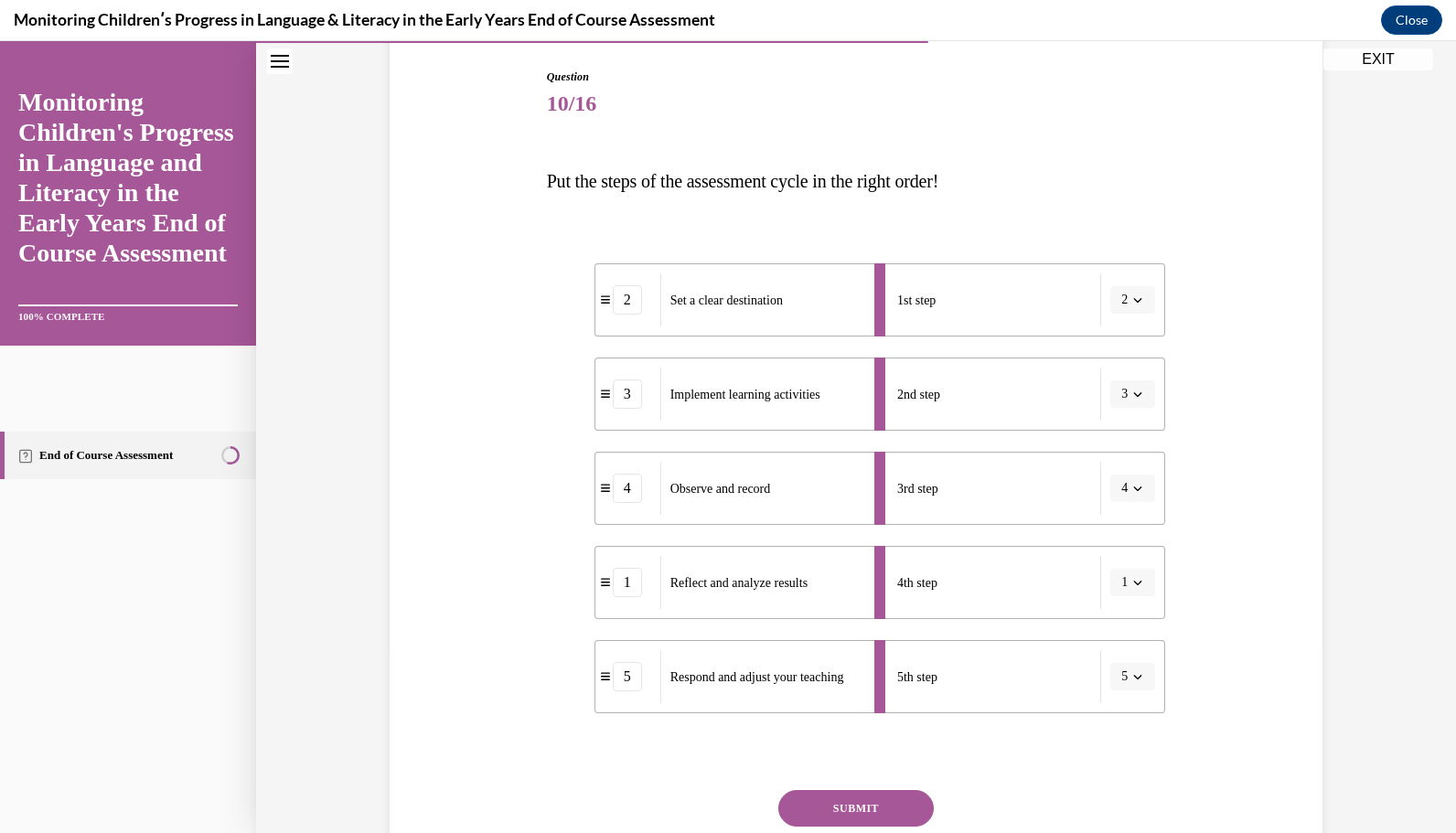
scroll to position [328, 0]
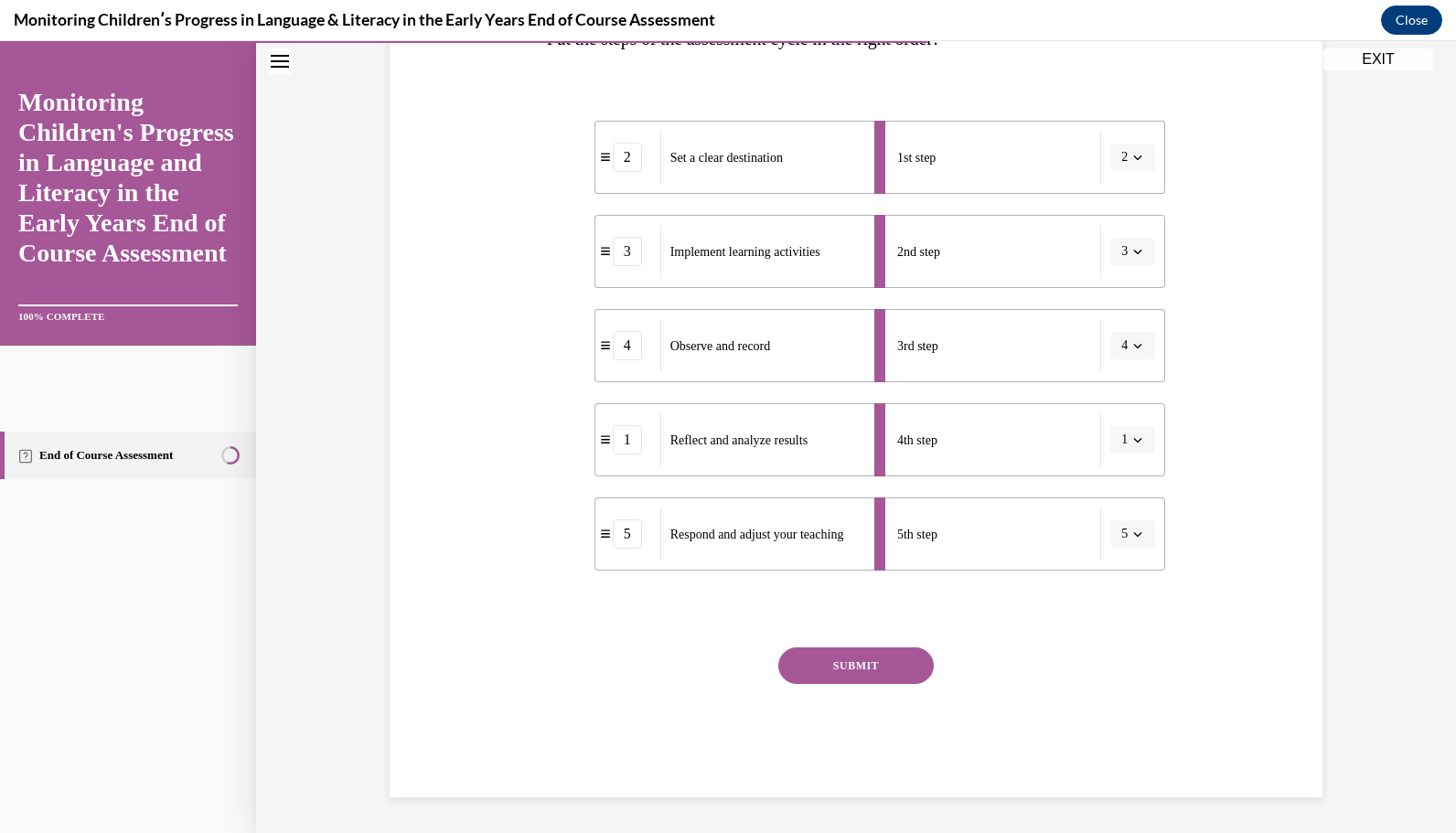
click at [906, 649] on button "SUBMIT" at bounding box center [856, 665] width 155 height 37
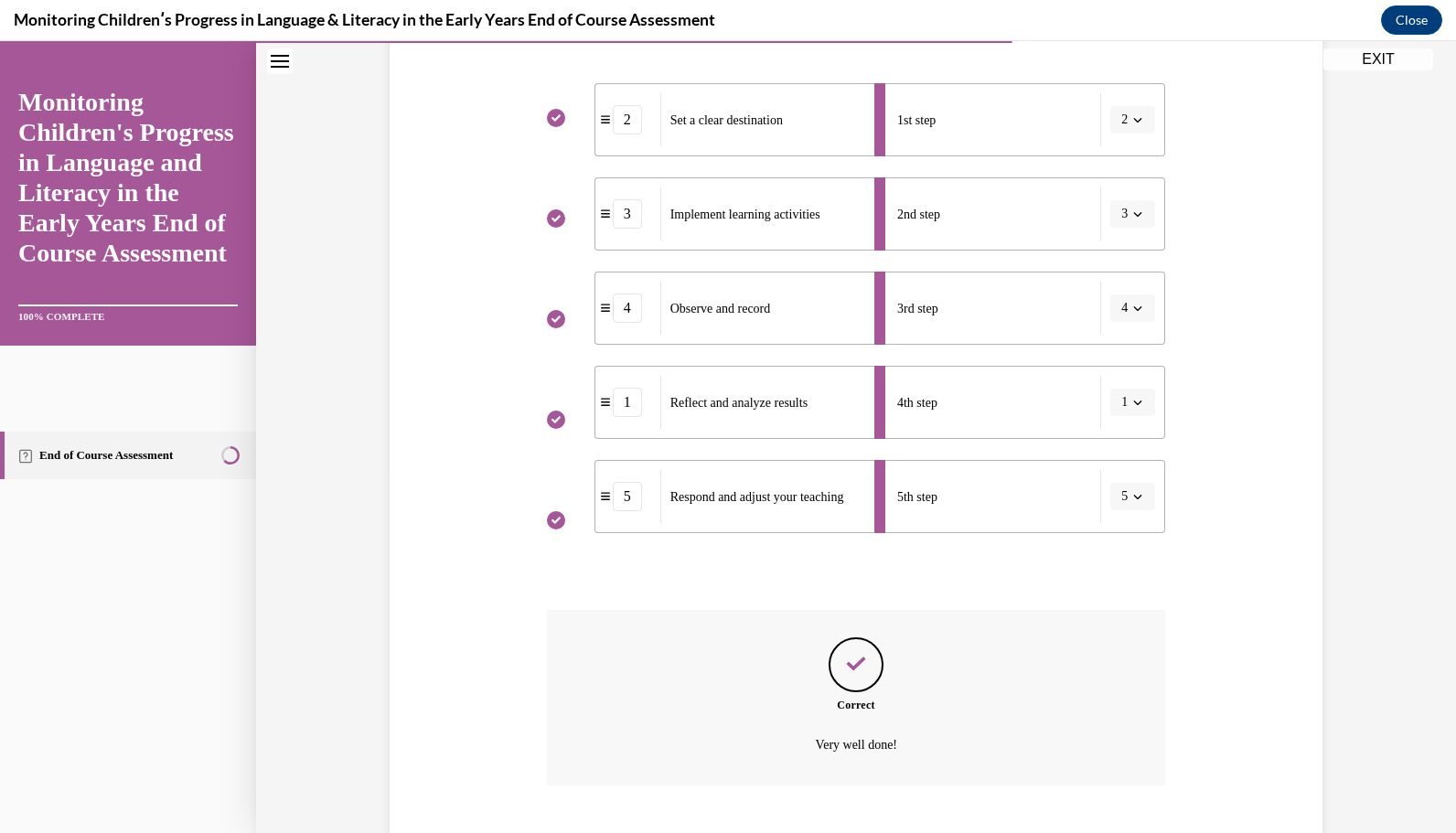
scroll to position [476, 0]
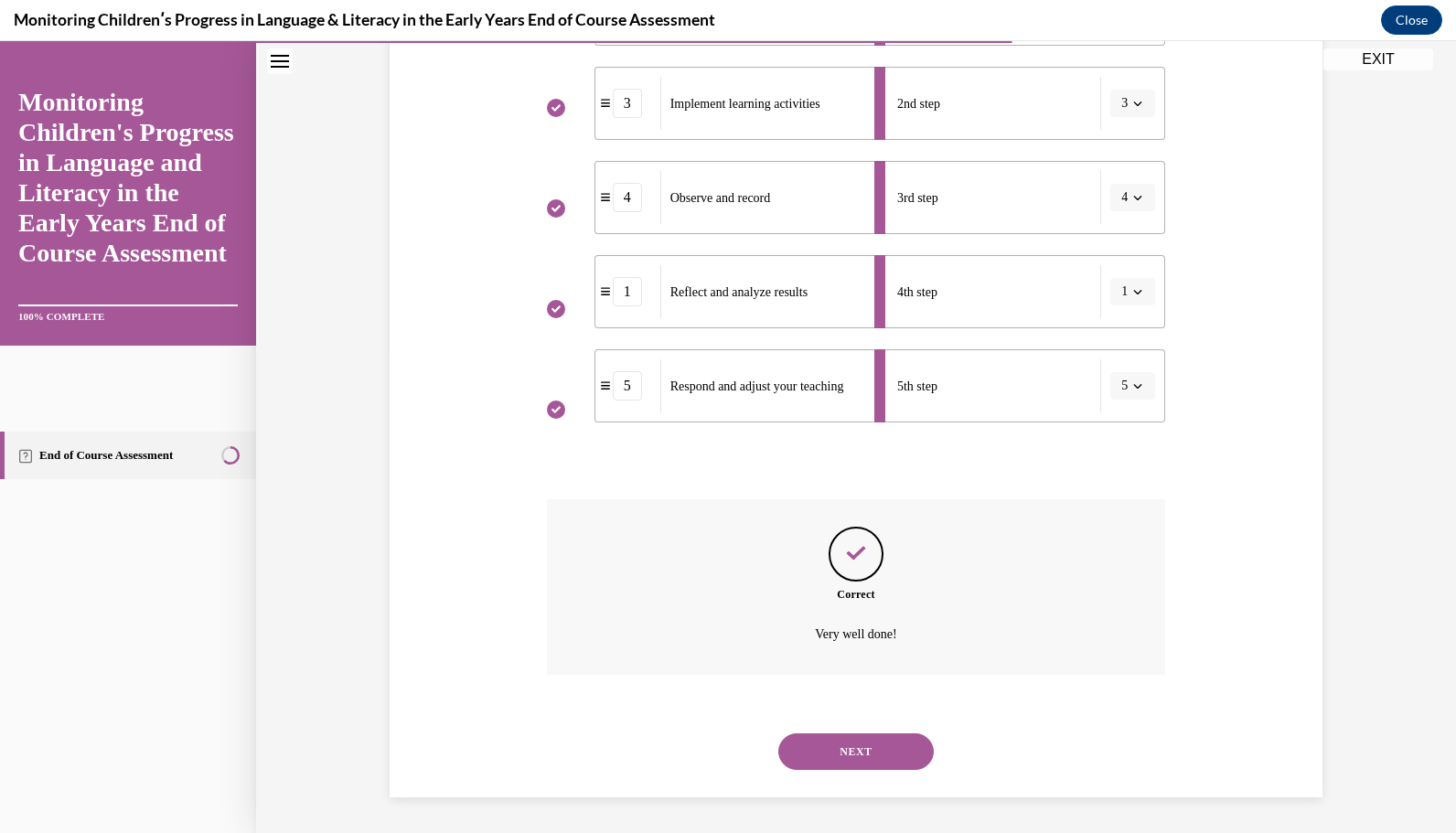
click at [857, 755] on button "NEXT" at bounding box center [856, 751] width 155 height 37
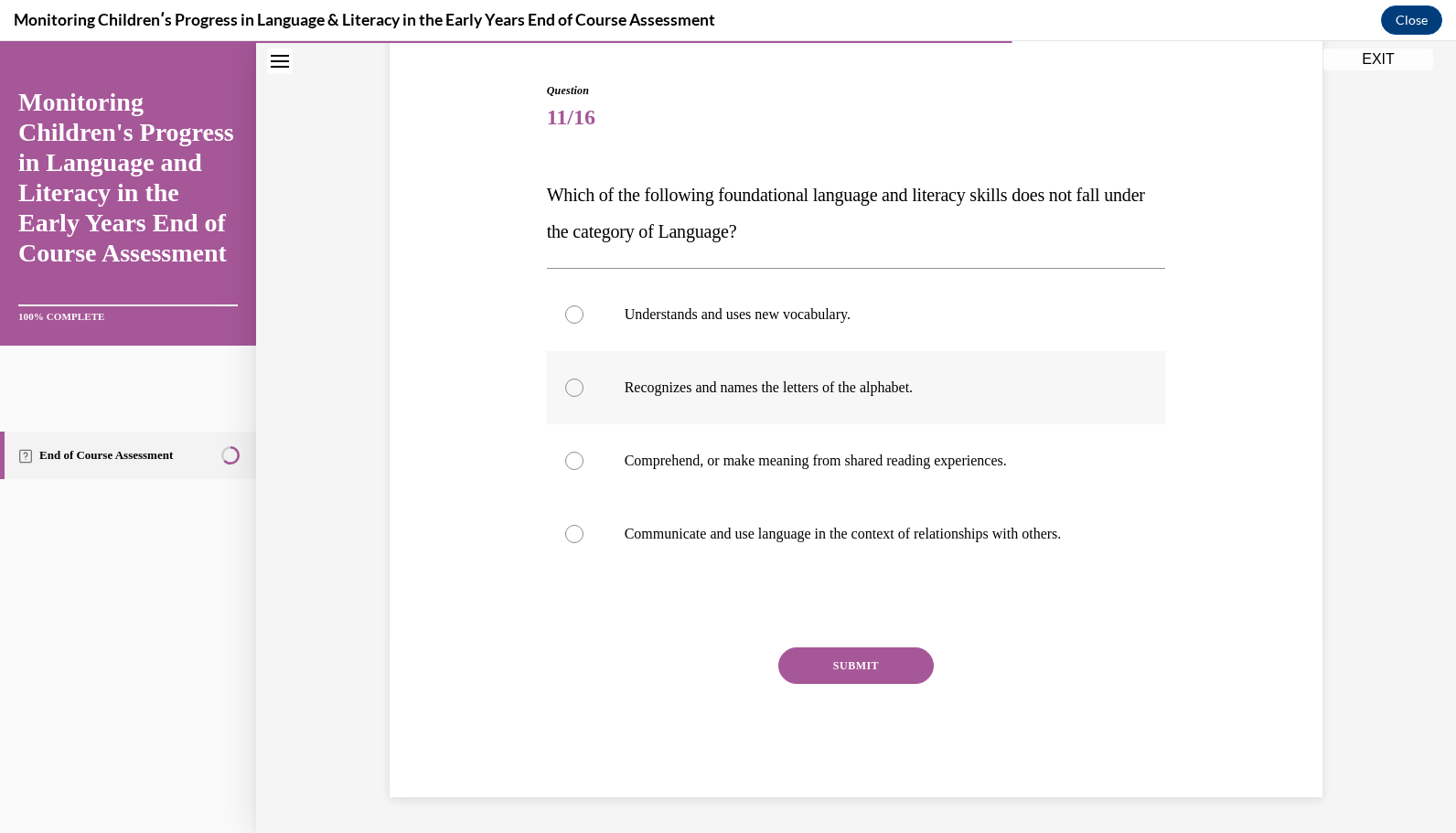
click at [567, 386] on div at bounding box center [574, 387] width 19 height 19
click at [567, 386] on input "Recognizes and names the letters of the alphabet." at bounding box center [574, 387] width 19 height 19
radio input "true"
click at [828, 661] on button "SUBMIT" at bounding box center [856, 665] width 155 height 37
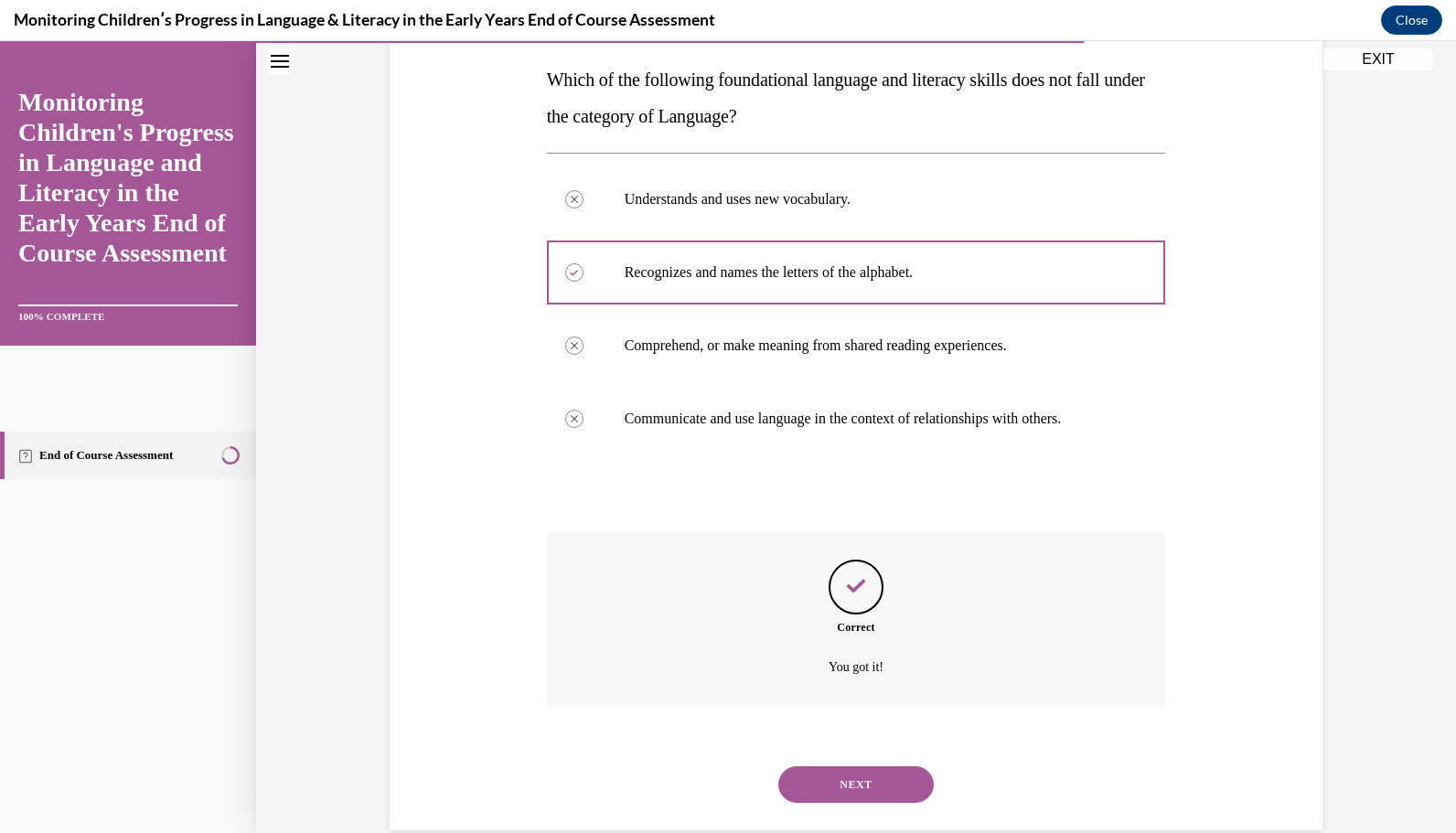
scroll to position [320, 0]
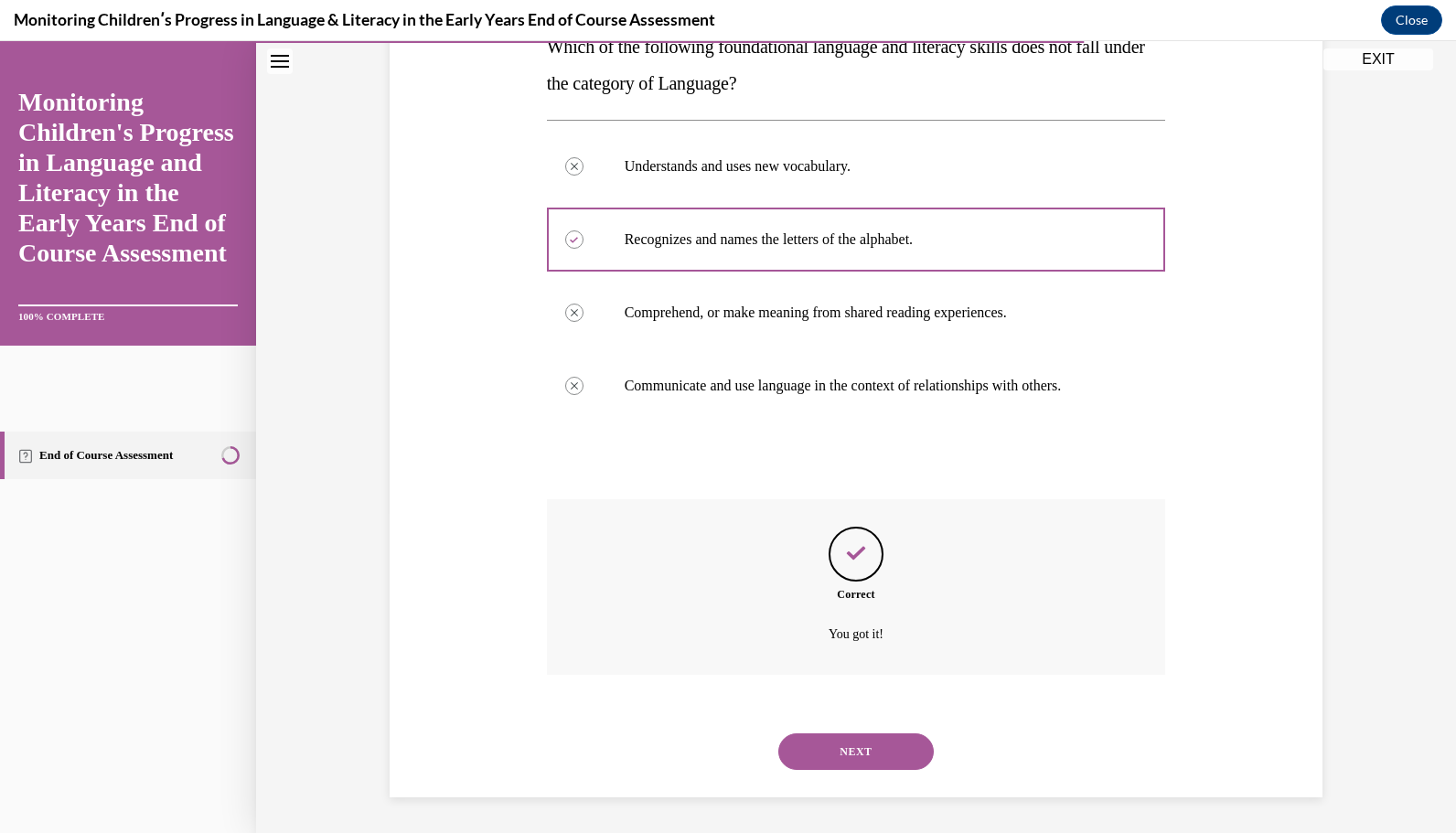
click at [853, 744] on button "NEXT" at bounding box center [856, 751] width 155 height 37
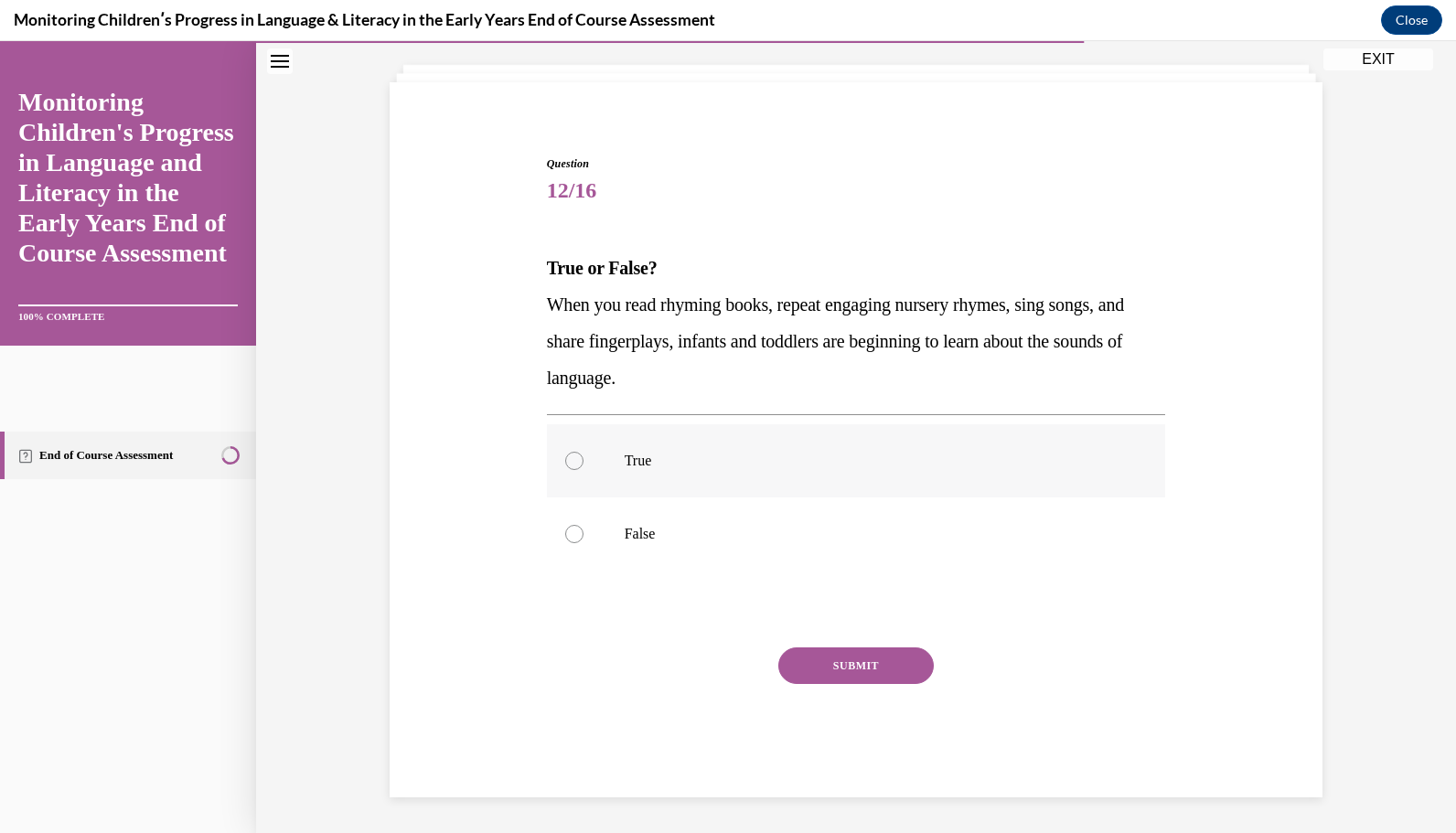
click at [910, 444] on label "True" at bounding box center [856, 460] width 620 height 73
click at [583, 452] on input "True" at bounding box center [574, 460] width 19 height 19
radio input "true"
click at [886, 656] on button "SUBMIT" at bounding box center [856, 665] width 155 height 37
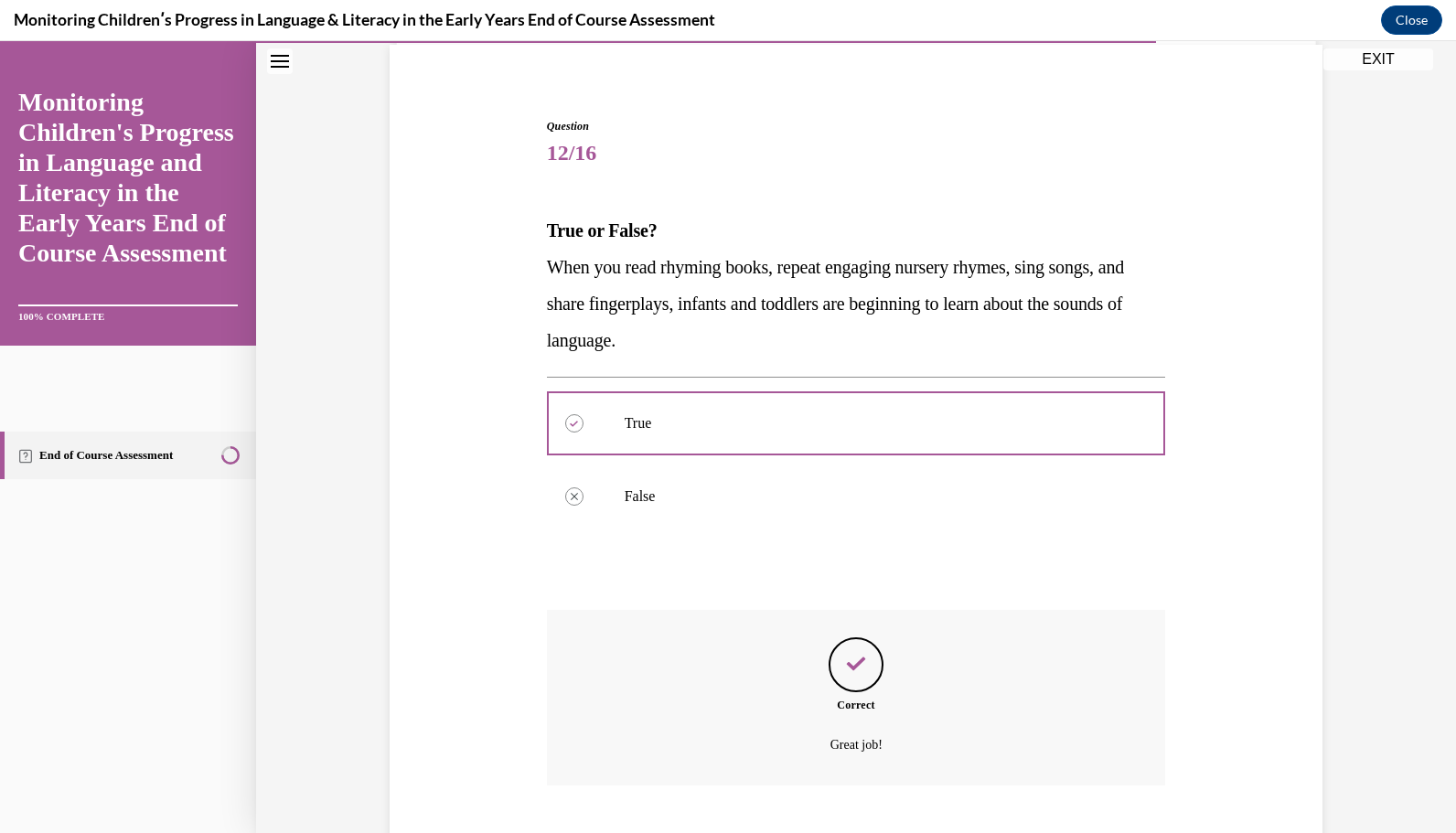
scroll to position [247, 0]
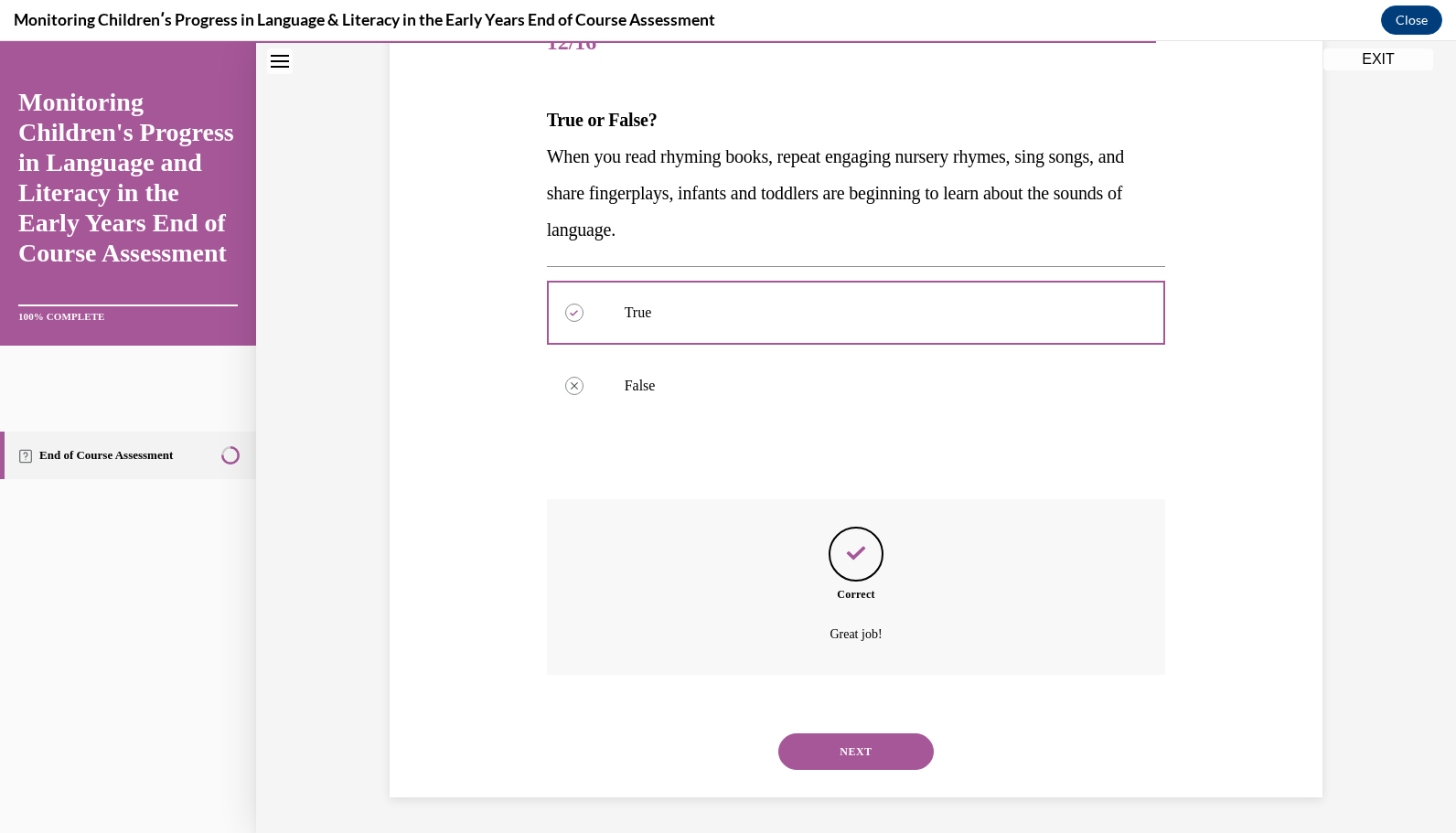
click at [856, 760] on button "NEXT" at bounding box center [856, 751] width 155 height 37
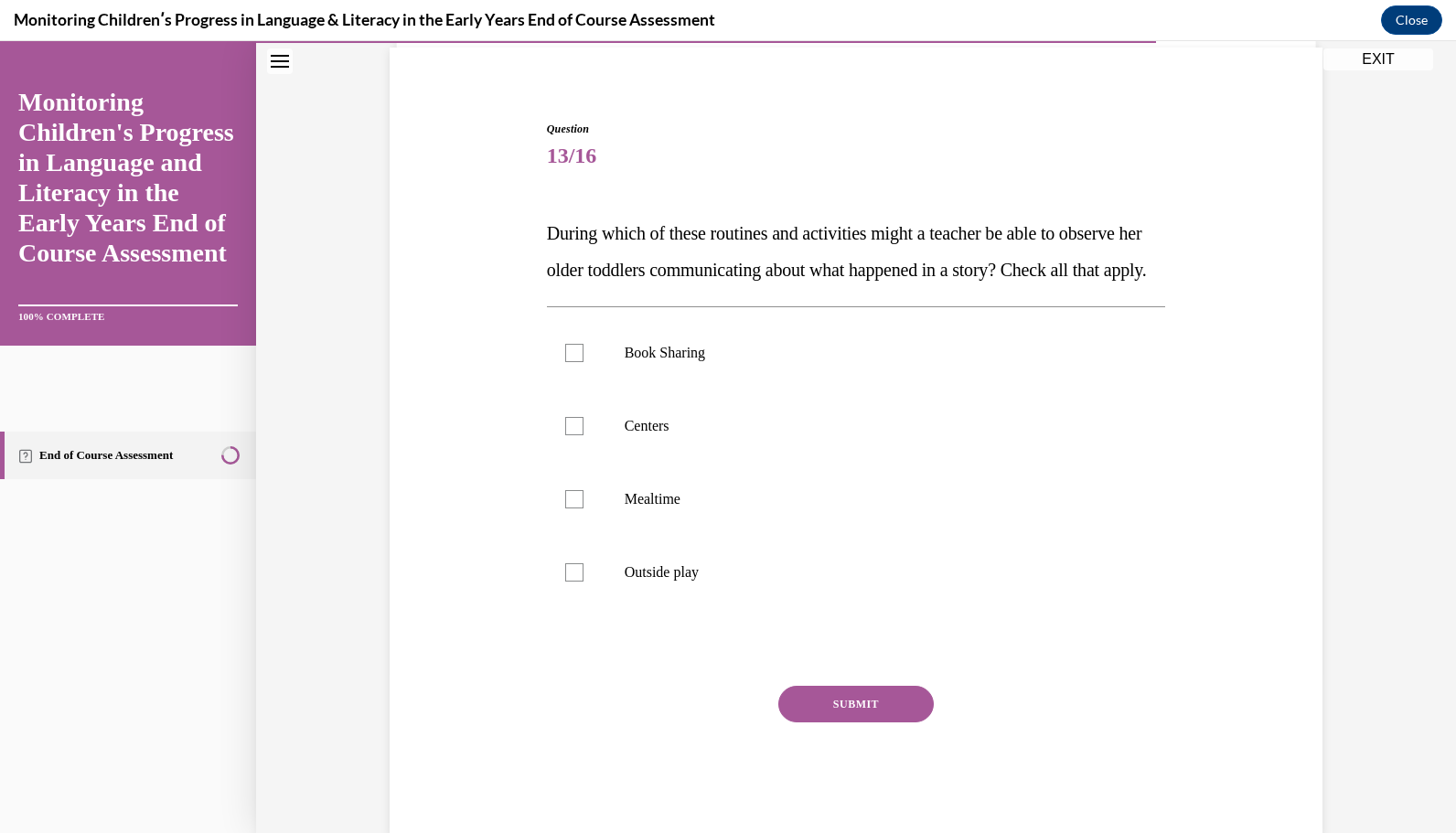
scroll to position [135, 0]
click at [568, 580] on div at bounding box center [574, 570] width 19 height 19
click at [568, 580] on input "Outside play" at bounding box center [574, 570] width 19 height 19
checkbox input "true"
click at [570, 507] on div at bounding box center [574, 497] width 19 height 19
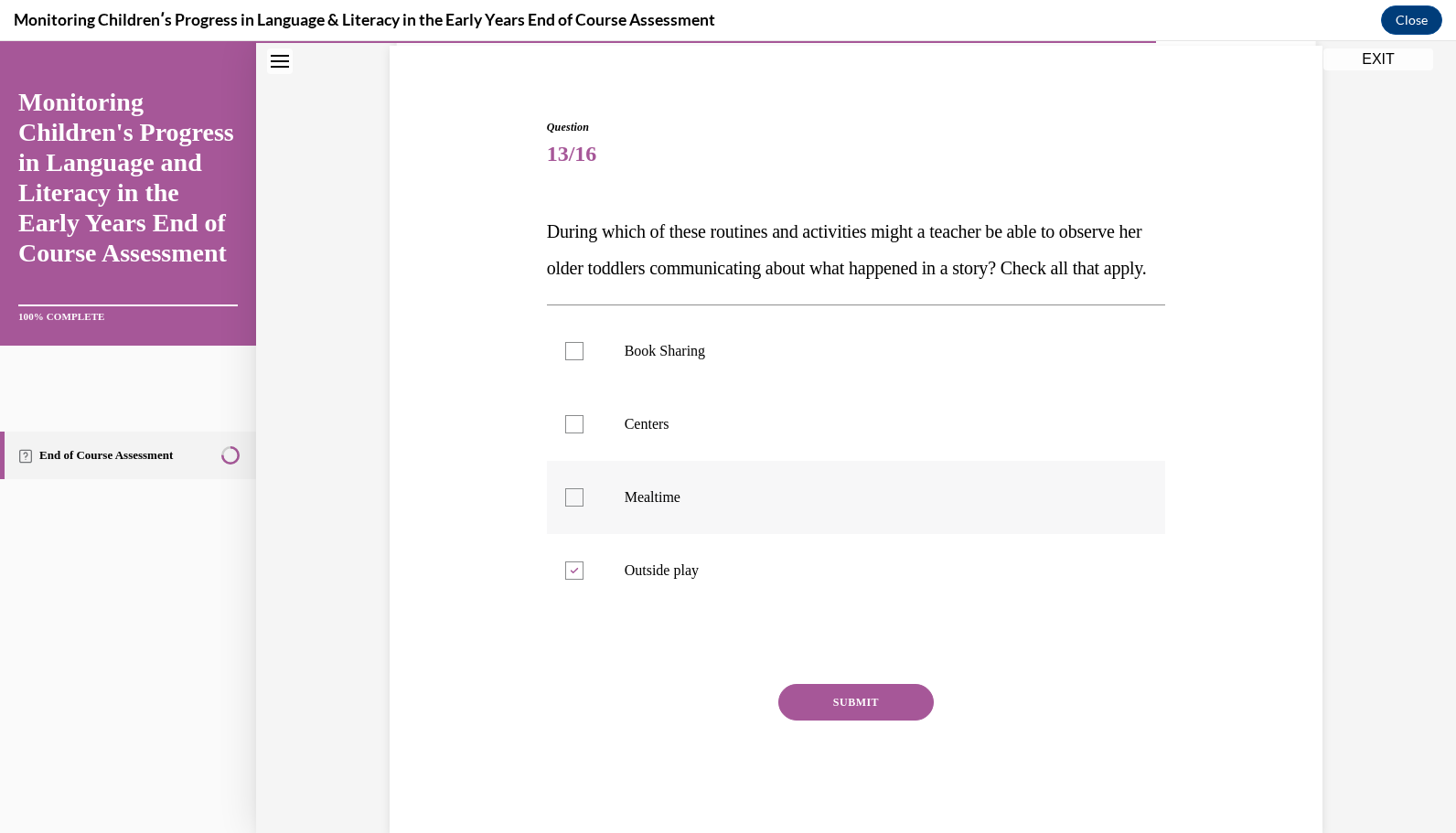
click at [570, 507] on input "Mealtime" at bounding box center [574, 497] width 19 height 19
checkbox input "true"
click at [576, 460] on label "Centers" at bounding box center [856, 424] width 620 height 73
click at [576, 434] on input "Centers" at bounding box center [574, 424] width 19 height 19
checkbox input "true"
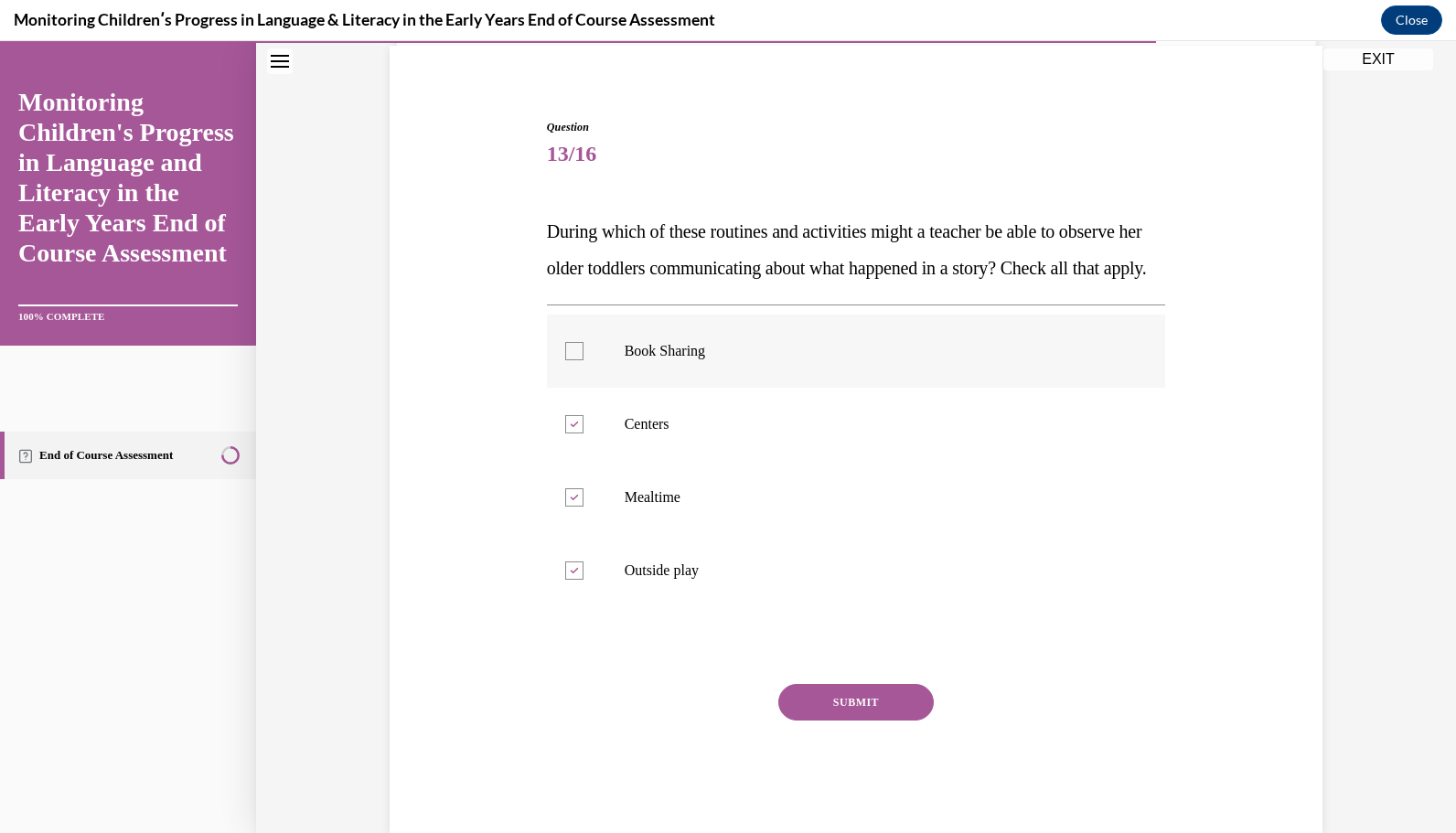
click at [570, 387] on label "Book Sharing" at bounding box center [856, 351] width 620 height 73
click at [570, 361] on input "Book Sharing" at bounding box center [574, 351] width 19 height 19
checkbox input "true"
click at [825, 720] on button "SUBMIT" at bounding box center [856, 702] width 155 height 37
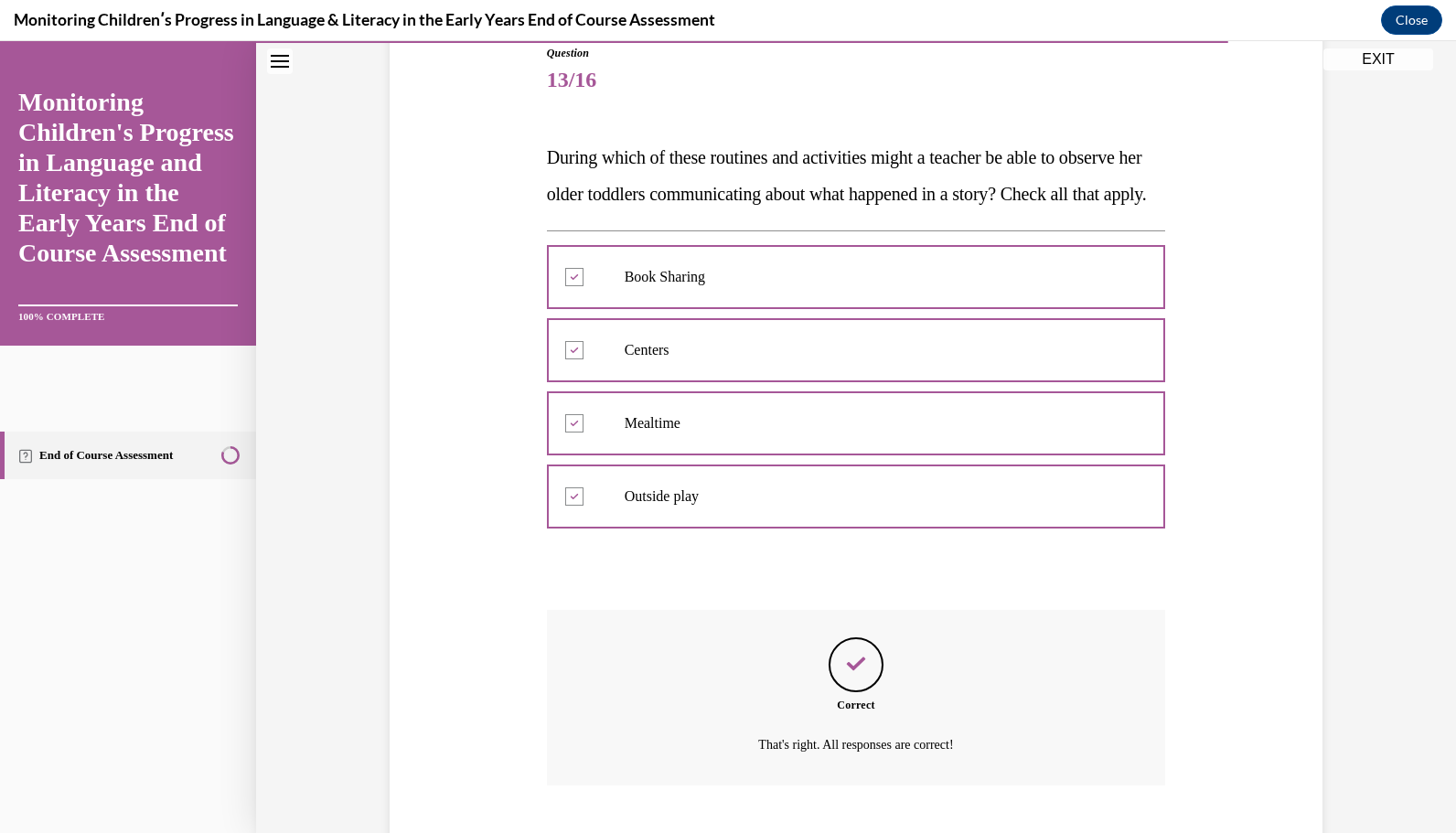
scroll to position [357, 0]
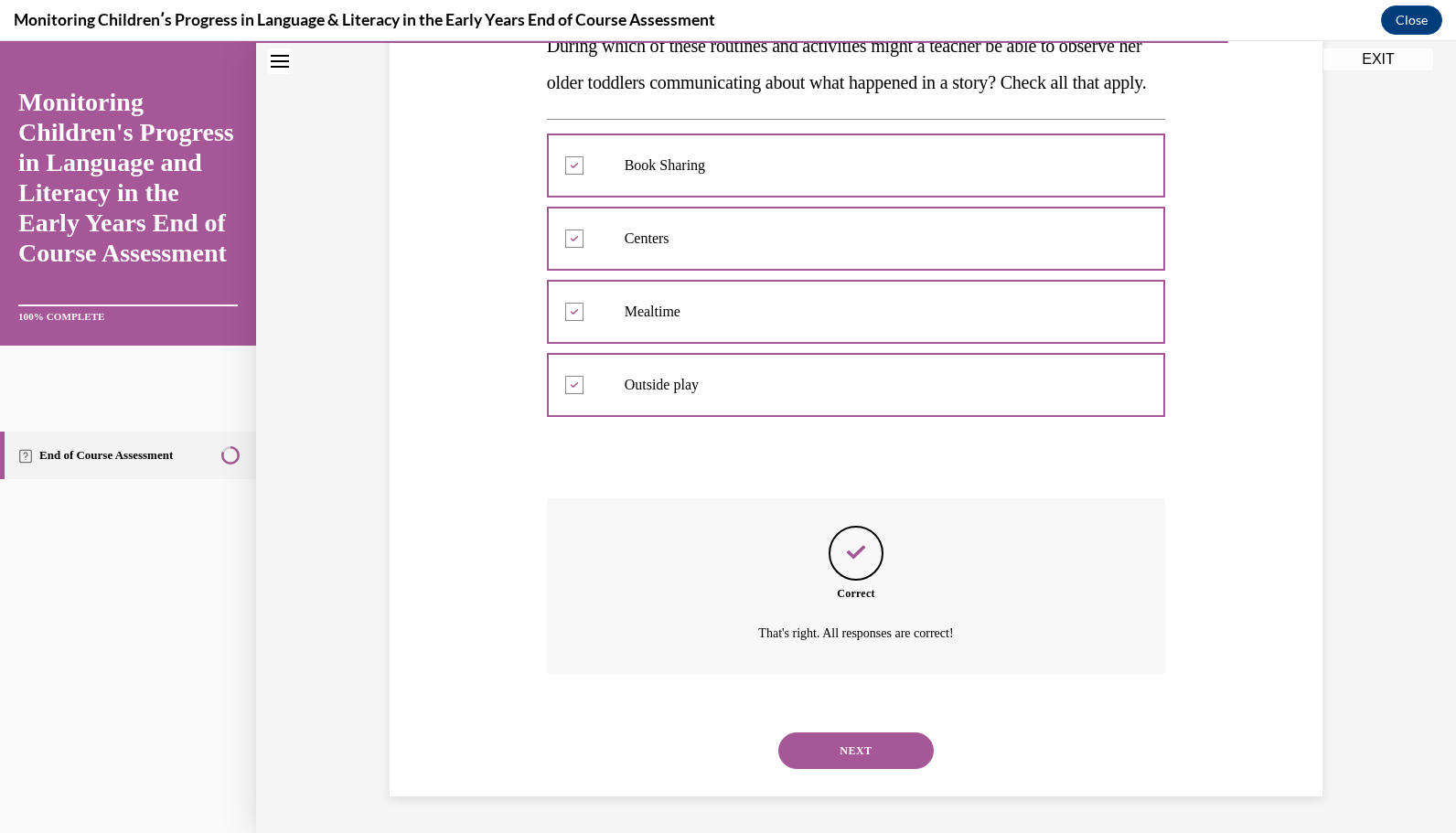
click at [828, 754] on button "NEXT" at bounding box center [856, 750] width 155 height 37
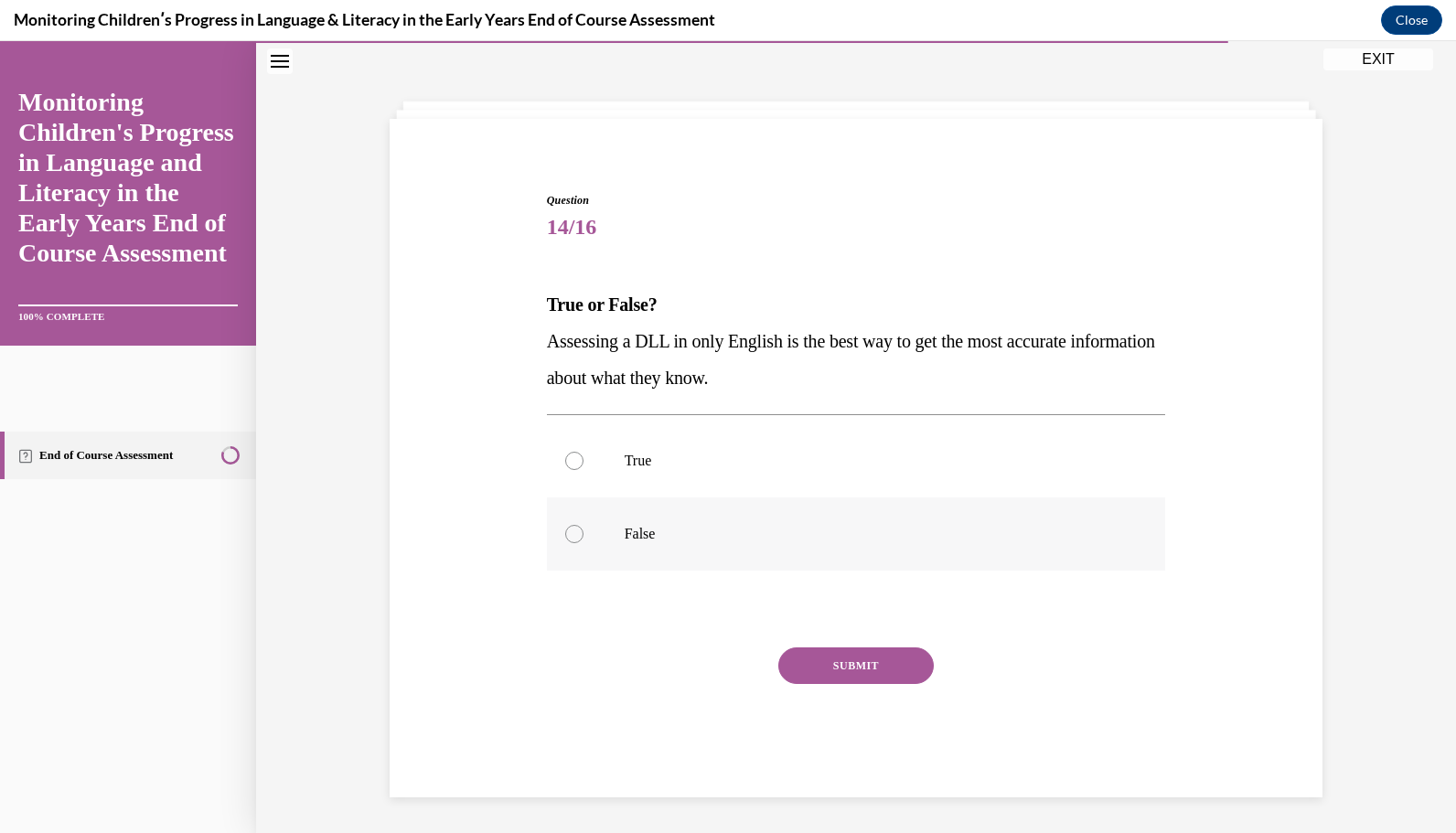
click at [816, 538] on p "False" at bounding box center [873, 534] width 496 height 19
click at [583, 538] on input "False" at bounding box center [574, 534] width 19 height 19
radio input "true"
click at [847, 669] on button "SUBMIT" at bounding box center [856, 665] width 155 height 37
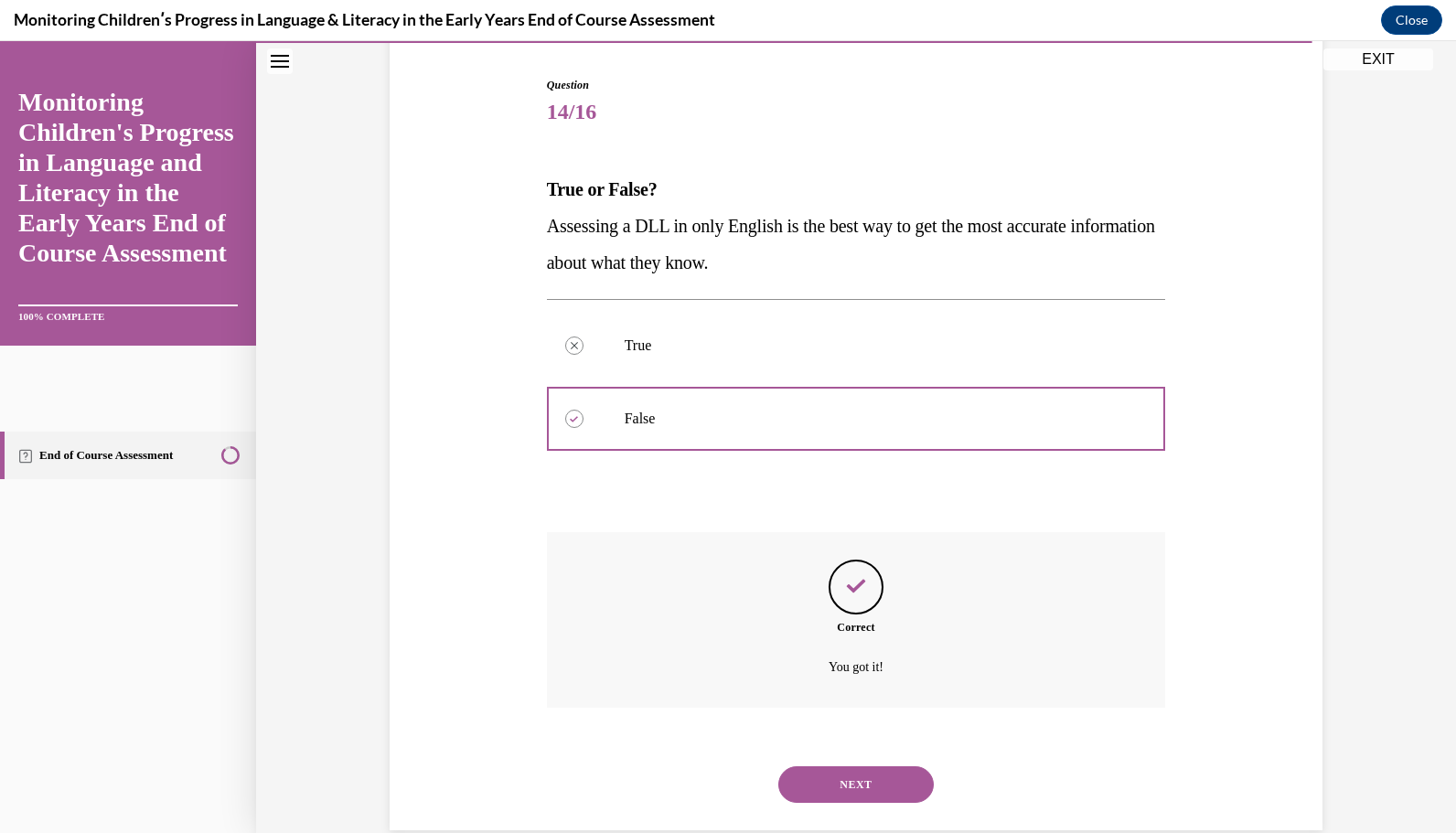
scroll to position [210, 0]
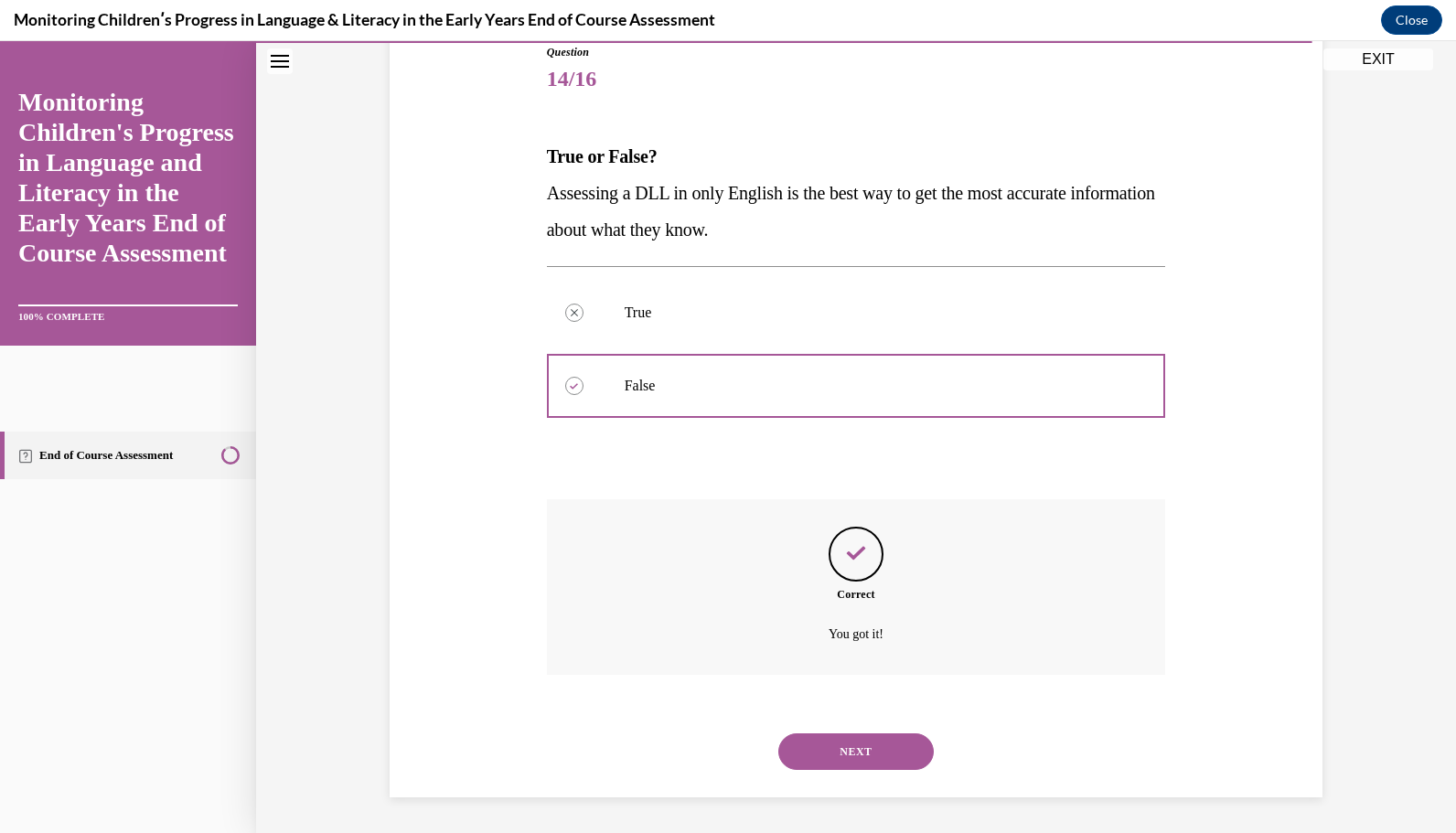
click at [867, 757] on button "NEXT" at bounding box center [856, 751] width 155 height 37
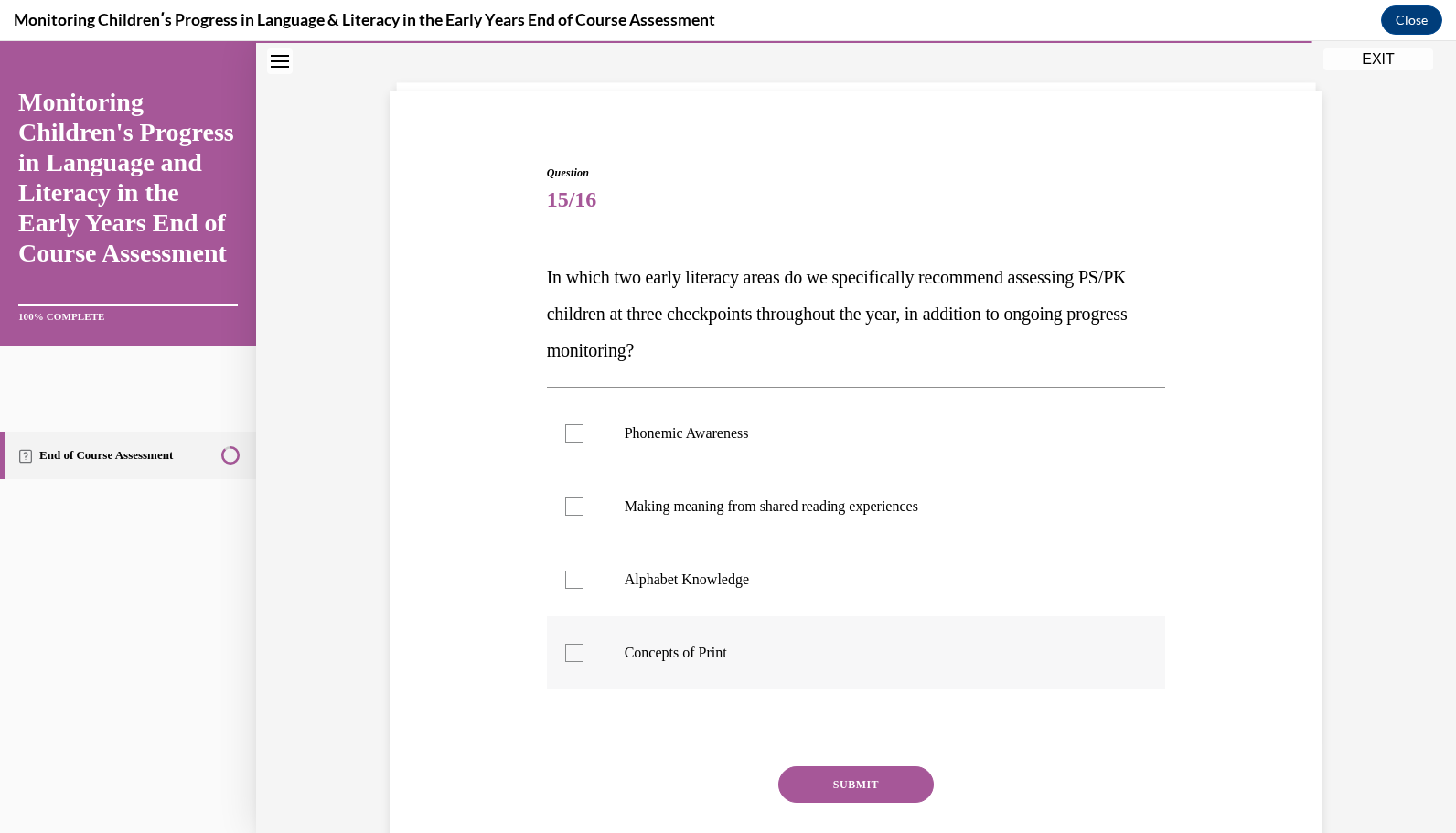
scroll to position [94, 0]
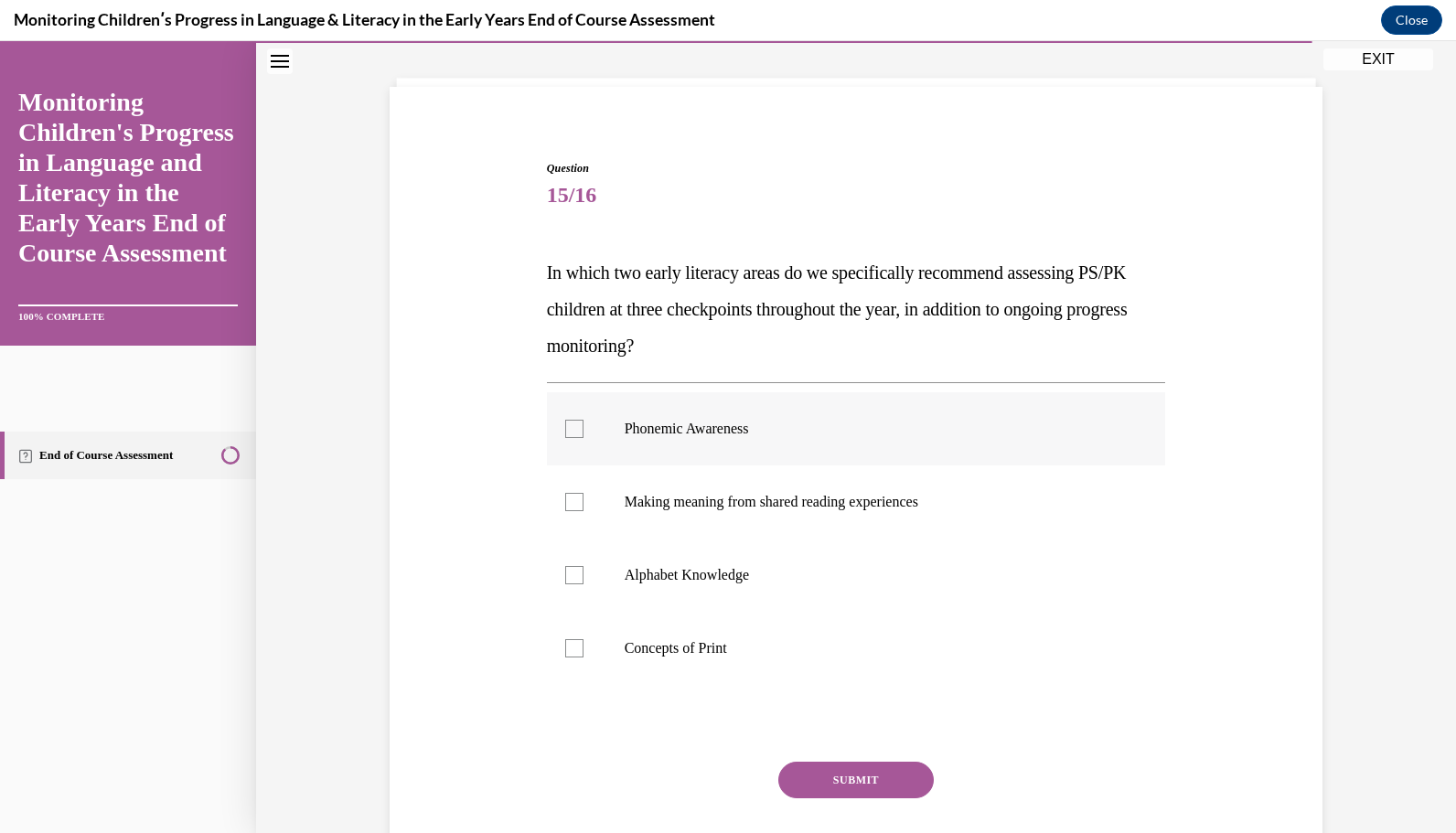
click at [565, 431] on div at bounding box center [574, 429] width 19 height 19
click at [565, 431] on input "Phonemic Awareness" at bounding box center [574, 429] width 19 height 19
checkbox input "true"
click at [570, 567] on div at bounding box center [574, 575] width 19 height 19
click at [570, 567] on input "Alphabet Knowledge" at bounding box center [574, 575] width 19 height 19
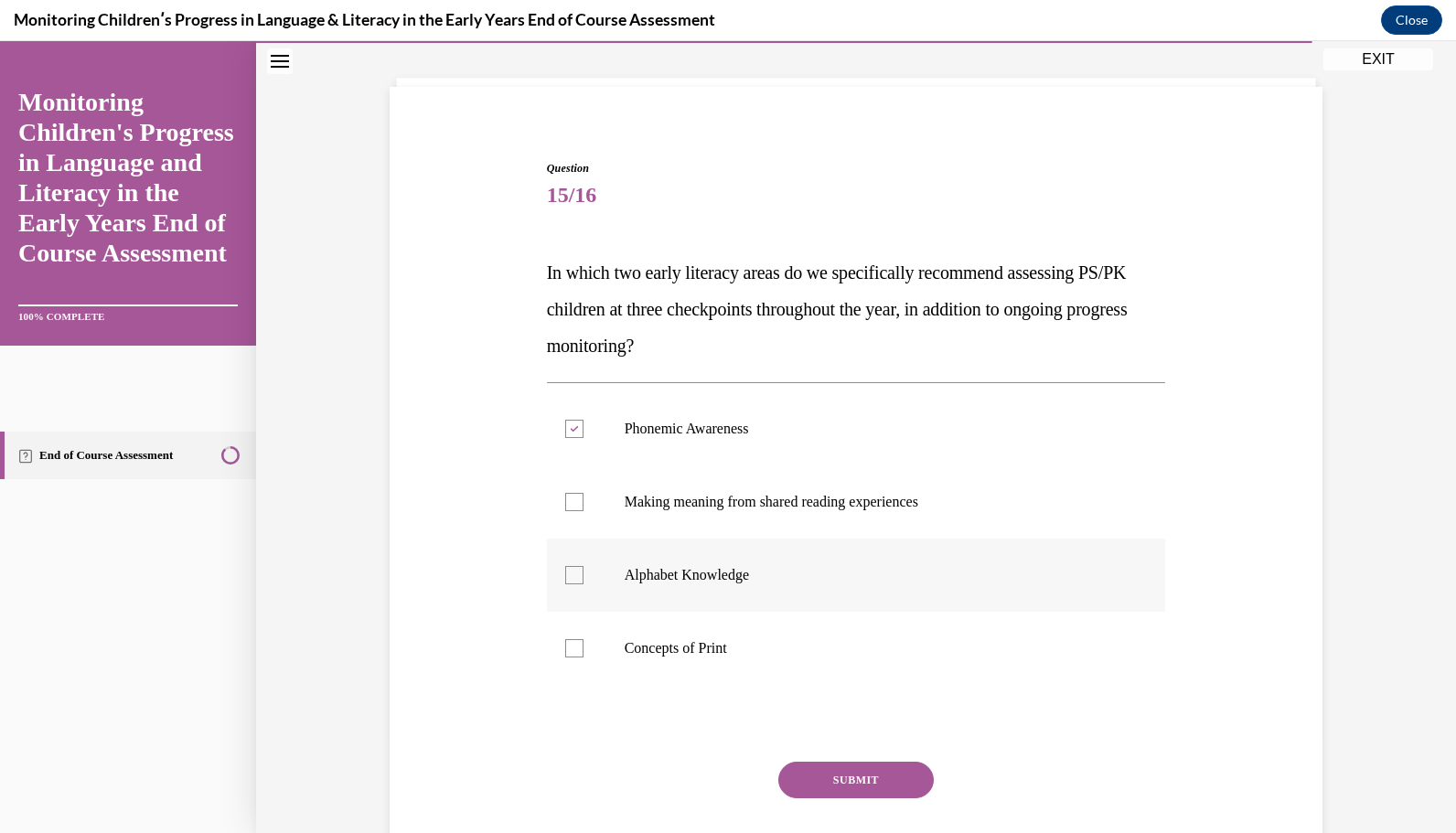
checkbox input "true"
click at [830, 777] on button "SUBMIT" at bounding box center [856, 780] width 155 height 37
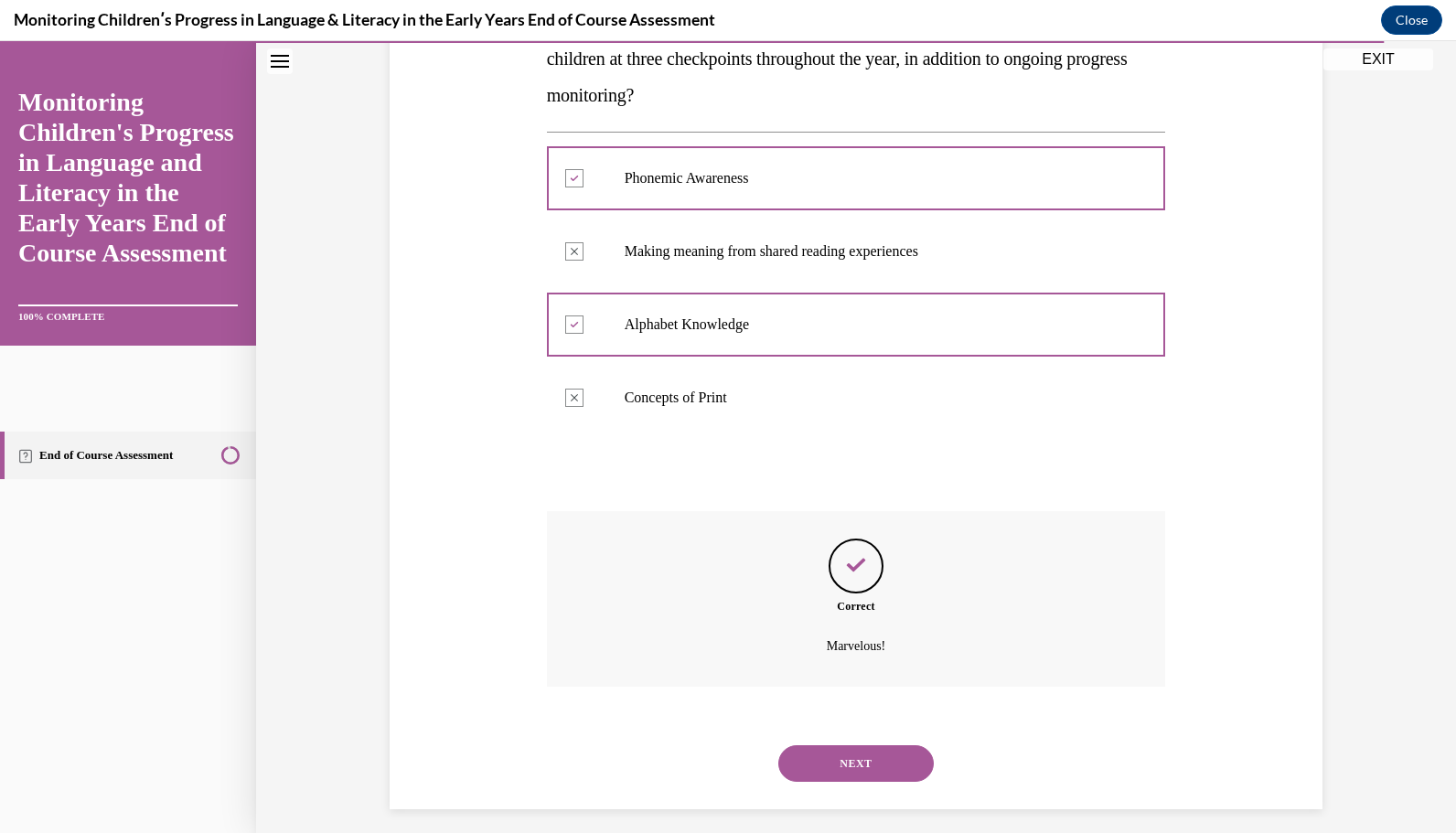
scroll to position [357, 0]
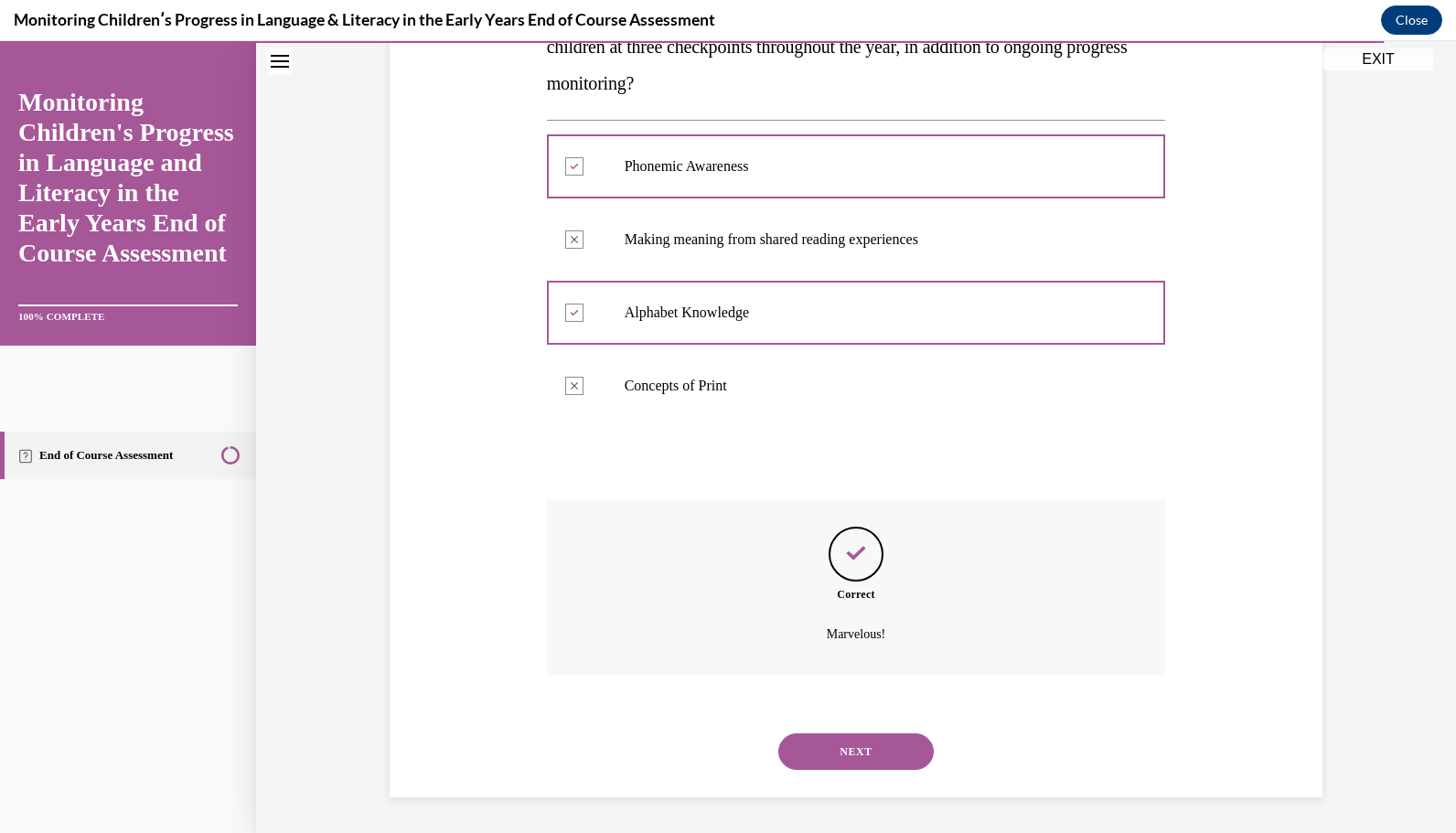
click at [845, 755] on button "NEXT" at bounding box center [856, 751] width 155 height 37
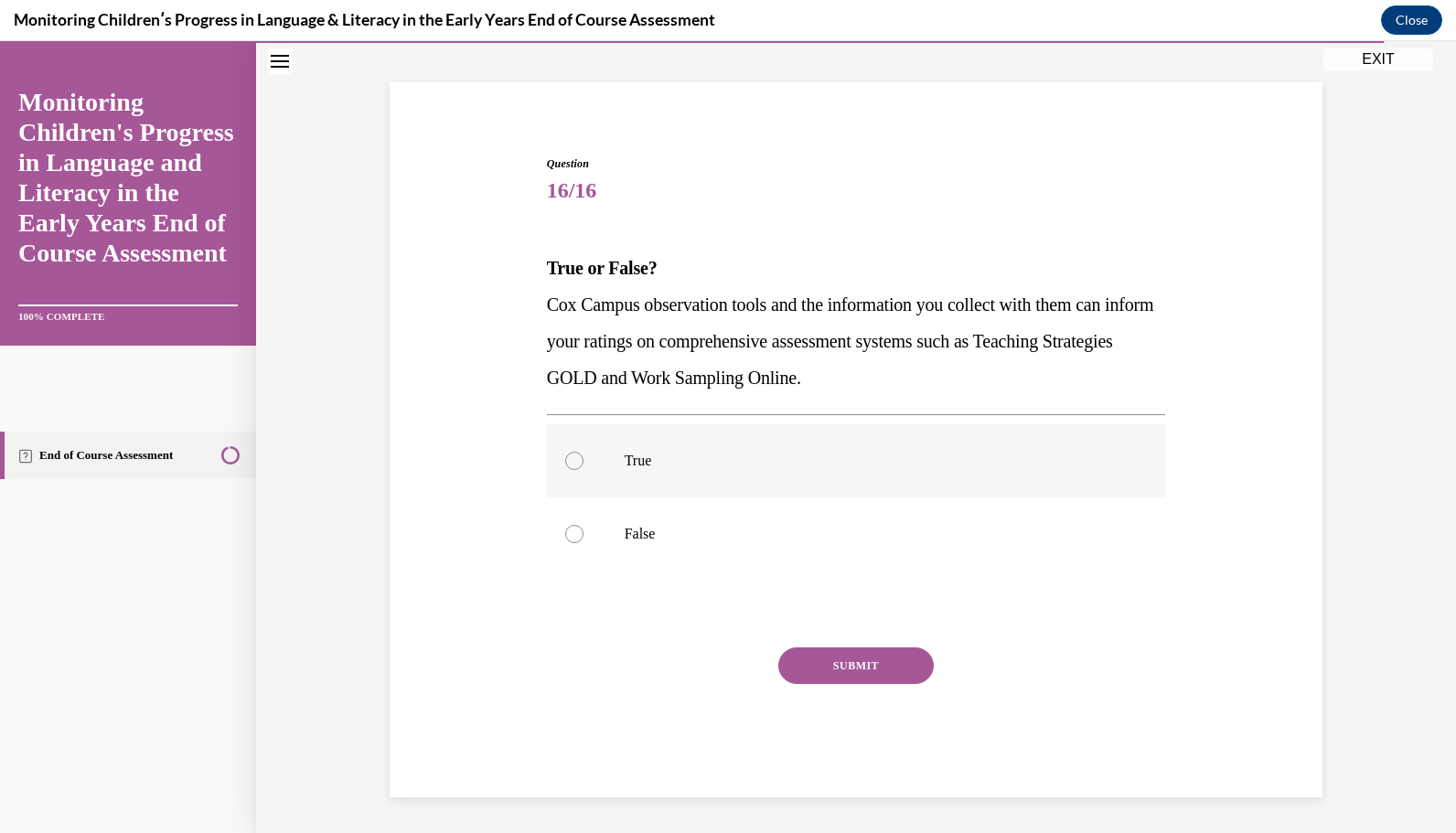
click at [880, 472] on label "True" at bounding box center [856, 460] width 620 height 73
click at [583, 470] on input "True" at bounding box center [574, 460] width 19 height 19
radio input "true"
click at [867, 667] on button "SUBMIT" at bounding box center [856, 665] width 155 height 37
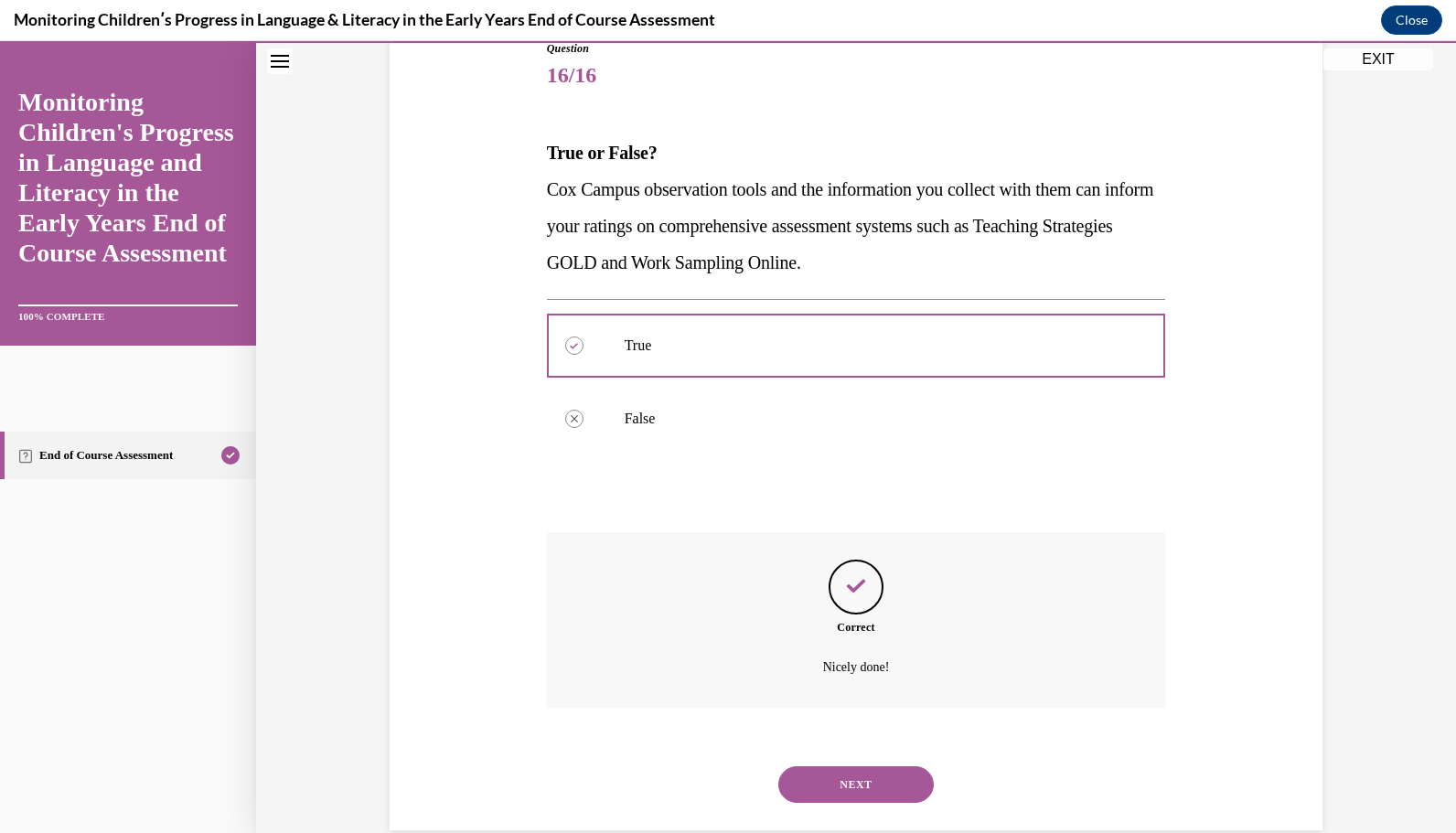
scroll to position [247, 0]
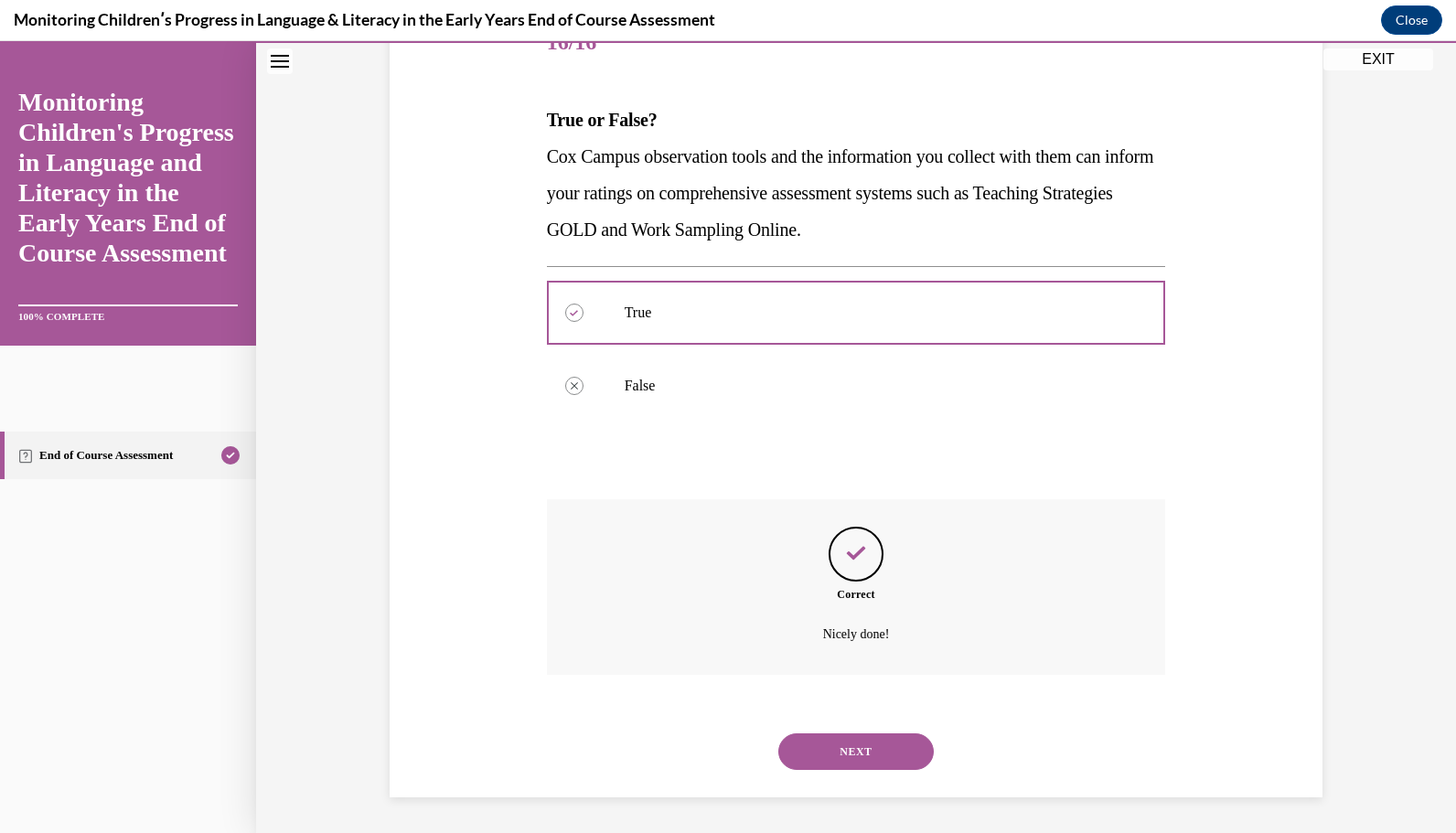
click at [840, 751] on button "NEXT" at bounding box center [856, 751] width 155 height 37
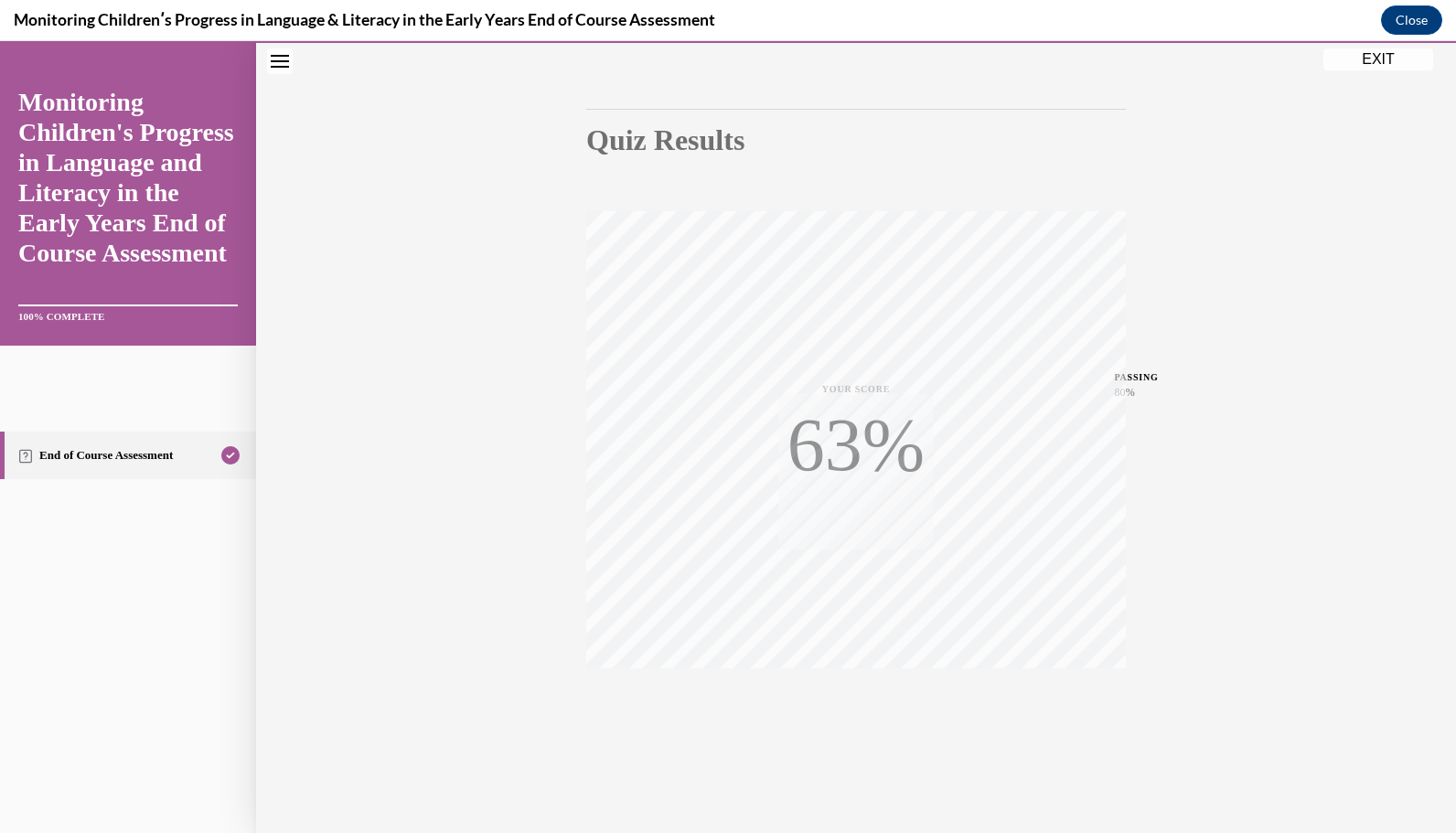
scroll to position [144, 0]
click at [1386, 57] on button "EXIT" at bounding box center [1378, 59] width 110 height 22
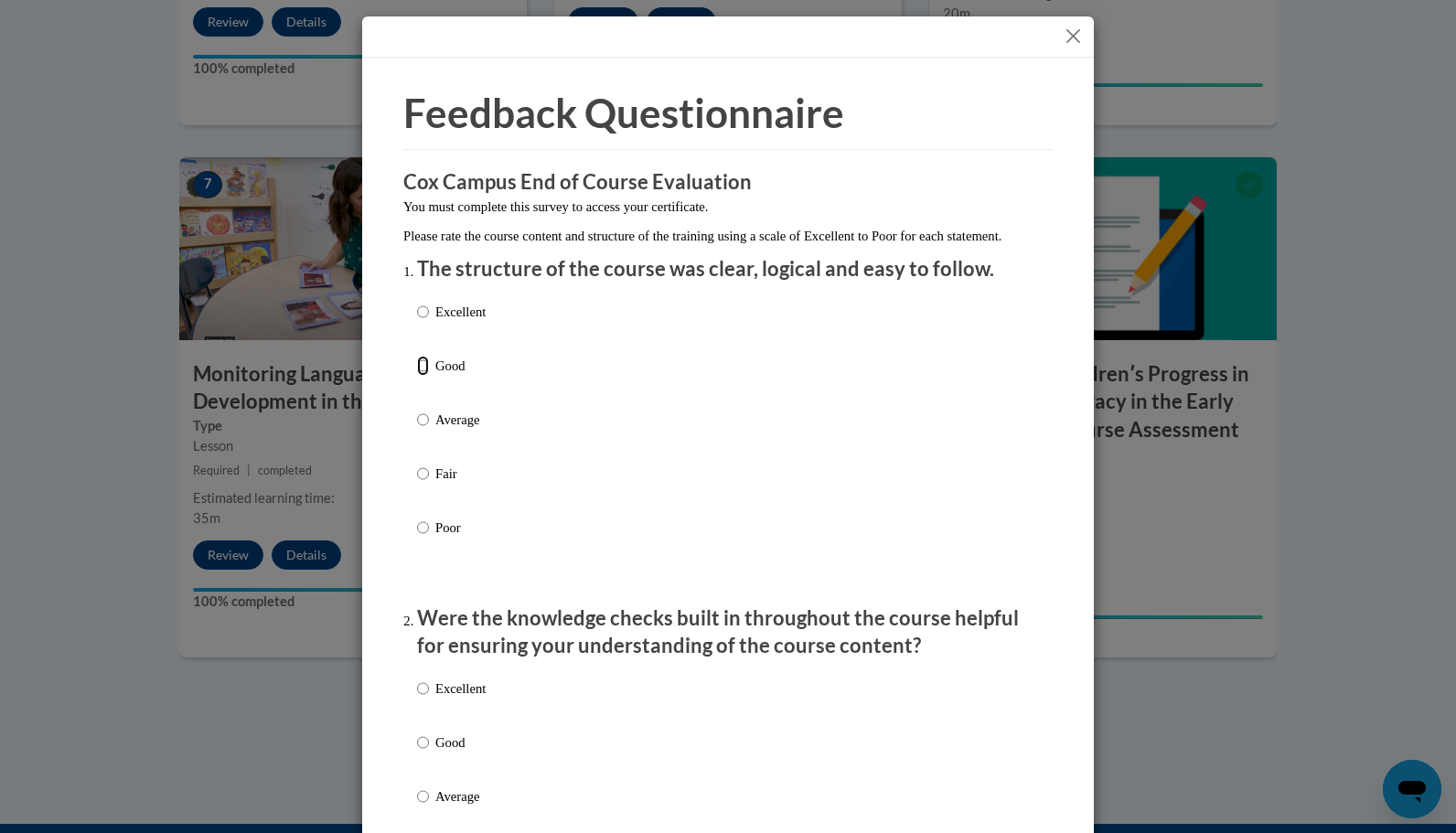
click at [417, 375] on input "Good" at bounding box center [423, 366] width 12 height 20
radio input "true"
click at [417, 753] on input "Good" at bounding box center [423, 742] width 12 height 20
radio input "true"
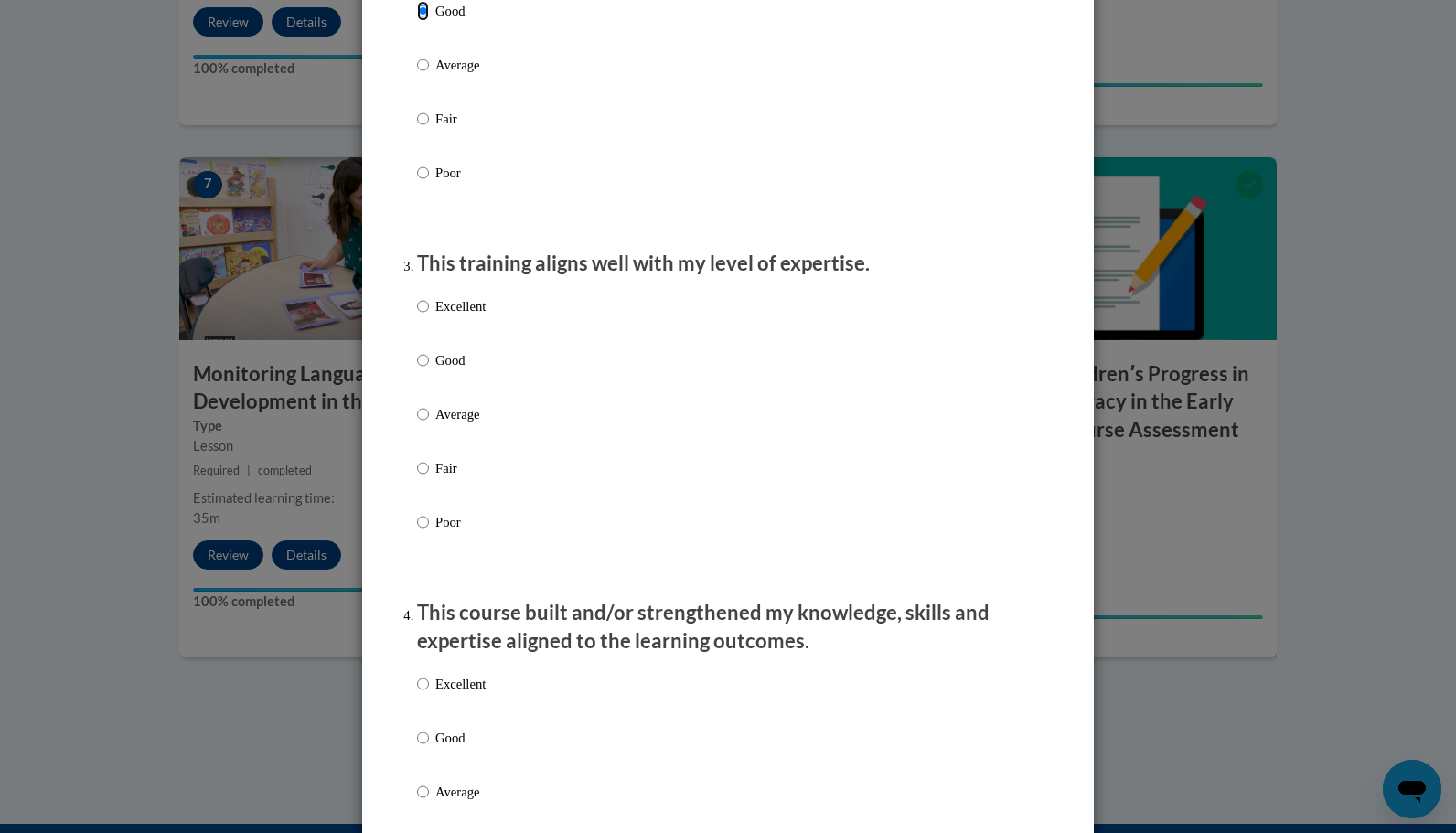
scroll to position [699, 0]
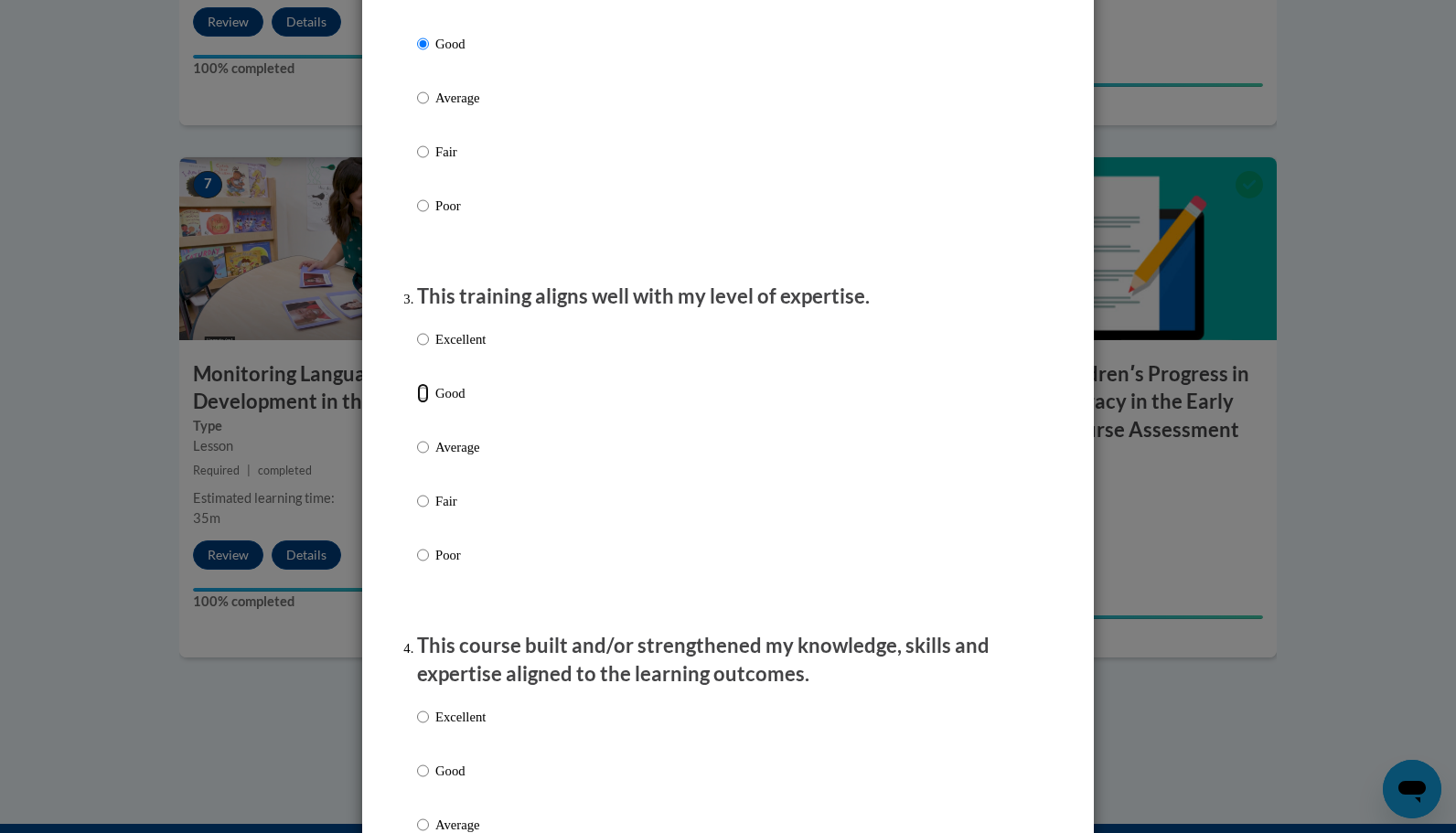
click at [417, 403] on input "Good" at bounding box center [423, 393] width 12 height 20
radio input "true"
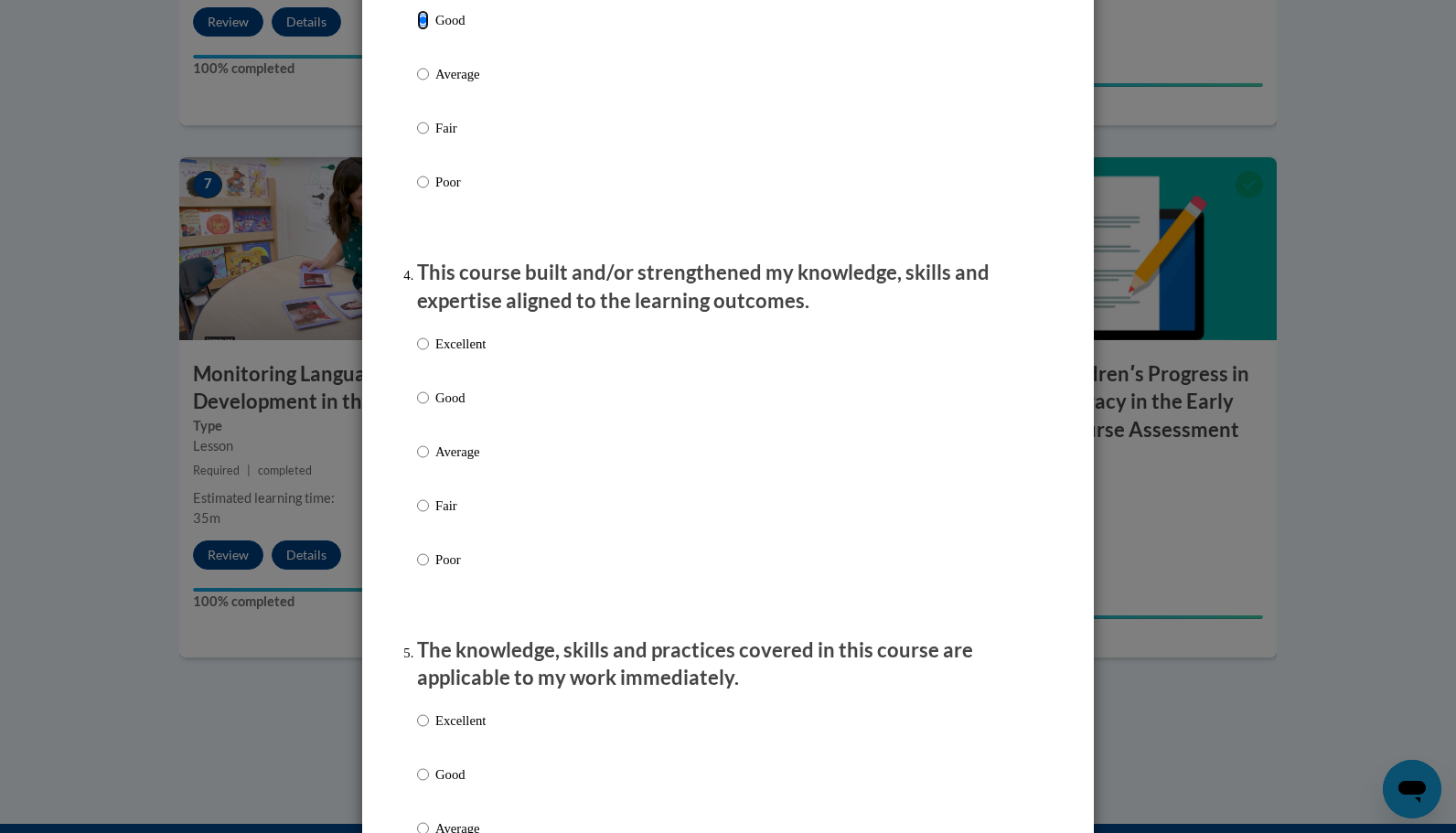
scroll to position [1075, 0]
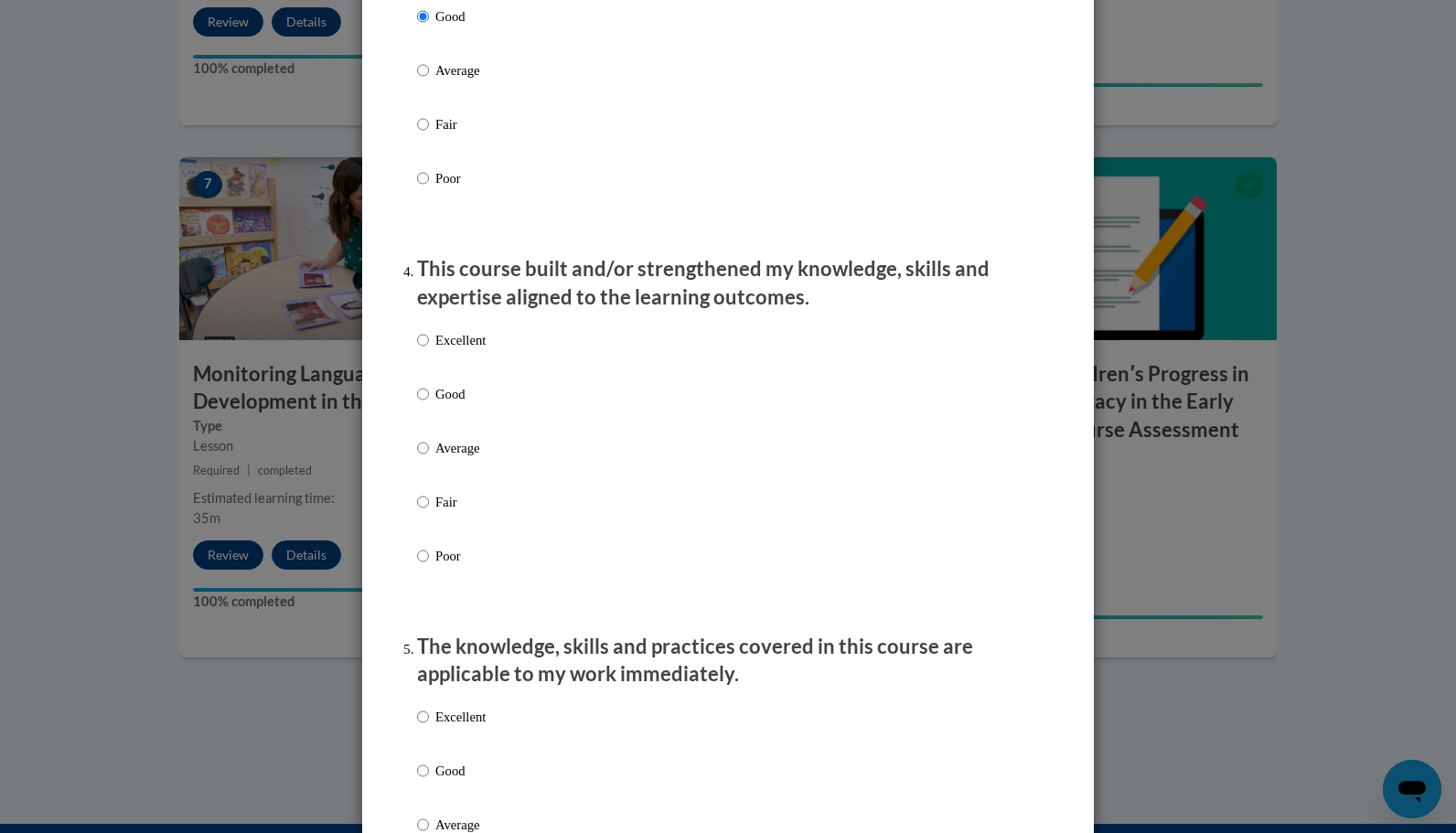
click at [423, 408] on label "Good" at bounding box center [451, 409] width 68 height 49
click at [423, 404] on input "Good" at bounding box center [423, 394] width 12 height 20
radio input "true"
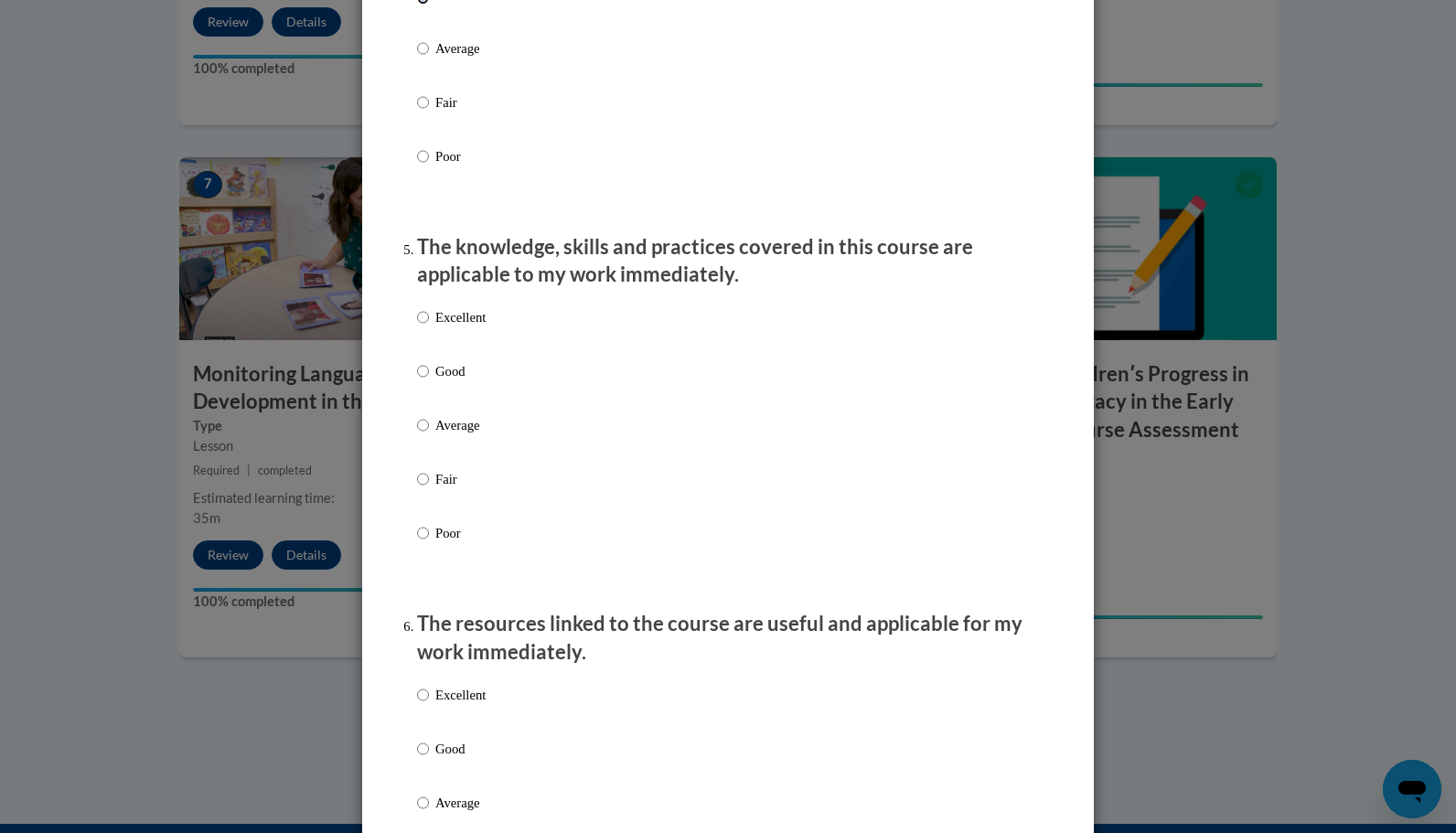
scroll to position [1488, 0]
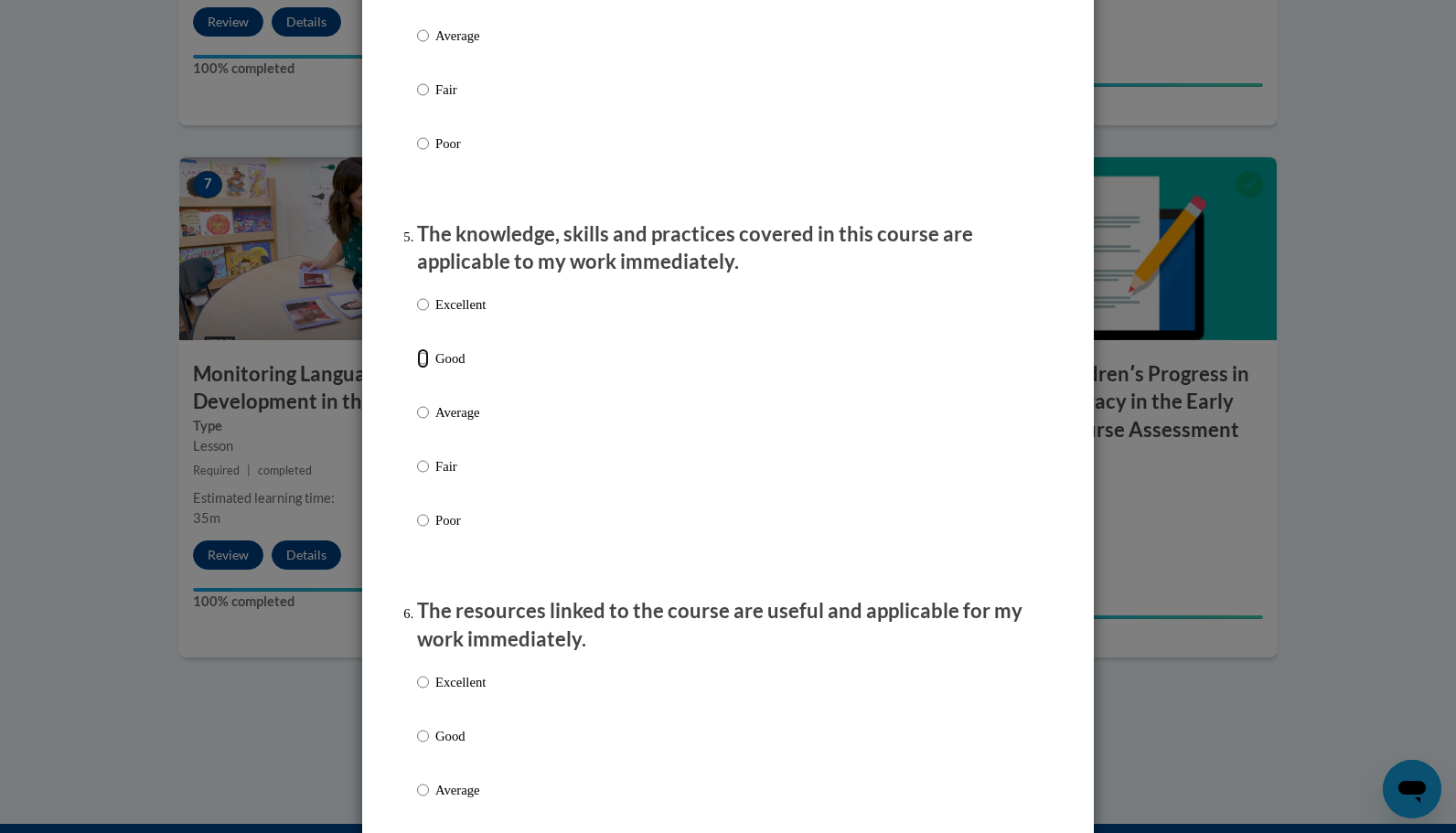
click at [417, 369] on input "Good" at bounding box center [423, 359] width 12 height 20
radio input "true"
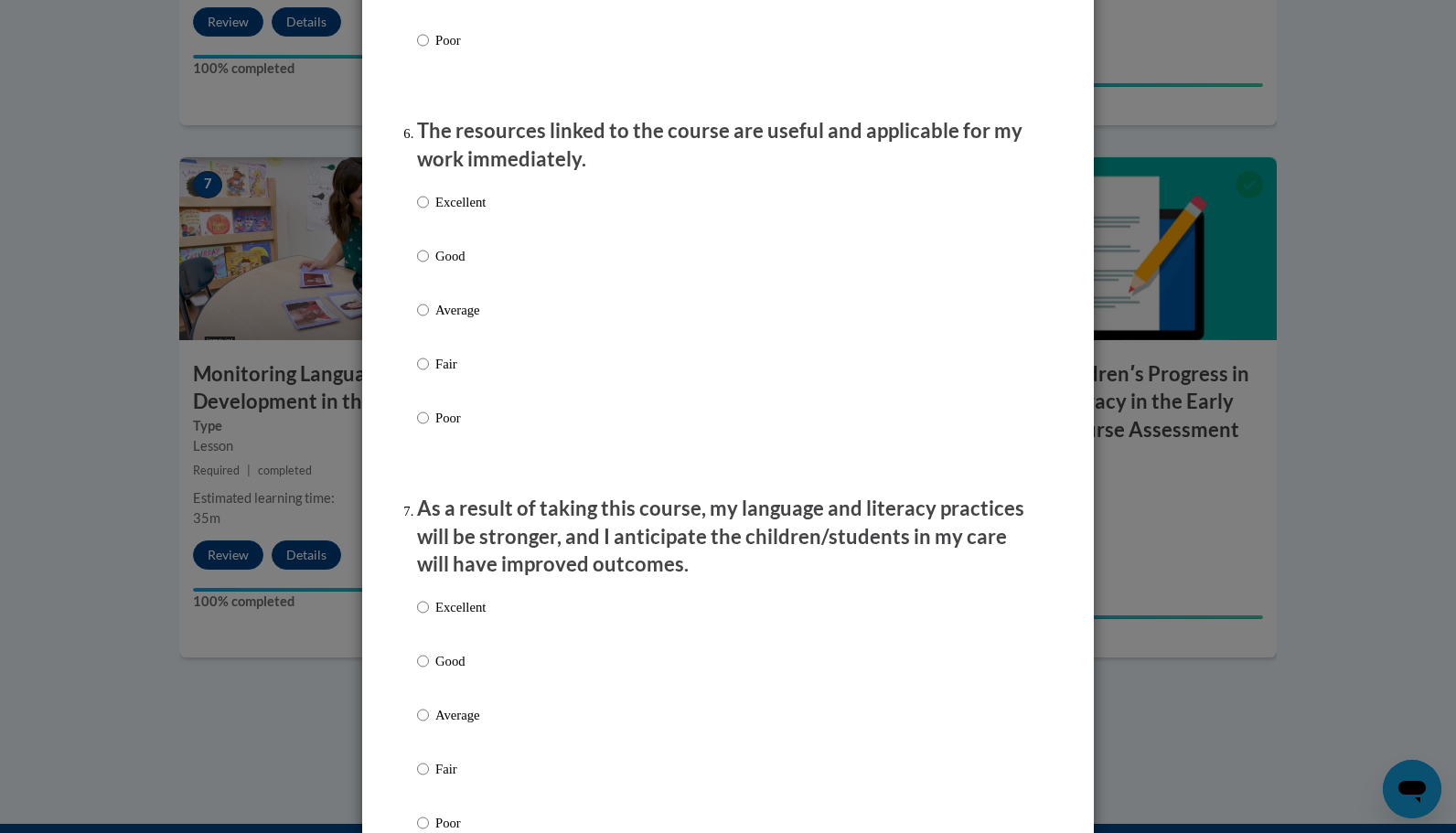
scroll to position [1971, 0]
click at [417, 263] on input "Good" at bounding box center [423, 252] width 12 height 20
radio input "true"
click at [422, 672] on label "Good" at bounding box center [451, 672] width 68 height 49
click at [422, 668] on input "Good" at bounding box center [423, 657] width 12 height 20
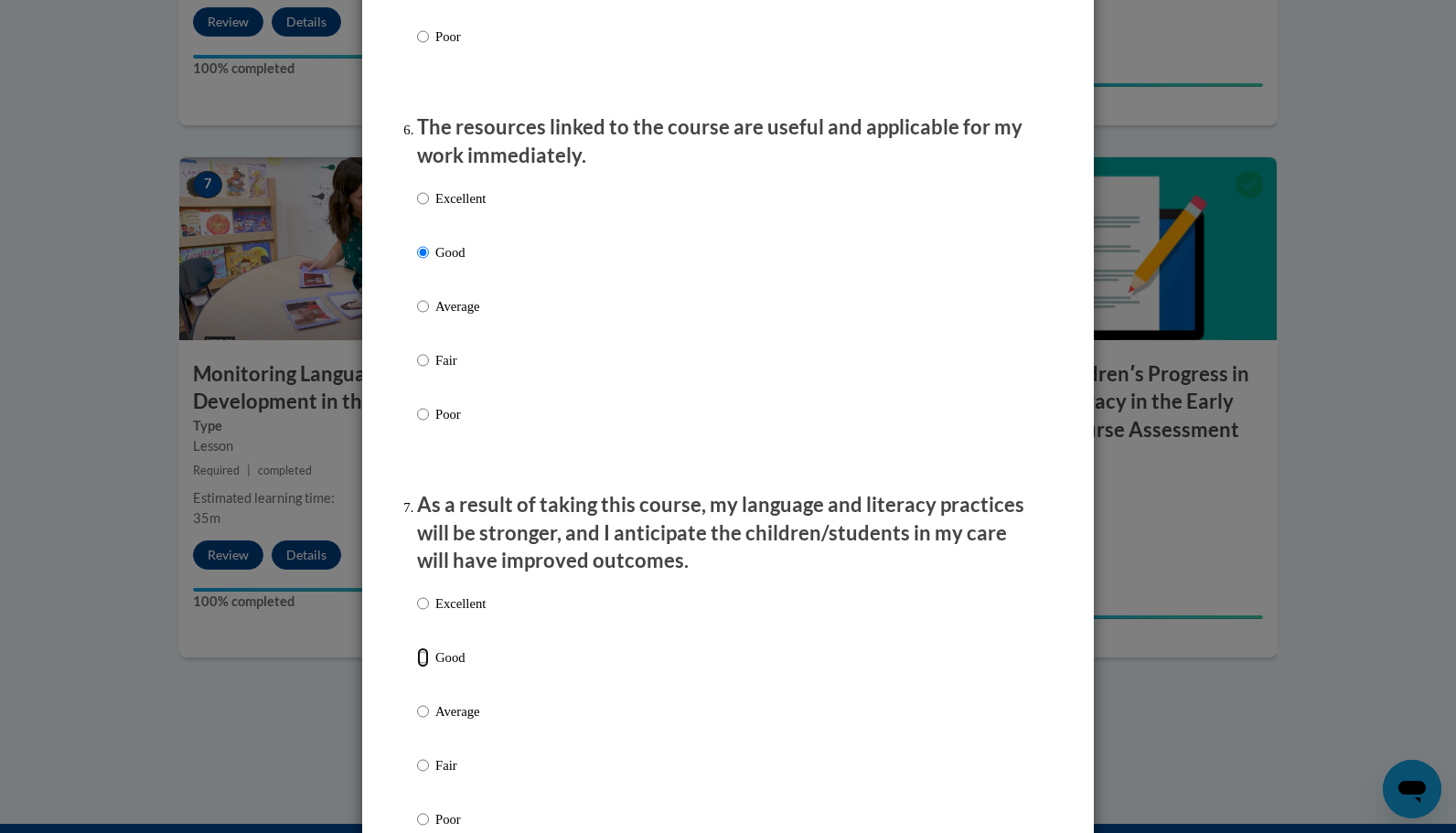
radio input "true"
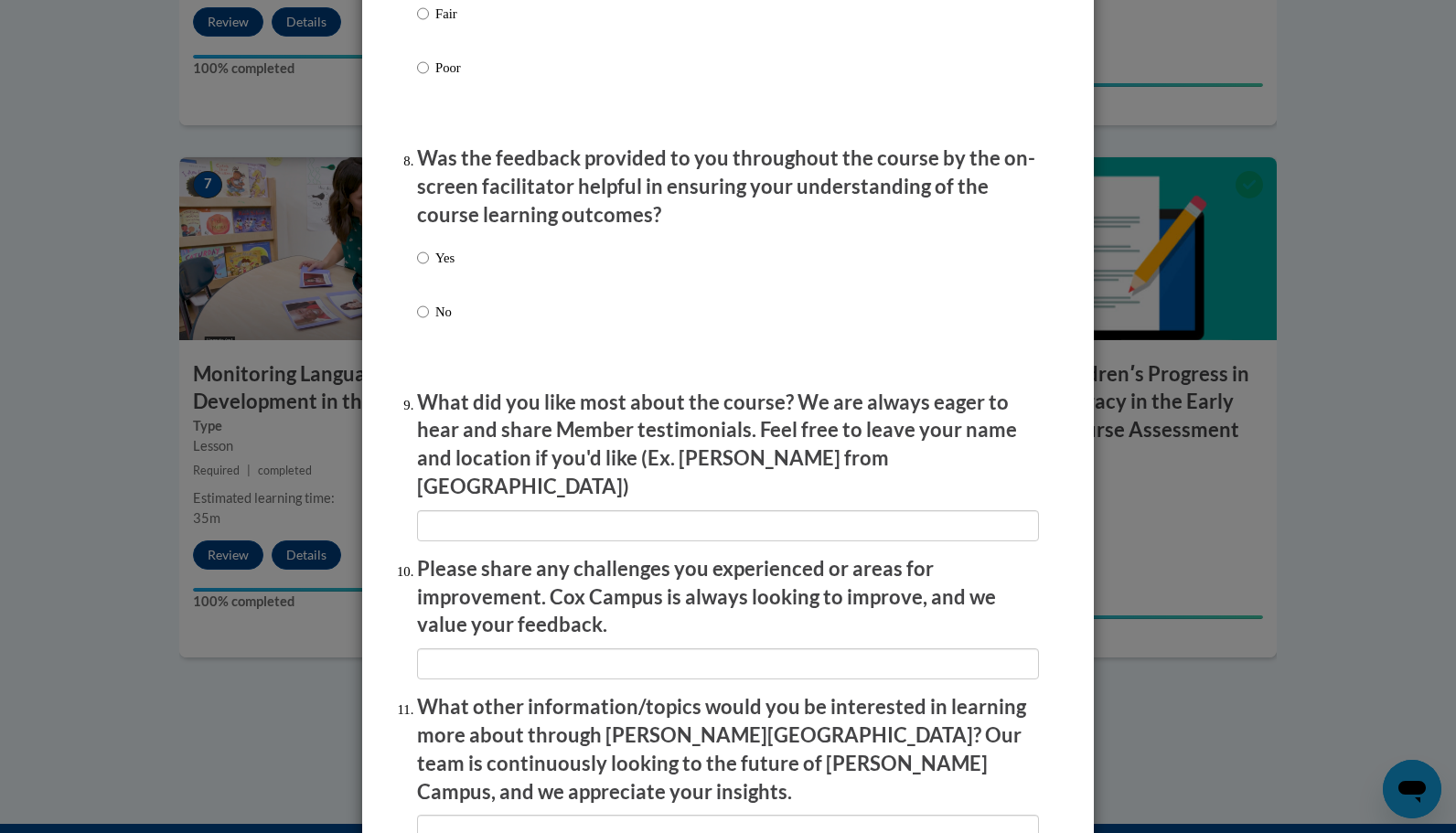
scroll to position [2724, 0]
click at [419, 267] on input "Yes" at bounding box center [423, 257] width 12 height 20
radio input "true"
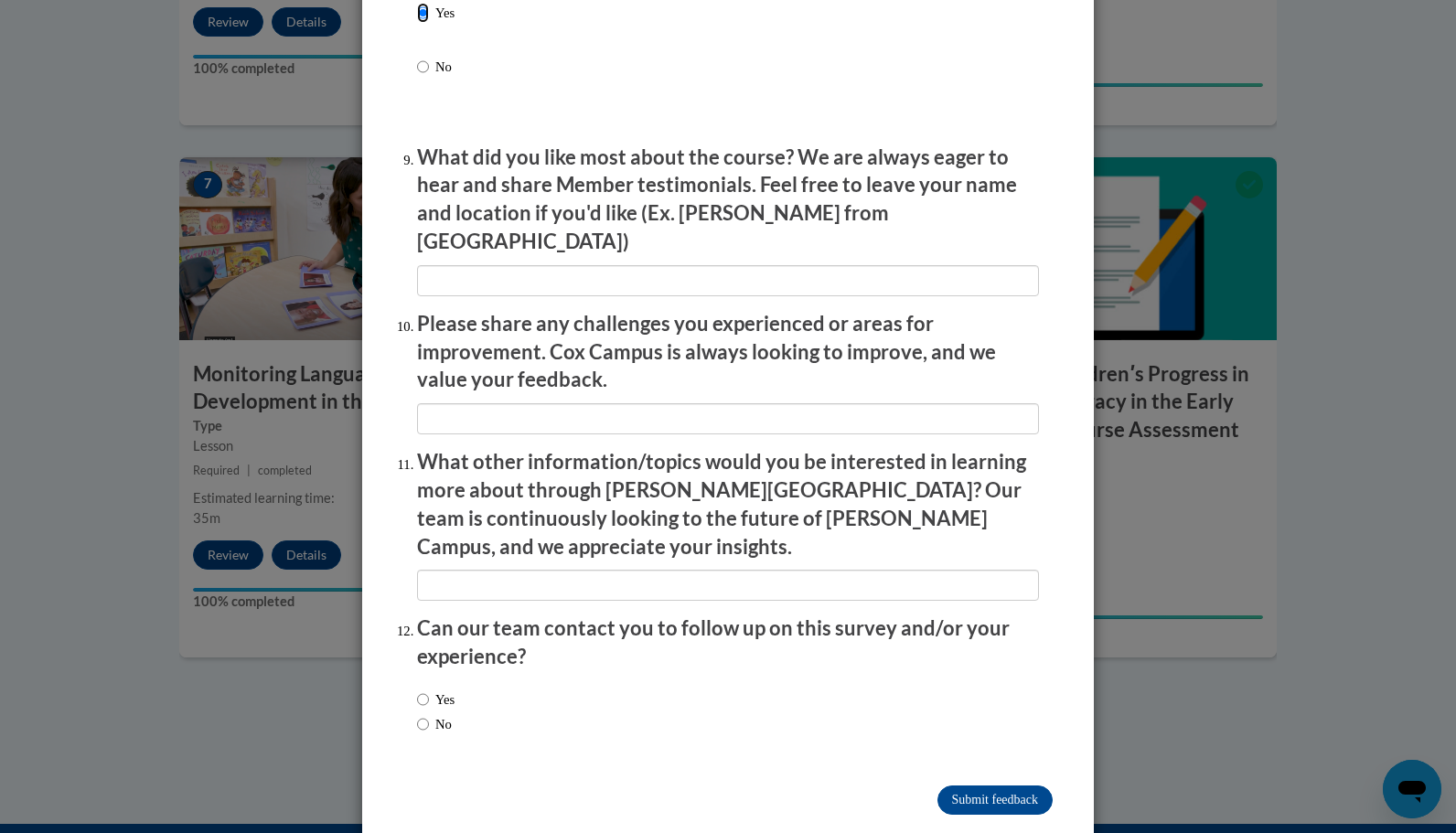
scroll to position [2969, 0]
click at [417, 713] on input "No" at bounding box center [423, 723] width 12 height 20
radio input "true"
click at [963, 785] on input "Submit feedback" at bounding box center [995, 799] width 116 height 30
click at [971, 785] on input "Submitting" at bounding box center [995, 799] width 116 height 30
